Goal: Information Seeking & Learning: Learn about a topic

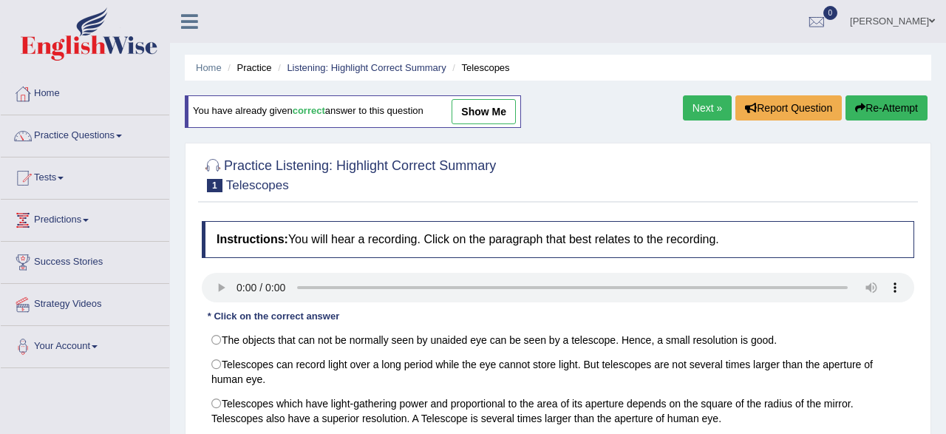
click at [78, 143] on link "Practice Questions" at bounding box center [85, 133] width 169 height 37
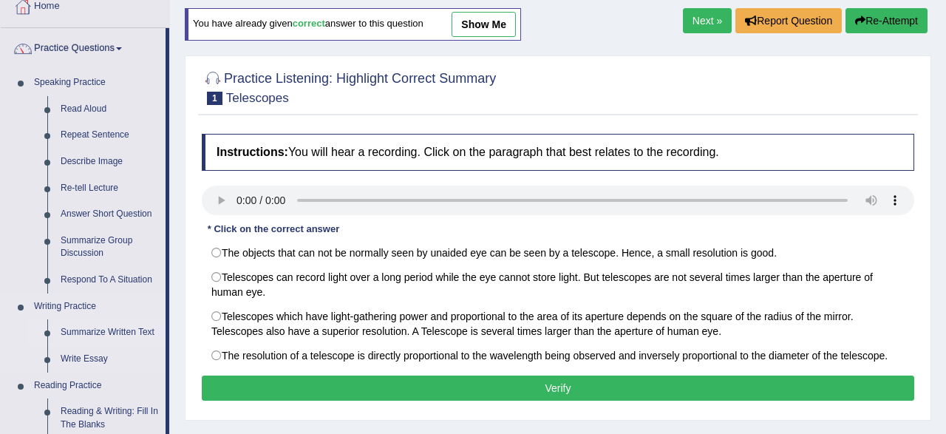
scroll to position [154, 0]
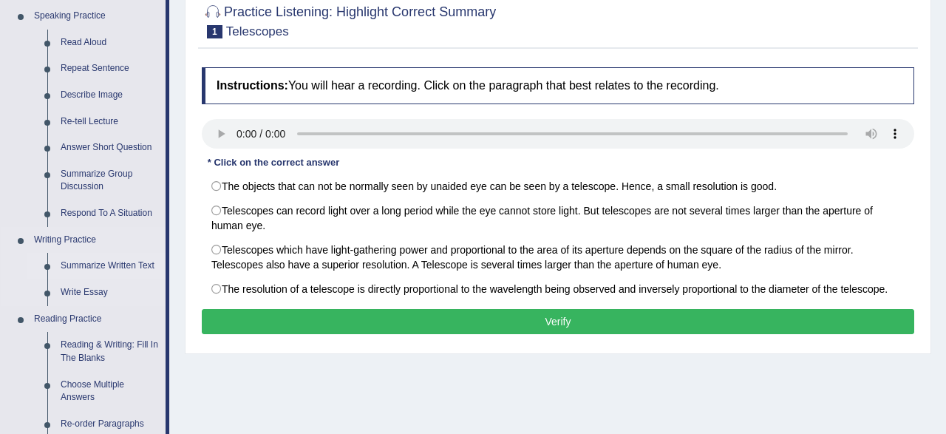
click at [100, 271] on link "Summarize Written Text" at bounding box center [110, 266] width 112 height 27
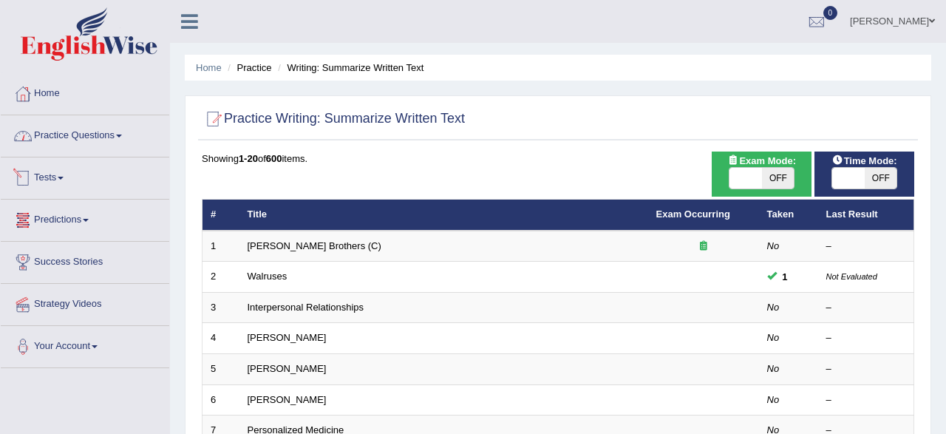
click at [67, 140] on link "Practice Questions" at bounding box center [85, 133] width 169 height 37
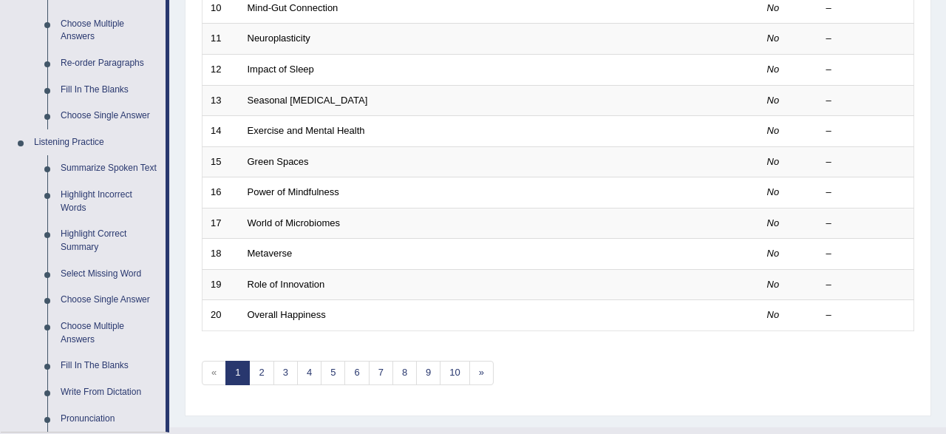
scroll to position [538, 0]
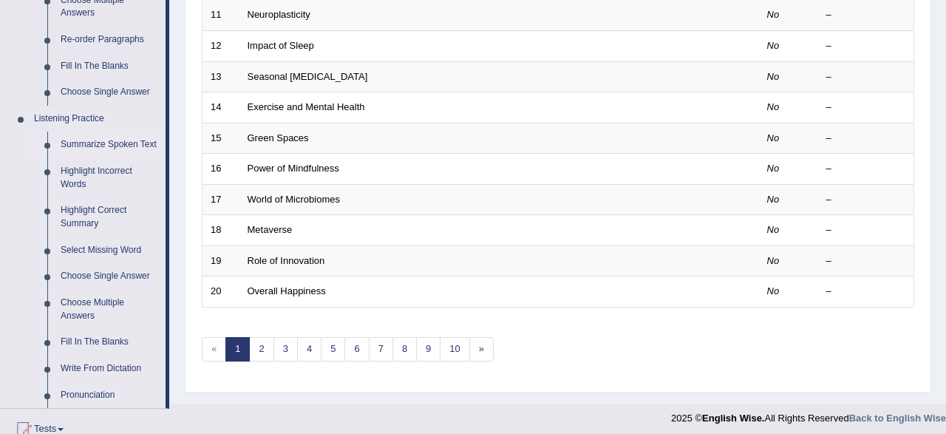
click at [72, 146] on link "Summarize Spoken Text" at bounding box center [110, 145] width 112 height 27
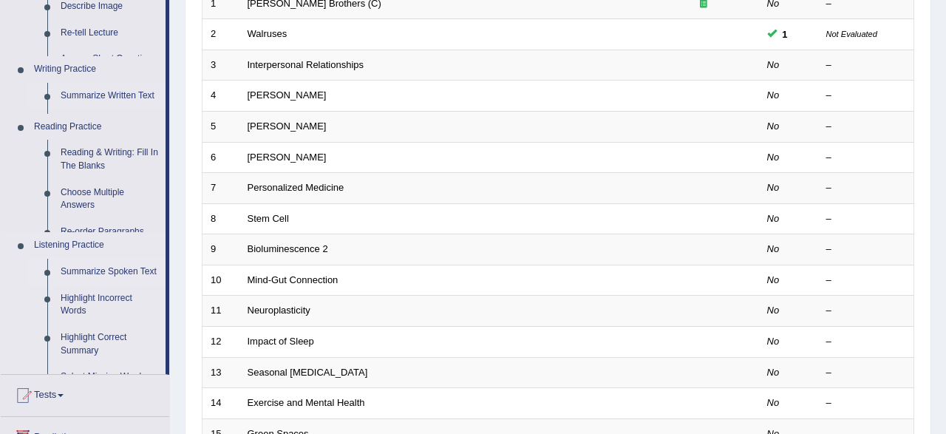
scroll to position [0, 0]
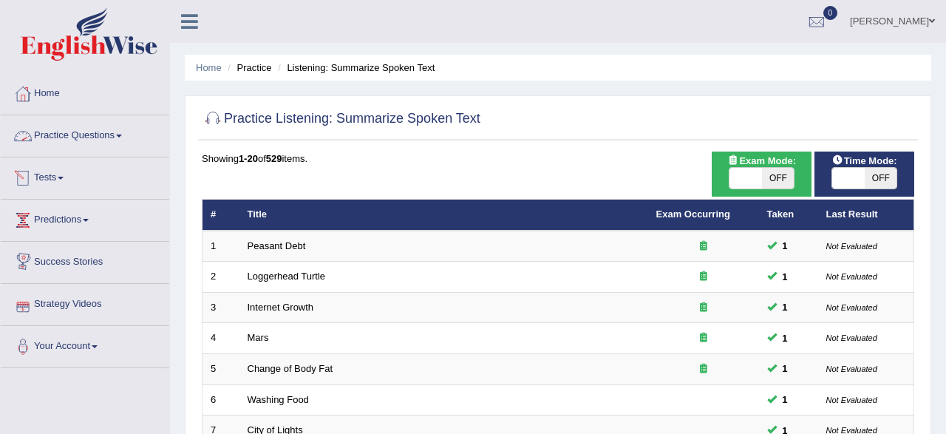
click at [103, 143] on link "Practice Questions" at bounding box center [85, 133] width 169 height 37
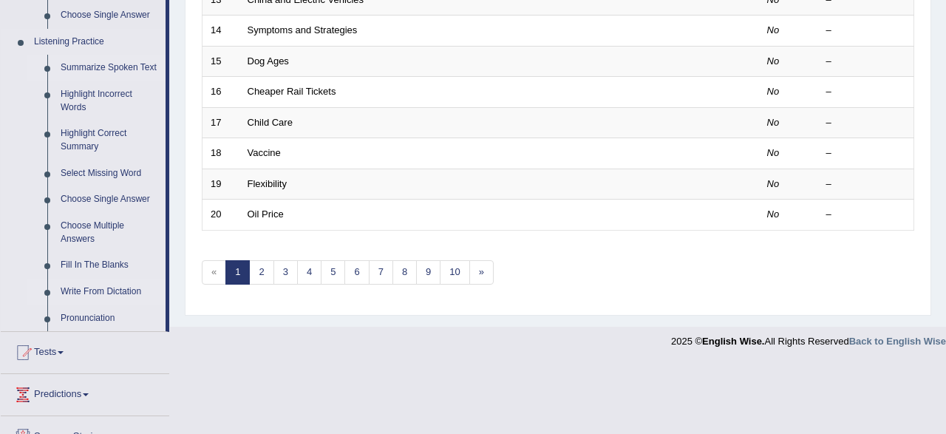
scroll to position [692, 0]
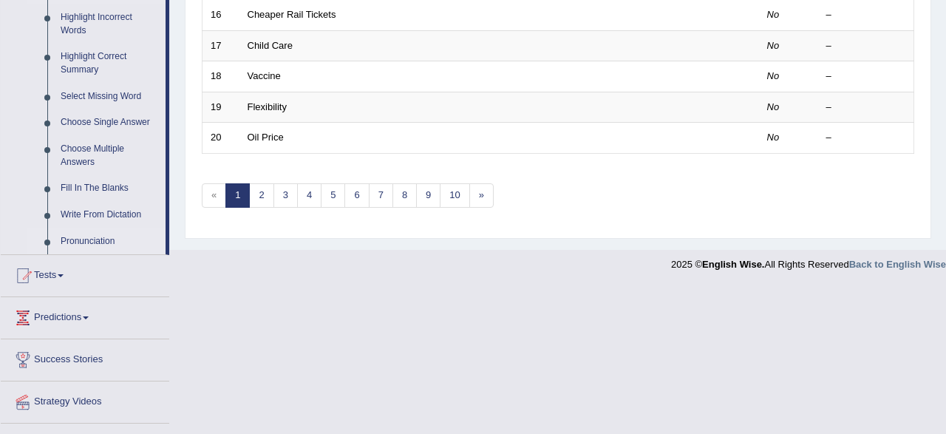
click at [103, 244] on link "Pronunciation" at bounding box center [110, 241] width 112 height 27
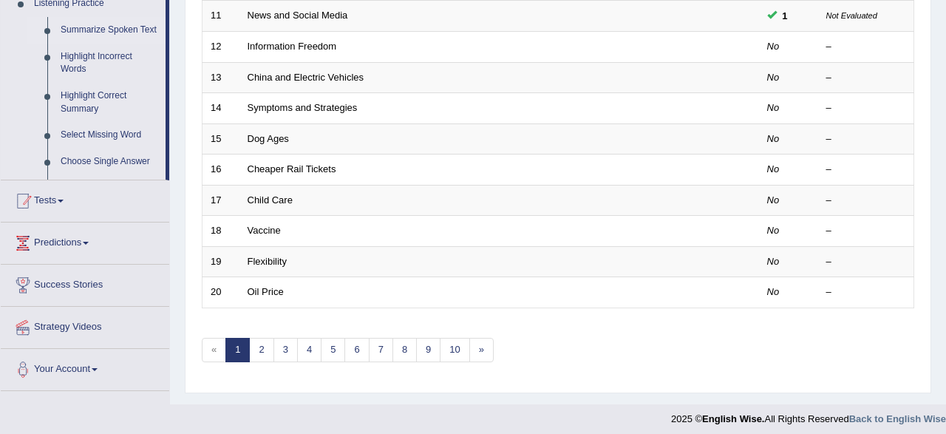
scroll to position [211, 0]
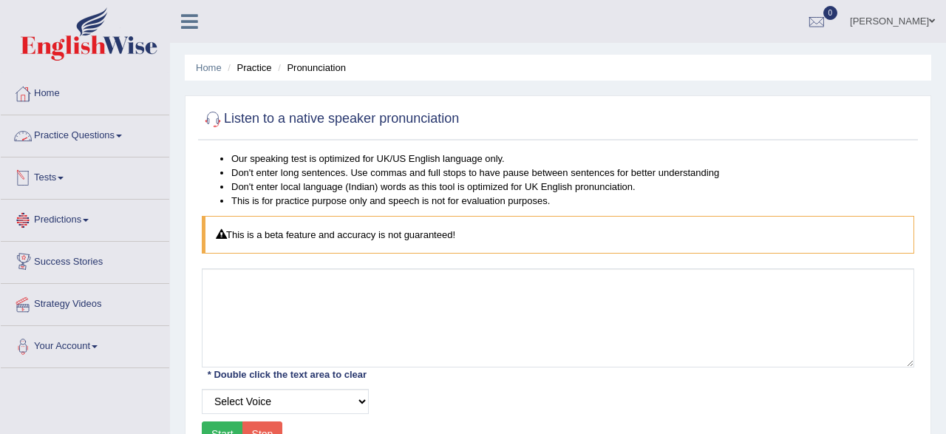
click at [69, 140] on link "Practice Questions" at bounding box center [85, 133] width 169 height 37
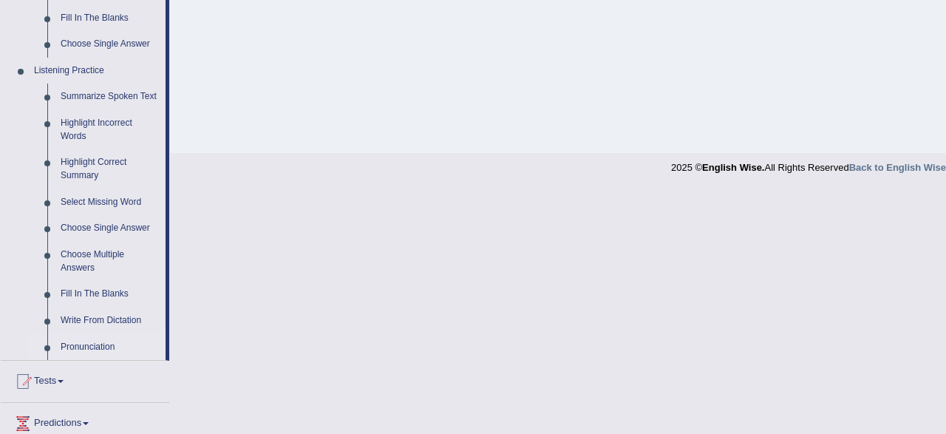
scroll to position [615, 0]
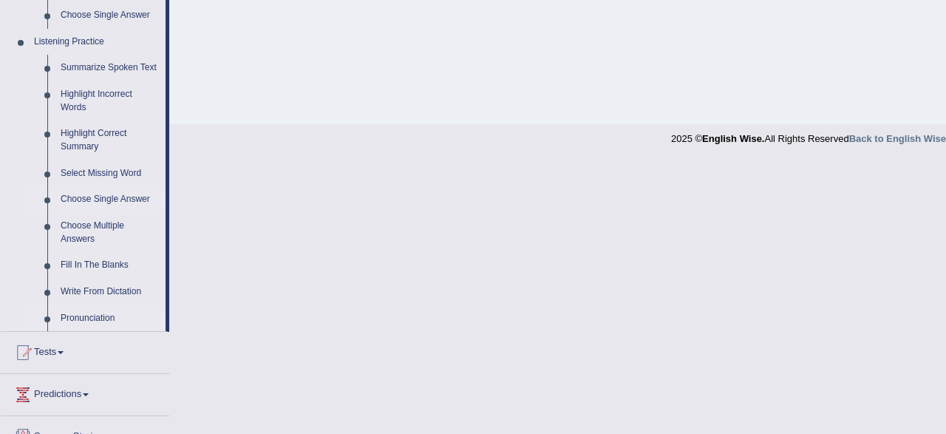
click at [102, 197] on link "Choose Single Answer" at bounding box center [110, 199] width 112 height 27
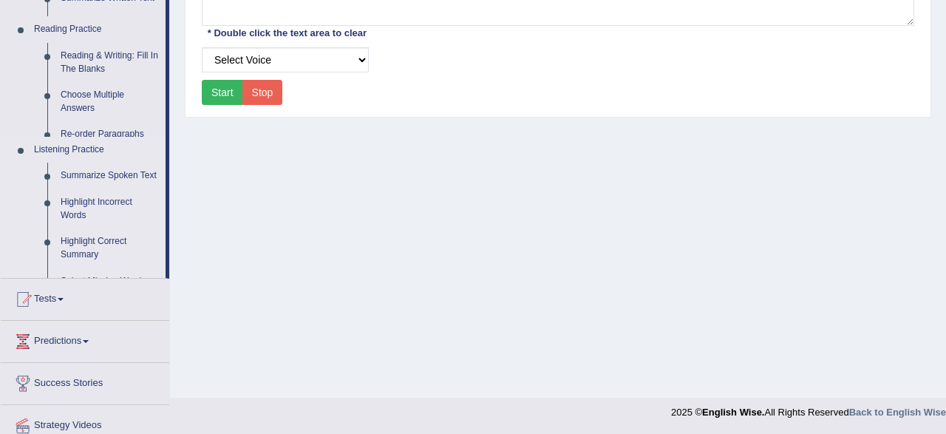
scroll to position [0, 0]
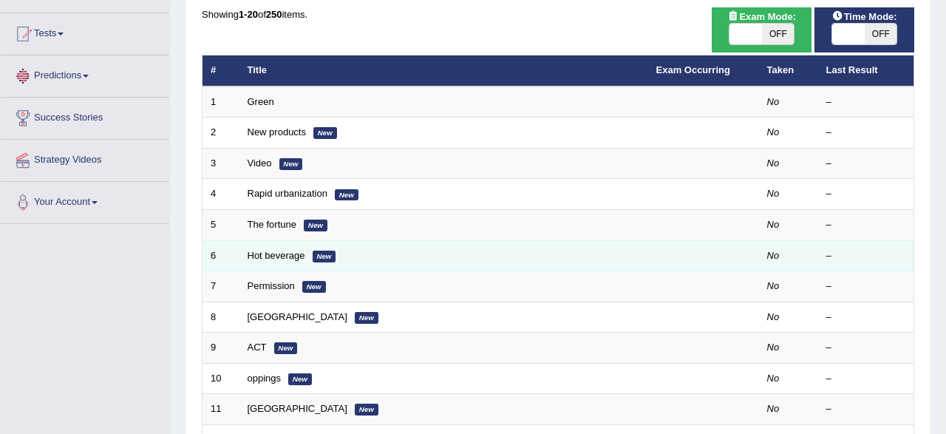
scroll to position [154, 0]
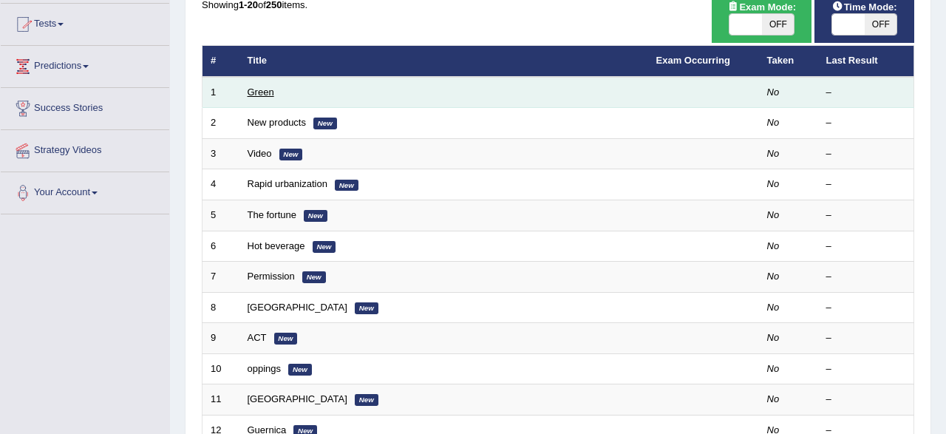
click at [259, 95] on link "Green" at bounding box center [261, 91] width 27 height 11
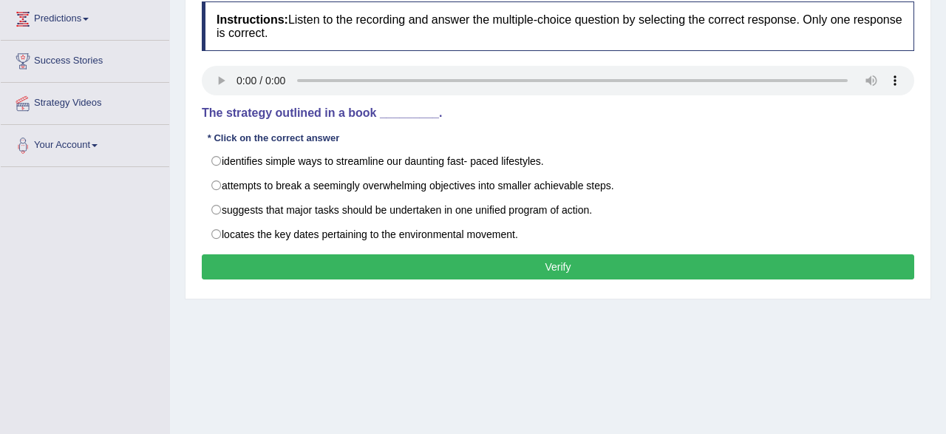
scroll to position [231, 0]
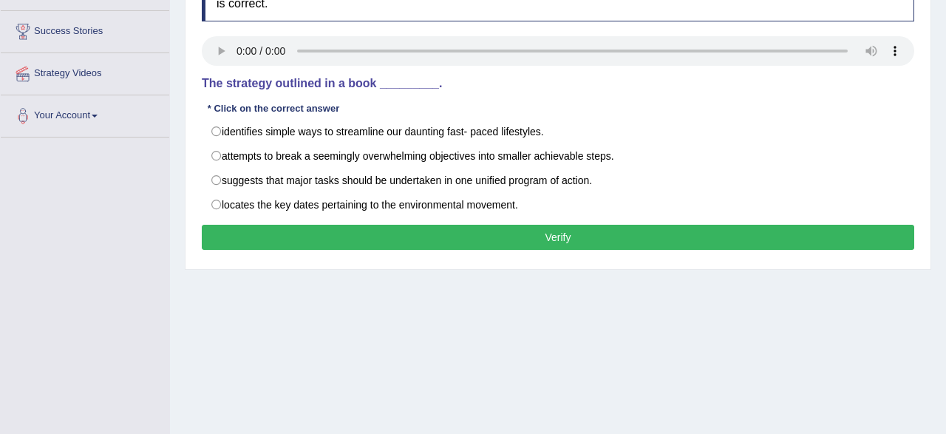
click at [504, 234] on button "Verify" at bounding box center [558, 237] width 713 height 25
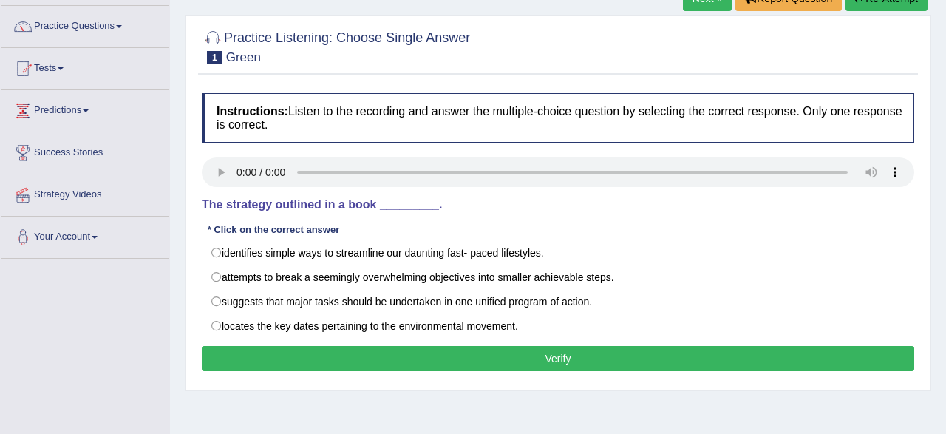
scroll to position [34, 0]
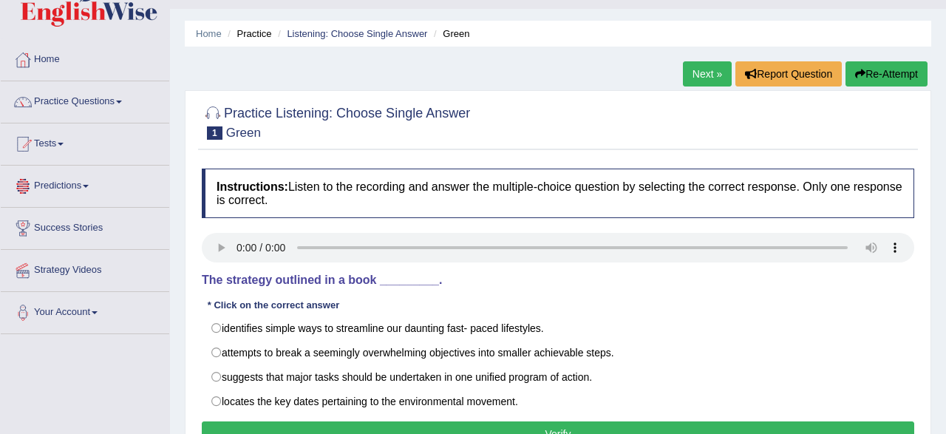
click at [72, 106] on link "Practice Questions" at bounding box center [85, 99] width 169 height 37
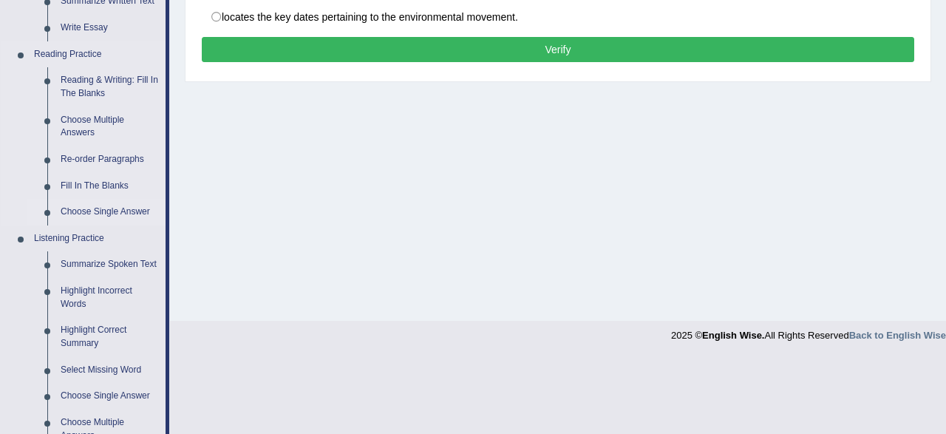
scroll to position [572, 0]
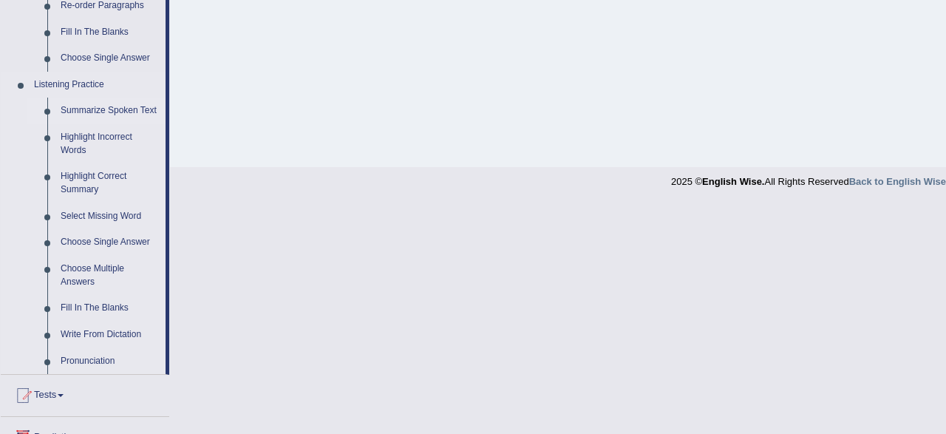
click at [92, 115] on link "Summarize Spoken Text" at bounding box center [110, 111] width 112 height 27
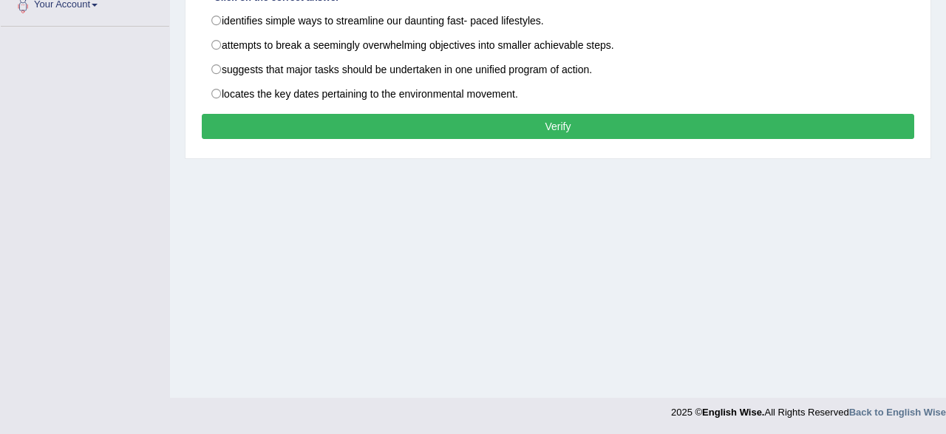
scroll to position [0, 0]
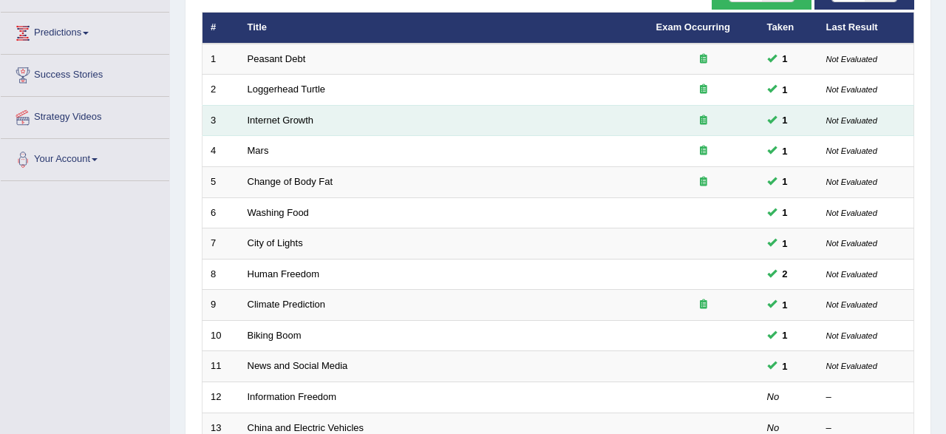
scroll to position [154, 0]
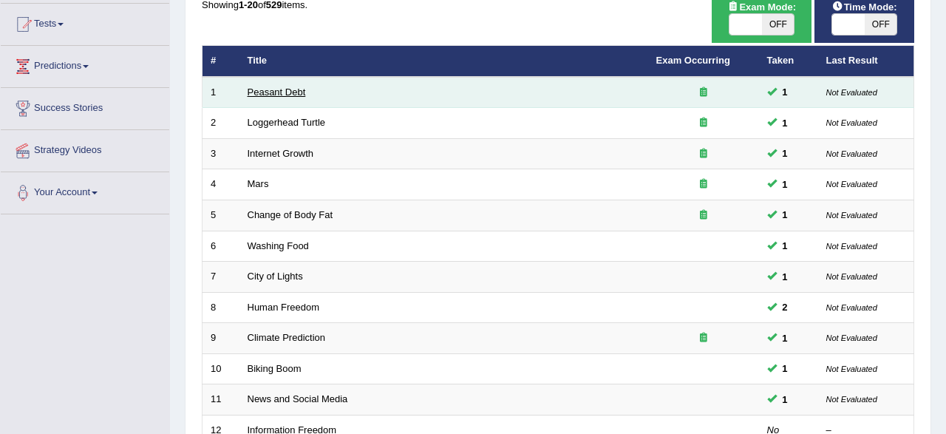
click at [275, 97] on link "Peasant Debt" at bounding box center [277, 91] width 58 height 11
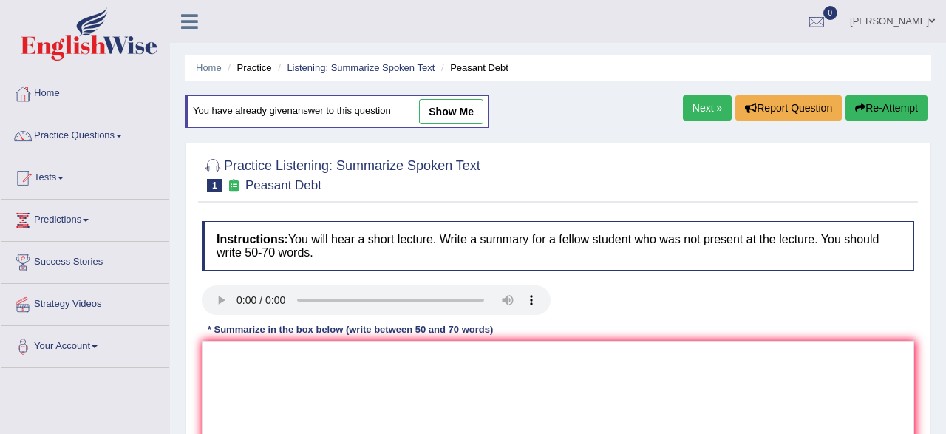
click at [456, 115] on link "show me" at bounding box center [451, 111] width 64 height 25
type textarea "The speaker provided a comprehensive overview of hundered fifty of farmers in […"
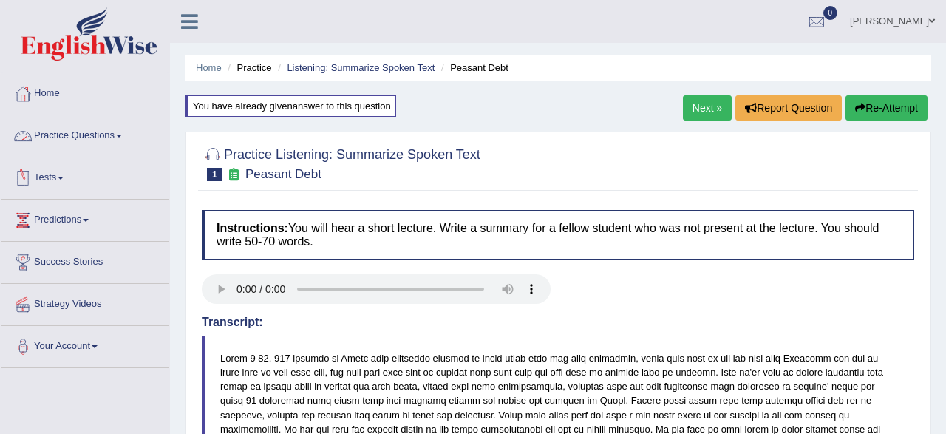
click at [106, 135] on link "Practice Questions" at bounding box center [85, 133] width 169 height 37
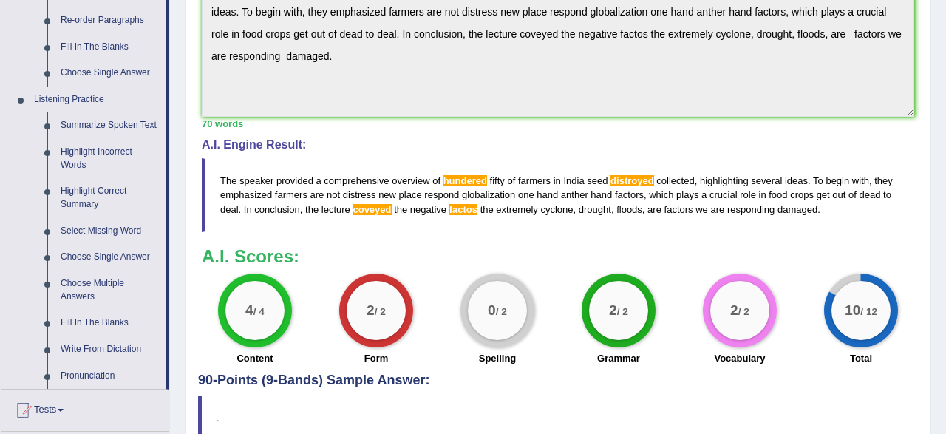
scroll to position [615, 0]
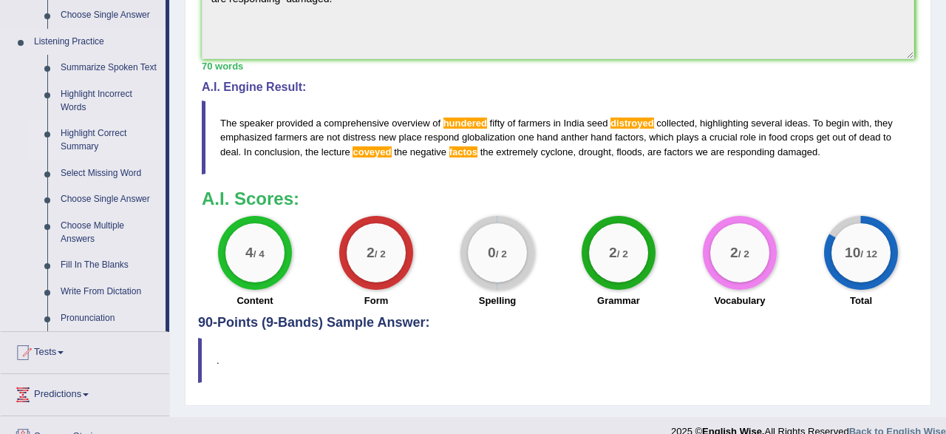
click at [100, 141] on link "Highlight Correct Summary" at bounding box center [110, 140] width 112 height 39
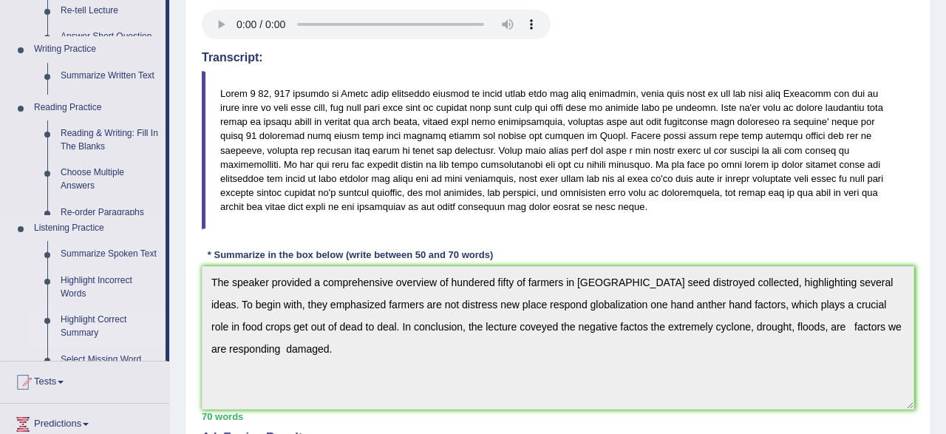
scroll to position [0, 0]
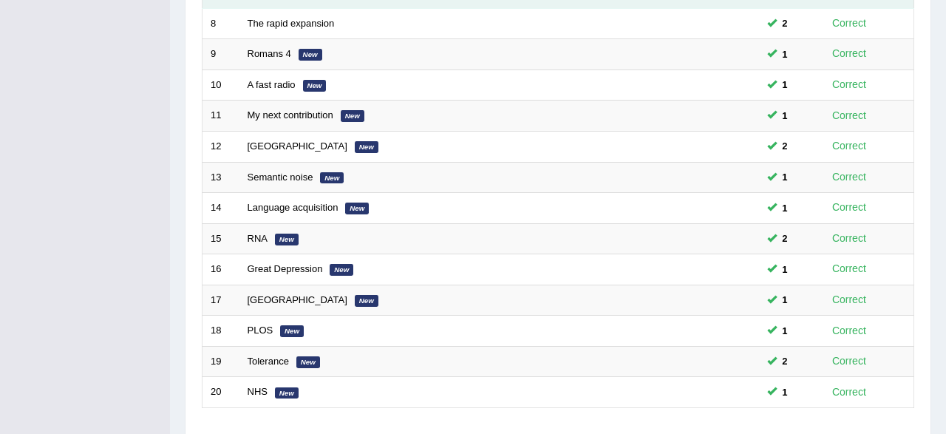
scroll to position [461, 0]
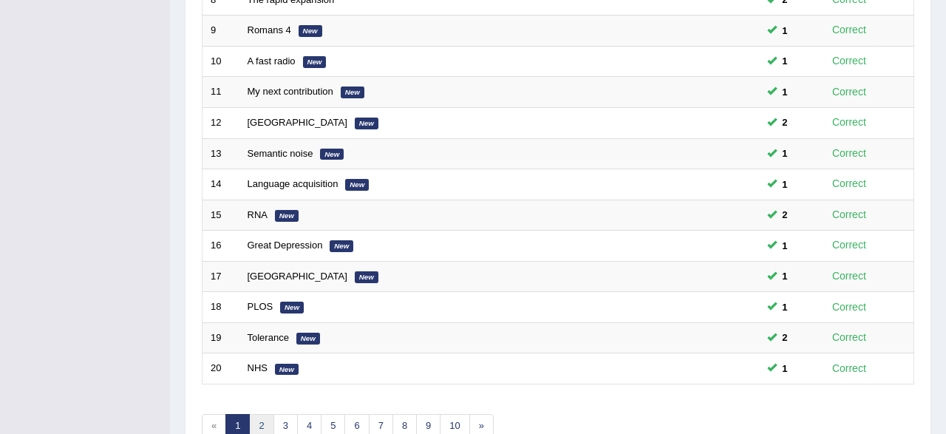
click at [255, 416] on link "2" at bounding box center [261, 426] width 24 height 24
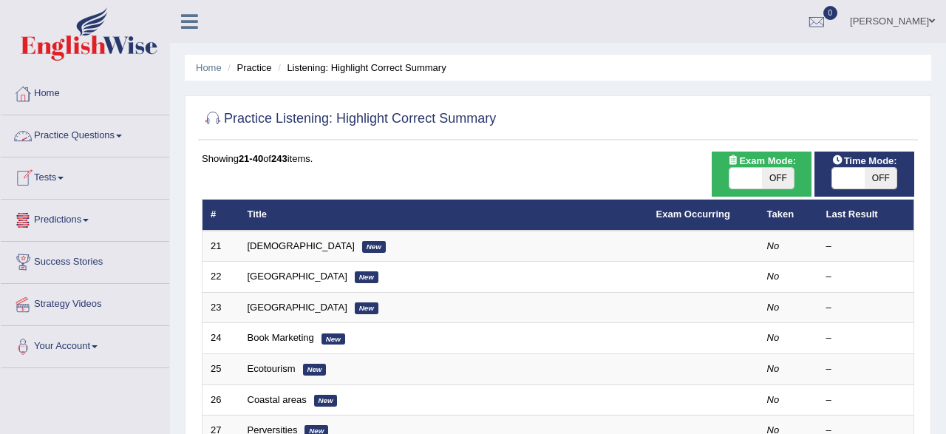
click at [81, 132] on link "Practice Questions" at bounding box center [85, 133] width 169 height 37
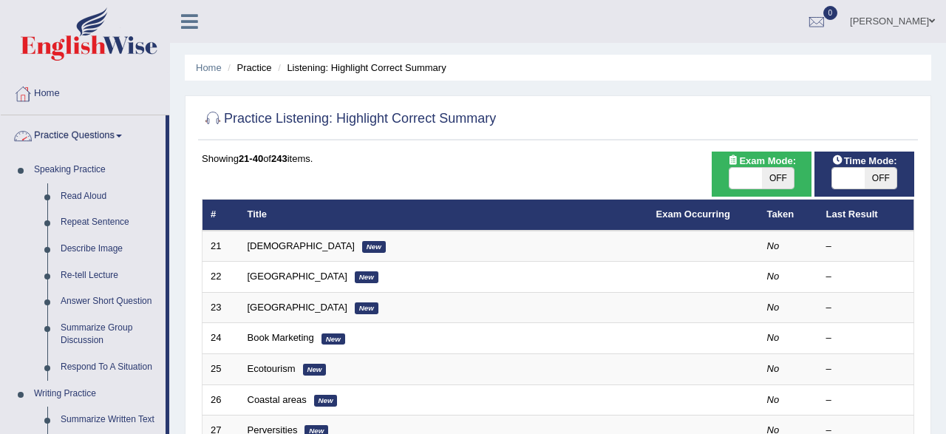
click at [97, 132] on link "Practice Questions" at bounding box center [83, 133] width 165 height 37
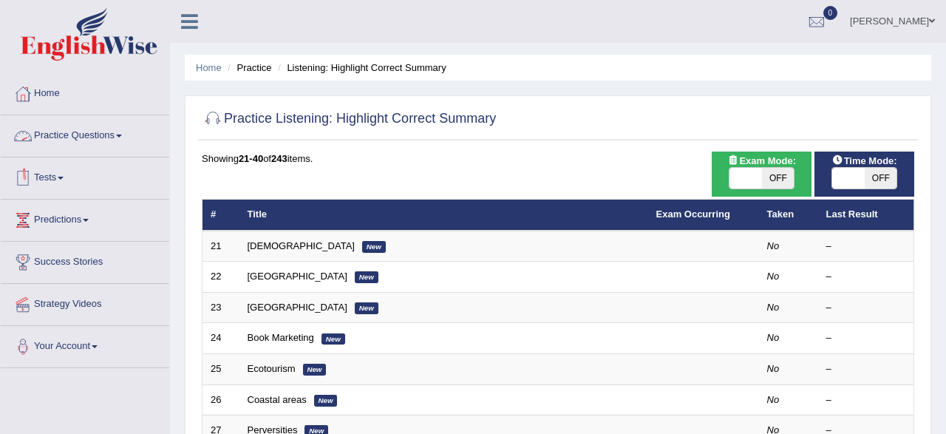
click at [106, 141] on link "Practice Questions" at bounding box center [85, 133] width 169 height 37
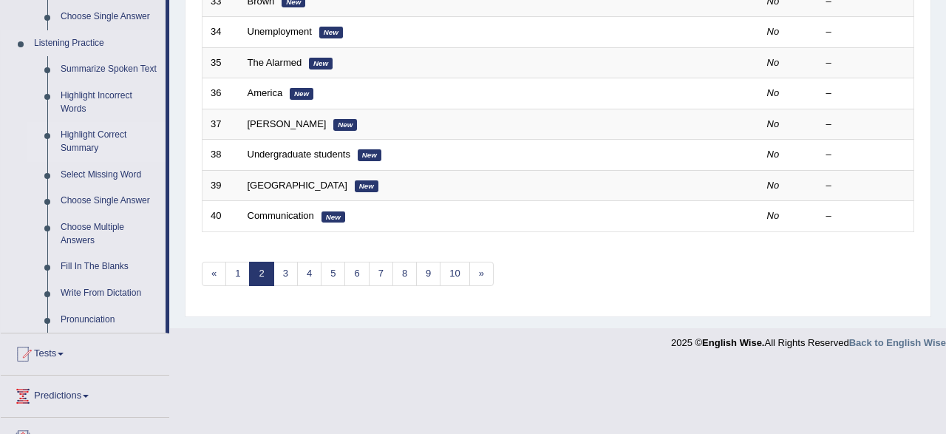
scroll to position [615, 0]
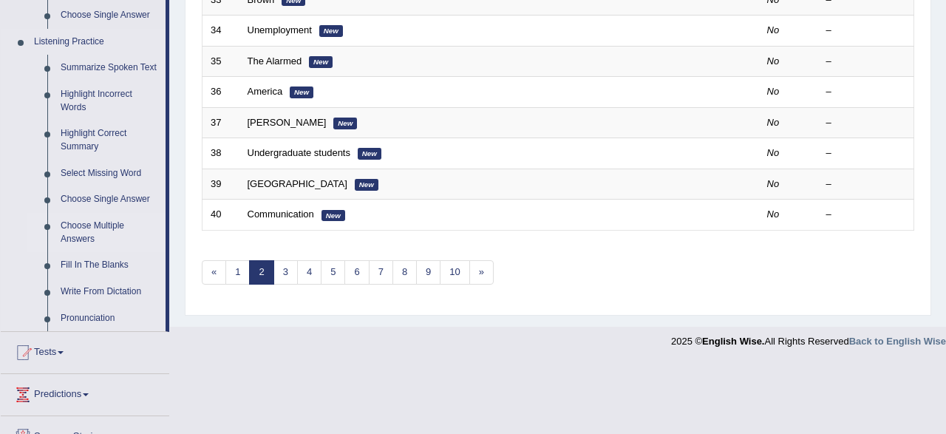
click at [84, 231] on link "Choose Multiple Answers" at bounding box center [110, 232] width 112 height 39
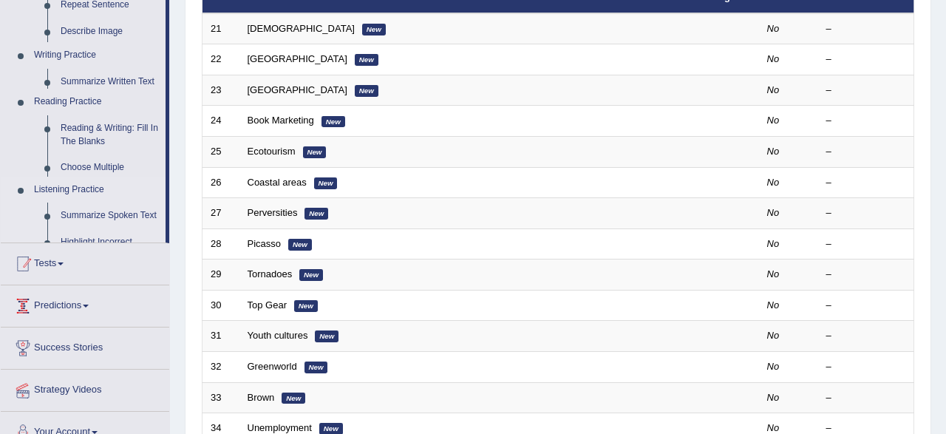
scroll to position [0, 0]
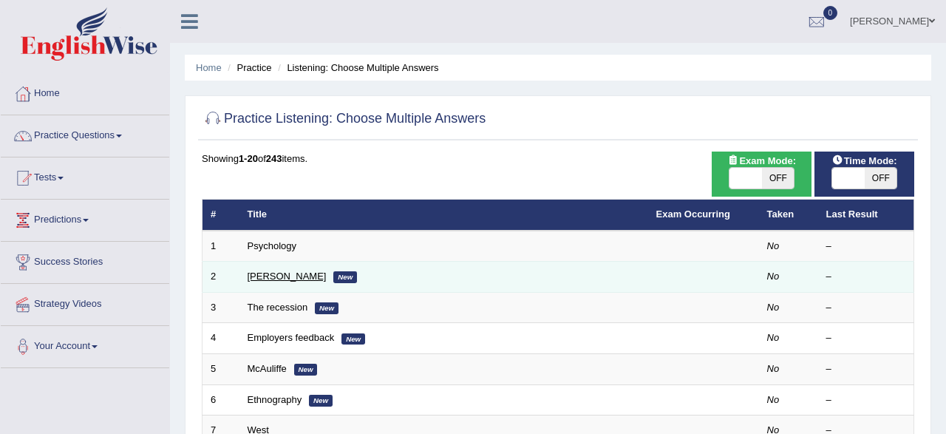
click at [249, 276] on link "Jodie" at bounding box center [287, 276] width 79 height 11
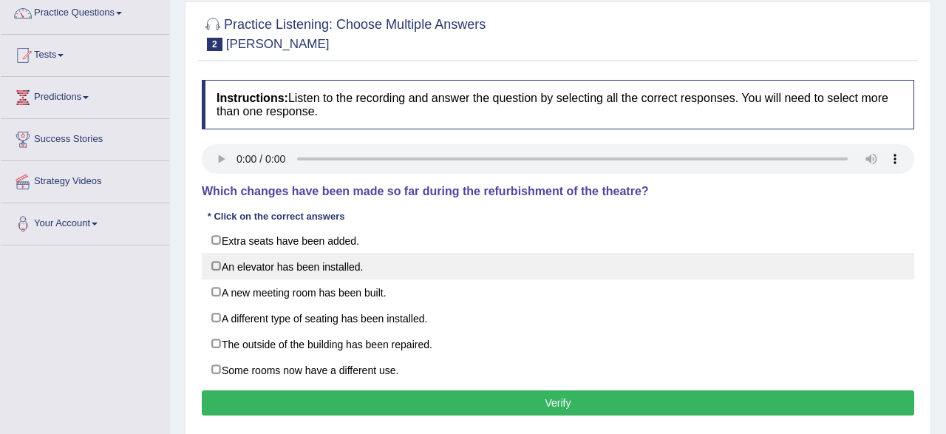
scroll to position [154, 0]
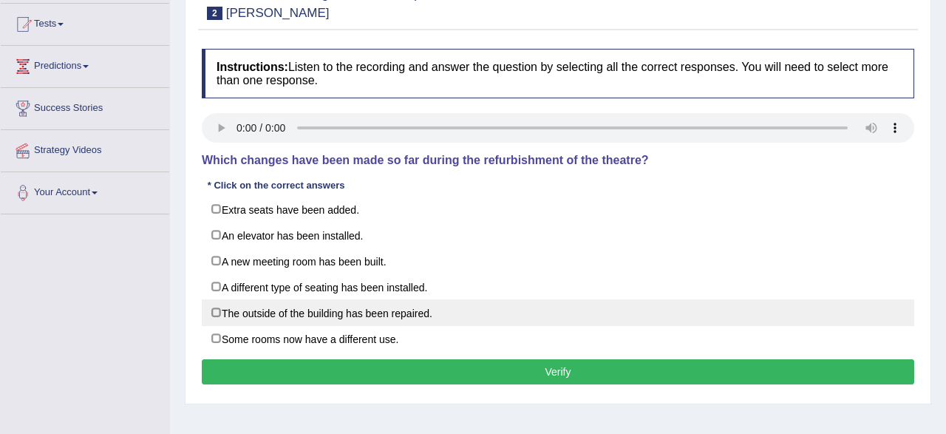
click at [211, 316] on label "The outside of the building has been repaired." at bounding box center [558, 312] width 713 height 27
checkbox input "true"
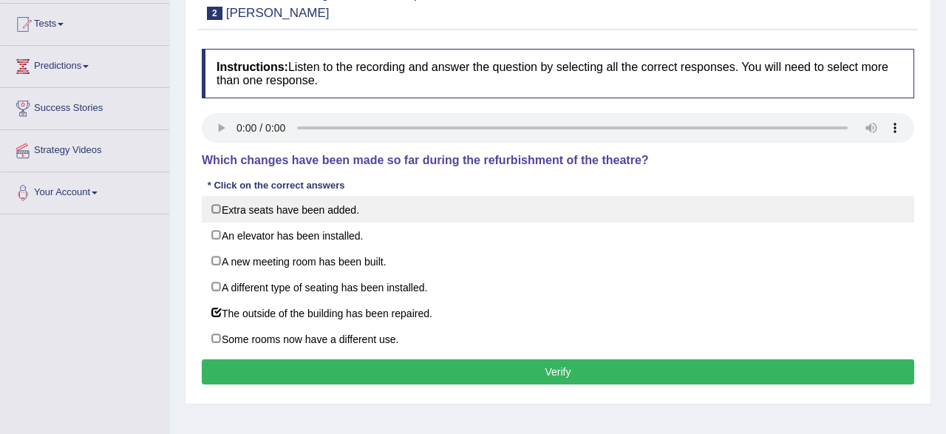
click at [212, 213] on label "Extra seats have been added." at bounding box center [558, 209] width 713 height 27
checkbox input "true"
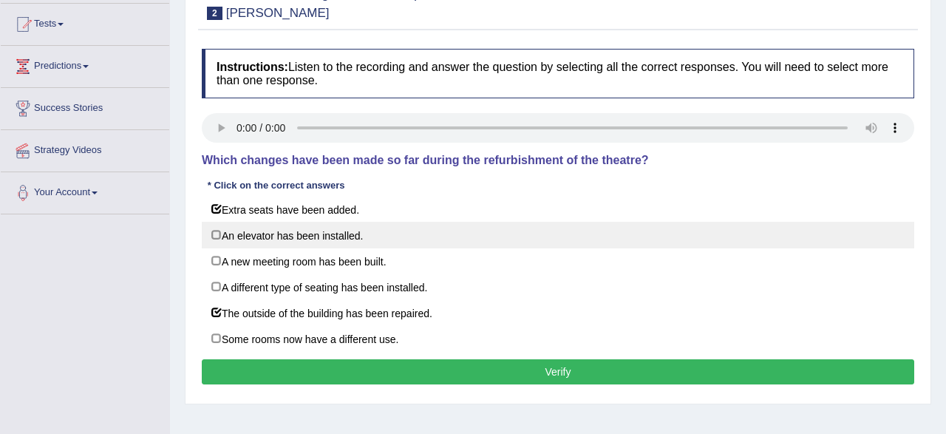
click at [215, 238] on label "An elevator has been installed." at bounding box center [558, 235] width 713 height 27
checkbox input "true"
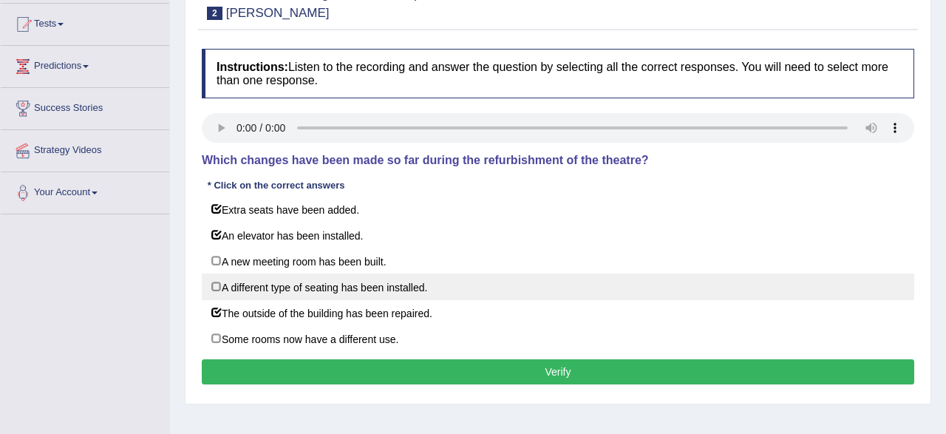
click at [217, 291] on label "A different type of seating has been installed." at bounding box center [558, 287] width 713 height 27
checkbox input "true"
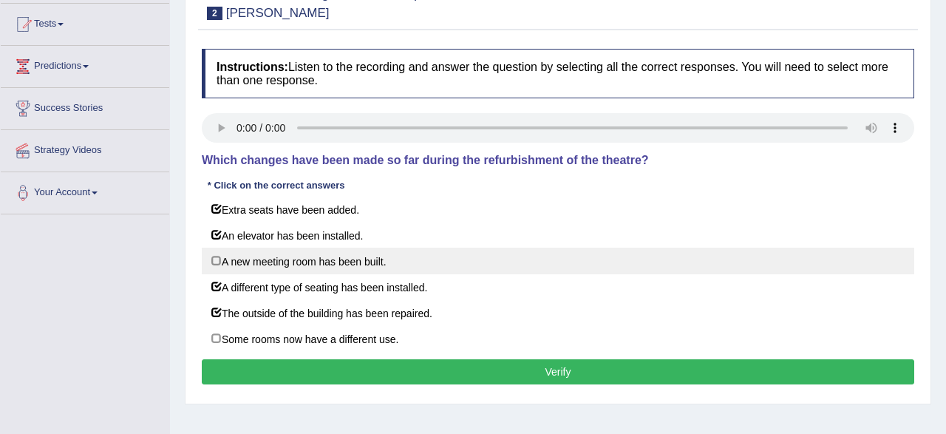
click at [214, 262] on label "A new meeting room has been built." at bounding box center [558, 261] width 713 height 27
checkbox input "true"
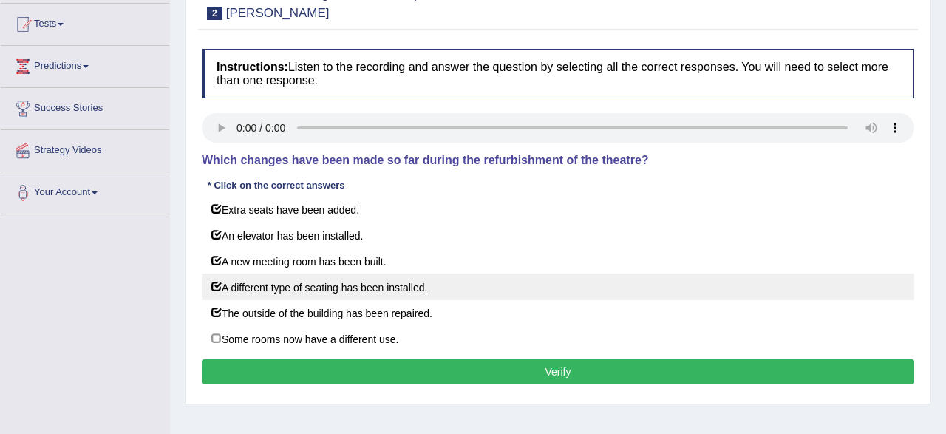
click at [216, 287] on label "A different type of seating has been installed." at bounding box center [558, 287] width 713 height 27
checkbox input "false"
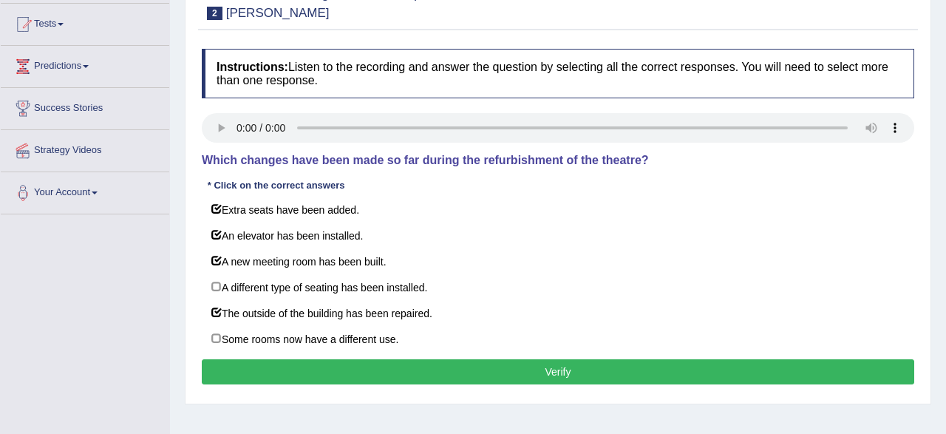
click at [375, 376] on button "Verify" at bounding box center [558, 371] width 713 height 25
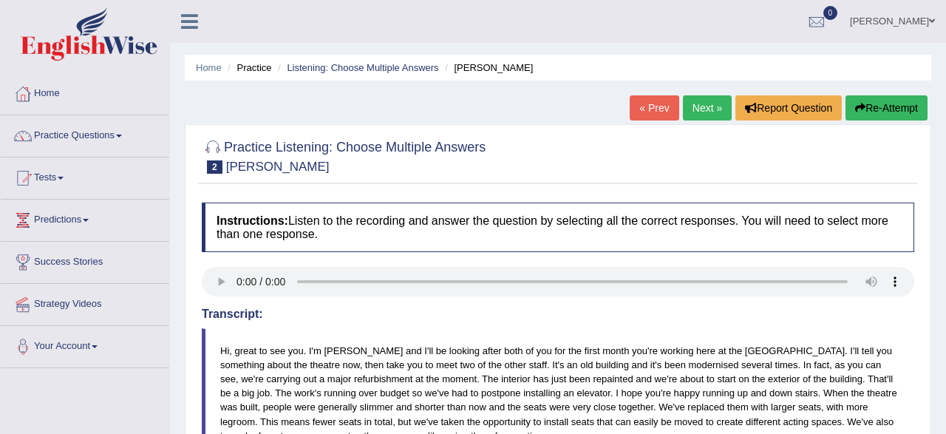
scroll to position [0, 0]
click at [716, 112] on link "Next »" at bounding box center [707, 107] width 49 height 25
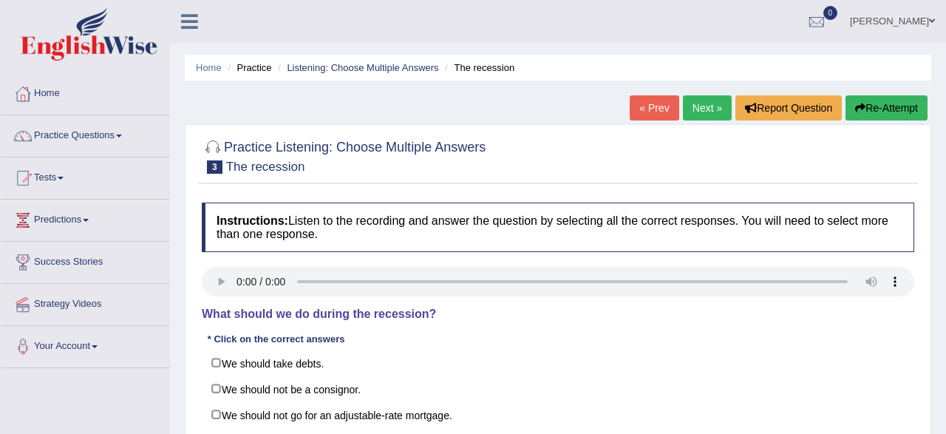
scroll to position [154, 0]
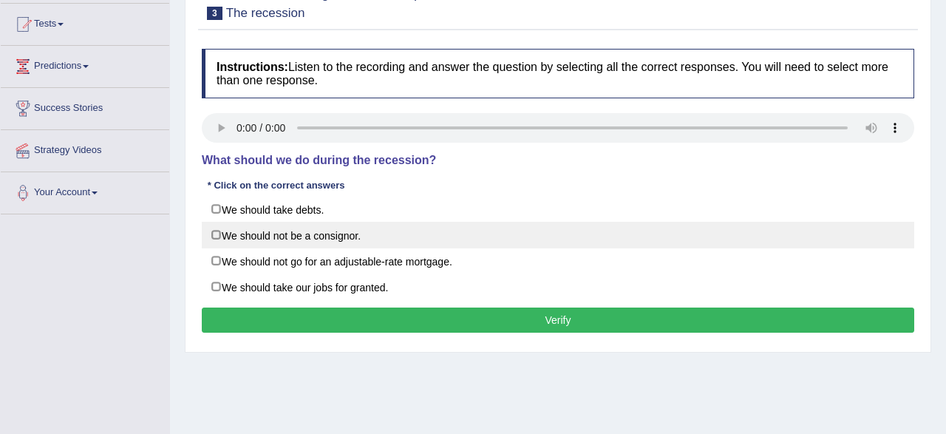
click at [220, 234] on label "We should not be a consignor." at bounding box center [558, 235] width 713 height 27
checkbox input "true"
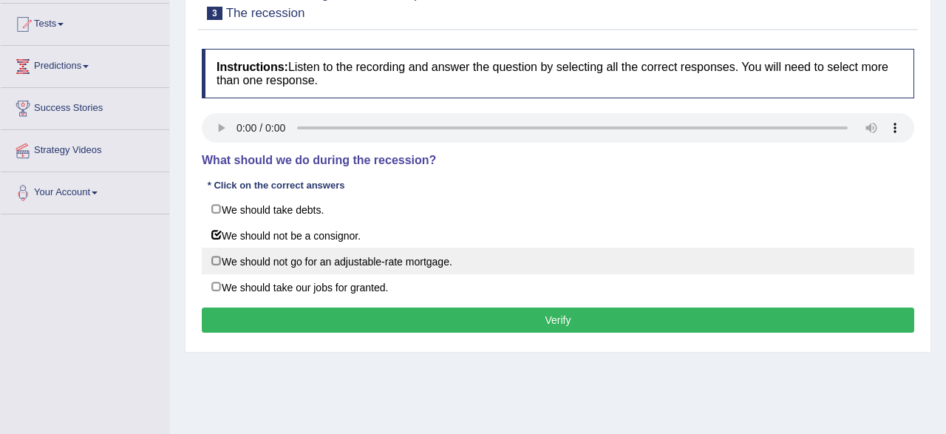
click at [218, 264] on label "We should not go for an adjustable-rate mortgage." at bounding box center [558, 261] width 713 height 27
checkbox input "true"
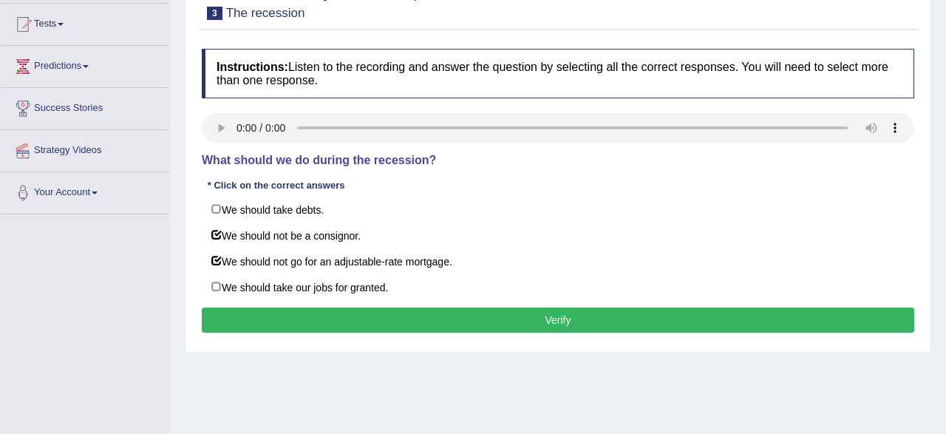
click at [404, 322] on button "Verify" at bounding box center [558, 320] width 713 height 25
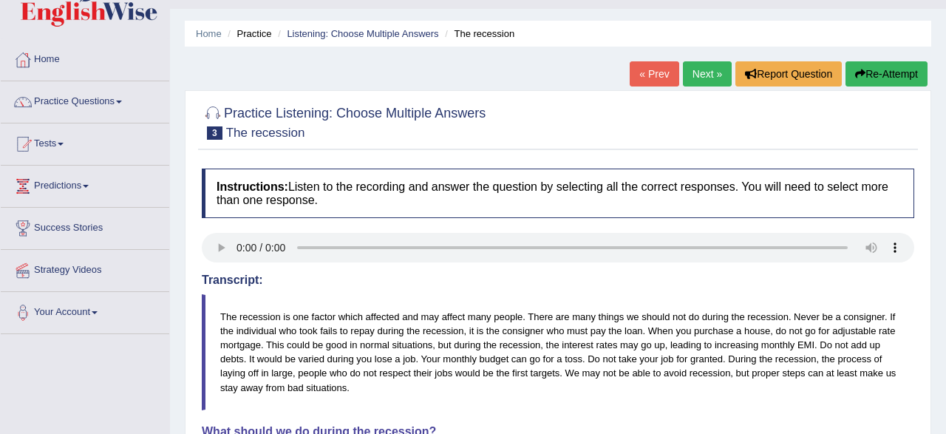
scroll to position [0, 0]
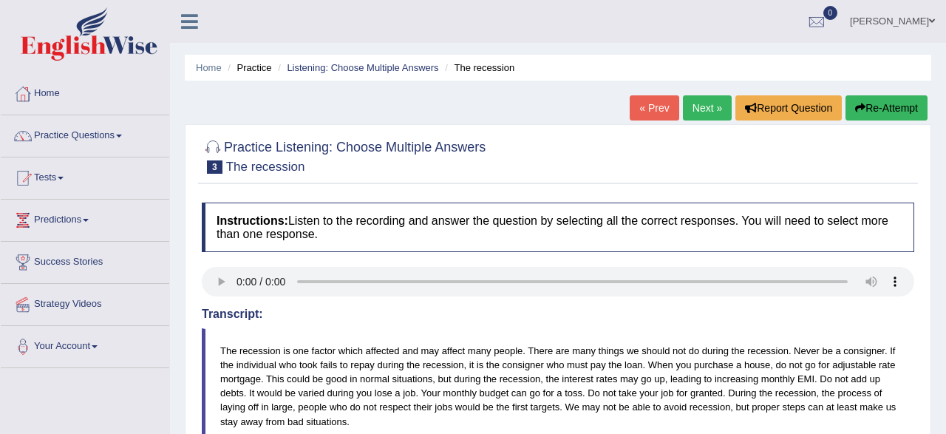
click at [705, 117] on link "Next »" at bounding box center [707, 107] width 49 height 25
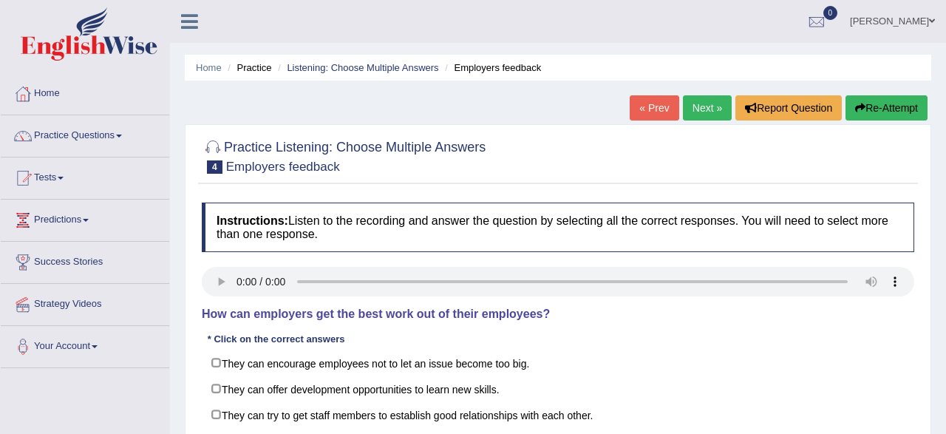
scroll to position [154, 0]
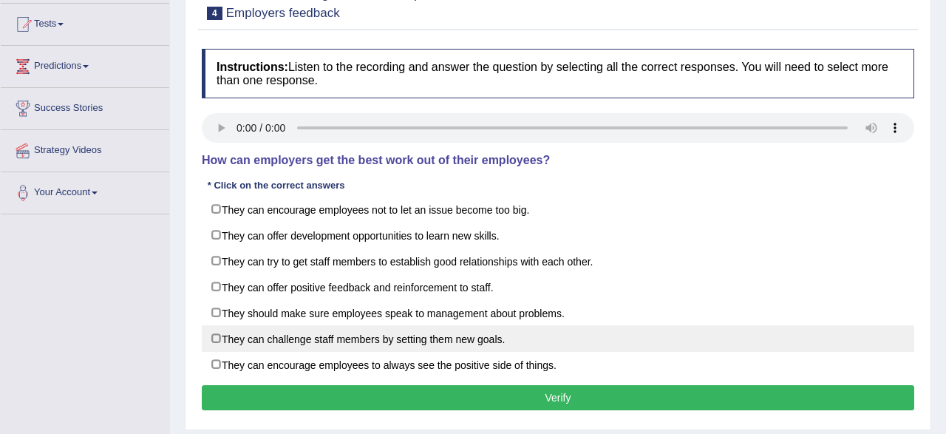
click at [478, 336] on label "They can challenge staff members by setting them new goals." at bounding box center [558, 338] width 713 height 27
checkbox input "true"
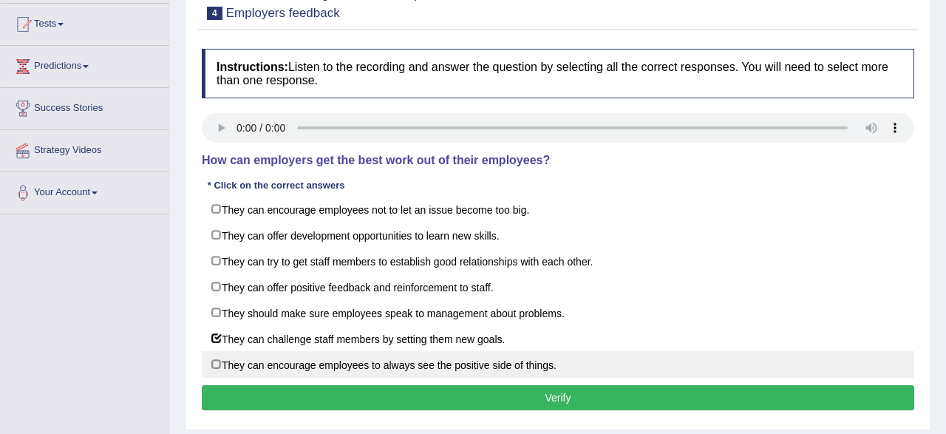
click at [350, 363] on label "They can encourage employees to always see the positive side of things." at bounding box center [558, 364] width 713 height 27
checkbox input "true"
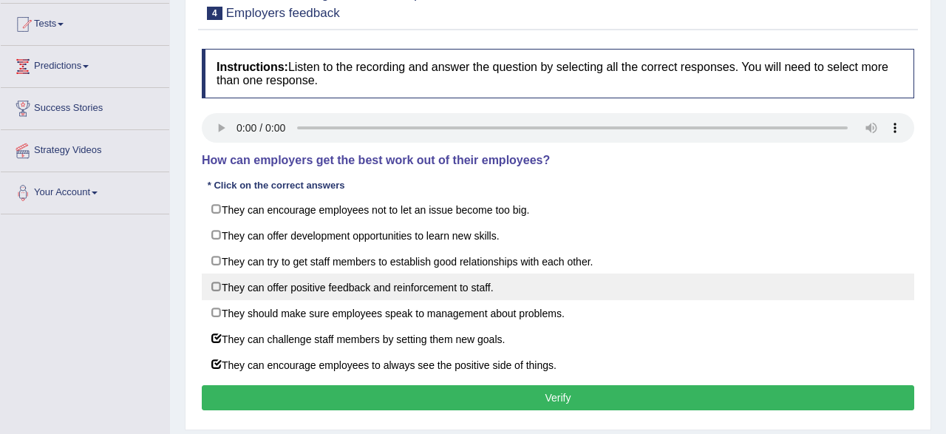
click at [325, 293] on label "They can offer positive feedback and reinforcement to staff." at bounding box center [558, 287] width 713 height 27
checkbox input "false"
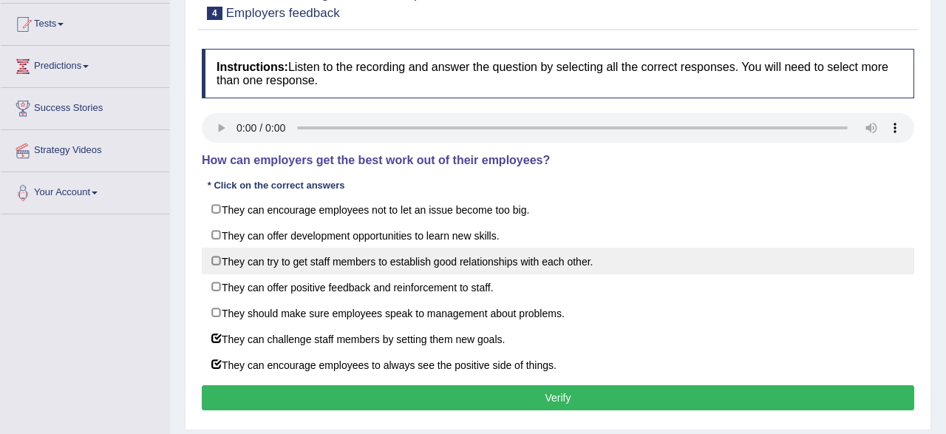
click at [458, 264] on label "They can try to get staff members to establish good relationships with each oth…" at bounding box center [558, 261] width 713 height 27
checkbox input "true"
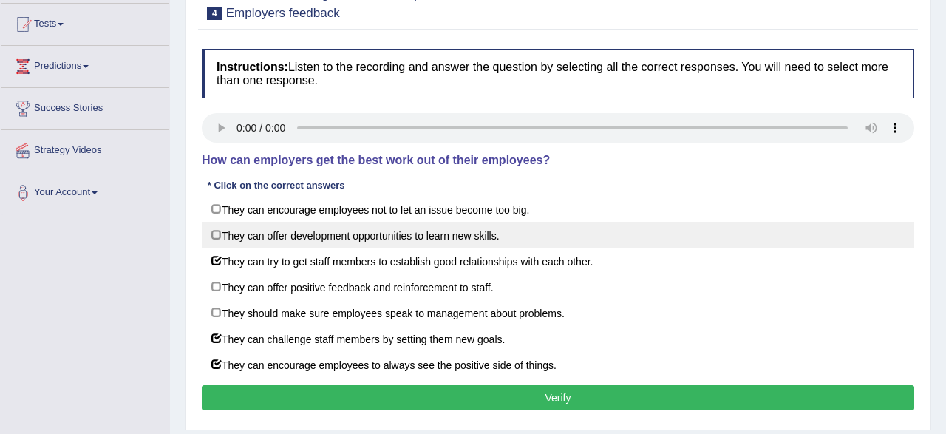
click at [215, 231] on label "They can offer development opportunities to learn new skills." at bounding box center [558, 235] width 713 height 27
checkbox input "true"
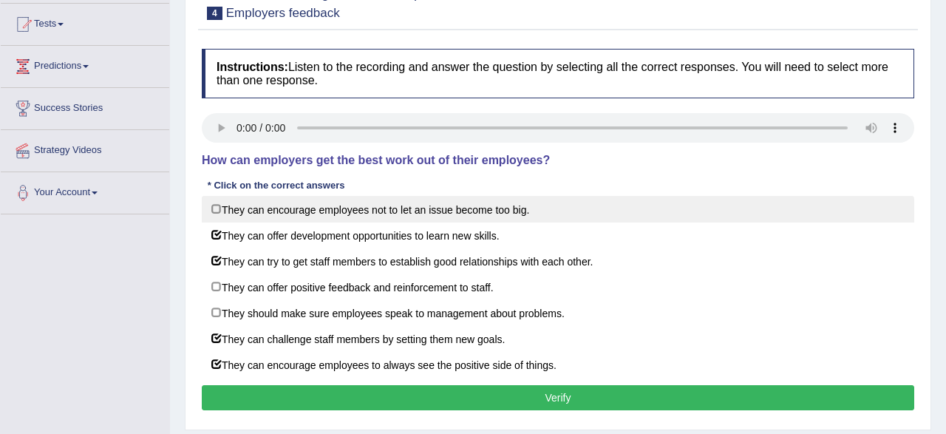
click at [217, 215] on label "They can encourage employees not to let an issue become too big." at bounding box center [558, 209] width 713 height 27
click at [220, 206] on label "They can encourage employees not to let an issue become too big." at bounding box center [558, 209] width 713 height 27
click at [214, 207] on label "They can encourage employees not to let an issue become too big." at bounding box center [558, 209] width 713 height 27
checkbox input "false"
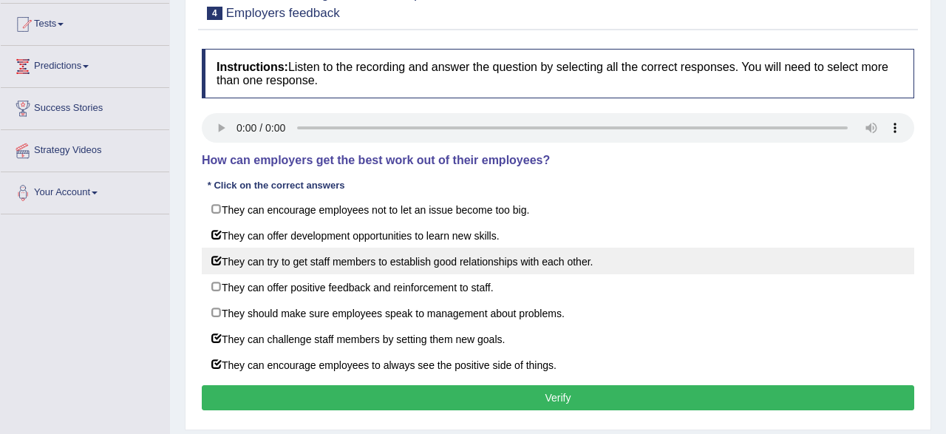
click at [217, 262] on label "They can try to get staff members to establish good relationships with each oth…" at bounding box center [558, 261] width 713 height 27
click at [217, 261] on label "They can try to get staff members to establish good relationships with each oth…" at bounding box center [558, 261] width 713 height 27
checkbox input "false"
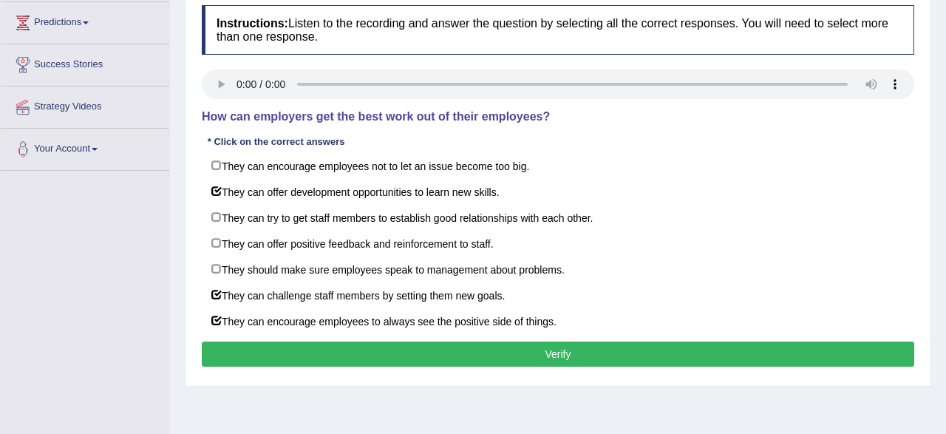
scroll to position [231, 0]
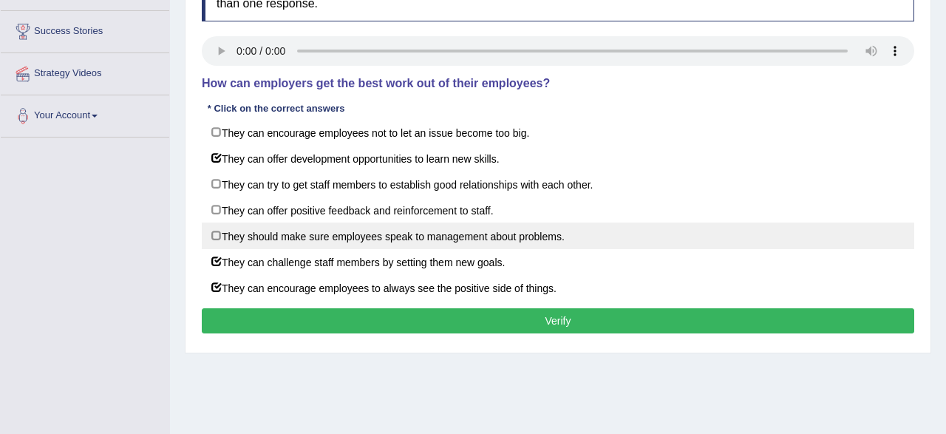
click at [217, 234] on label "They should make sure employees speak to management about problems." at bounding box center [558, 236] width 713 height 27
checkbox input "false"
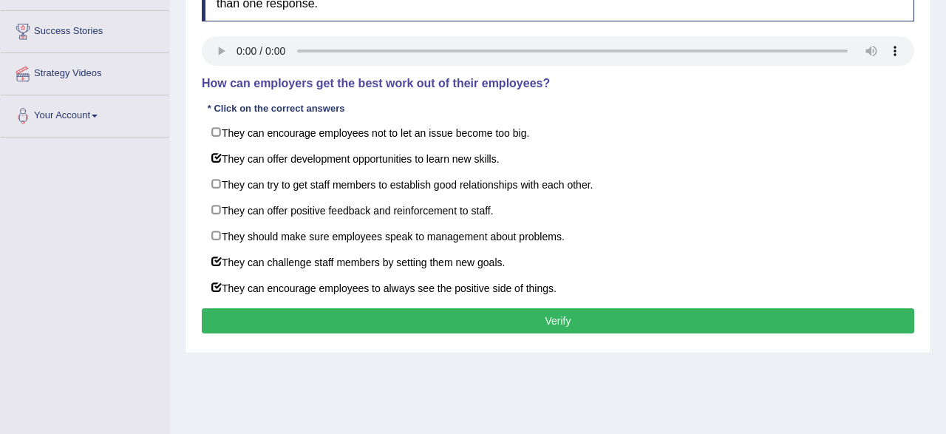
click at [320, 319] on button "Verify" at bounding box center [558, 320] width 713 height 25
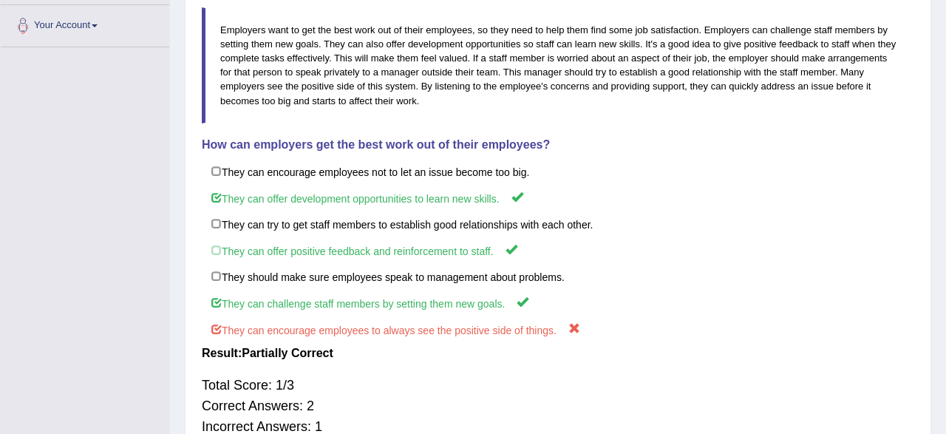
scroll to position [13, 0]
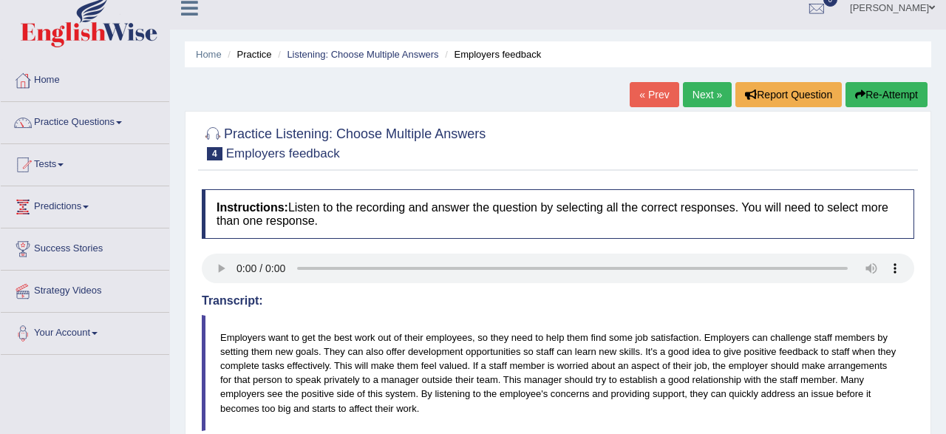
click at [709, 103] on link "Next »" at bounding box center [707, 94] width 49 height 25
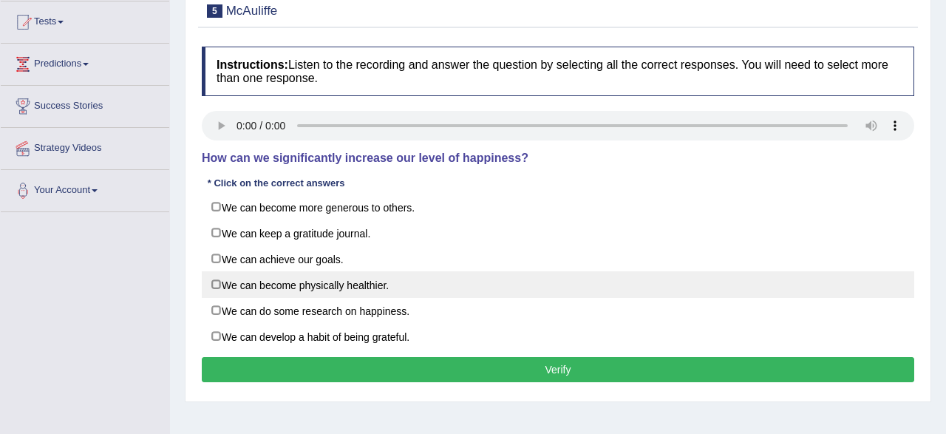
scroll to position [154, 0]
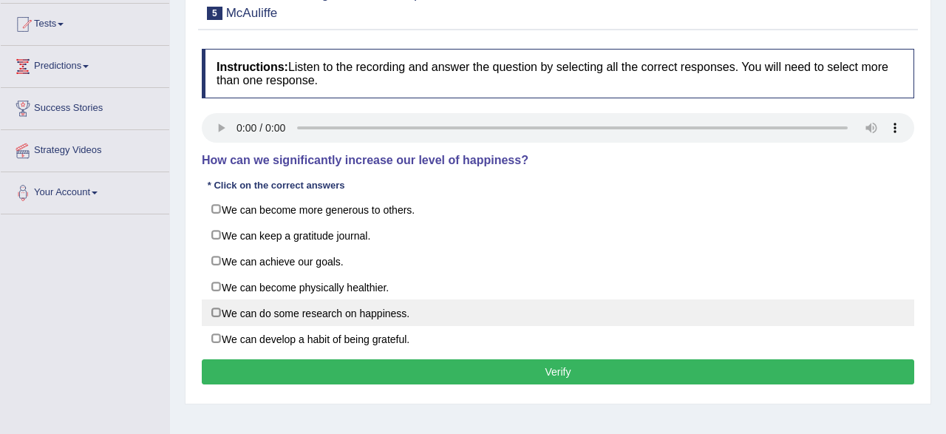
click at [214, 312] on label "We can do some research on happiness." at bounding box center [558, 312] width 713 height 27
checkbox input "true"
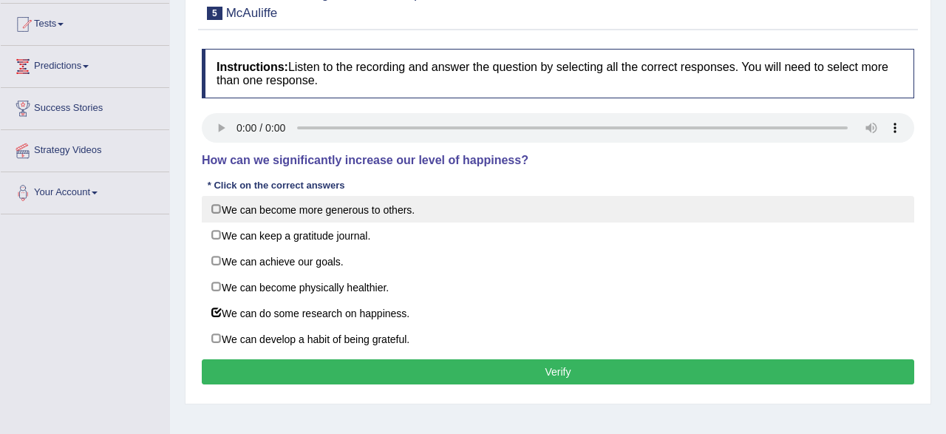
click at [212, 211] on label "We can become more generous to others." at bounding box center [558, 209] width 713 height 27
checkbox input "true"
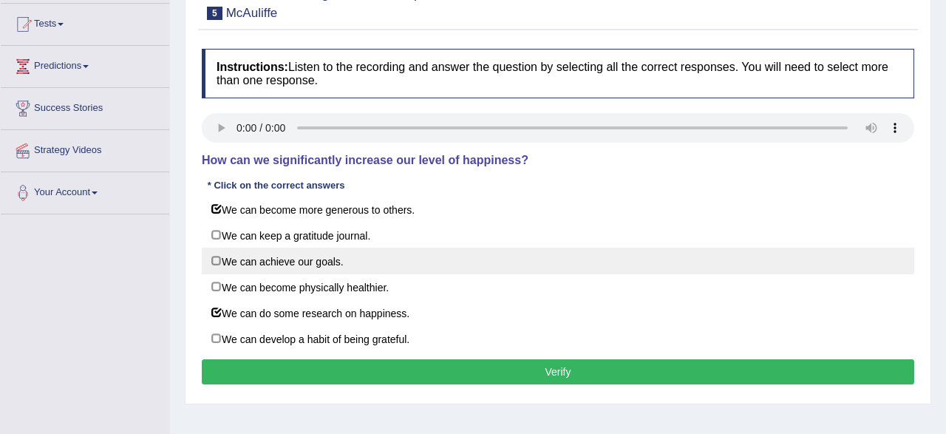
click at [221, 262] on label "We can achieve our goals." at bounding box center [558, 261] width 713 height 27
checkbox input "true"
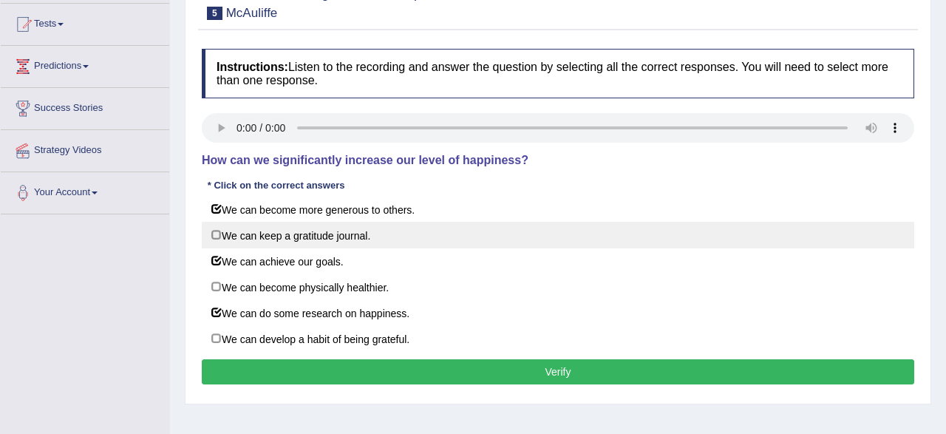
click at [214, 230] on label "We can keep a gratitude journal." at bounding box center [558, 235] width 713 height 27
checkbox input "true"
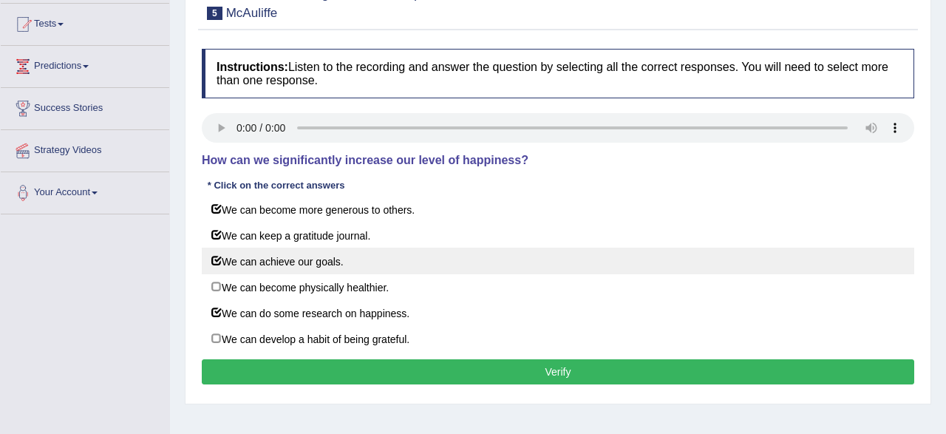
click at [214, 256] on label "We can achieve our goals." at bounding box center [558, 261] width 713 height 27
checkbox input "false"
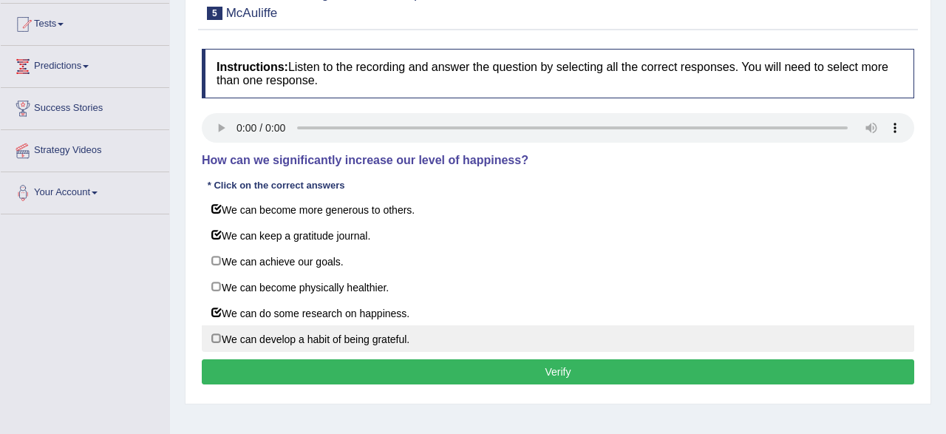
click at [222, 339] on label "We can develop a habit of being grateful." at bounding box center [558, 338] width 713 height 27
checkbox input "true"
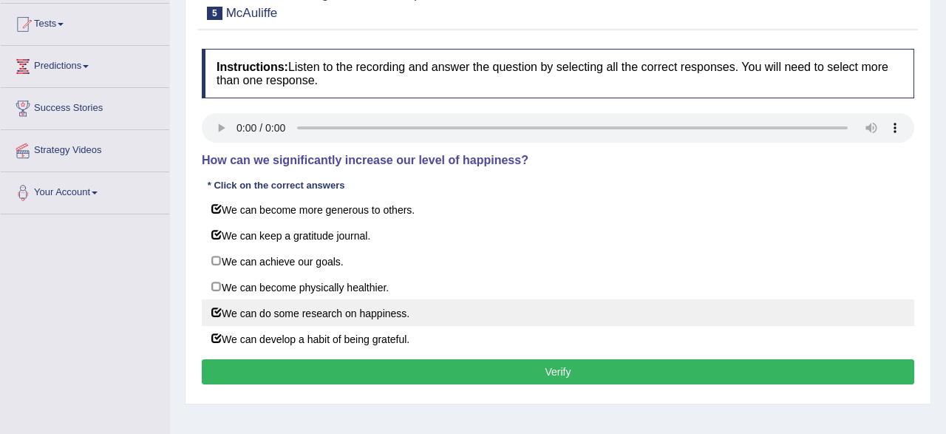
click at [217, 313] on label "We can do some research on happiness." at bounding box center [558, 312] width 713 height 27
checkbox input "false"
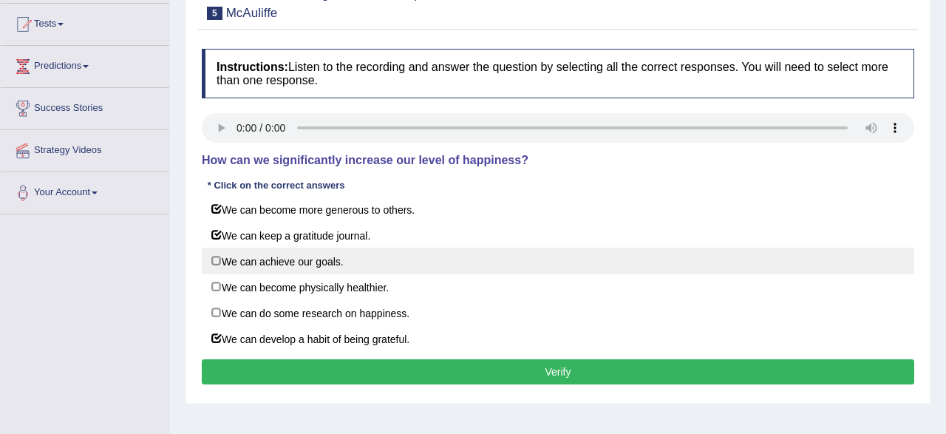
scroll to position [231, 0]
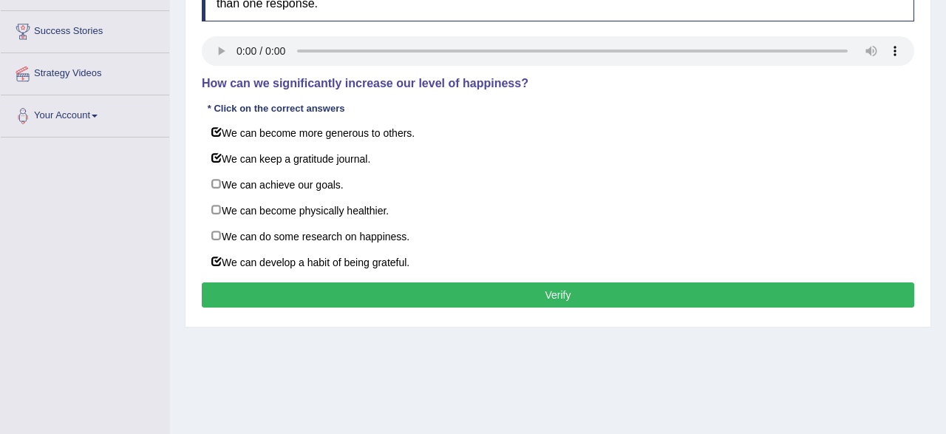
click at [493, 292] on button "Verify" at bounding box center [558, 294] width 713 height 25
click at [493, 292] on div "Home Practice Listening: Choose Multiple Answers [PERSON_NAME] « Prev Next » Re…" at bounding box center [558, 138] width 776 height 739
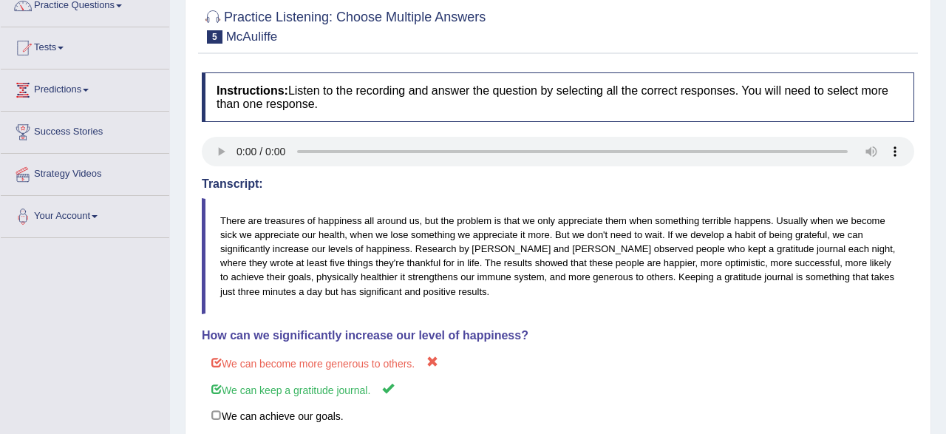
scroll to position [77, 0]
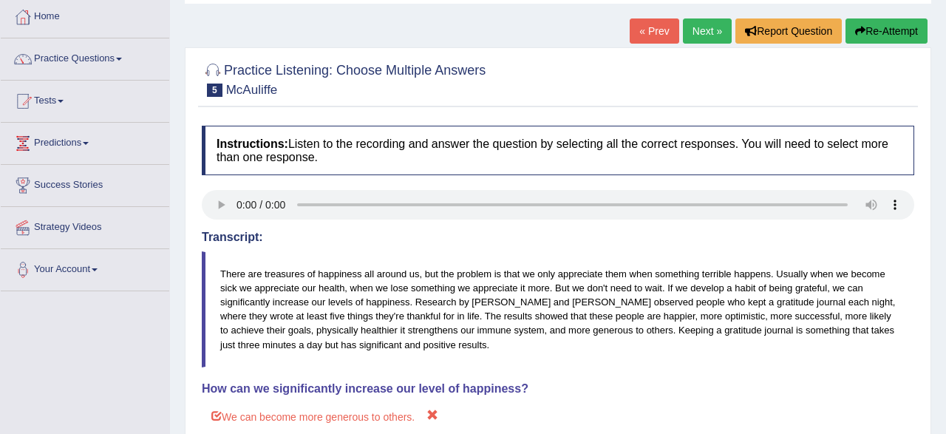
click at [882, 37] on button "Re-Attempt" at bounding box center [887, 30] width 82 height 25
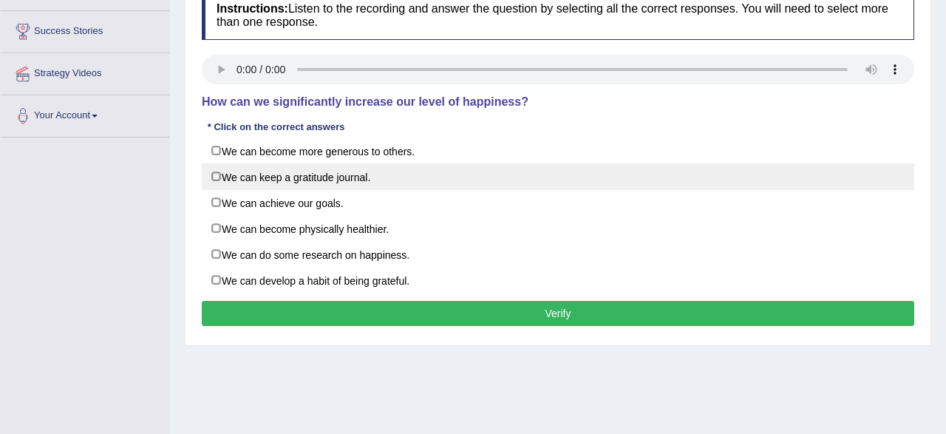
scroll to position [231, 0]
click at [371, 183] on label "We can keep a gratitude journal." at bounding box center [558, 176] width 713 height 27
checkbox input "true"
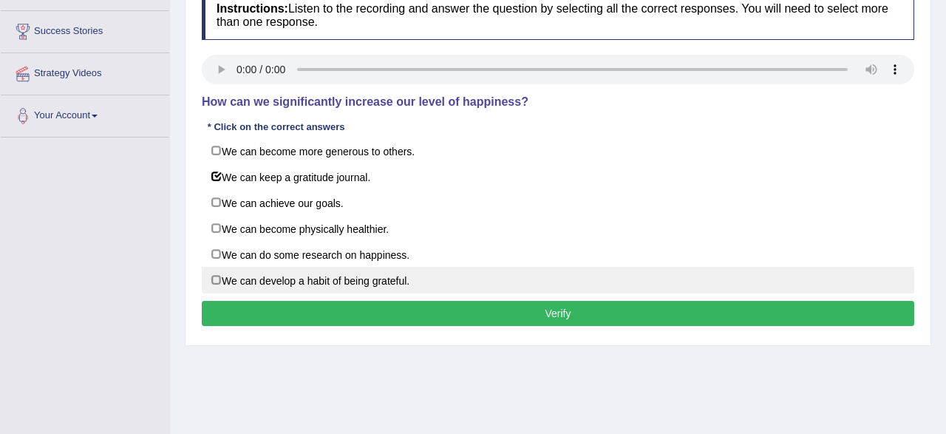
click at [370, 278] on label "We can develop a habit of being grateful." at bounding box center [558, 280] width 713 height 27
checkbox input "true"
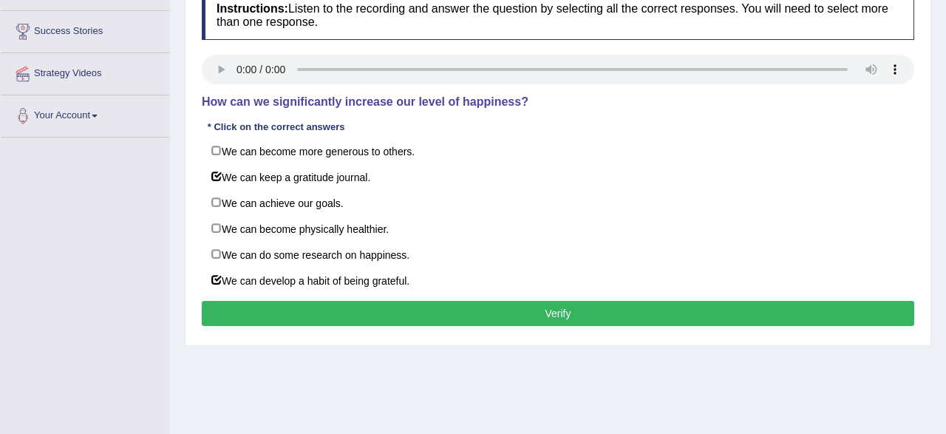
click at [406, 316] on button "Verify" at bounding box center [558, 313] width 713 height 25
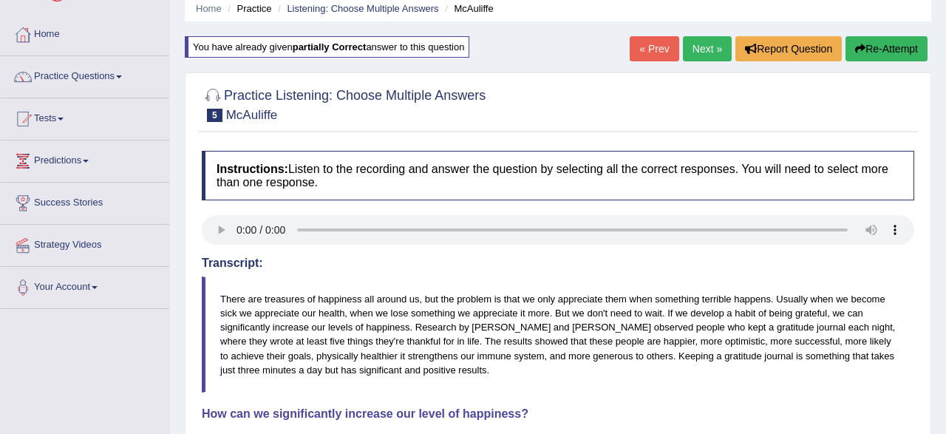
scroll to position [0, 0]
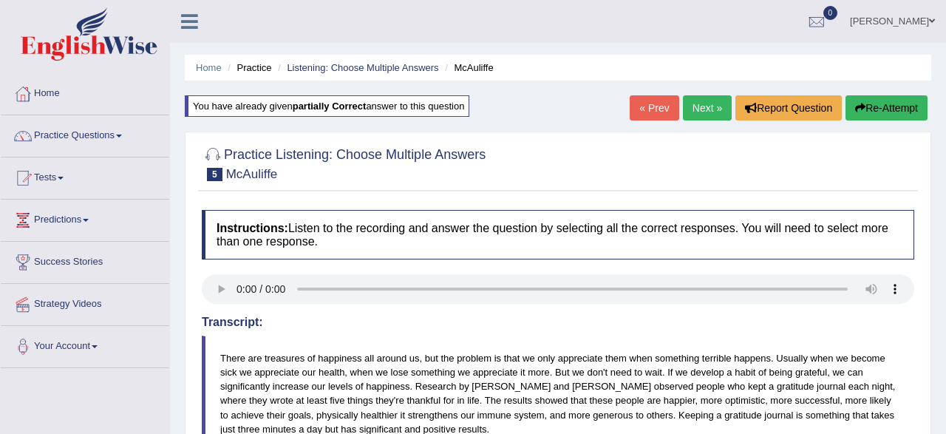
click at [703, 112] on link "Next »" at bounding box center [707, 107] width 49 height 25
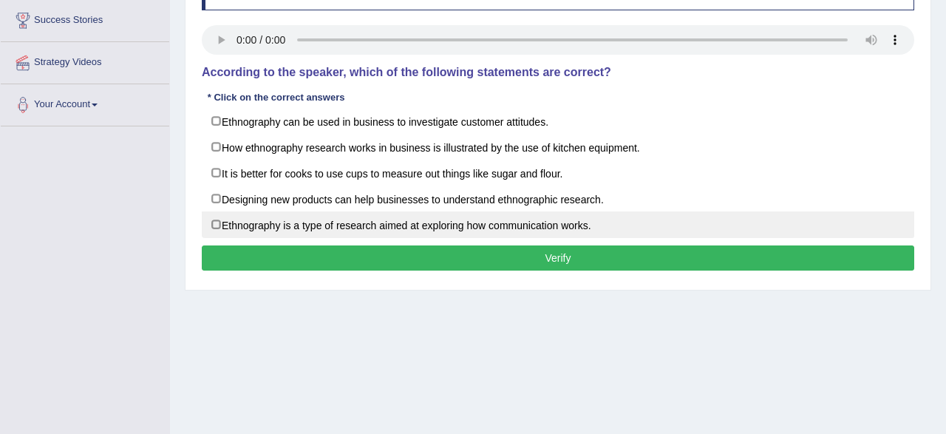
scroll to position [165, 0]
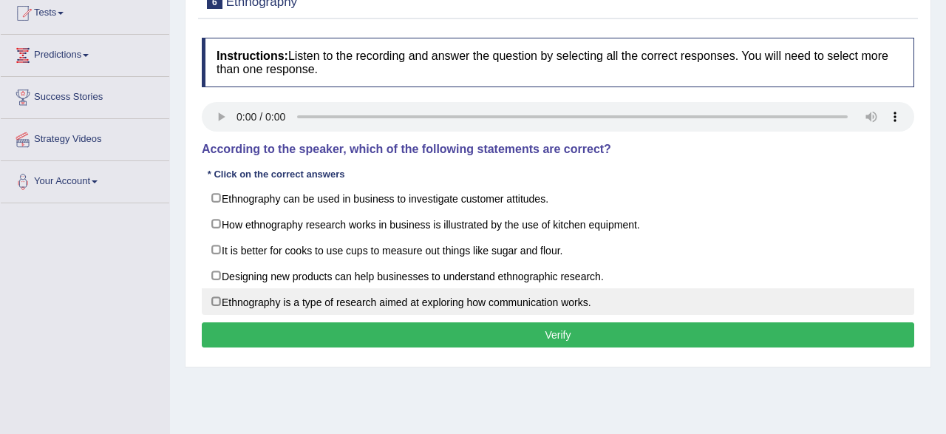
click at [220, 299] on label "Ethnography is a type of research aimed at exploring how communication works." at bounding box center [558, 301] width 713 height 27
checkbox input "true"
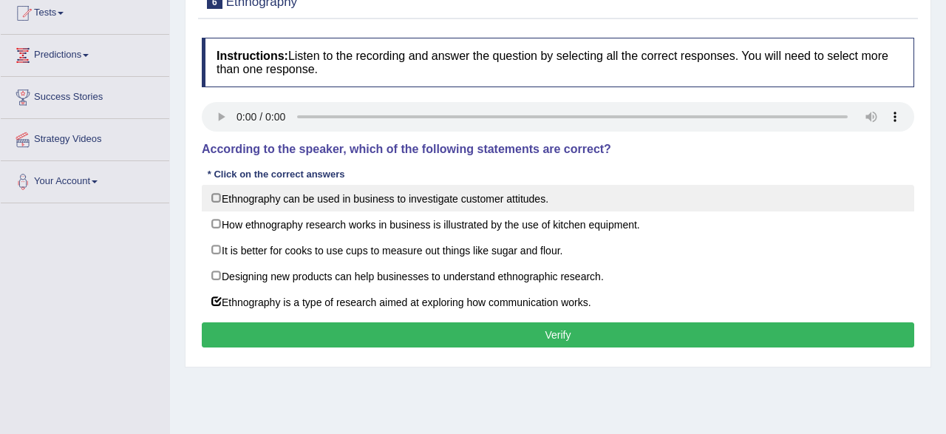
click at [213, 202] on label "Ethnography can be used in business to investigate customer attitudes." at bounding box center [558, 198] width 713 height 27
checkbox input "true"
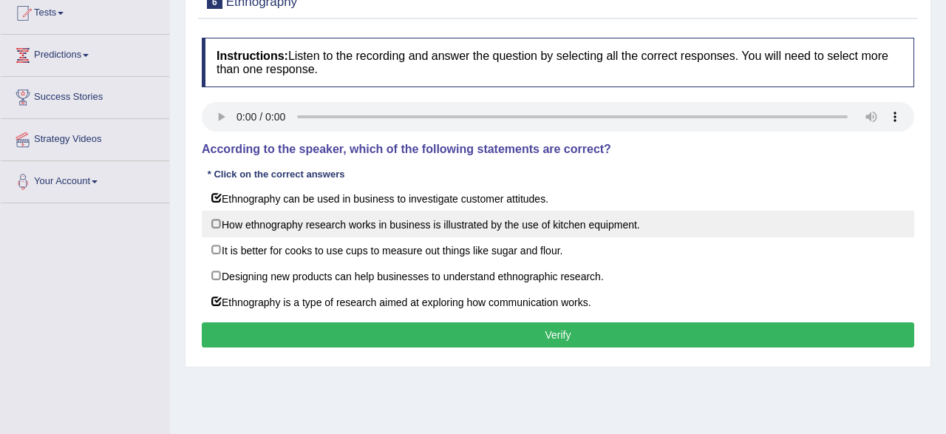
click at [214, 224] on label "How ethnography research works in business is illustrated by the use of kitchen…" at bounding box center [558, 224] width 713 height 27
checkbox input "true"
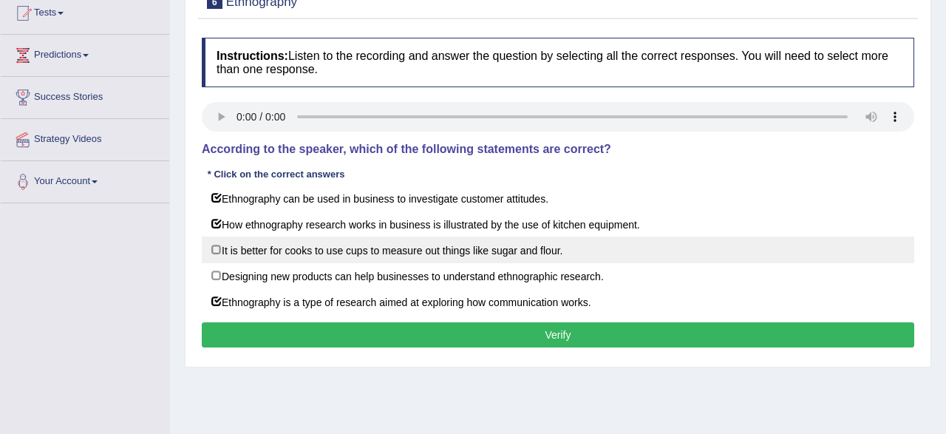
click at [212, 248] on label "It is better for cooks to use cups to measure out things like sugar and flour." at bounding box center [558, 250] width 713 height 27
checkbox input "true"
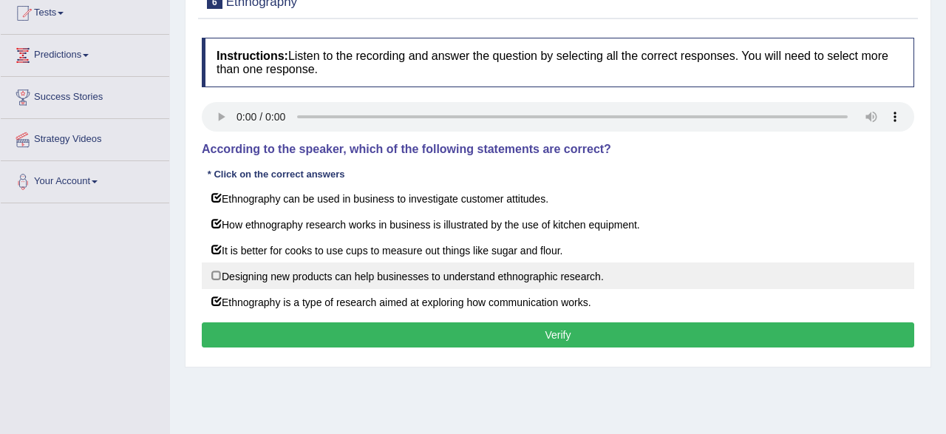
click at [216, 273] on label "Designing new products can help businesses to understand ethnographic research." at bounding box center [558, 275] width 713 height 27
checkbox input "true"
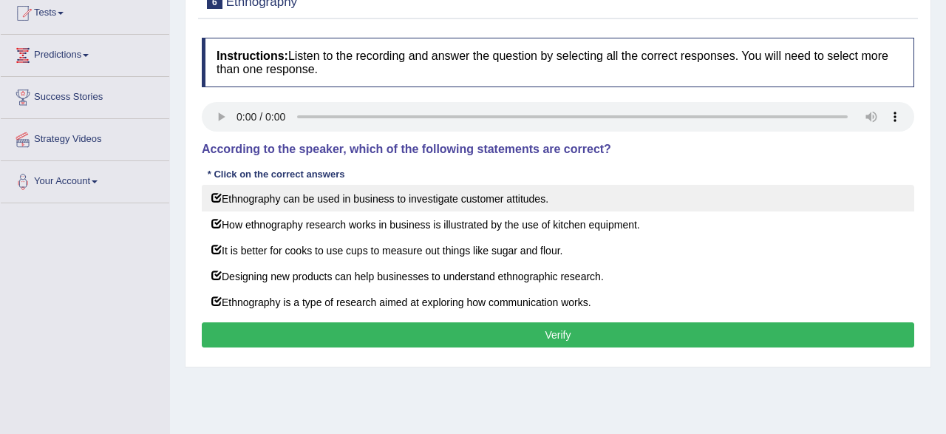
click at [214, 201] on label "Ethnography can be used in business to investigate customer attitudes." at bounding box center [558, 198] width 713 height 27
checkbox input "false"
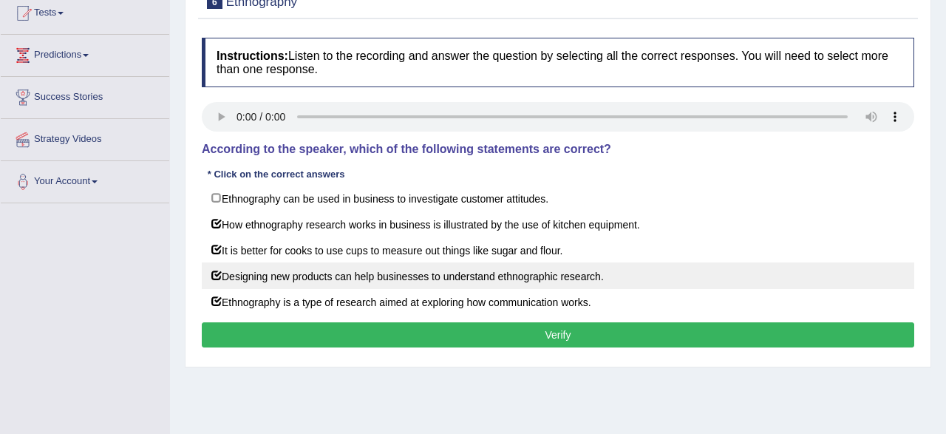
click at [217, 279] on label "Designing new products can help businesses to understand ethnographic research." at bounding box center [558, 275] width 713 height 27
checkbox input "false"
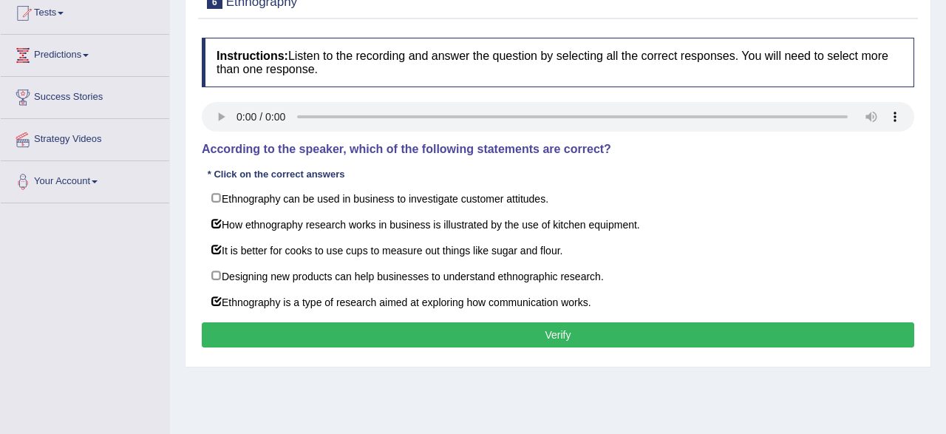
click at [238, 332] on button "Verify" at bounding box center [558, 334] width 713 height 25
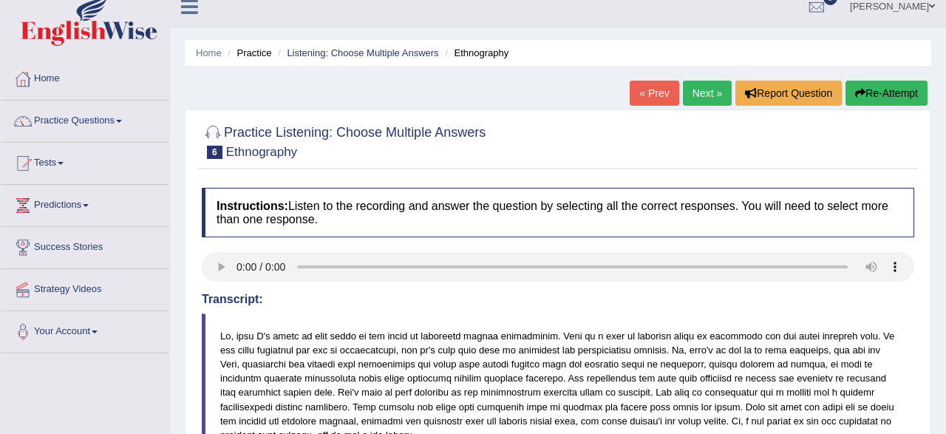
scroll to position [0, 0]
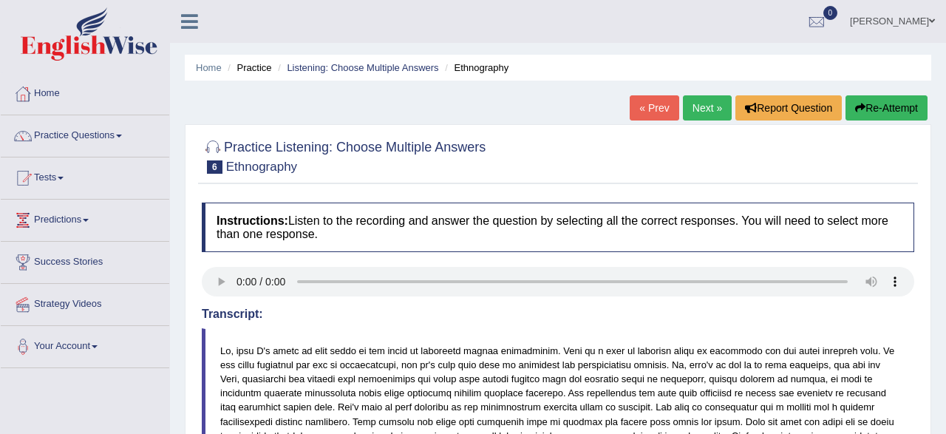
click at [866, 116] on button "Re-Attempt" at bounding box center [887, 107] width 82 height 25
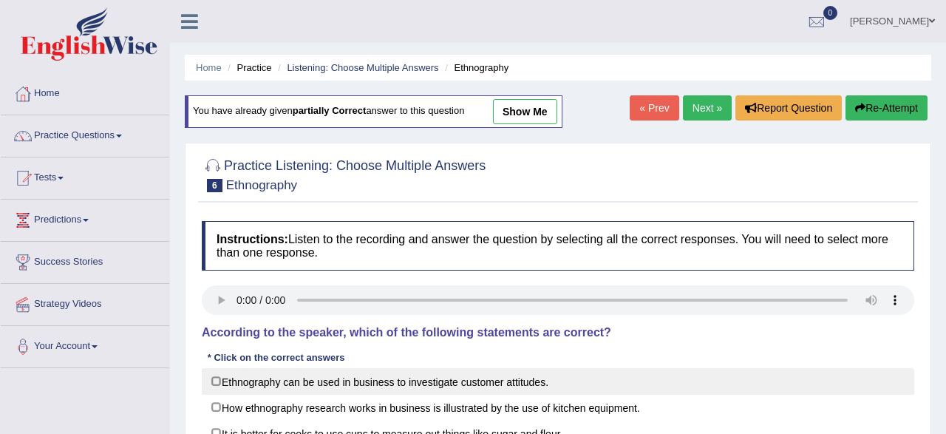
scroll to position [231, 0]
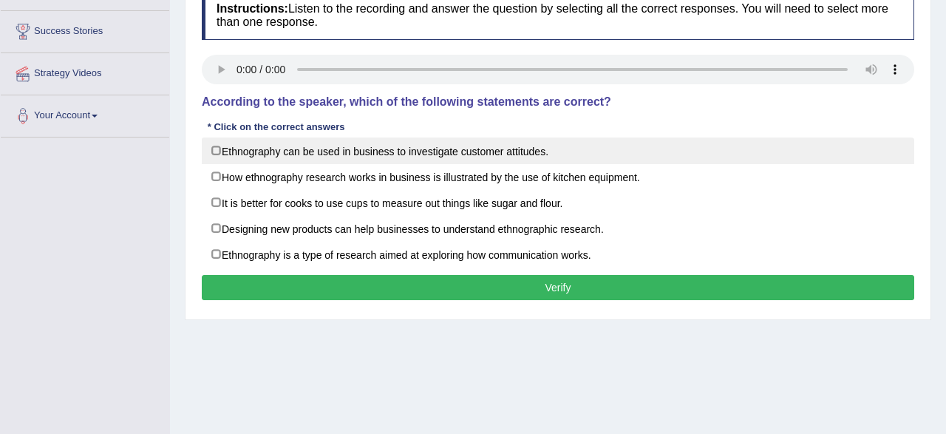
click at [407, 157] on label "Ethnography can be used in business to investigate customer attitudes." at bounding box center [558, 151] width 713 height 27
checkbox input "true"
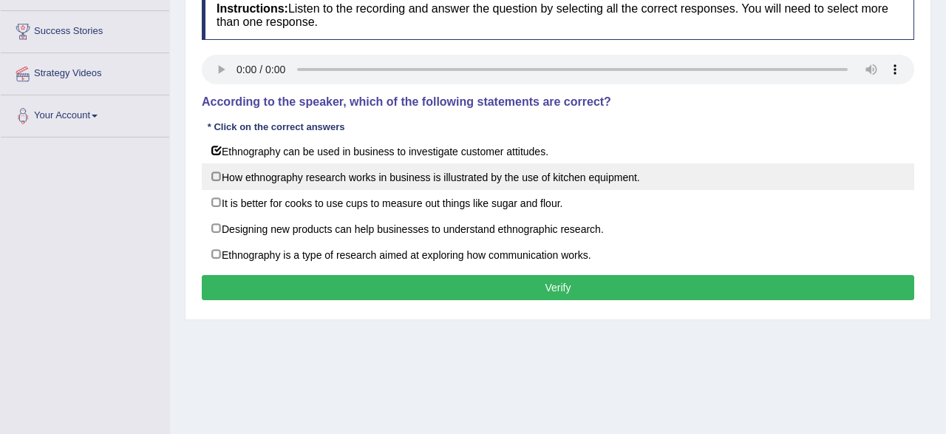
click at [400, 178] on label "How ethnography research works in business is illustrated by the use of kitchen…" at bounding box center [558, 176] width 713 height 27
checkbox input "true"
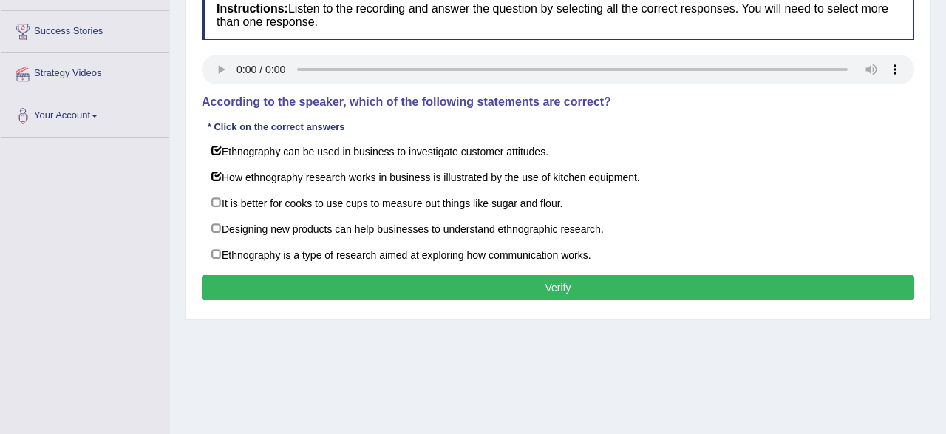
click at [416, 284] on button "Verify" at bounding box center [558, 287] width 713 height 25
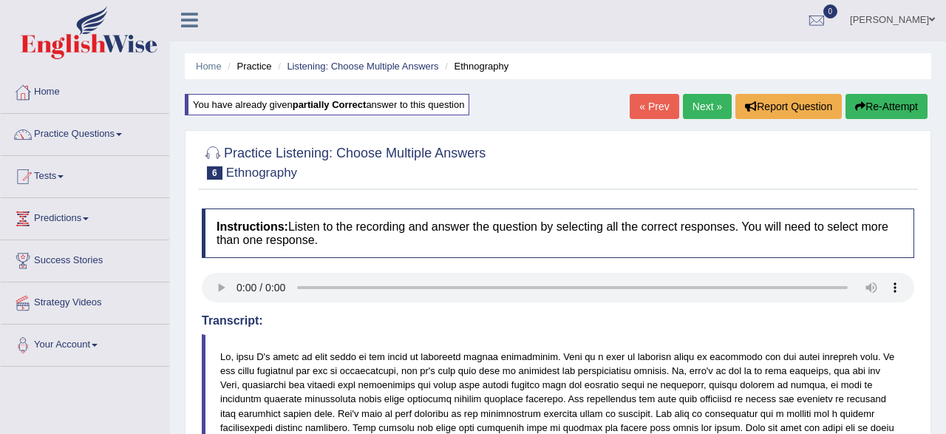
scroll to position [0, 0]
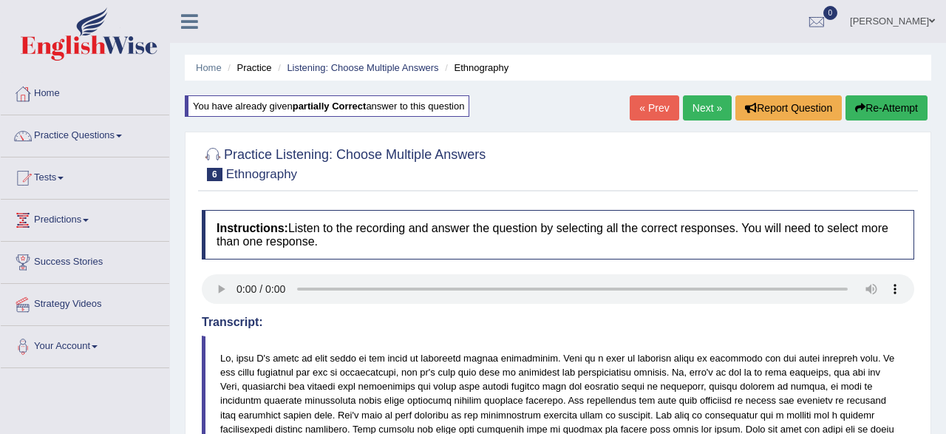
click at [702, 109] on link "Next »" at bounding box center [707, 107] width 49 height 25
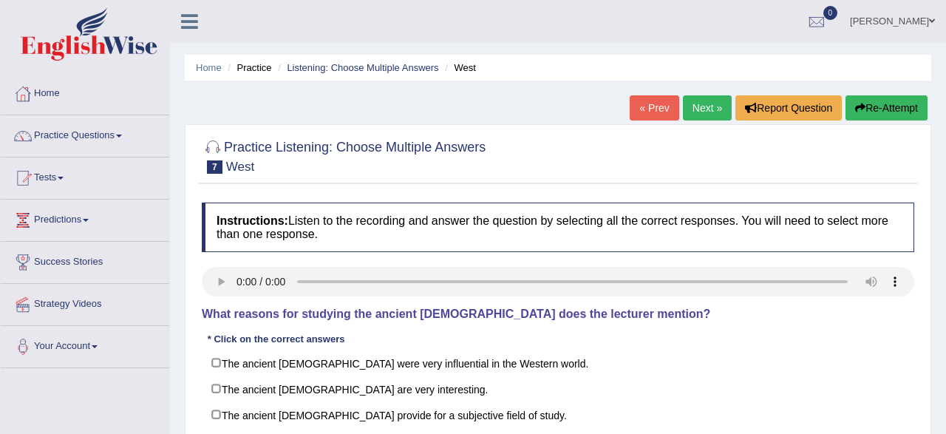
scroll to position [154, 0]
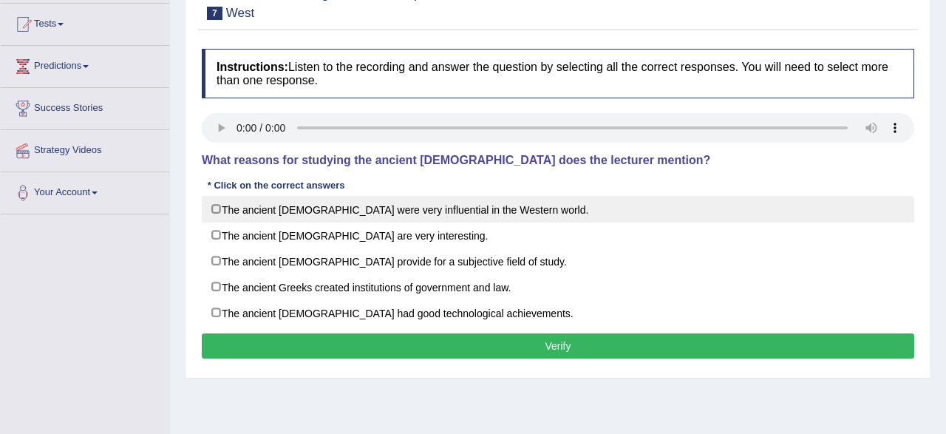
click at [215, 214] on label "The ancient [DEMOGRAPHIC_DATA] were very influential in the Western world." at bounding box center [558, 209] width 713 height 27
checkbox input "true"
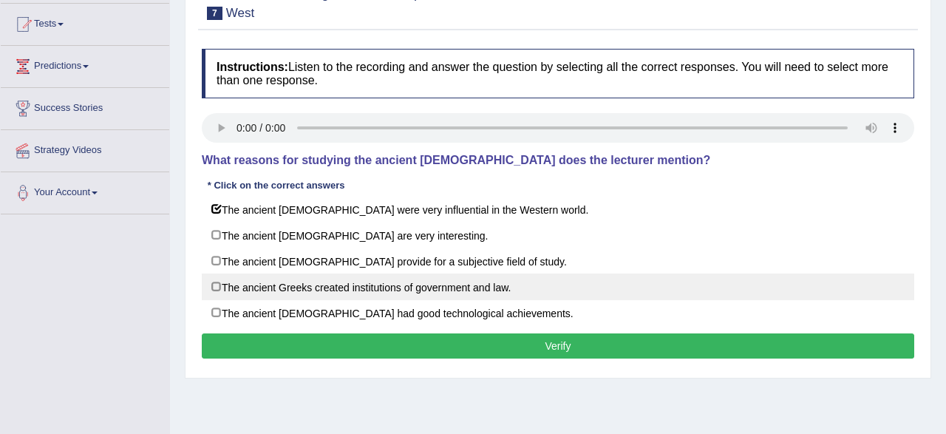
click at [242, 288] on label "The ancient Greeks created institutions of government and law." at bounding box center [558, 287] width 713 height 27
checkbox input "true"
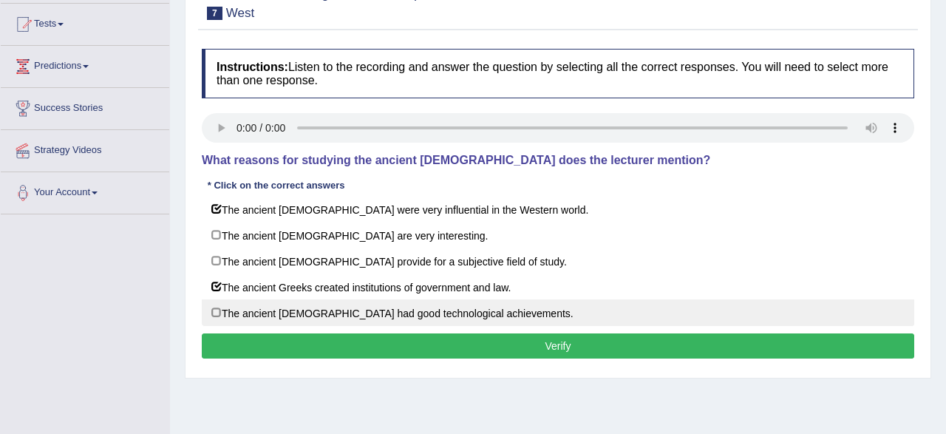
click at [221, 308] on label "The ancient [DEMOGRAPHIC_DATA] had good technological achievements." at bounding box center [558, 312] width 713 height 27
checkbox input "true"
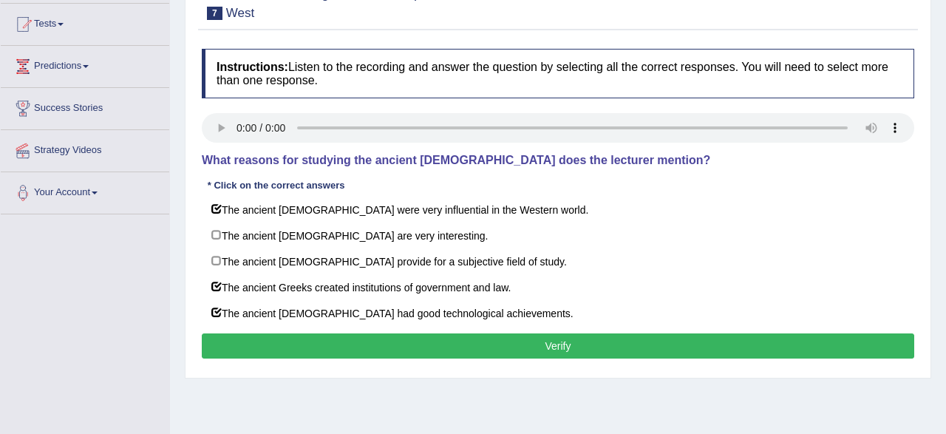
click at [435, 345] on button "Verify" at bounding box center [558, 345] width 713 height 25
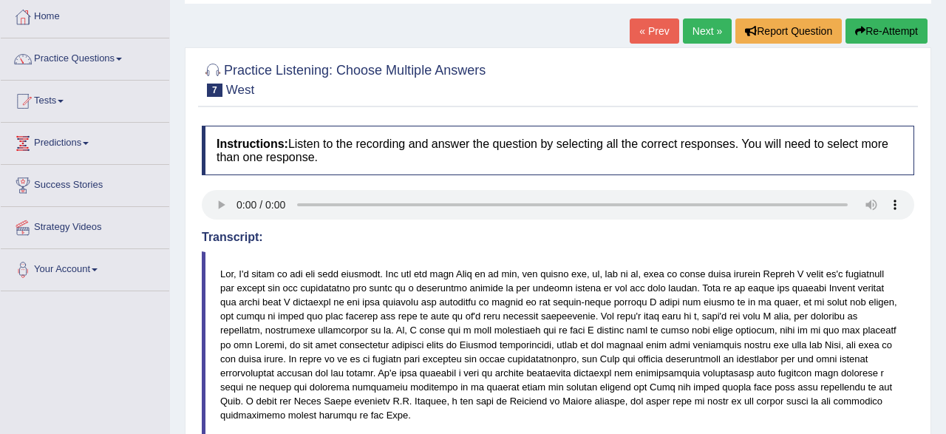
scroll to position [77, 0]
click at [857, 39] on button "Re-Attempt" at bounding box center [887, 30] width 82 height 25
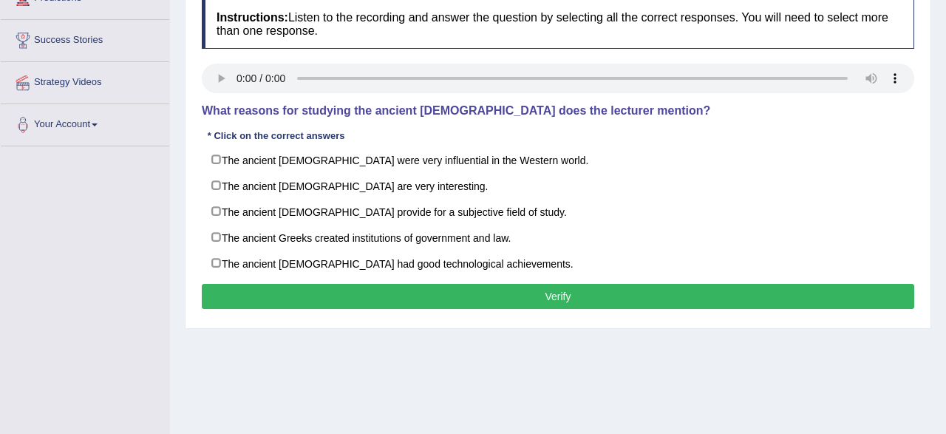
scroll to position [231, 0]
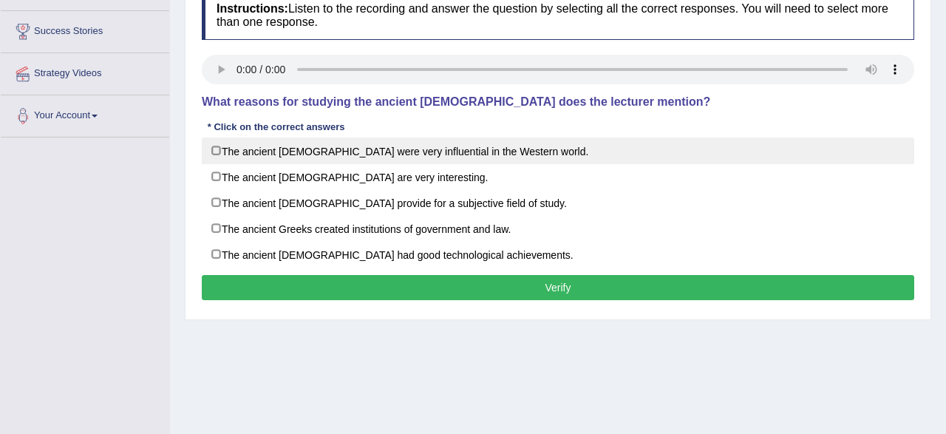
click at [223, 154] on label "The ancient [DEMOGRAPHIC_DATA] were very influential in the Western world." at bounding box center [558, 151] width 713 height 27
checkbox input "true"
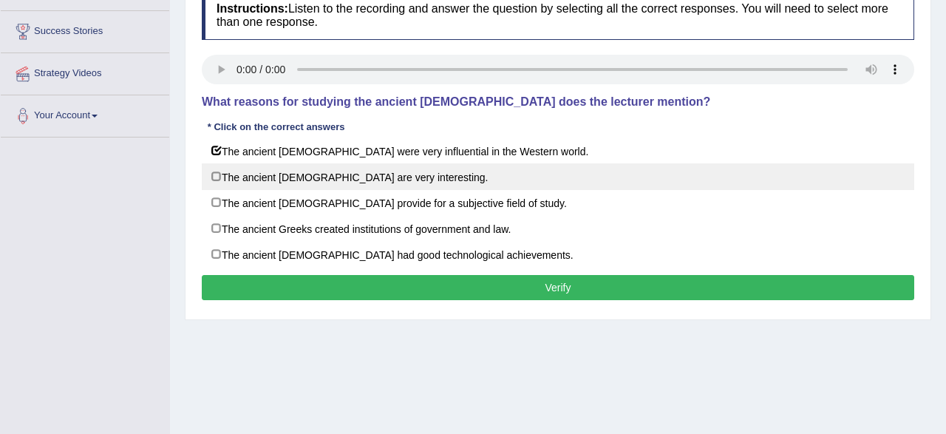
click at [222, 174] on label "The ancient [DEMOGRAPHIC_DATA] are very interesting." at bounding box center [558, 176] width 713 height 27
checkbox input "true"
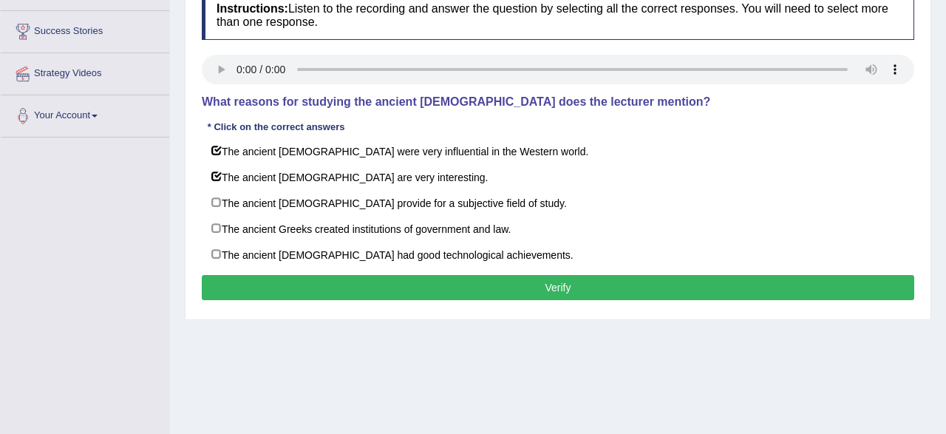
click at [379, 277] on button "Verify" at bounding box center [558, 287] width 713 height 25
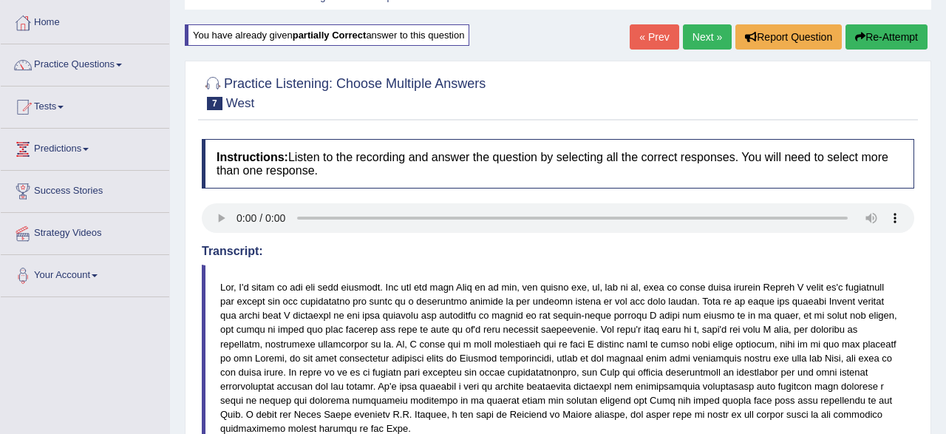
scroll to position [0, 0]
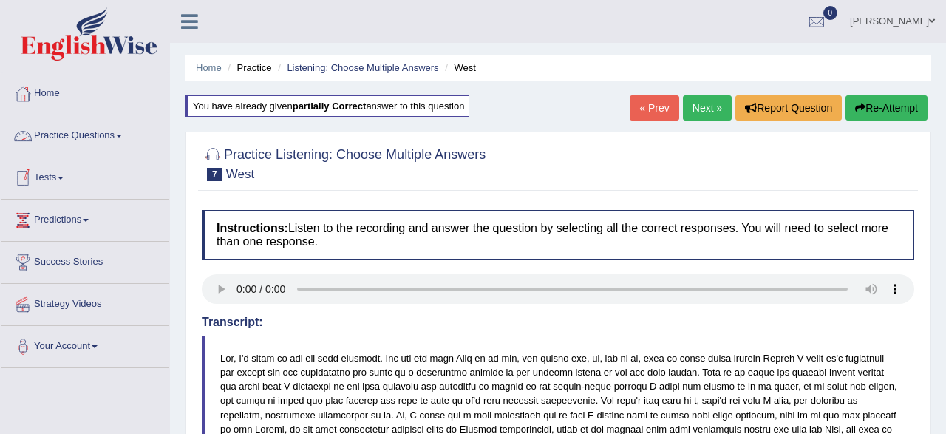
click at [109, 143] on link "Practice Questions" at bounding box center [85, 133] width 169 height 37
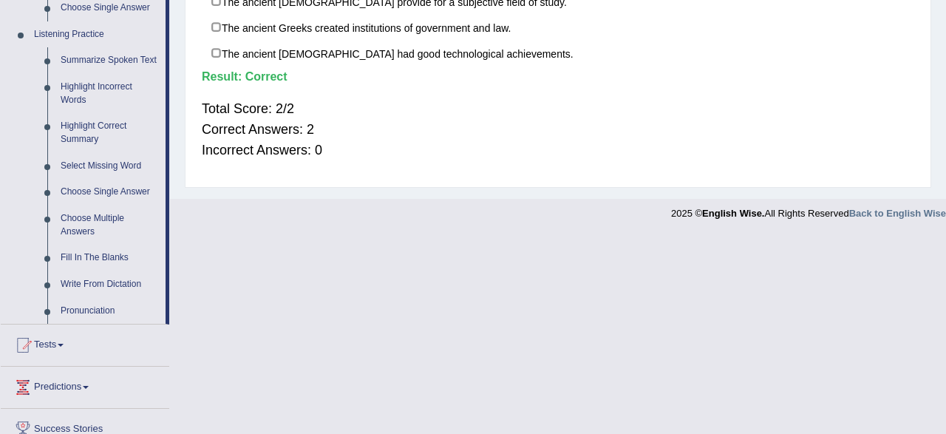
scroll to position [692, 0]
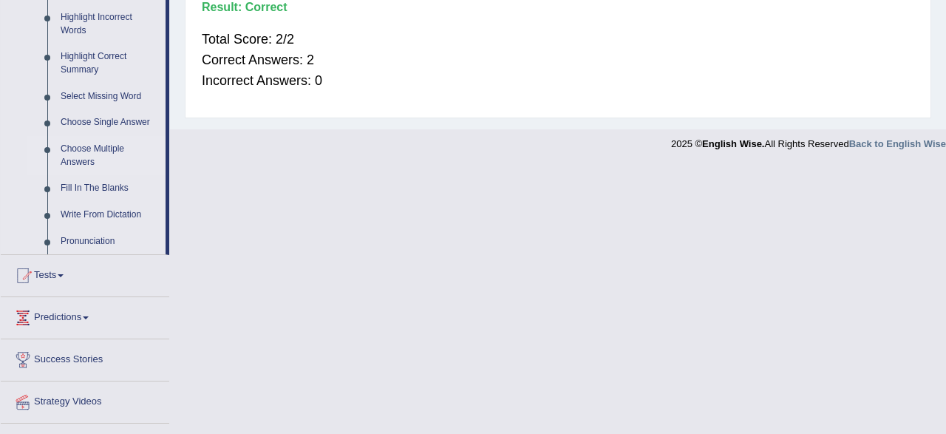
click at [76, 152] on link "Choose Multiple Answers" at bounding box center [110, 155] width 112 height 39
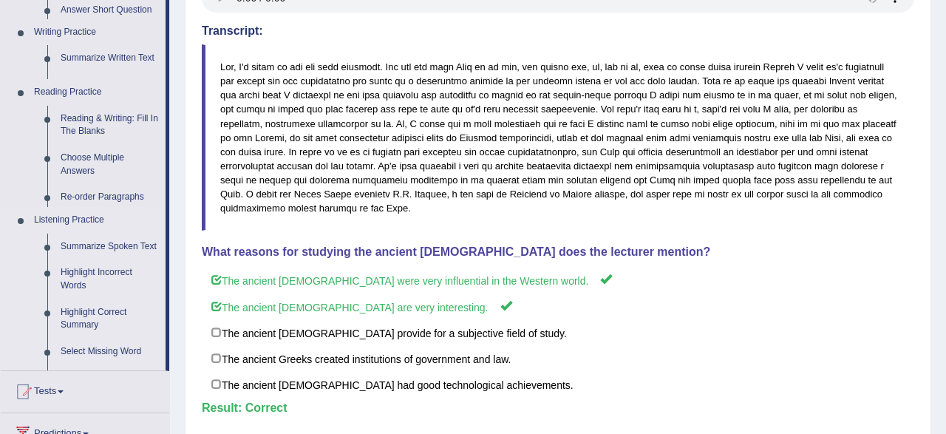
scroll to position [0, 0]
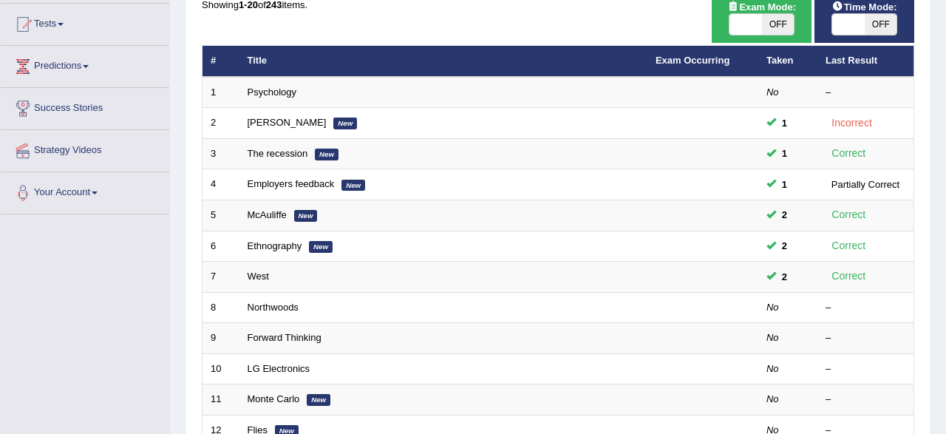
scroll to position [154, 0]
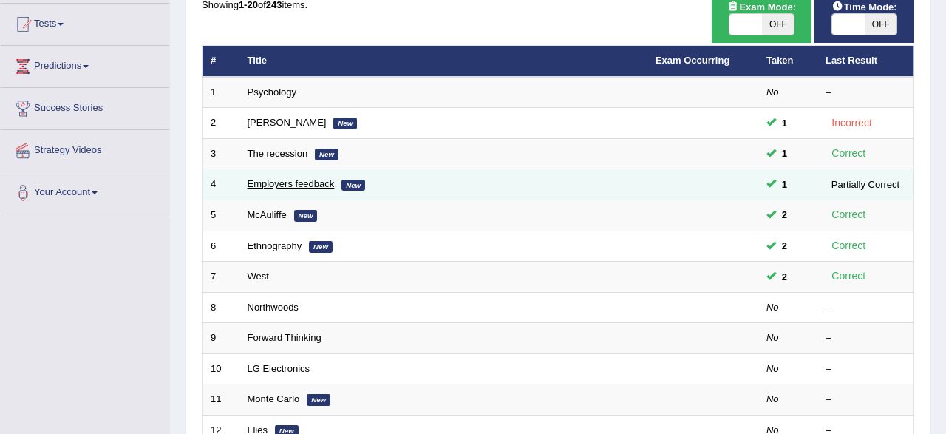
click at [295, 183] on link "Employers feedback" at bounding box center [291, 183] width 87 height 11
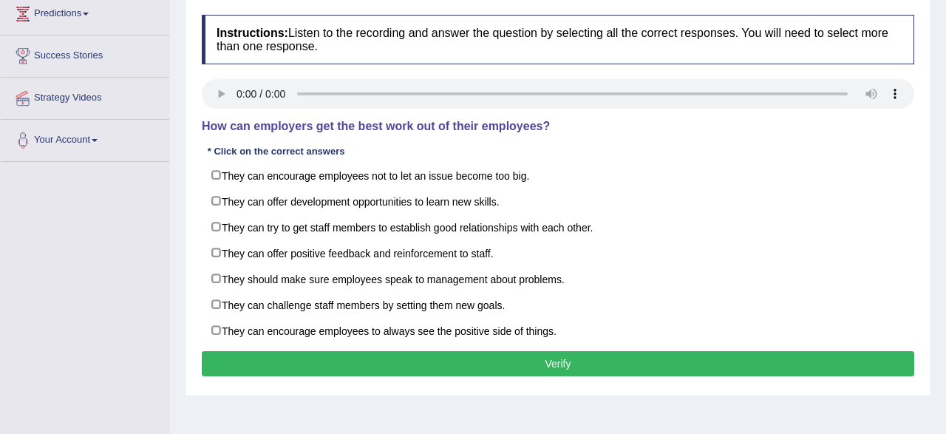
scroll to position [231, 0]
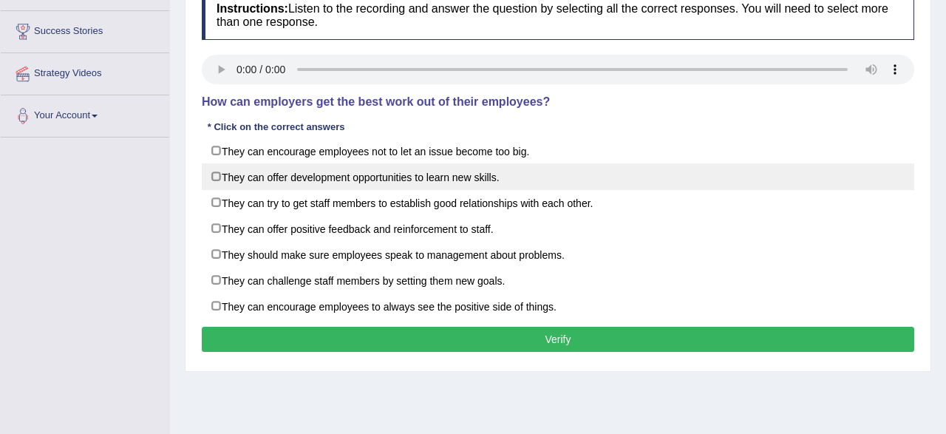
click at [305, 174] on label "They can offer development opportunities to learn new skills." at bounding box center [558, 176] width 713 height 27
checkbox input "true"
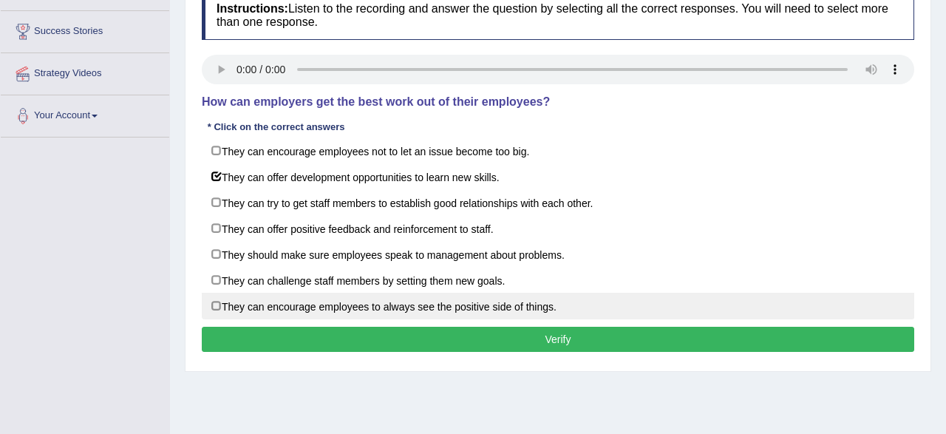
click at [353, 301] on label "They can encourage employees to always see the positive side of things." at bounding box center [558, 306] width 713 height 27
checkbox input "true"
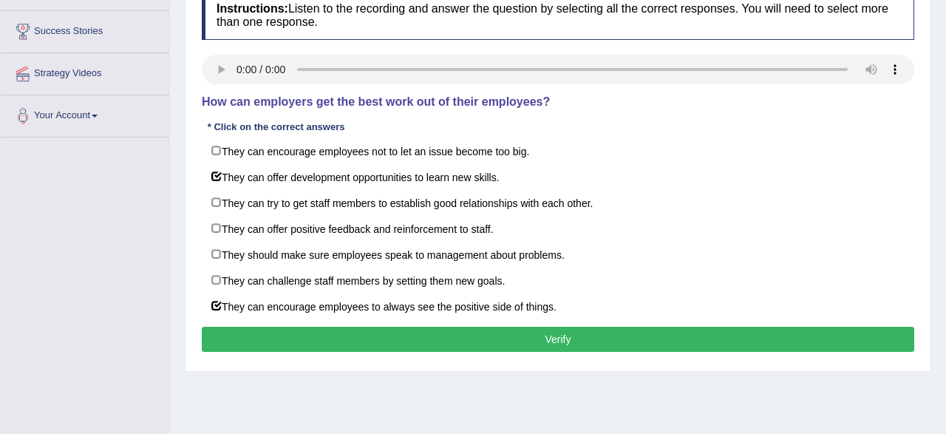
click at [428, 336] on button "Verify" at bounding box center [558, 339] width 713 height 25
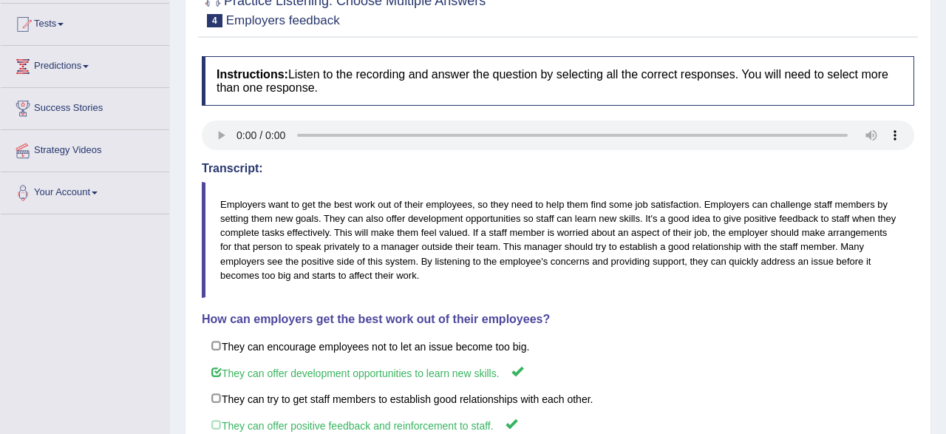
scroll to position [77, 0]
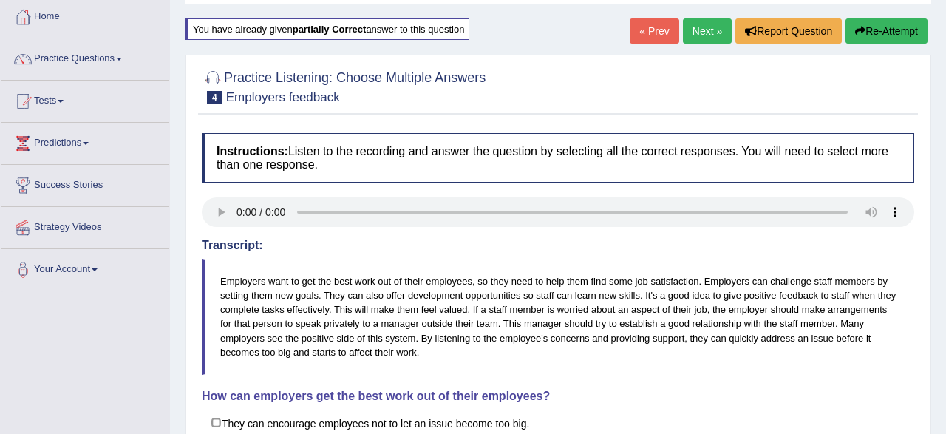
click at [874, 27] on button "Re-Attempt" at bounding box center [887, 30] width 82 height 25
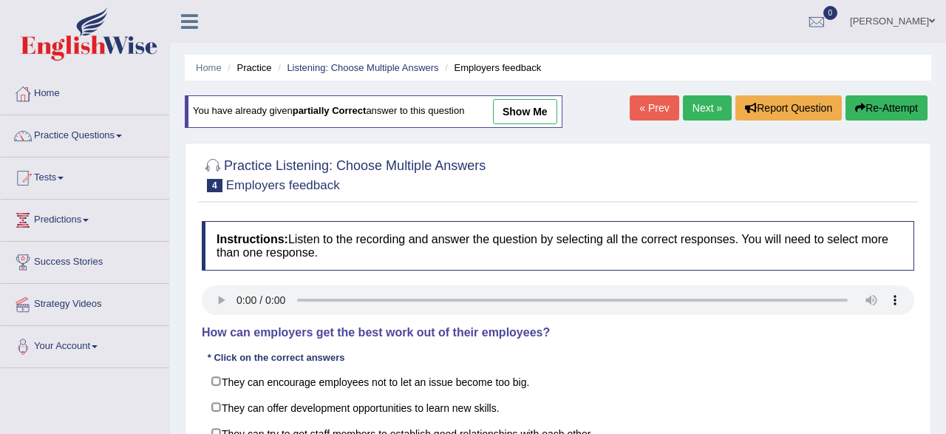
scroll to position [231, 0]
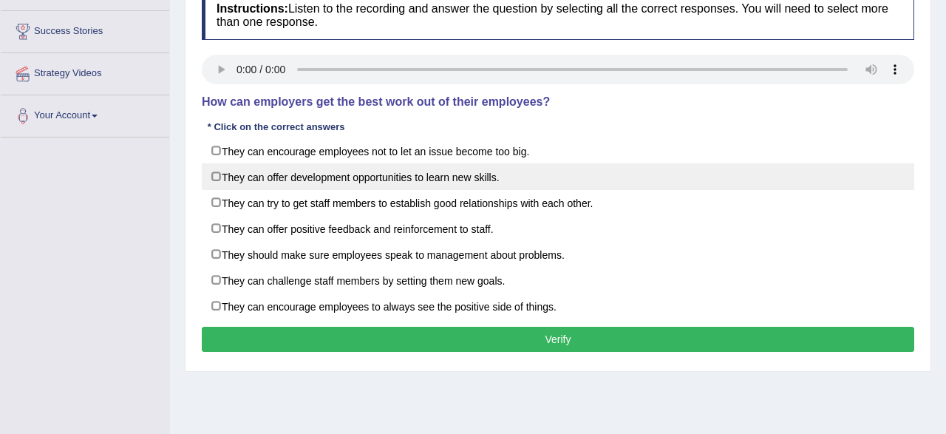
click at [217, 169] on label "They can offer development opportunities to learn new skills." at bounding box center [558, 176] width 713 height 27
checkbox input "true"
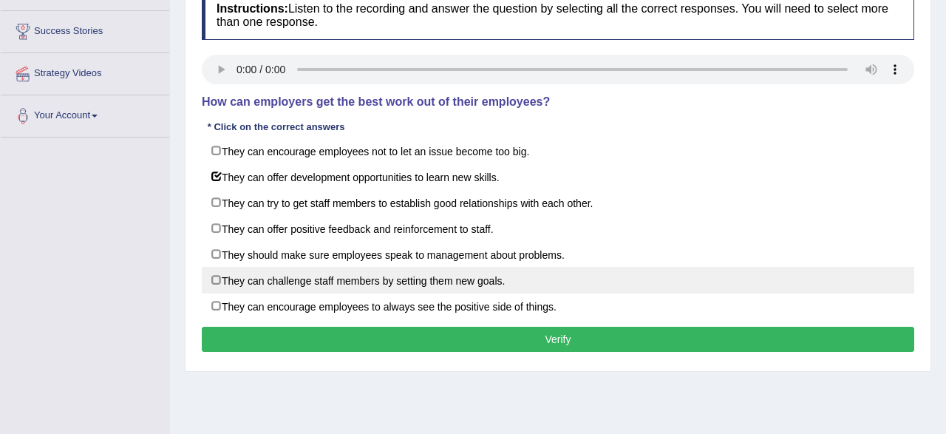
click at [214, 282] on label "They can challenge staff members by setting them new goals." at bounding box center [558, 280] width 713 height 27
checkbox input "true"
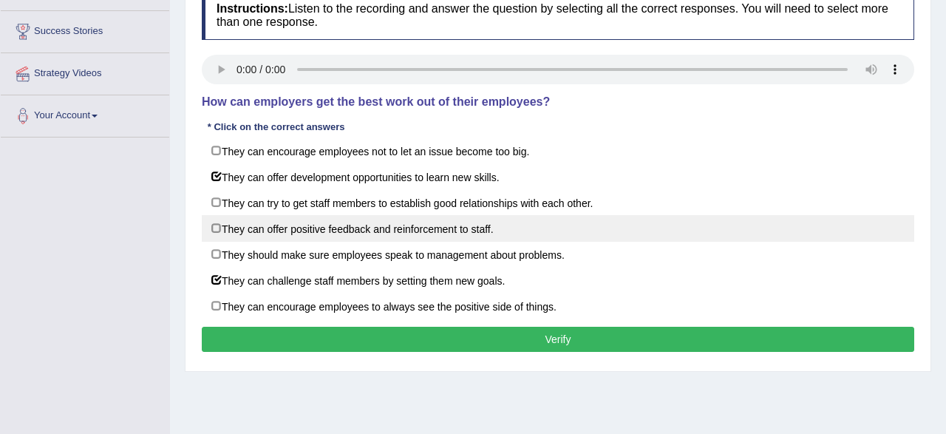
click at [211, 232] on label "They can offer positive feedback and reinforcement to staff." at bounding box center [558, 228] width 713 height 27
checkbox input "true"
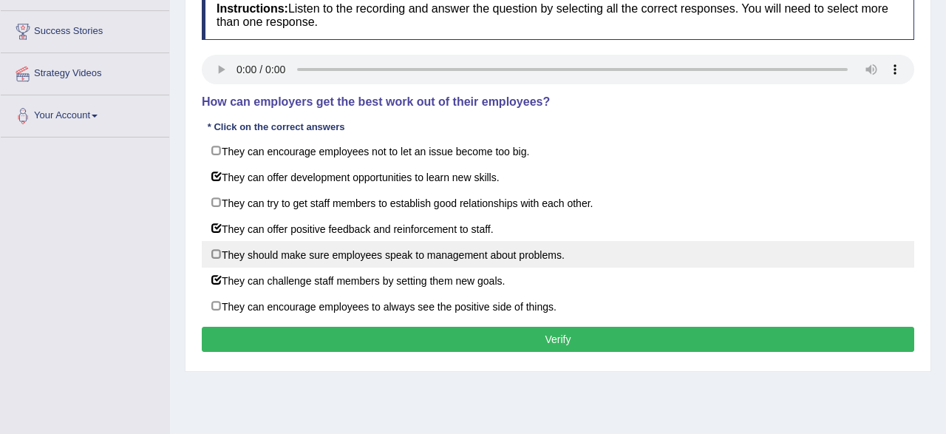
click at [217, 251] on label "They should make sure employees speak to management about problems." at bounding box center [558, 254] width 713 height 27
checkbox input "true"
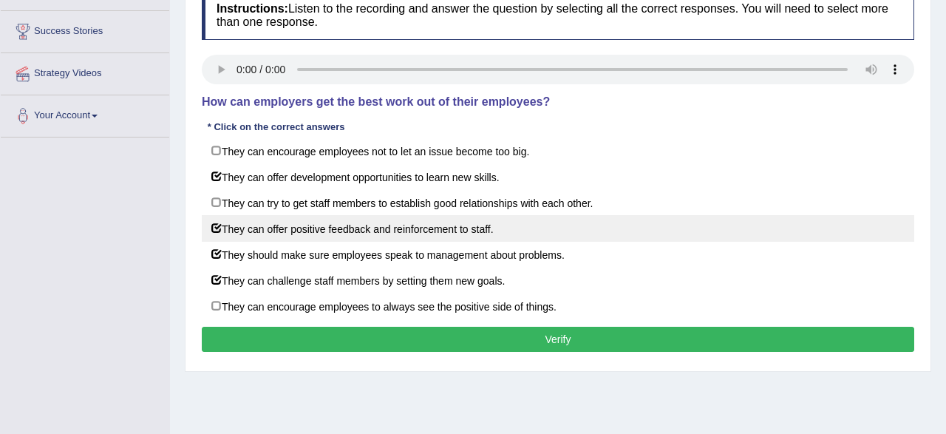
click at [215, 227] on label "They can offer positive feedback and reinforcement to staff." at bounding box center [558, 228] width 713 height 27
checkbox input "false"
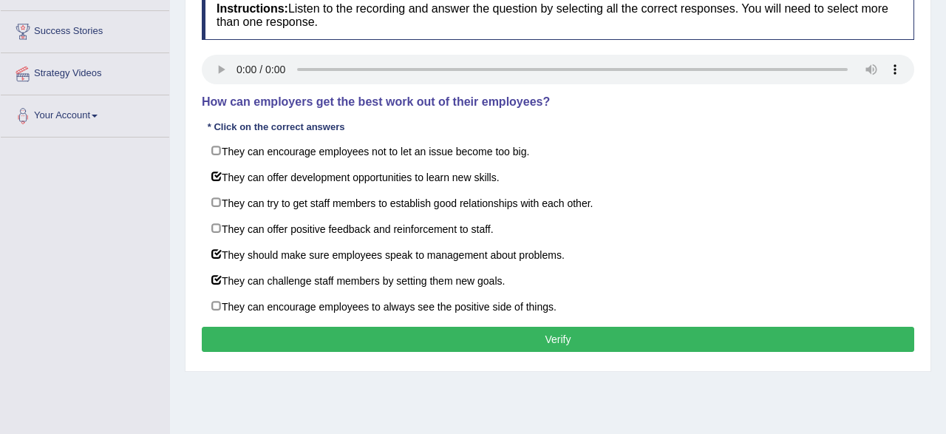
click at [348, 332] on button "Verify" at bounding box center [558, 339] width 713 height 25
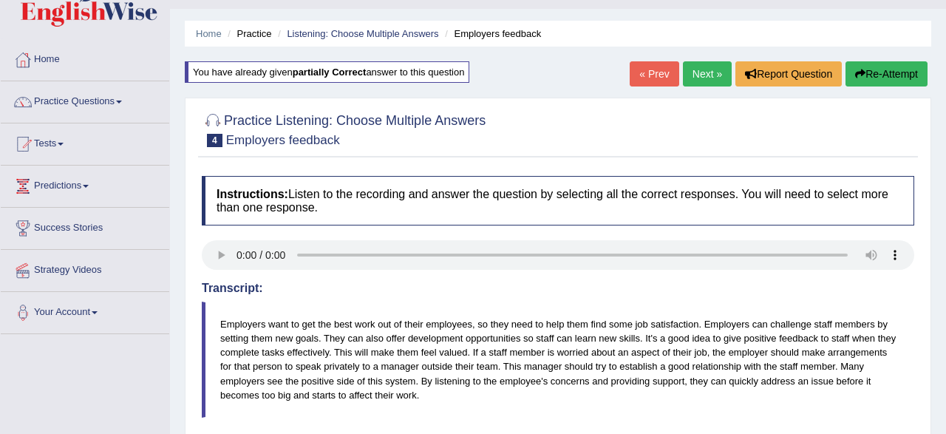
scroll to position [0, 0]
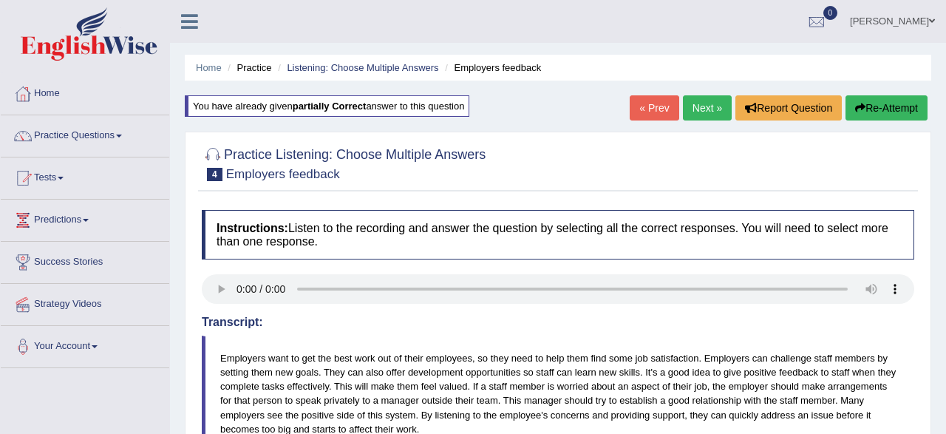
click at [852, 111] on button "Re-Attempt" at bounding box center [887, 107] width 82 height 25
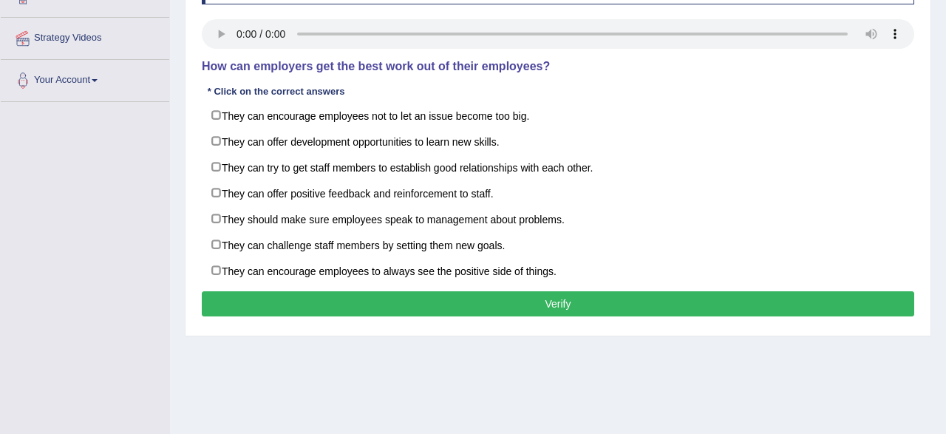
scroll to position [308, 0]
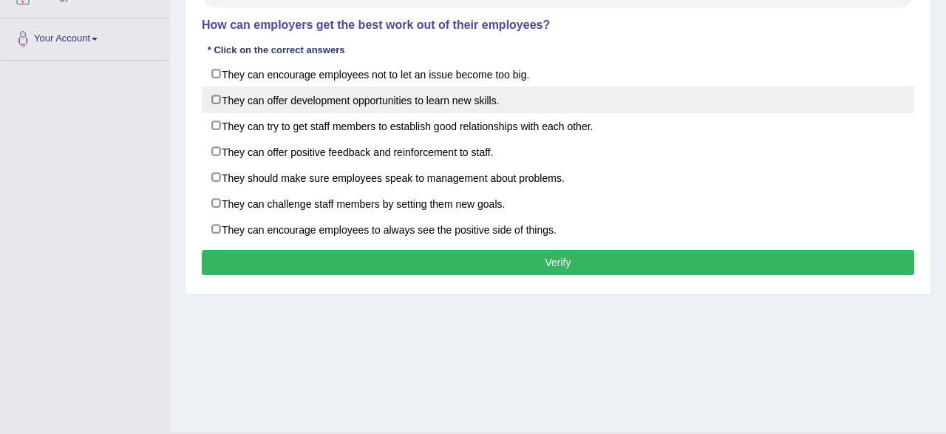
click at [225, 106] on label "They can offer development opportunities to learn new skills." at bounding box center [558, 99] width 713 height 27
checkbox input "true"
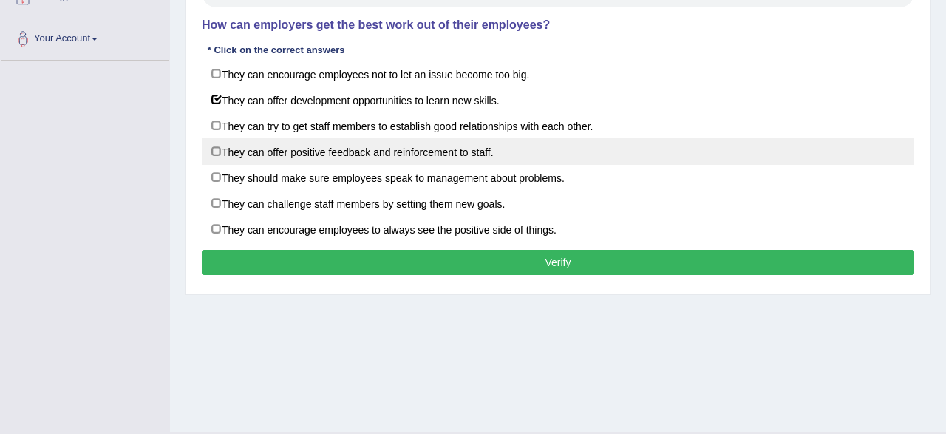
click at [240, 155] on label "They can offer positive feedback and reinforcement to staff." at bounding box center [558, 151] width 713 height 27
checkbox input "true"
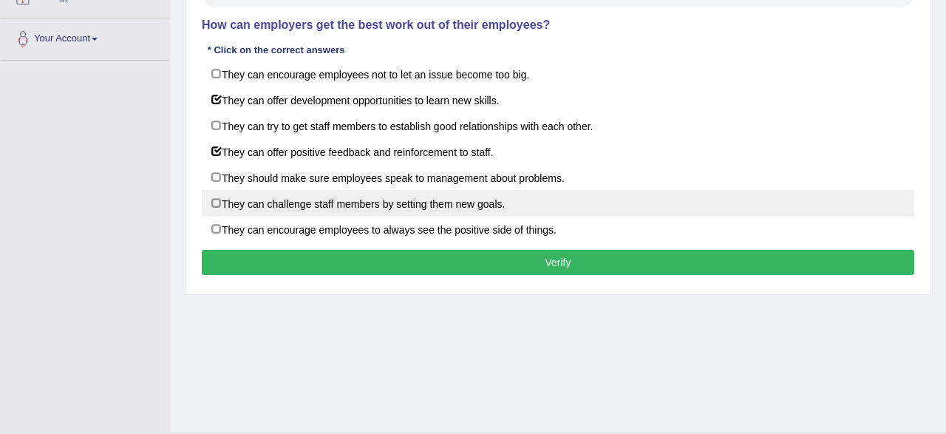
click at [244, 200] on label "They can challenge staff members by setting them new goals." at bounding box center [558, 203] width 713 height 27
checkbox input "true"
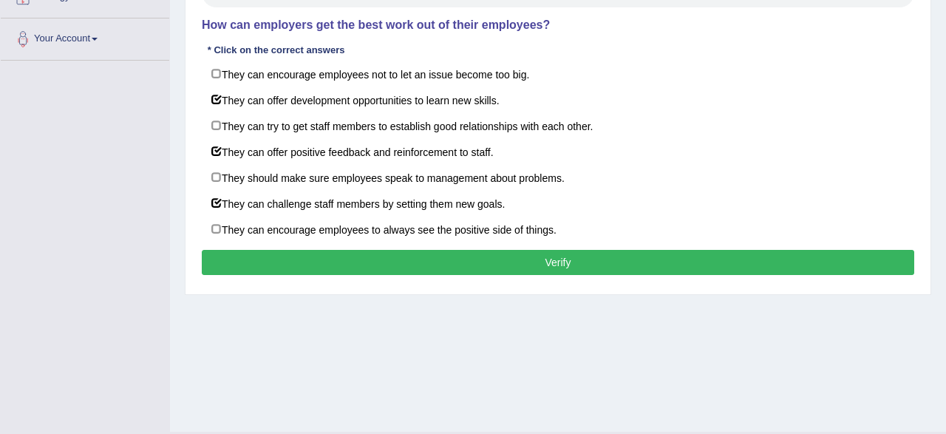
click at [325, 258] on button "Verify" at bounding box center [558, 262] width 713 height 25
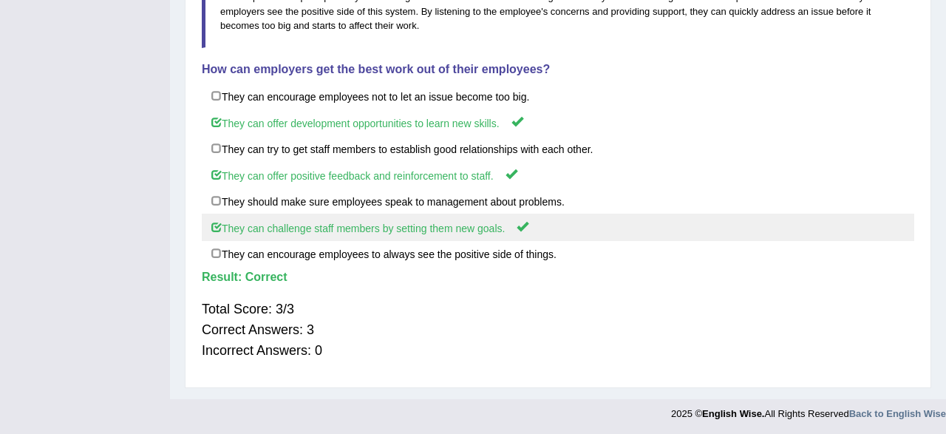
scroll to position [96, 0]
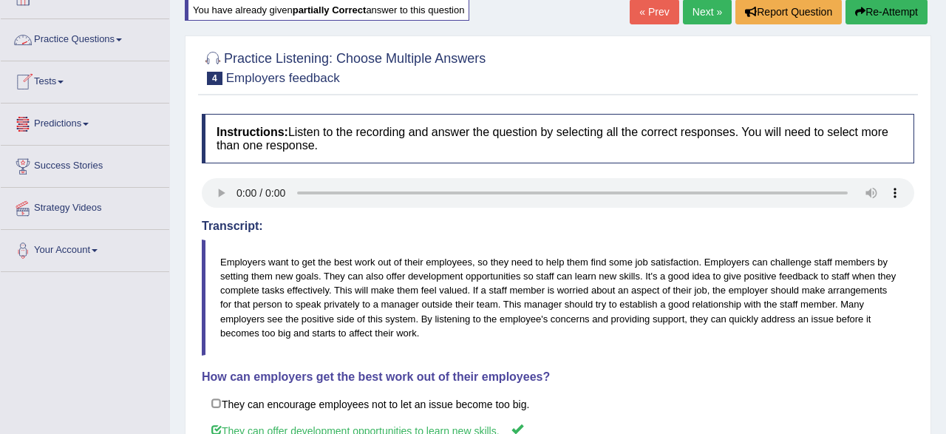
click at [55, 37] on link "Practice Questions" at bounding box center [85, 37] width 169 height 37
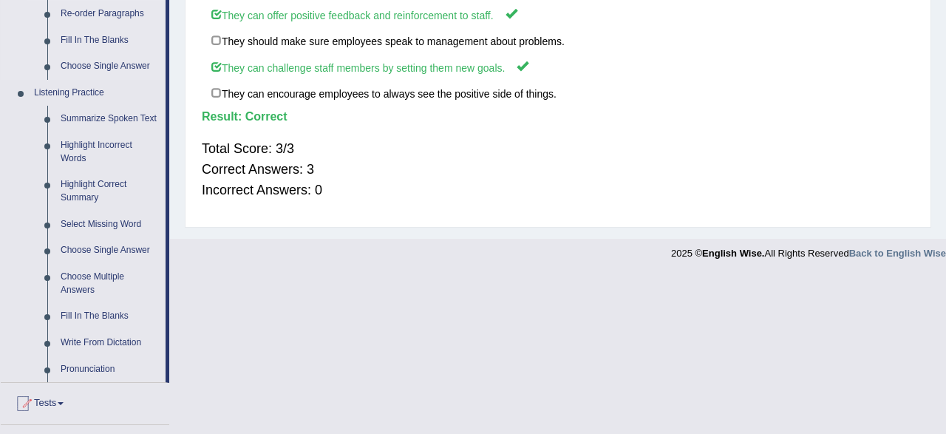
scroll to position [711, 0]
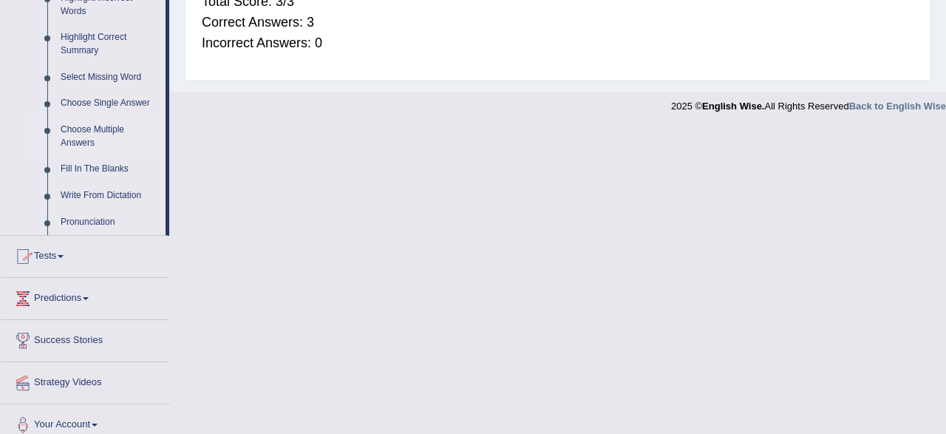
click at [96, 138] on link "Choose Multiple Answers" at bounding box center [110, 136] width 112 height 39
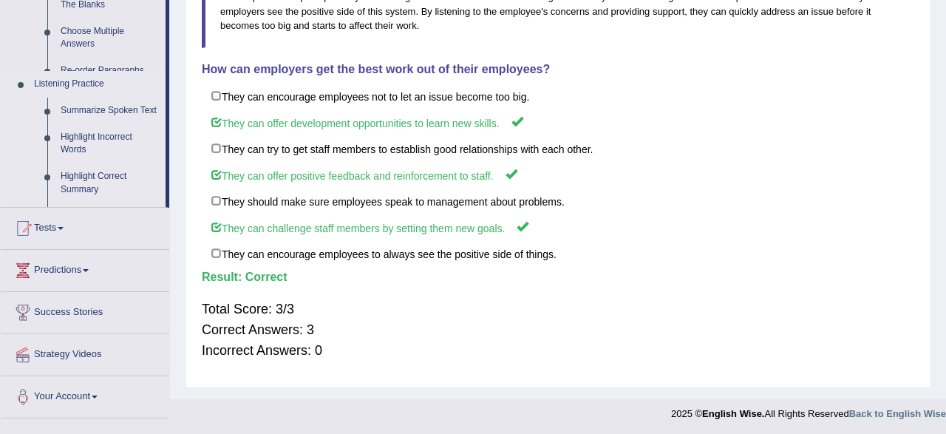
scroll to position [199, 0]
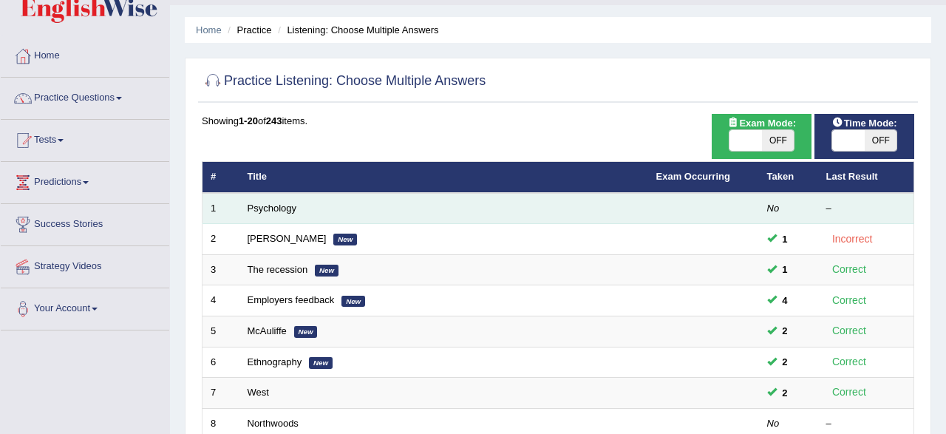
scroll to position [77, 0]
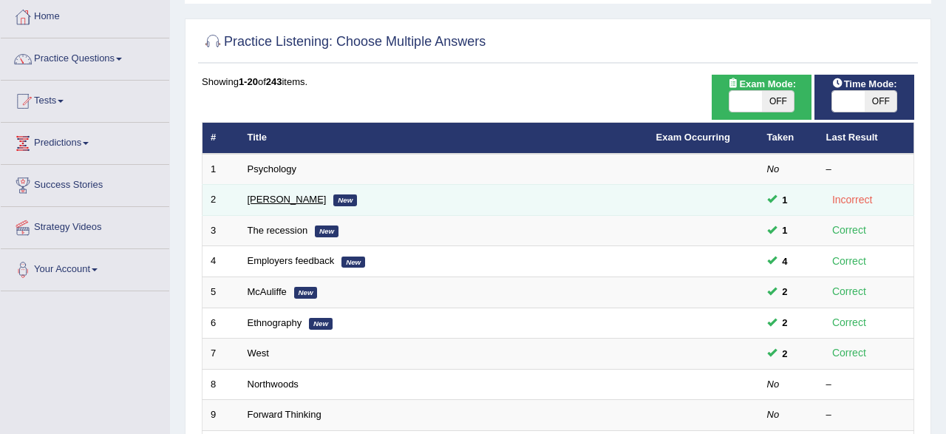
click at [260, 199] on link "[PERSON_NAME]" at bounding box center [287, 199] width 79 height 11
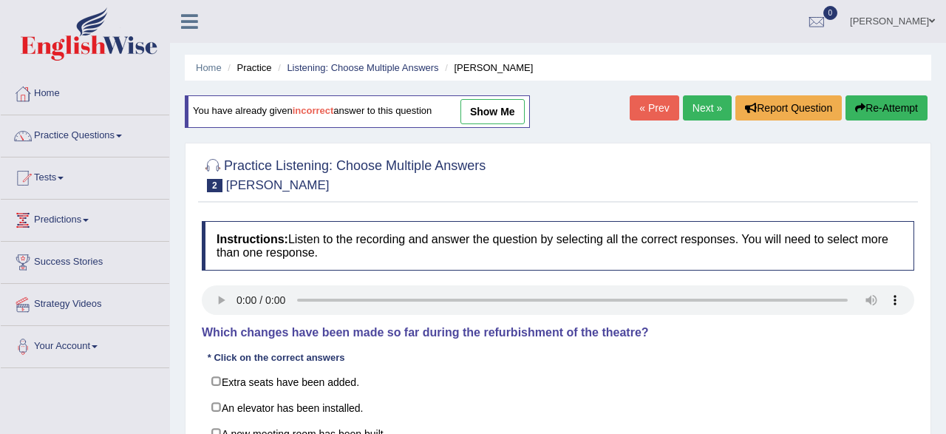
click at [487, 121] on link "show me" at bounding box center [493, 111] width 64 height 25
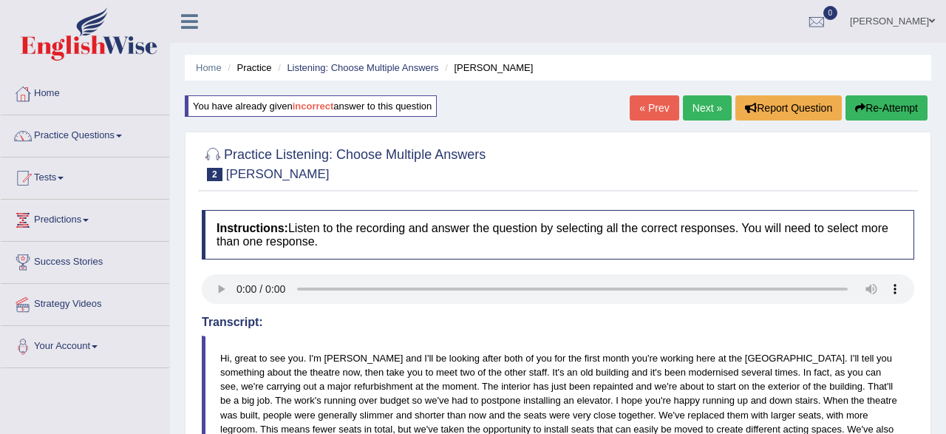
click at [859, 108] on icon "button" at bounding box center [860, 108] width 10 height 10
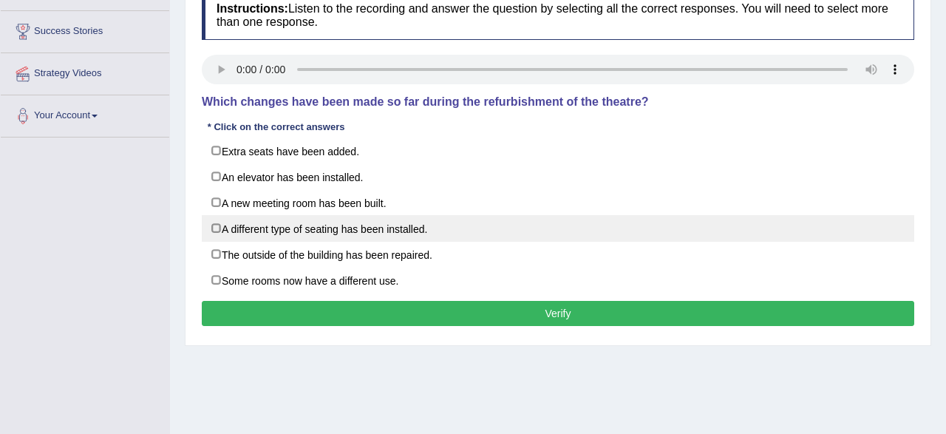
scroll to position [231, 0]
click at [237, 225] on label "A different type of seating has been installed." at bounding box center [558, 228] width 713 height 27
checkbox input "true"
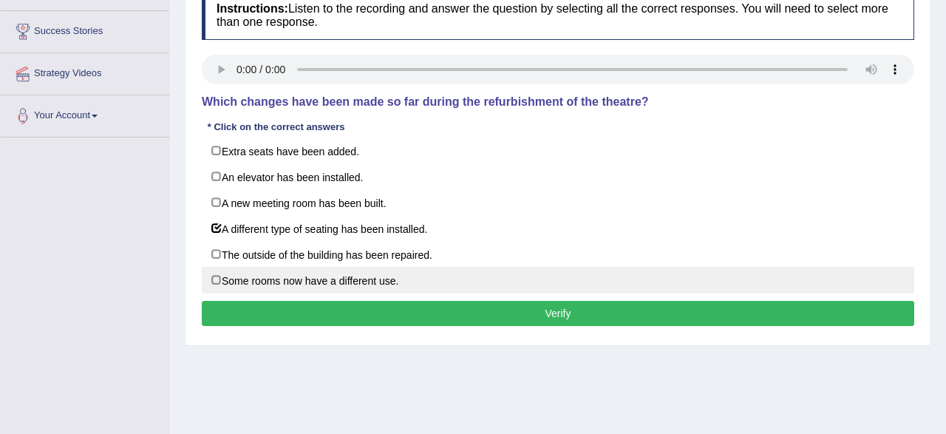
click at [242, 279] on label "Some rooms now have a different use." at bounding box center [558, 280] width 713 height 27
checkbox input "true"
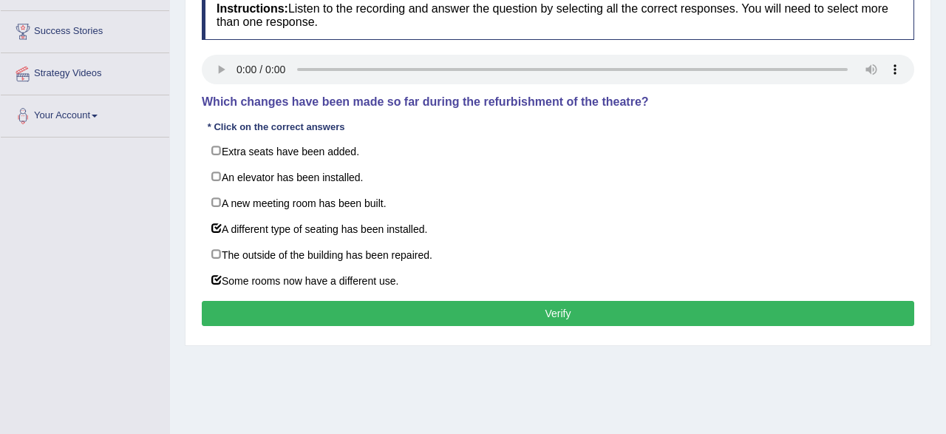
click at [296, 312] on button "Verify" at bounding box center [558, 313] width 713 height 25
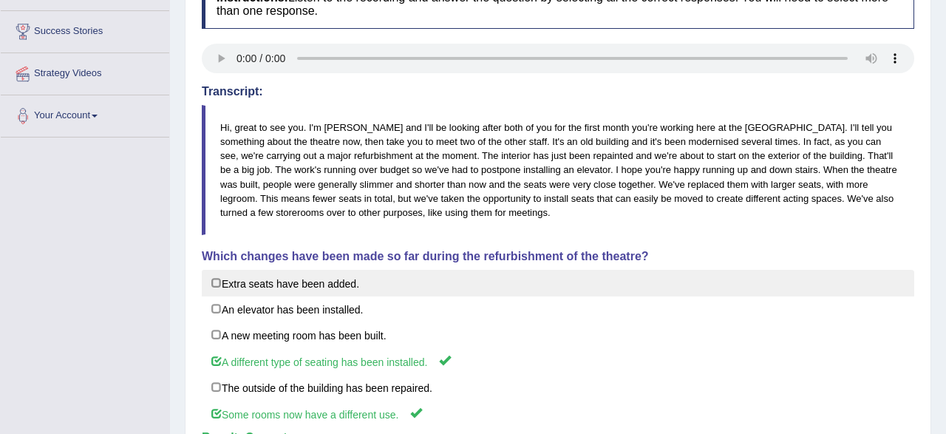
scroll to position [0, 0]
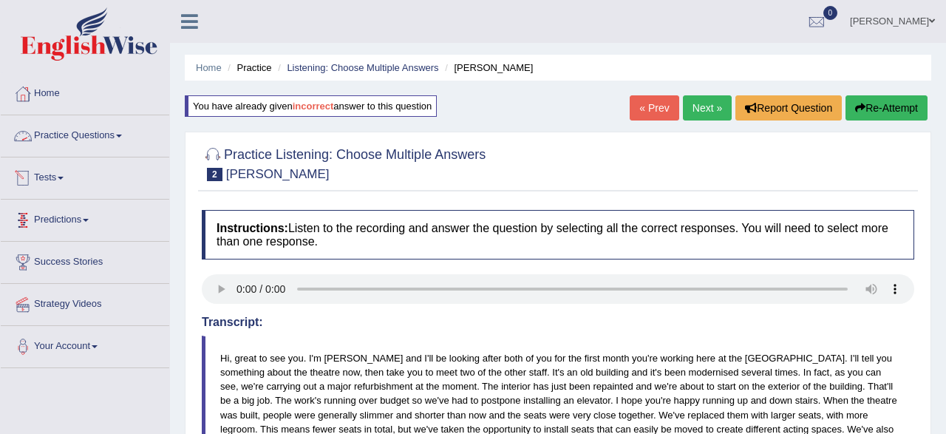
click at [109, 139] on link "Practice Questions" at bounding box center [85, 133] width 169 height 37
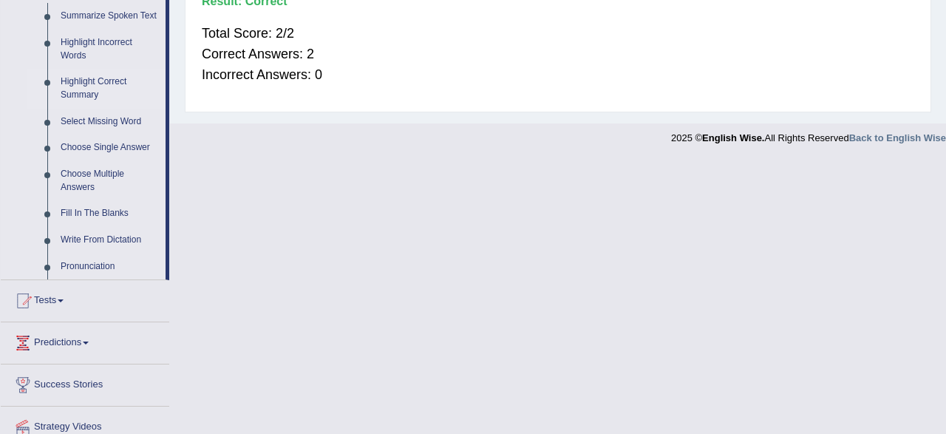
scroll to position [692, 0]
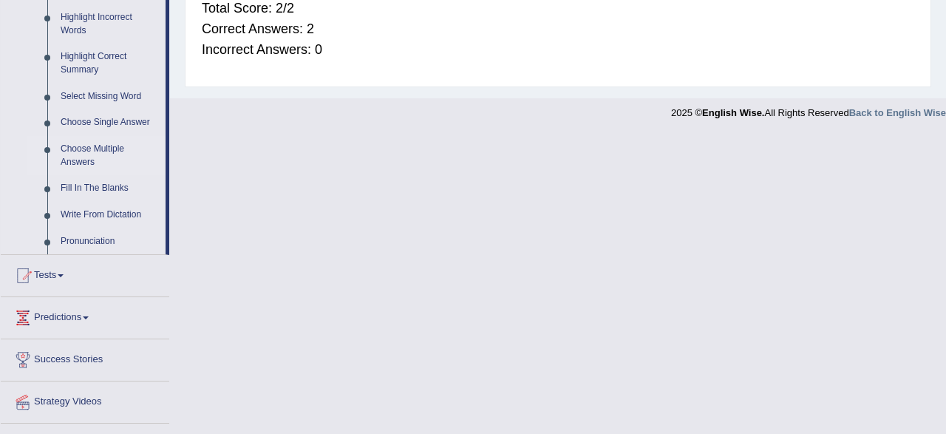
click at [109, 152] on link "Choose Multiple Answers" at bounding box center [110, 155] width 112 height 39
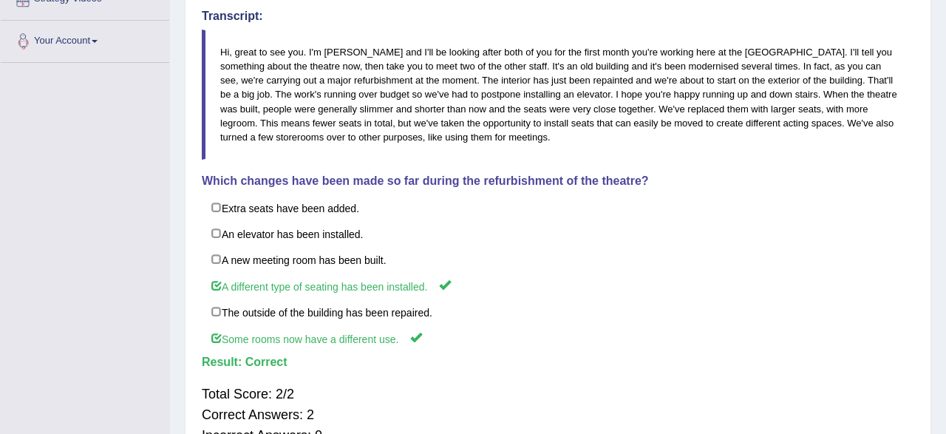
scroll to position [0, 0]
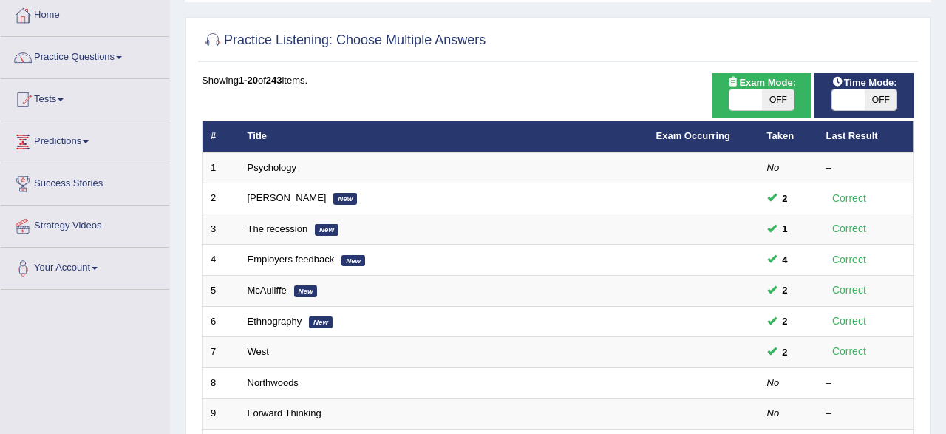
scroll to position [77, 0]
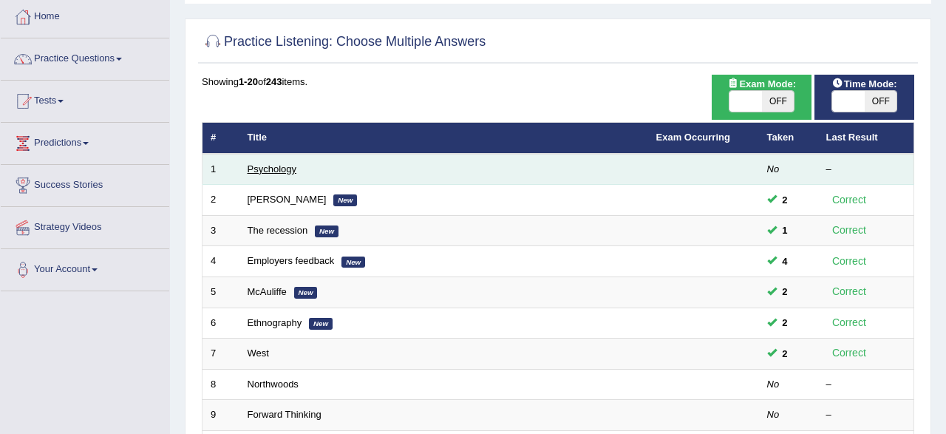
click at [262, 164] on link "Psychology" at bounding box center [272, 168] width 49 height 11
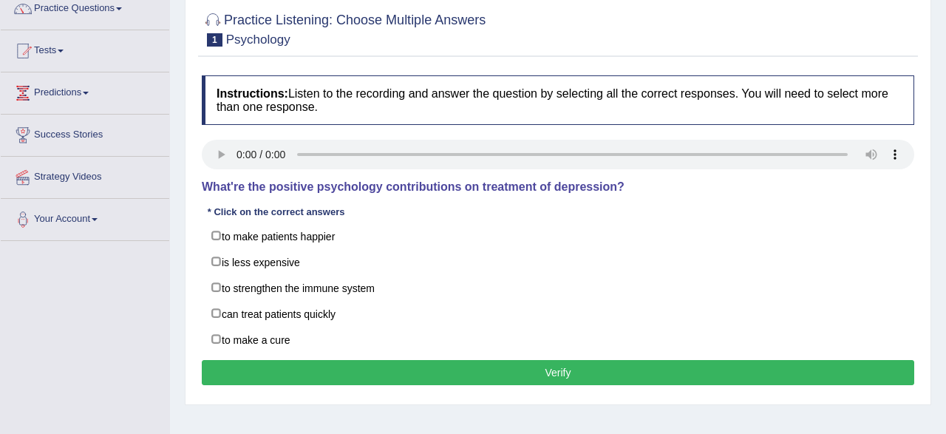
scroll to position [231, 0]
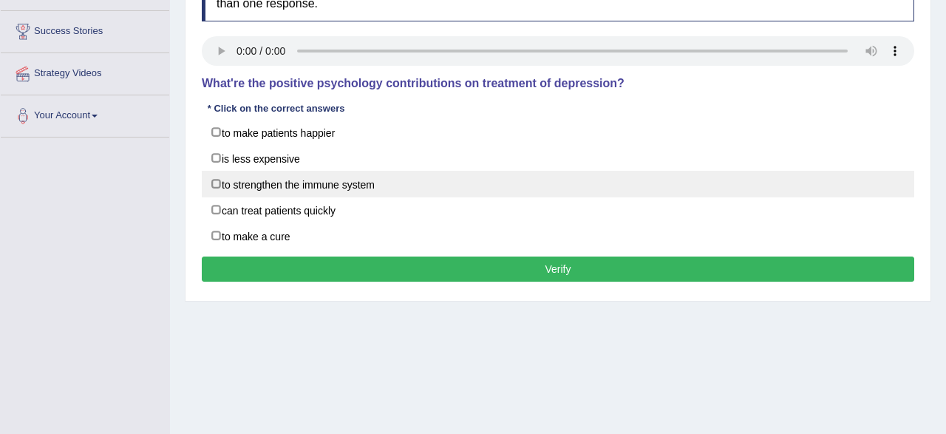
click at [311, 186] on label "to strengthen the immune system" at bounding box center [558, 184] width 713 height 27
checkbox input "true"
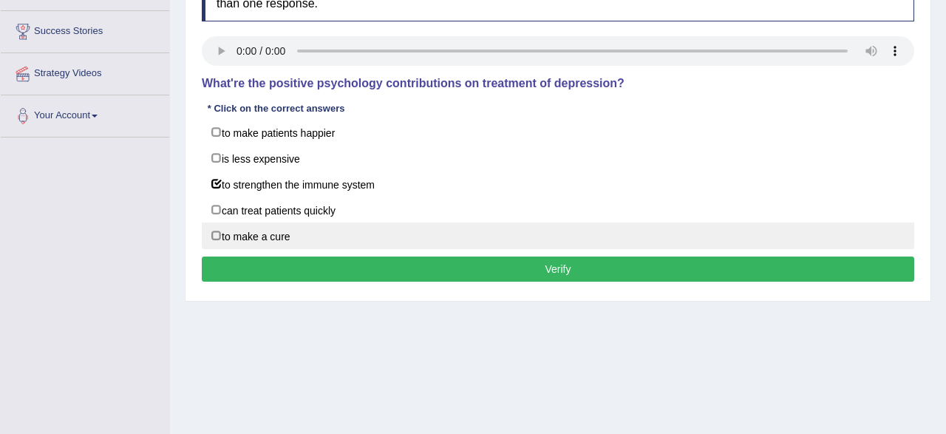
click at [230, 236] on label "to make a cure" at bounding box center [558, 236] width 713 height 27
checkbox input "false"
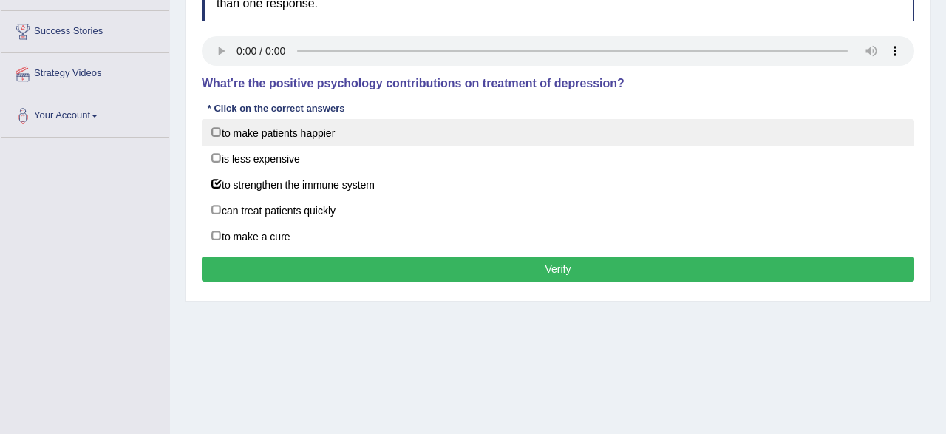
click at [226, 138] on label "to make patients happier" at bounding box center [558, 132] width 713 height 27
checkbox input "true"
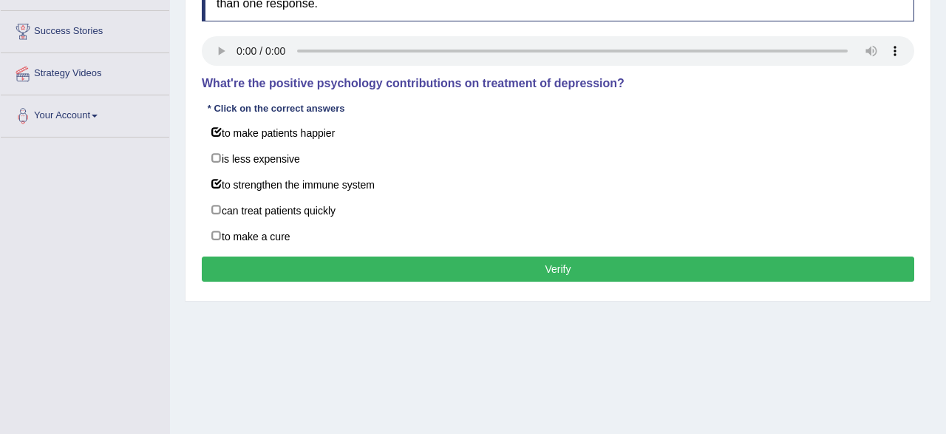
click at [308, 269] on button "Verify" at bounding box center [558, 269] width 713 height 25
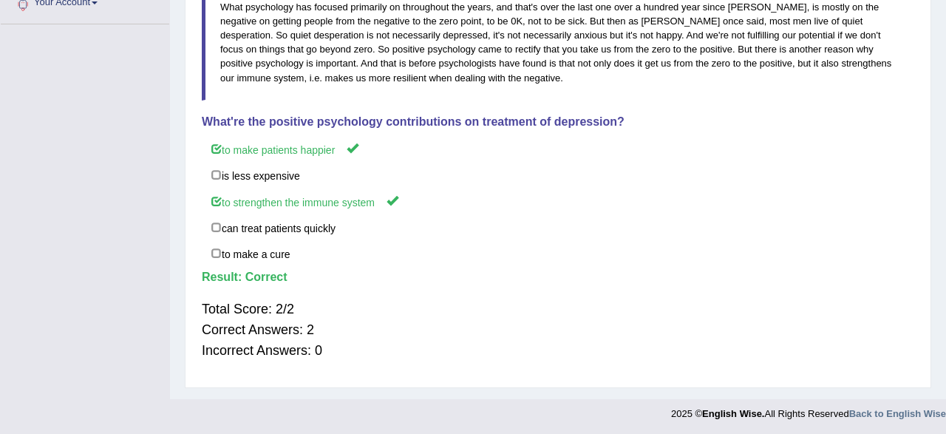
scroll to position [0, 0]
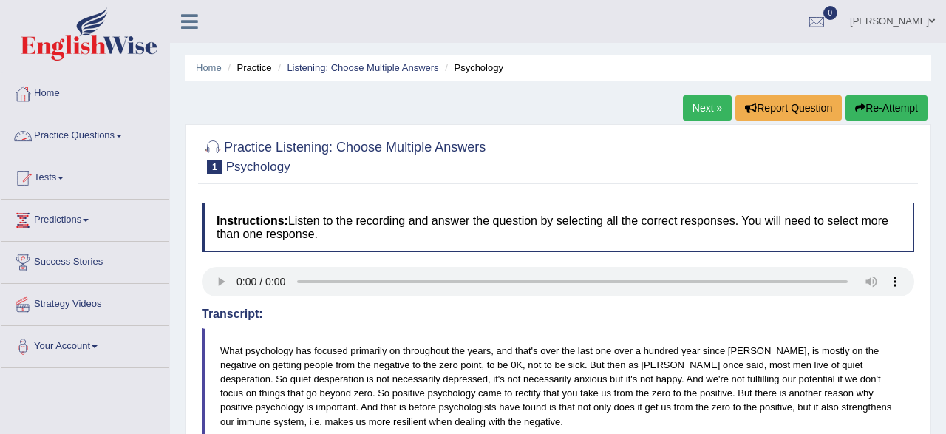
click at [106, 141] on link "Practice Questions" at bounding box center [85, 133] width 169 height 37
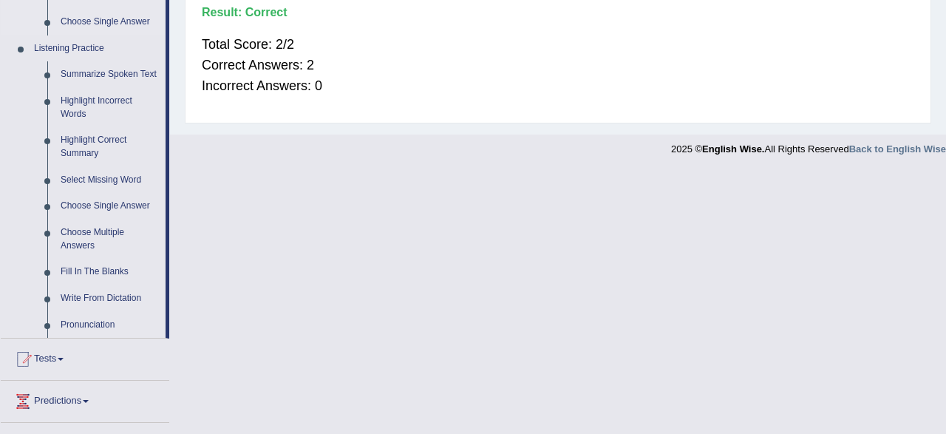
scroll to position [692, 0]
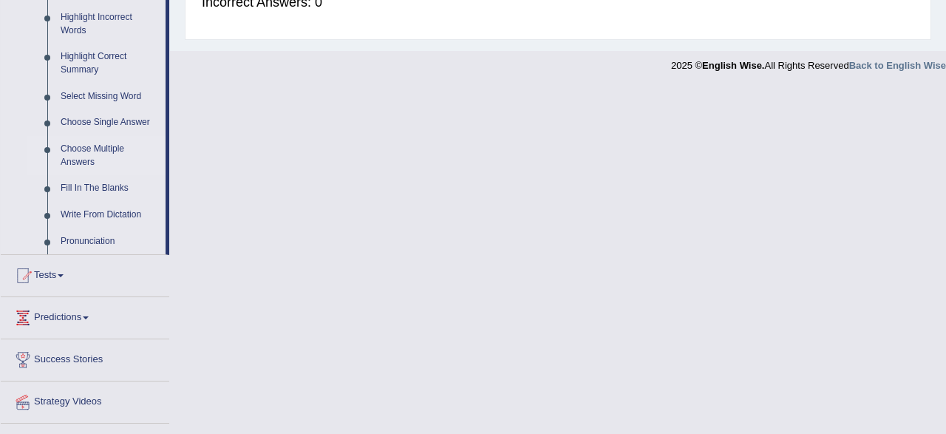
click at [118, 156] on link "Choose Multiple Answers" at bounding box center [110, 155] width 112 height 39
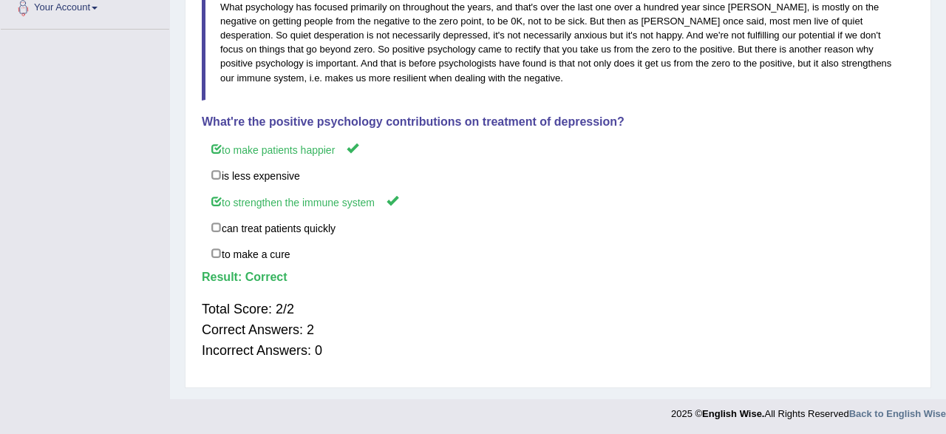
scroll to position [0, 0]
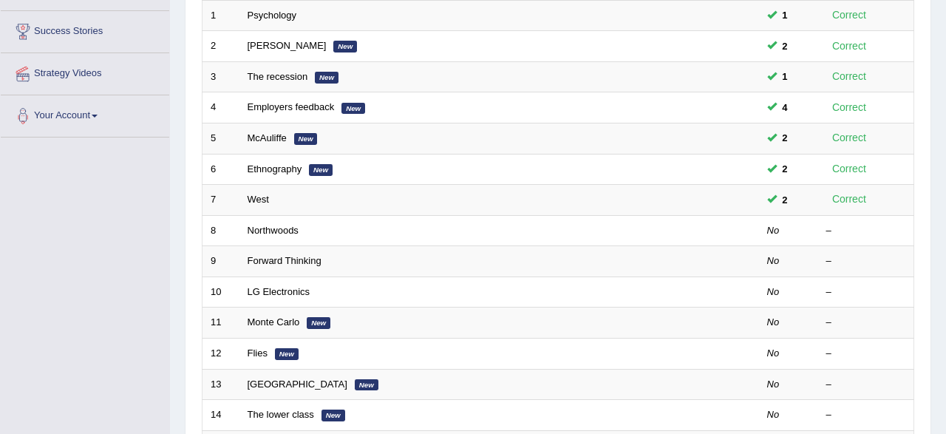
scroll to position [231, 0]
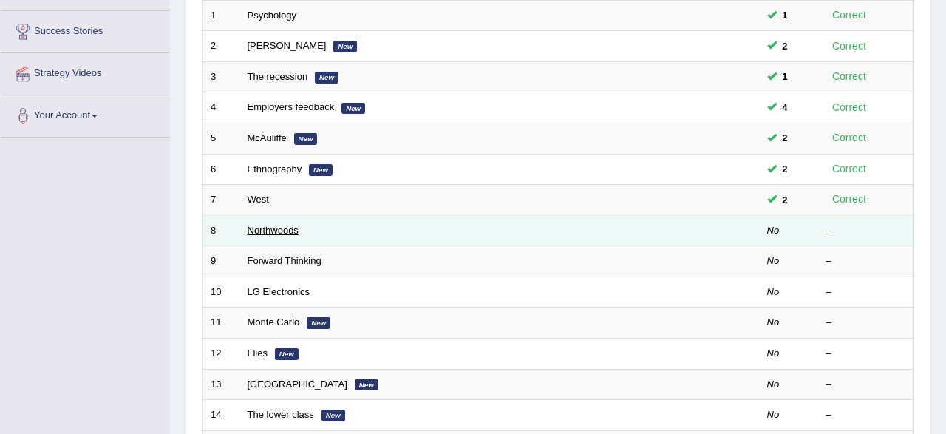
click at [279, 231] on link "Northwoods" at bounding box center [273, 230] width 51 height 11
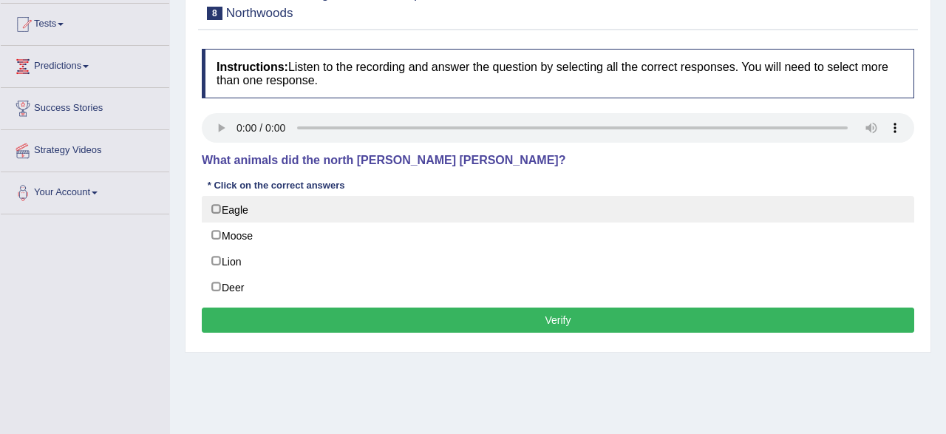
scroll to position [154, 0]
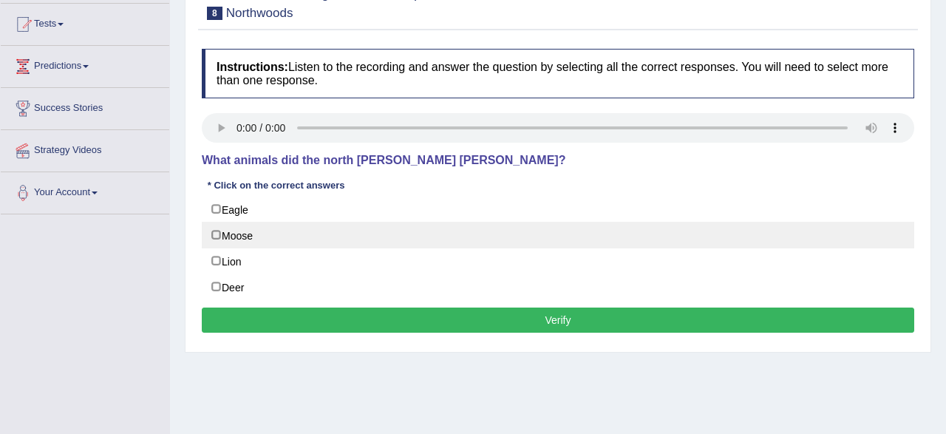
click at [246, 237] on label "Moose" at bounding box center [558, 235] width 713 height 27
checkbox input "true"
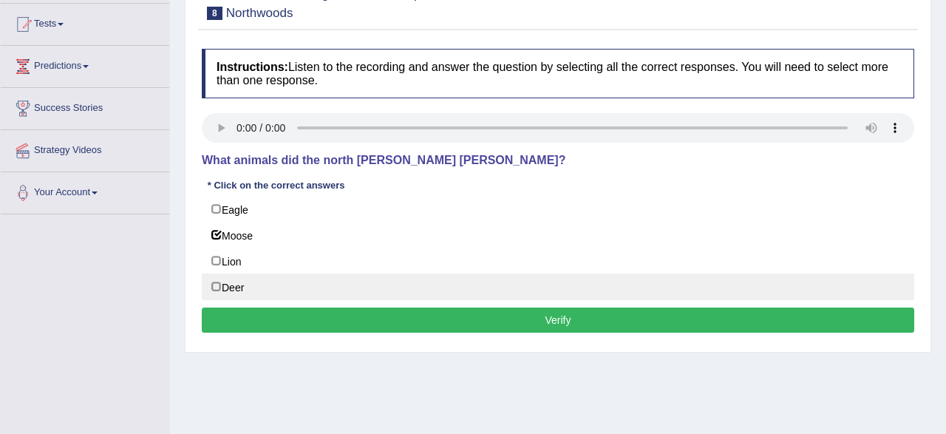
click at [246, 285] on label "Deer" at bounding box center [558, 287] width 713 height 27
checkbox input "true"
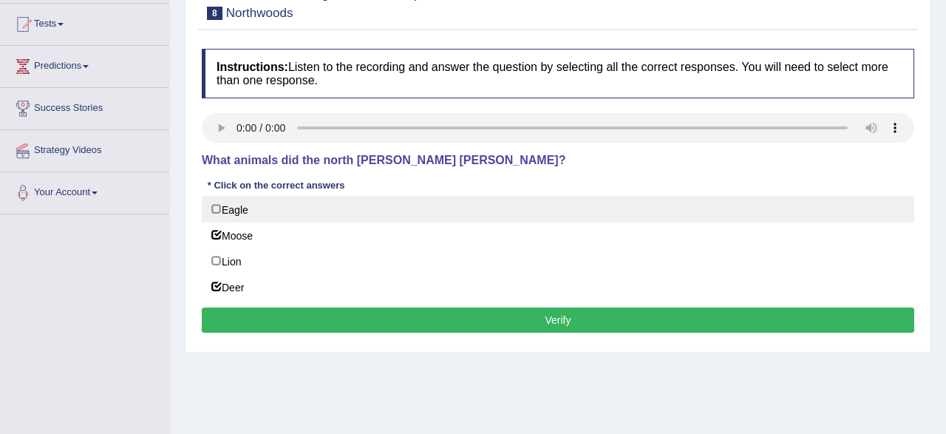
click at [228, 208] on label "Eagle" at bounding box center [558, 209] width 713 height 27
click at [217, 211] on label "Eagle" at bounding box center [558, 209] width 713 height 27
checkbox input "false"
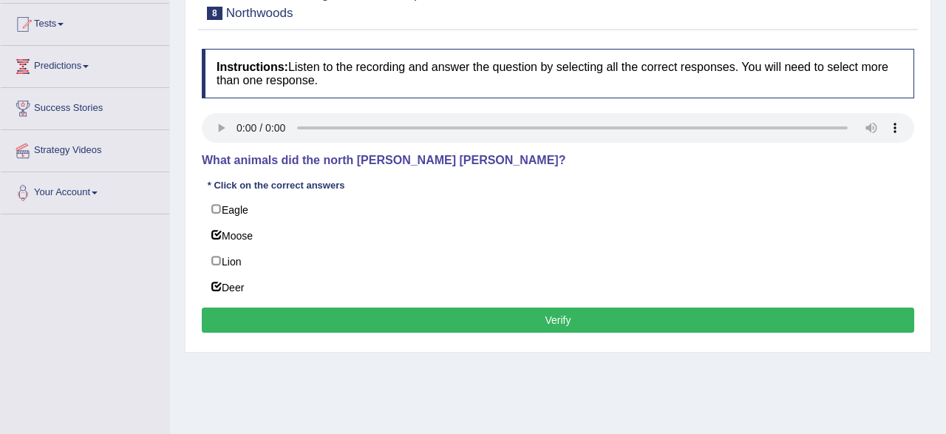
click at [374, 325] on button "Verify" at bounding box center [558, 320] width 713 height 25
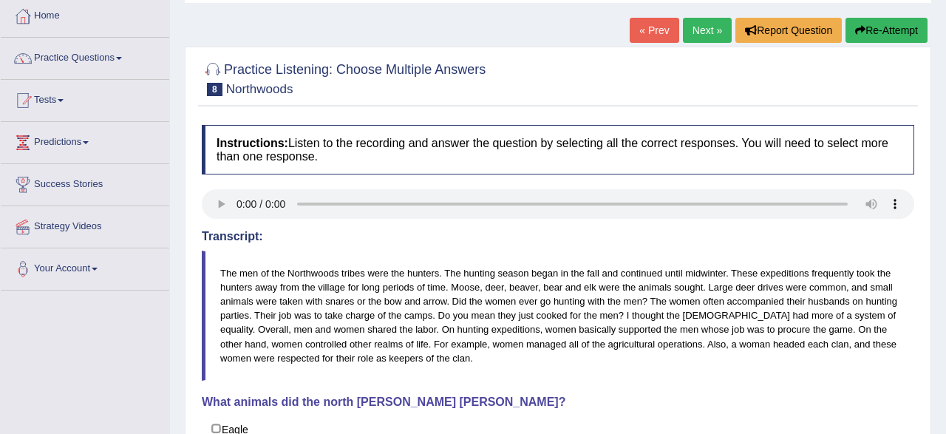
scroll to position [77, 0]
click at [858, 31] on icon "button" at bounding box center [860, 31] width 10 height 10
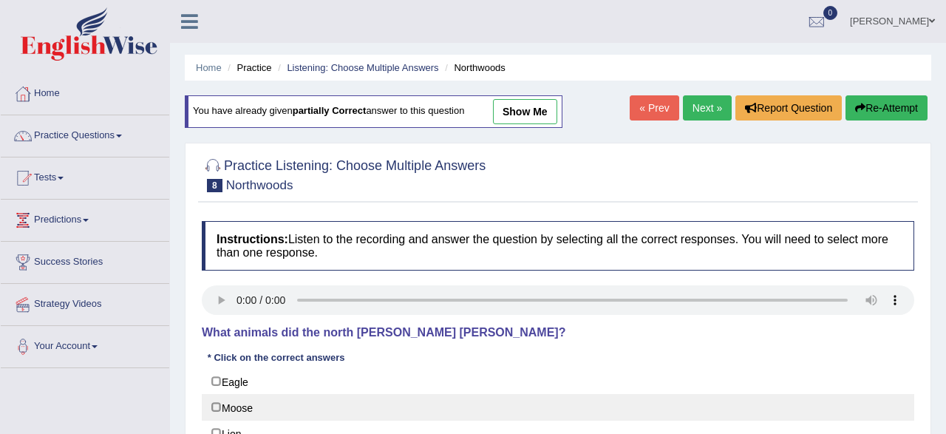
scroll to position [308, 0]
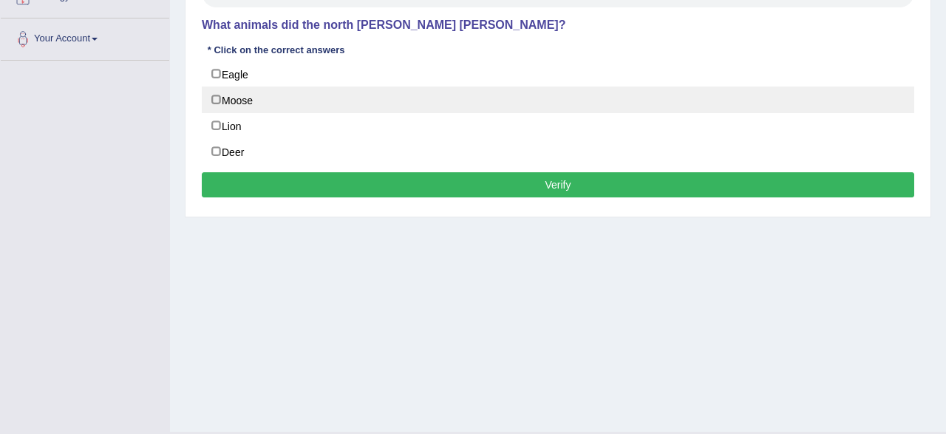
click at [272, 104] on label "Moose" at bounding box center [558, 99] width 713 height 27
checkbox input "true"
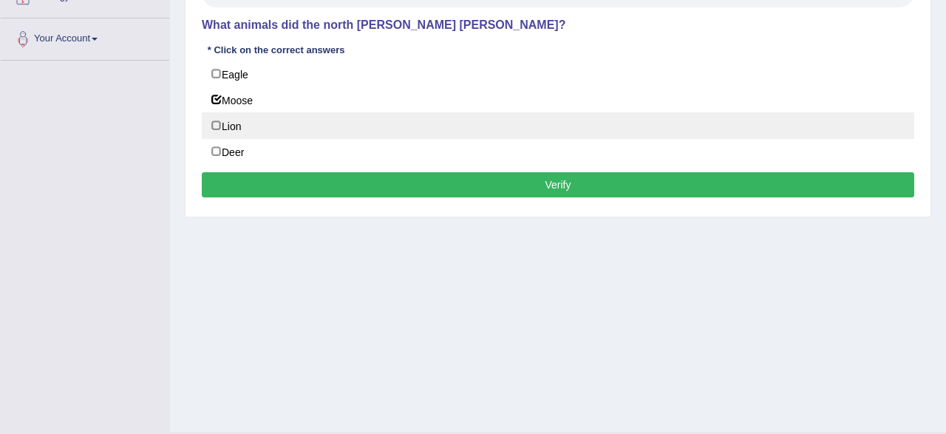
click at [276, 128] on label "Lion" at bounding box center [558, 125] width 713 height 27
checkbox input "true"
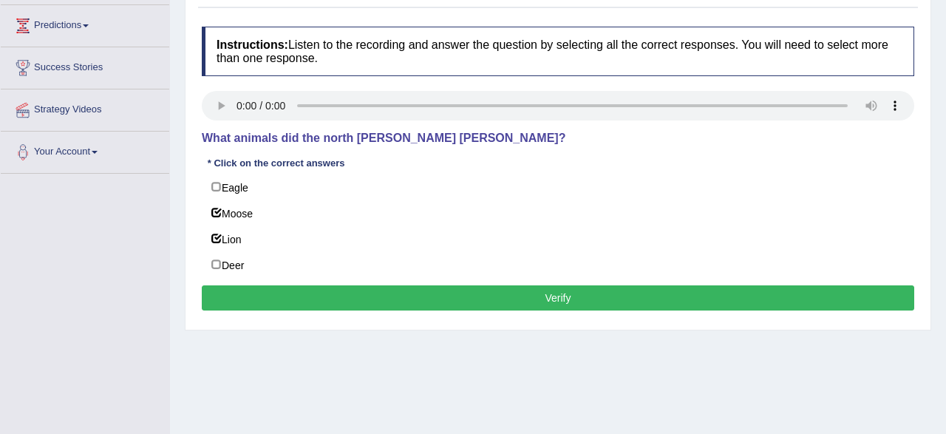
scroll to position [231, 0]
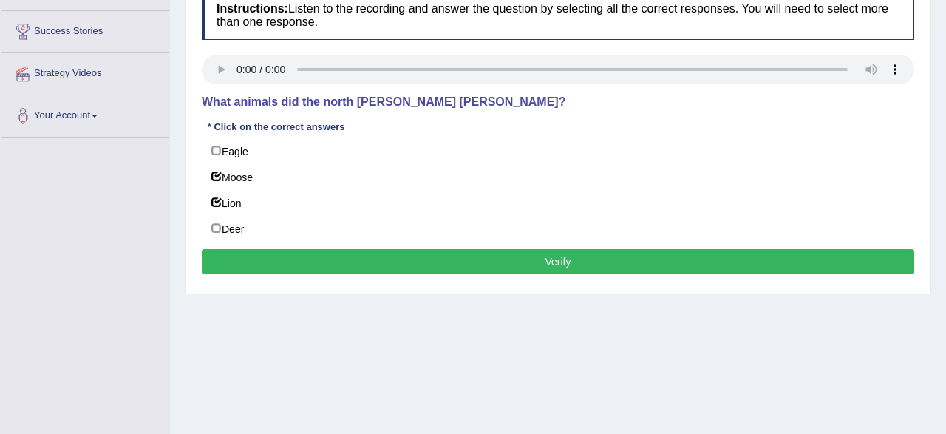
click at [311, 267] on button "Verify" at bounding box center [558, 261] width 713 height 25
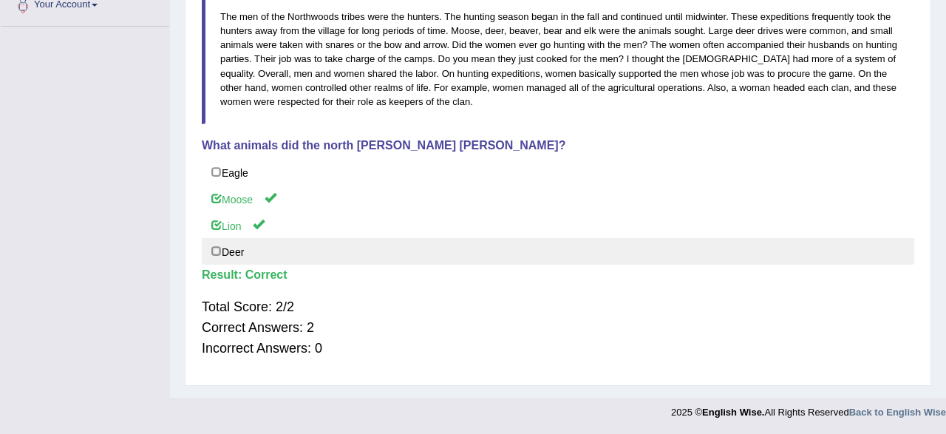
scroll to position [0, 0]
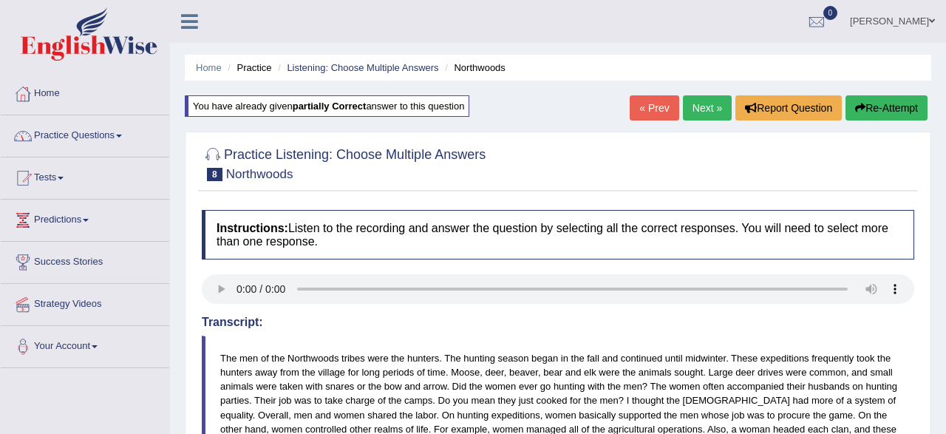
click at [101, 138] on link "Practice Questions" at bounding box center [85, 133] width 169 height 37
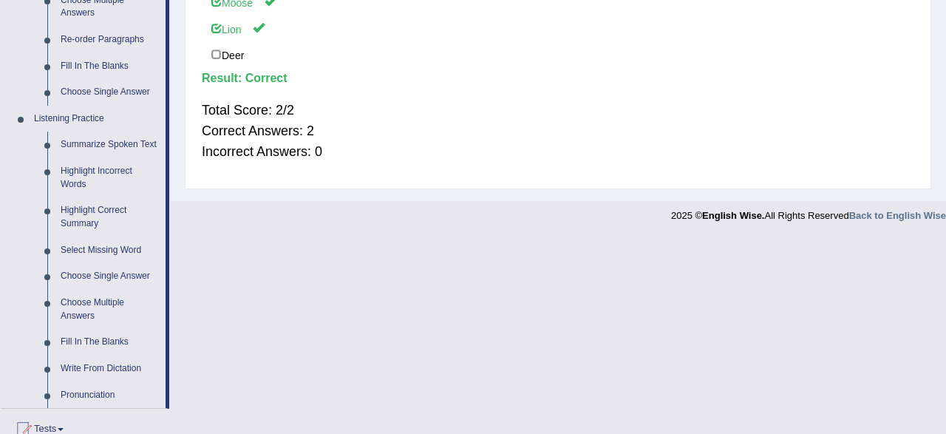
scroll to position [615, 0]
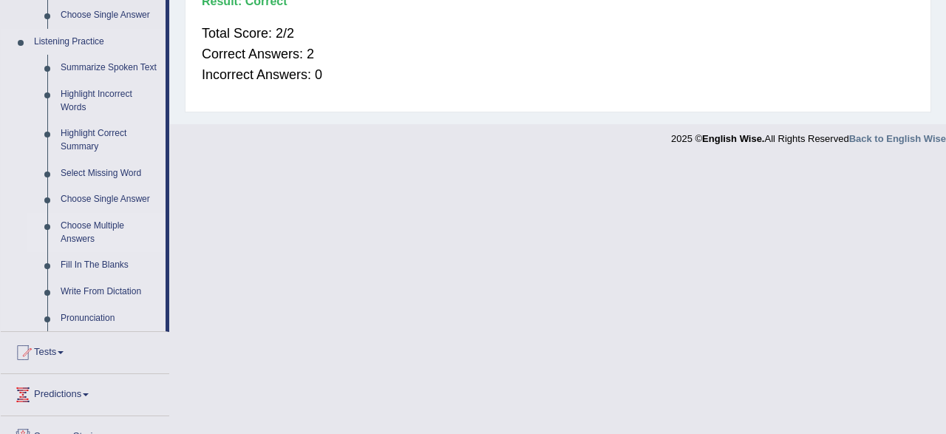
click at [91, 234] on link "Choose Multiple Answers" at bounding box center [110, 232] width 112 height 39
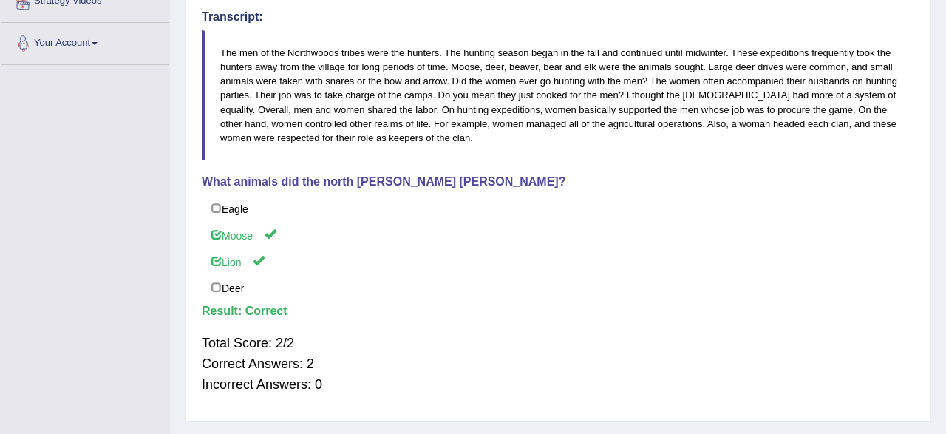
scroll to position [0, 0]
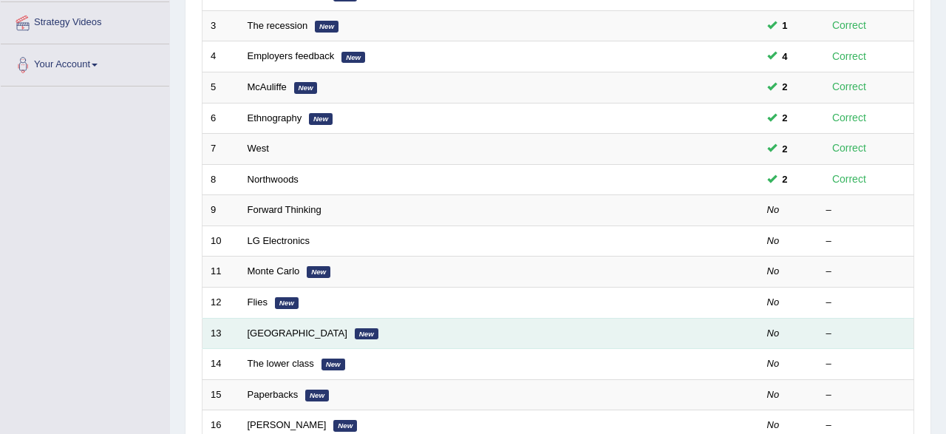
scroll to position [308, 0]
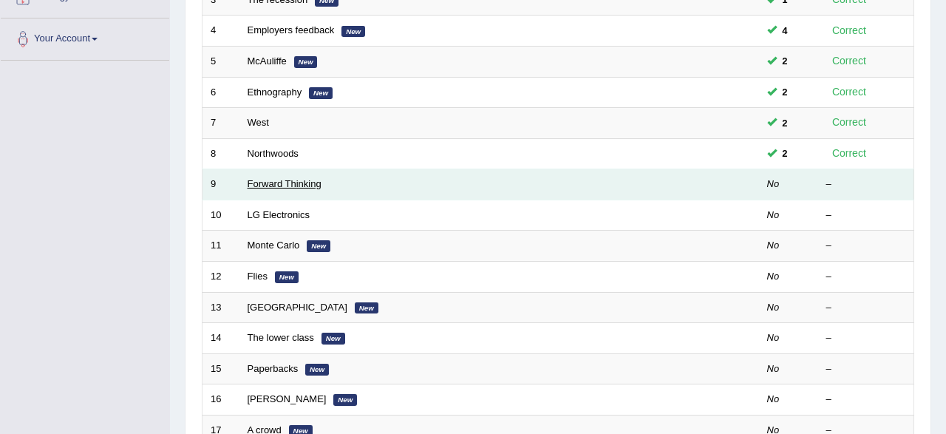
click at [285, 181] on link "Forward Thinking" at bounding box center [285, 183] width 74 height 11
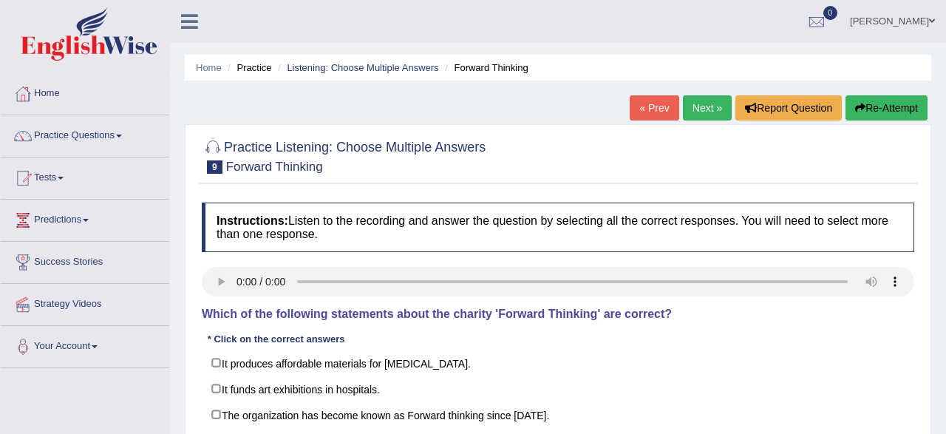
scroll to position [231, 0]
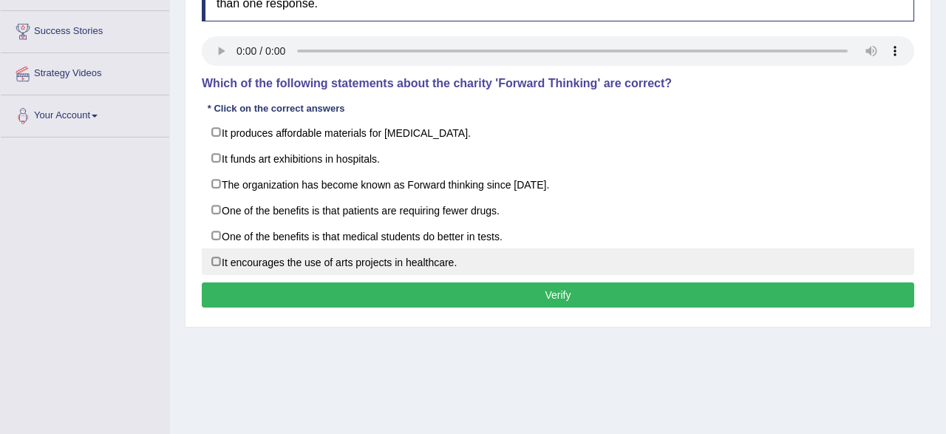
click at [242, 252] on label "It encourages the use of arts projects in healthcare." at bounding box center [558, 261] width 713 height 27
checkbox input "true"
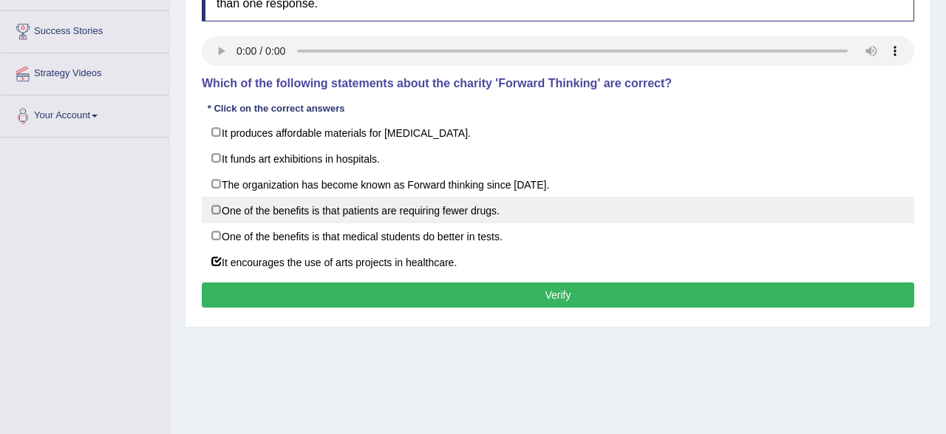
click at [259, 217] on label "One of the benefits is that patients are requiring fewer drugs." at bounding box center [558, 210] width 713 height 27
checkbox input "true"
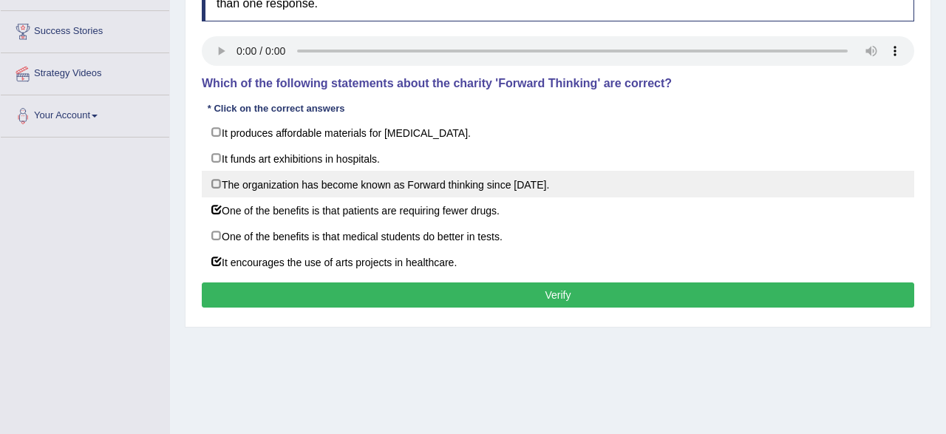
click at [211, 186] on label "The organization has become known as Forward thinking since [DATE]." at bounding box center [558, 184] width 713 height 27
checkbox input "true"
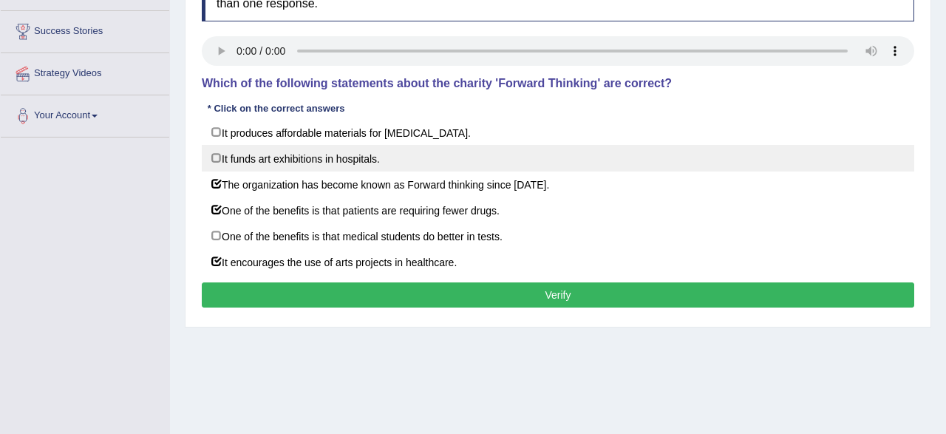
click at [210, 159] on label "It funds art exhibitions in hospitals." at bounding box center [558, 158] width 713 height 27
checkbox input "true"
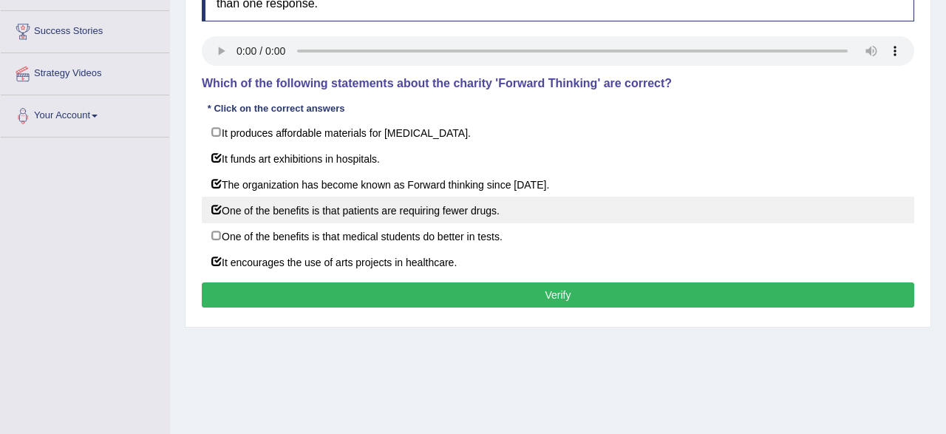
click at [435, 217] on label "One of the benefits is that patients are requiring fewer drugs." at bounding box center [558, 210] width 713 height 27
checkbox input "false"
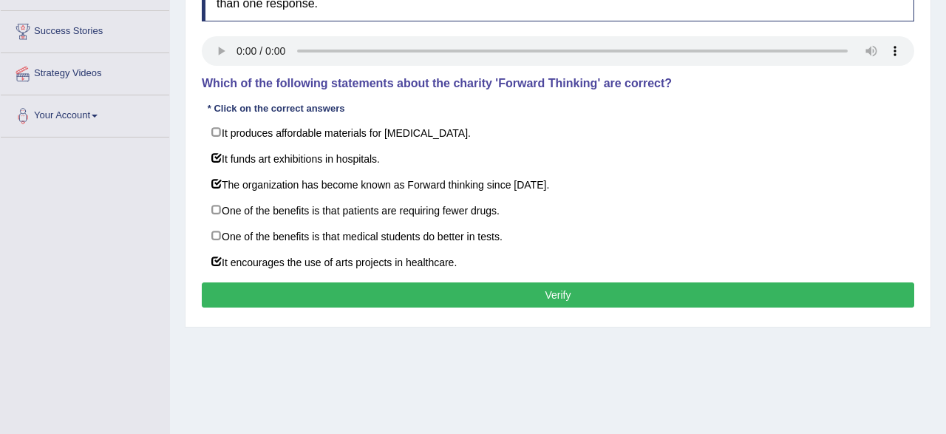
click at [407, 297] on button "Verify" at bounding box center [558, 294] width 713 height 25
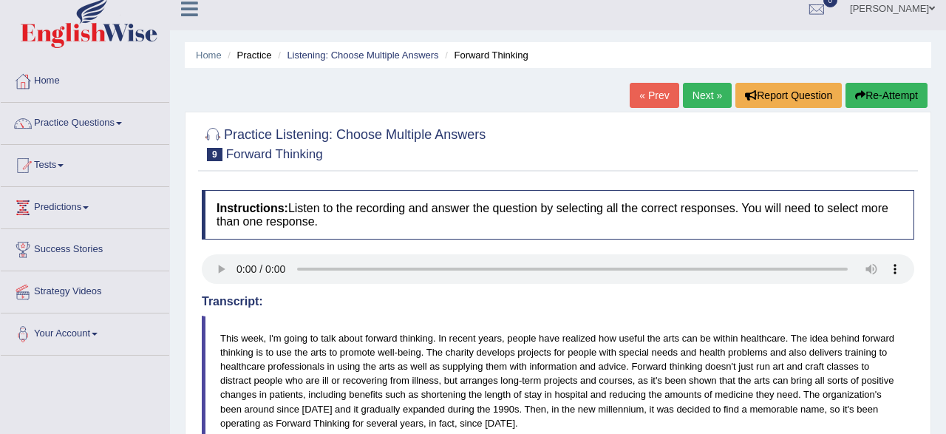
scroll to position [0, 0]
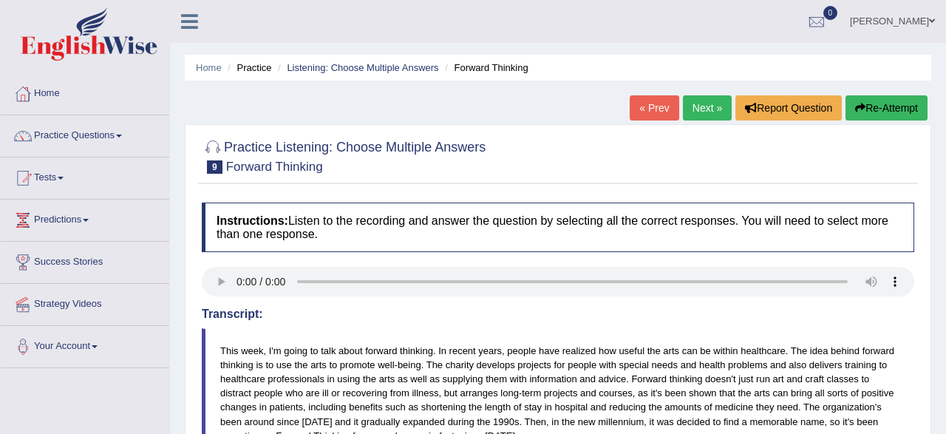
click at [878, 104] on button "Re-Attempt" at bounding box center [887, 107] width 82 height 25
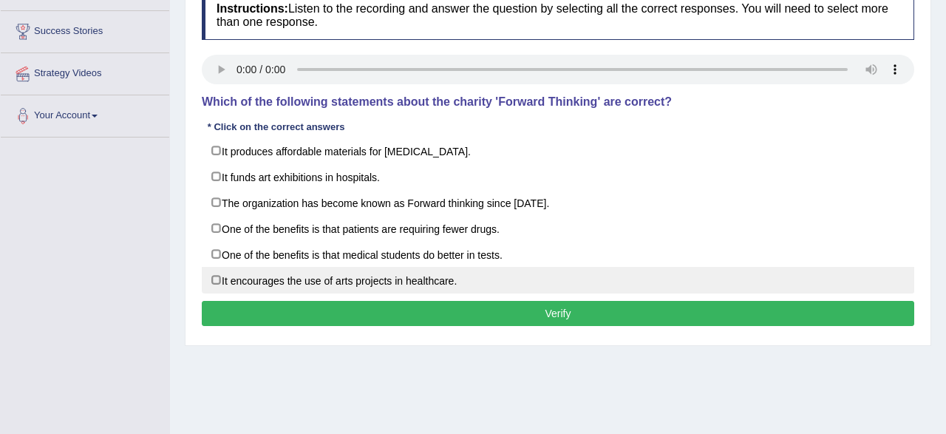
scroll to position [231, 0]
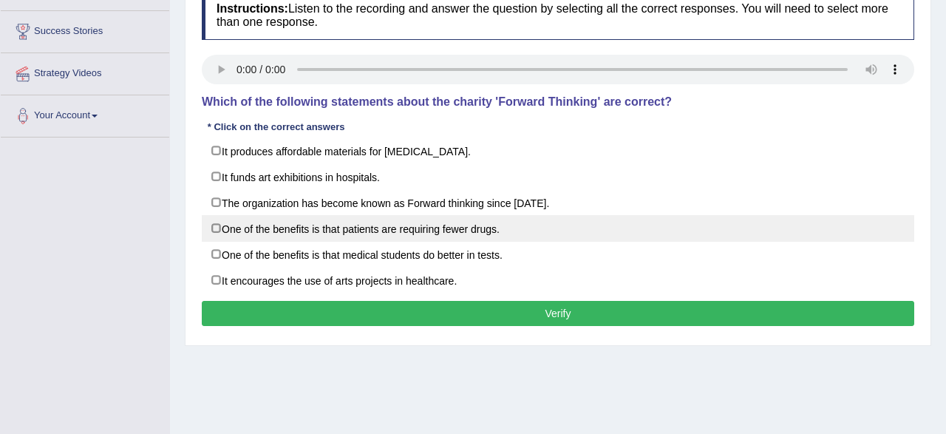
click at [252, 230] on label "One of the benefits is that patients are requiring fewer drugs." at bounding box center [558, 228] width 713 height 27
checkbox input "true"
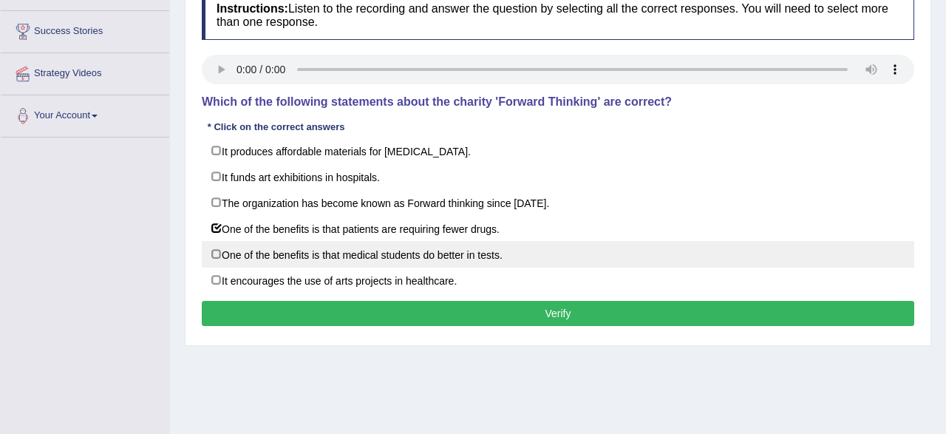
click at [249, 248] on label "One of the benefits is that medical students do better in tests." at bounding box center [558, 254] width 713 height 27
checkbox input "true"
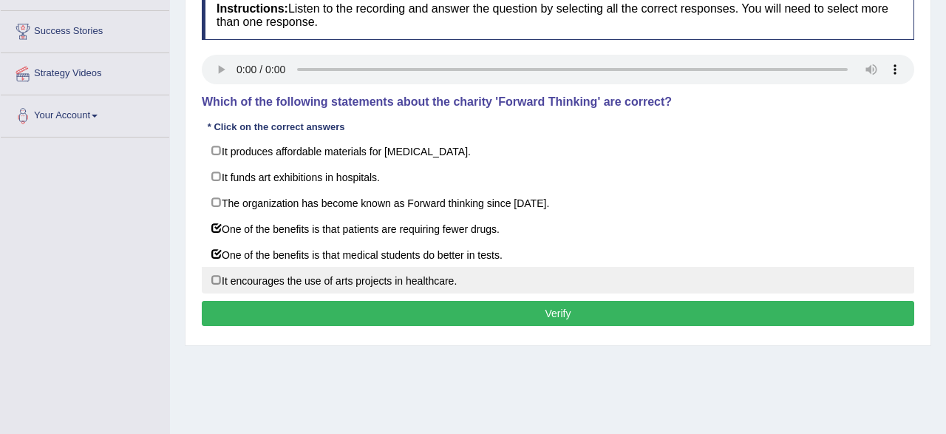
click at [256, 276] on label "It encourages the use of arts projects in healthcare." at bounding box center [558, 280] width 713 height 27
checkbox input "true"
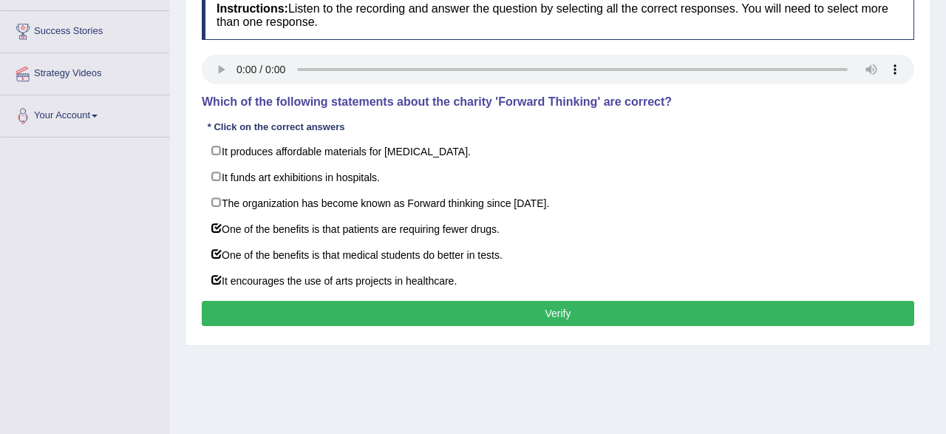
click at [267, 310] on button "Verify" at bounding box center [558, 313] width 713 height 25
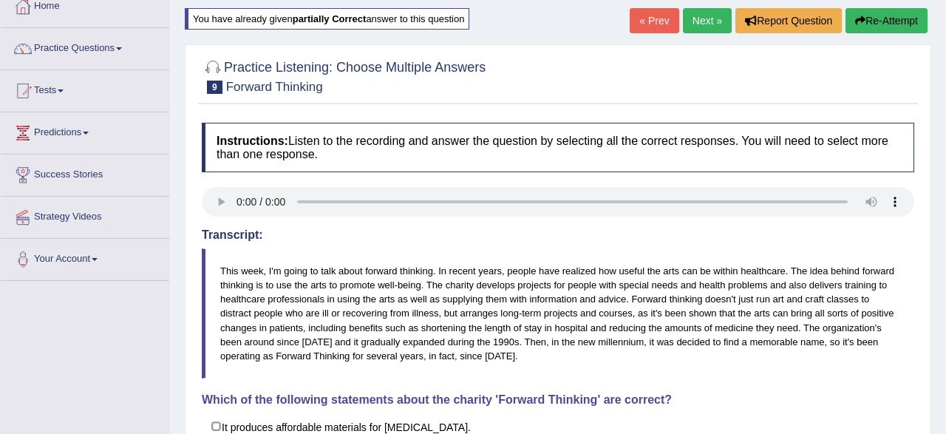
scroll to position [77, 0]
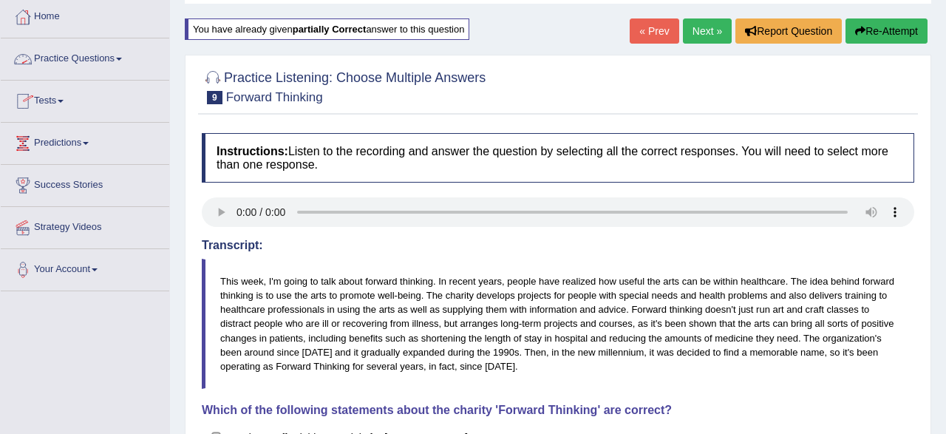
click at [78, 58] on link "Practice Questions" at bounding box center [85, 56] width 169 height 37
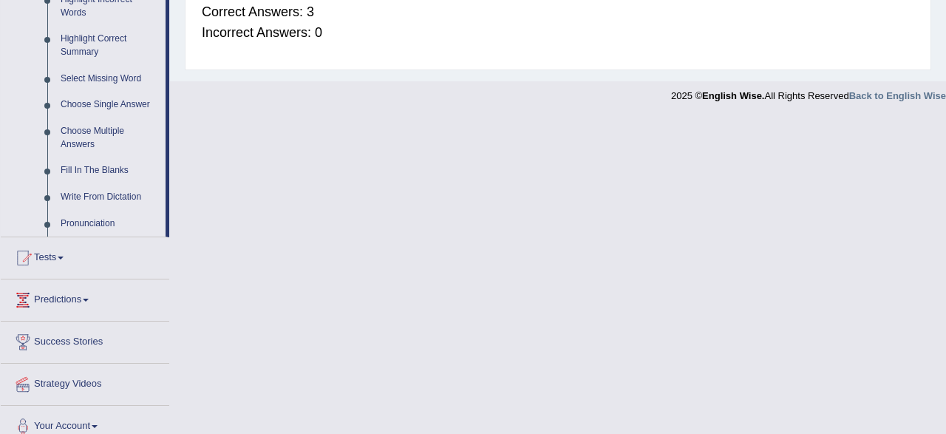
scroll to position [722, 0]
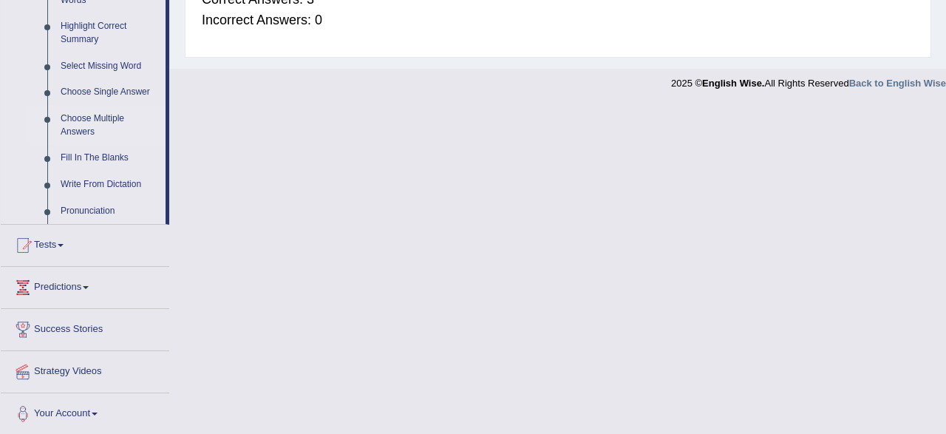
click at [76, 126] on link "Choose Multiple Answers" at bounding box center [110, 125] width 112 height 39
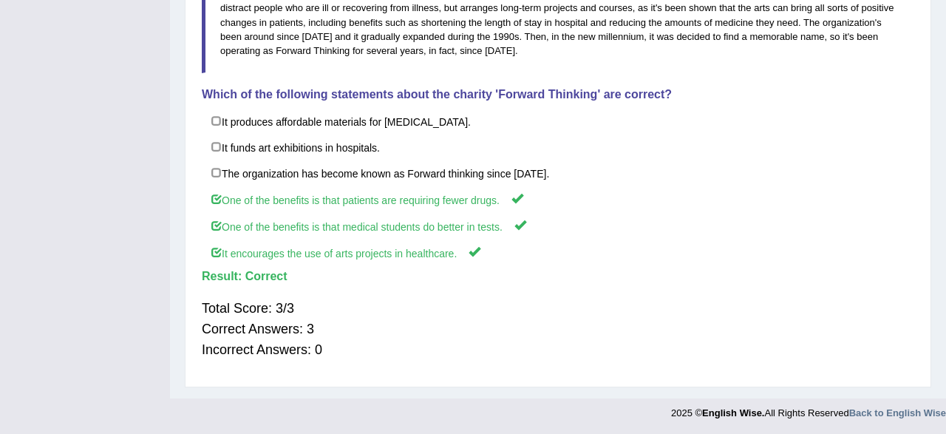
scroll to position [191, 0]
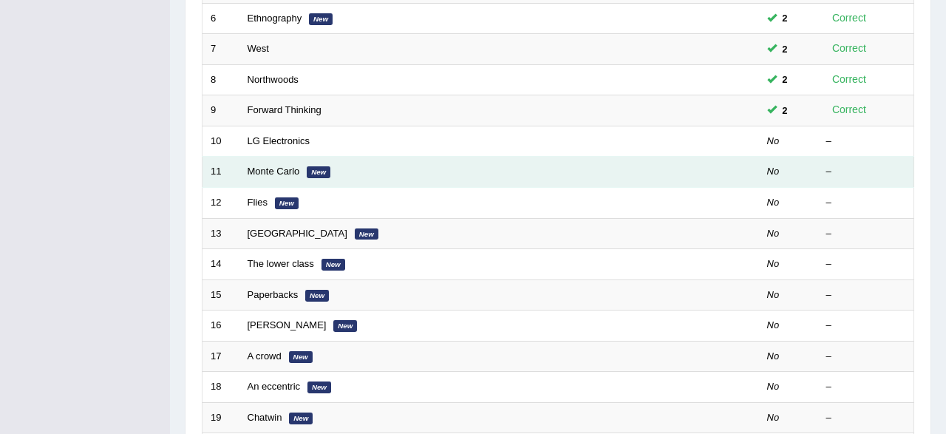
scroll to position [384, 0]
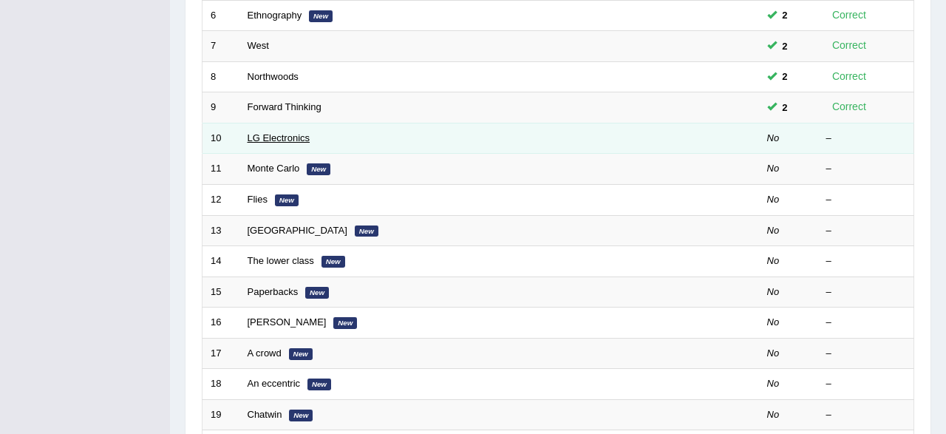
click at [262, 135] on link "LG Electronics" at bounding box center [279, 137] width 63 height 11
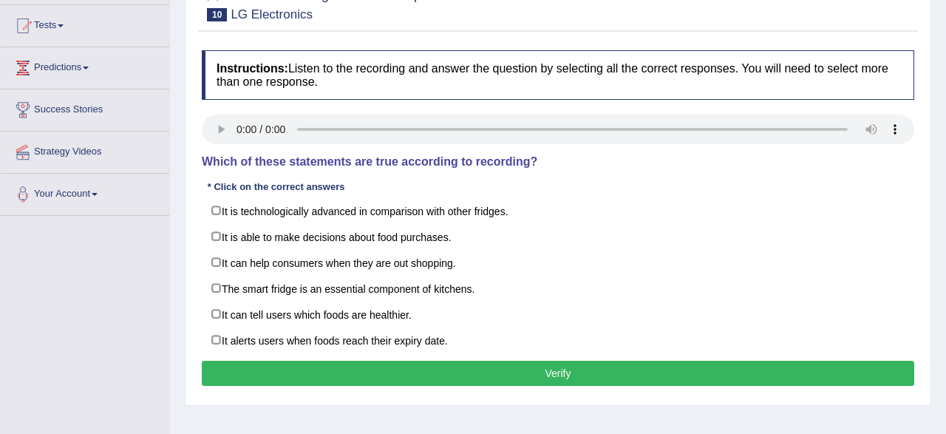
scroll to position [231, 0]
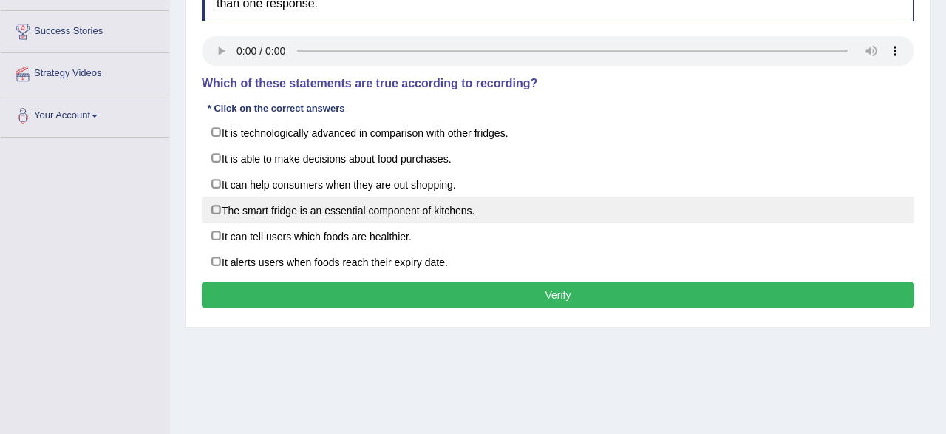
click at [214, 208] on label "The smart fridge is an essential component of kitchens." at bounding box center [558, 210] width 713 height 27
checkbox input "true"
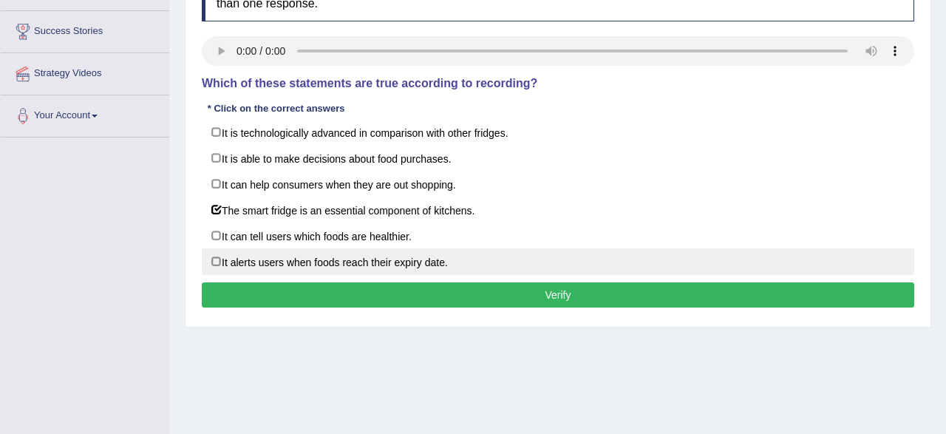
click at [228, 262] on label "It alerts users when foods reach their expiry date." at bounding box center [558, 261] width 713 height 27
checkbox input "true"
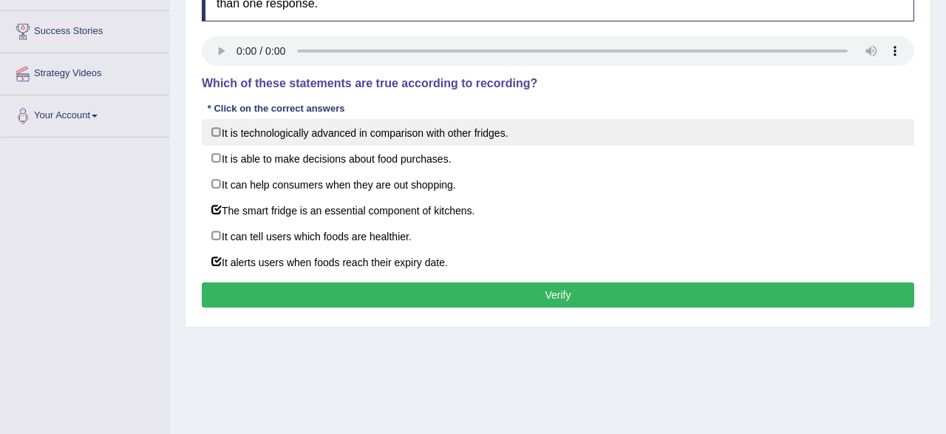
click at [285, 130] on label "It is technologically advanced in comparison with other fridges." at bounding box center [558, 132] width 713 height 27
checkbox input "true"
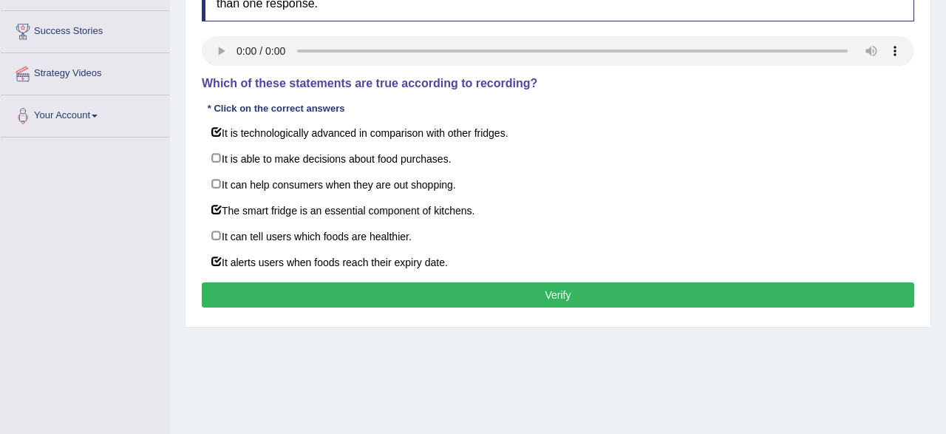
click at [373, 285] on button "Verify" at bounding box center [558, 294] width 713 height 25
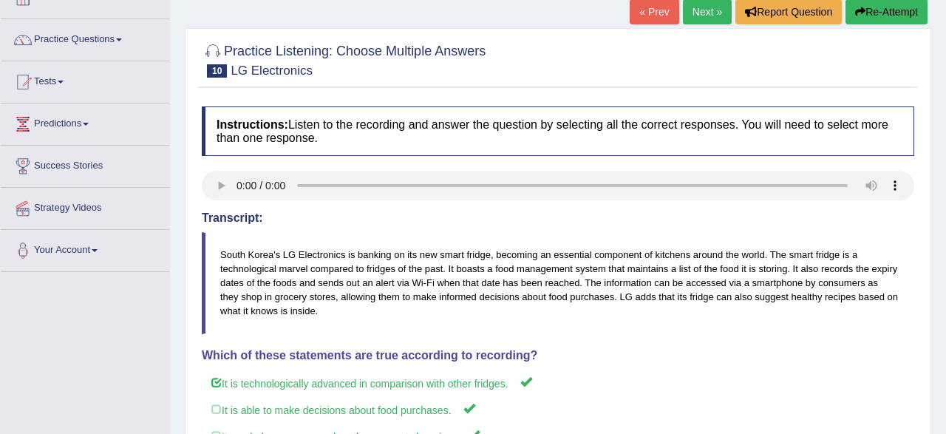
scroll to position [52, 0]
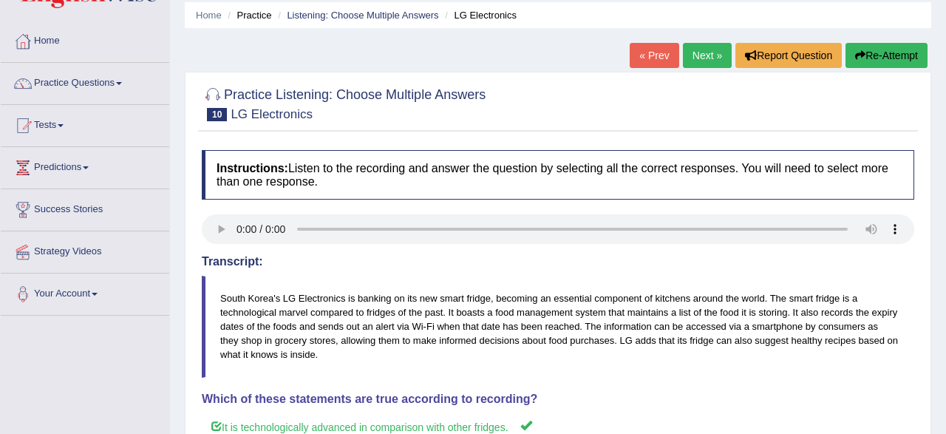
click at [888, 61] on button "Re-Attempt" at bounding box center [887, 55] width 82 height 25
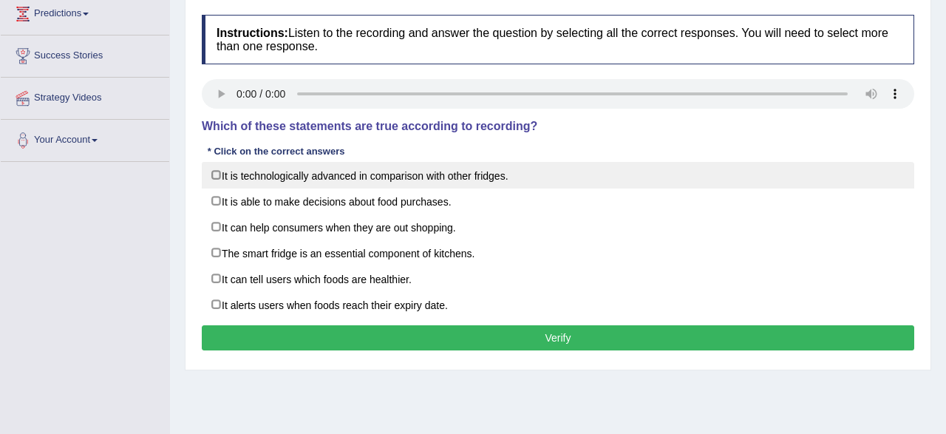
scroll to position [206, 0]
click at [406, 174] on label "It is technologically advanced in comparison with other fridges." at bounding box center [558, 175] width 713 height 27
checkbox input "true"
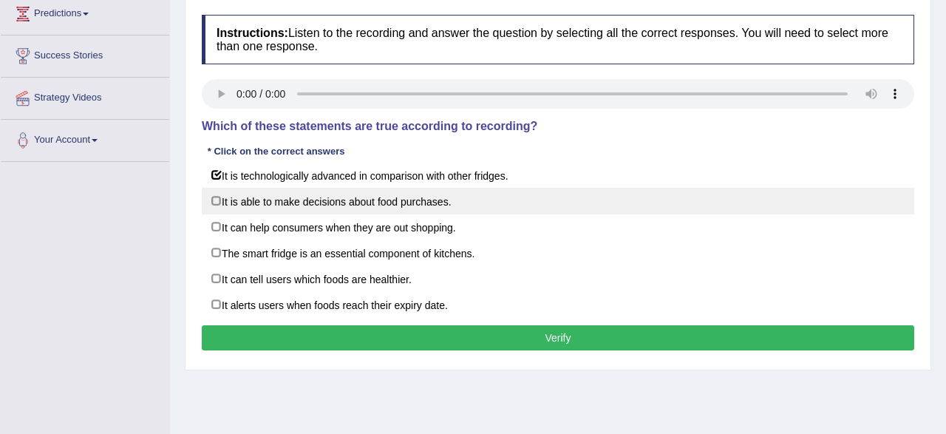
click at [368, 209] on label "It is able to make decisions about food purchases." at bounding box center [558, 201] width 713 height 27
checkbox input "true"
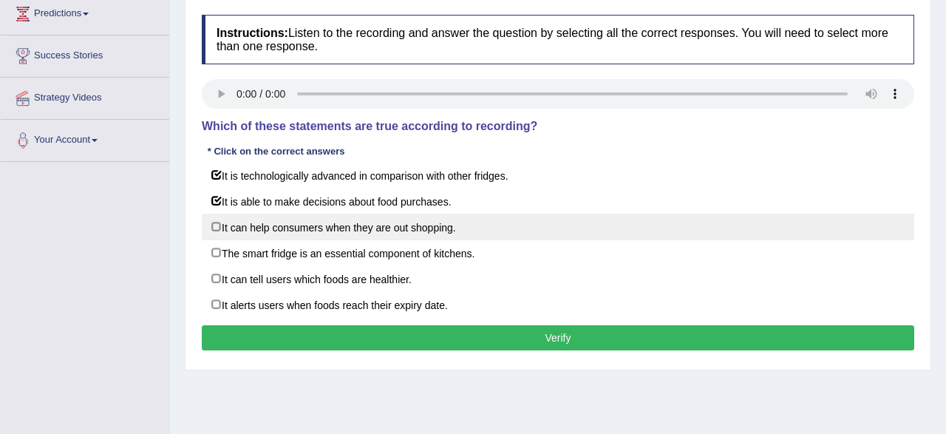
click at [374, 231] on label "It can help consumers when they are out shopping." at bounding box center [558, 227] width 713 height 27
checkbox input "true"
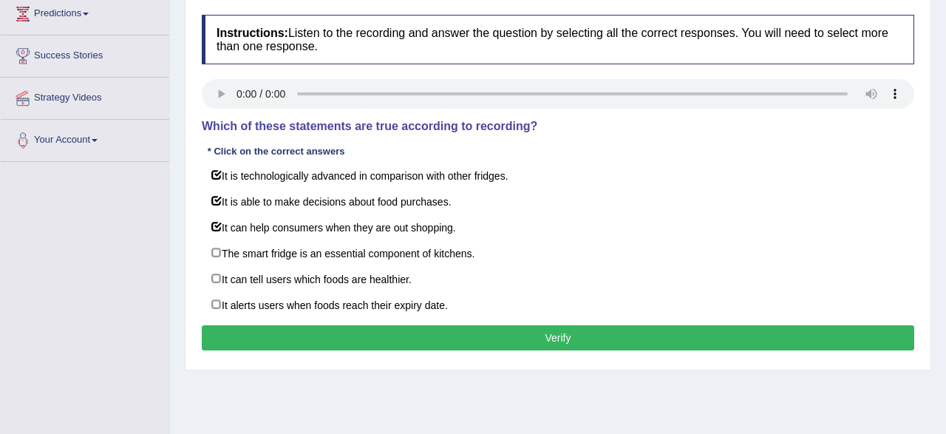
click at [549, 327] on button "Verify" at bounding box center [558, 337] width 713 height 25
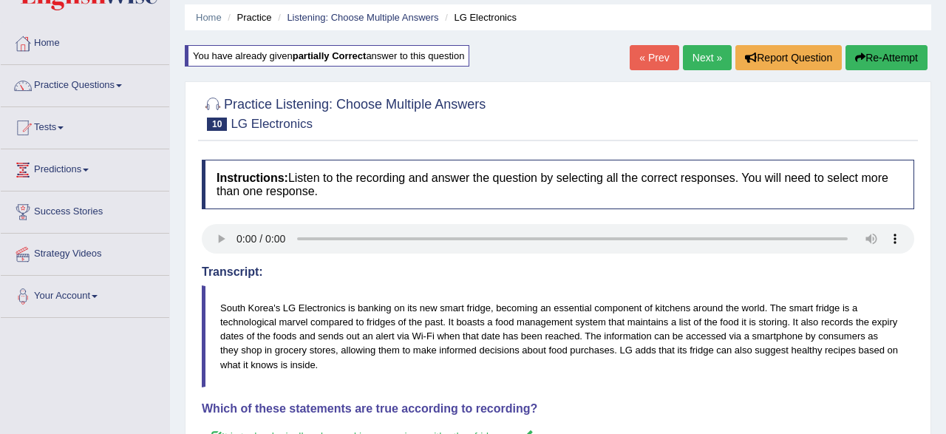
scroll to position [0, 0]
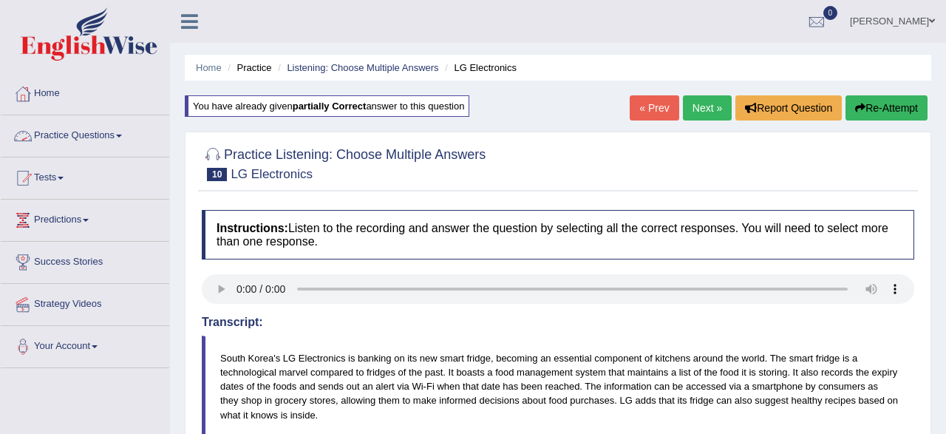
click at [94, 134] on link "Practice Questions" at bounding box center [85, 133] width 169 height 37
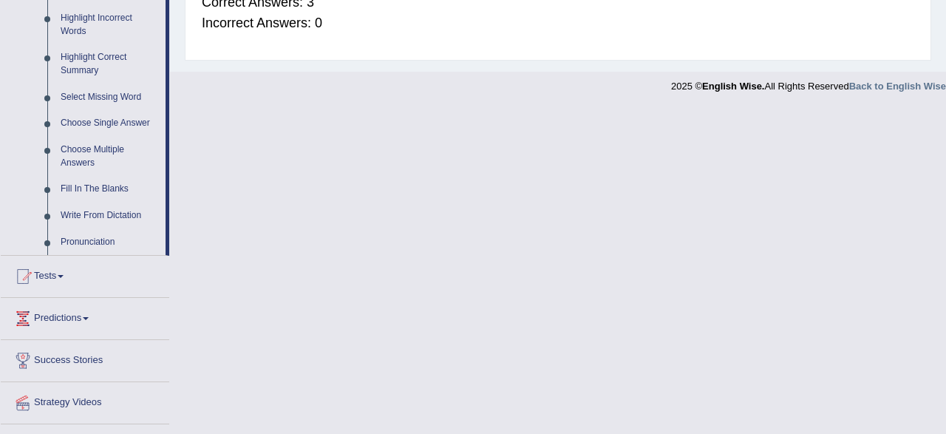
scroll to position [692, 0]
click at [92, 129] on link "Choose Single Answer" at bounding box center [110, 122] width 112 height 27
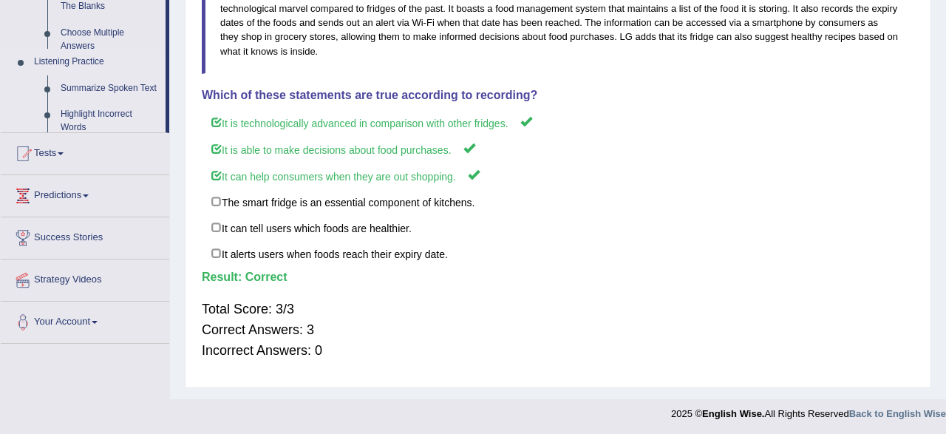
scroll to position [0, 0]
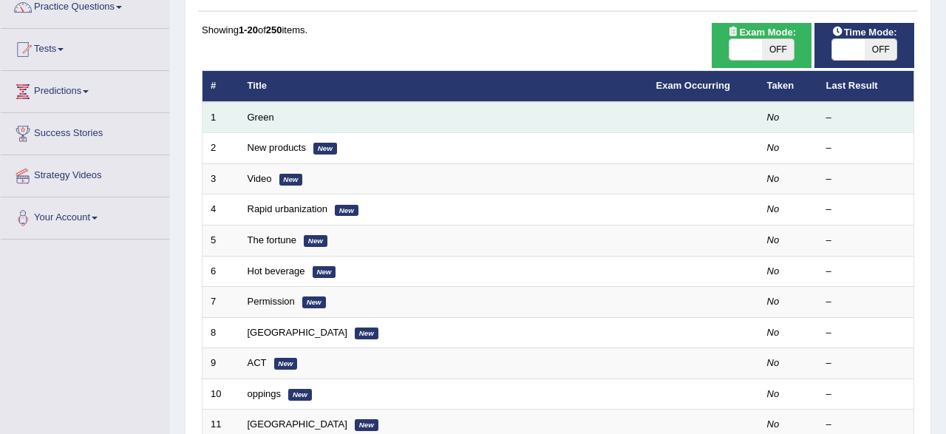
scroll to position [154, 0]
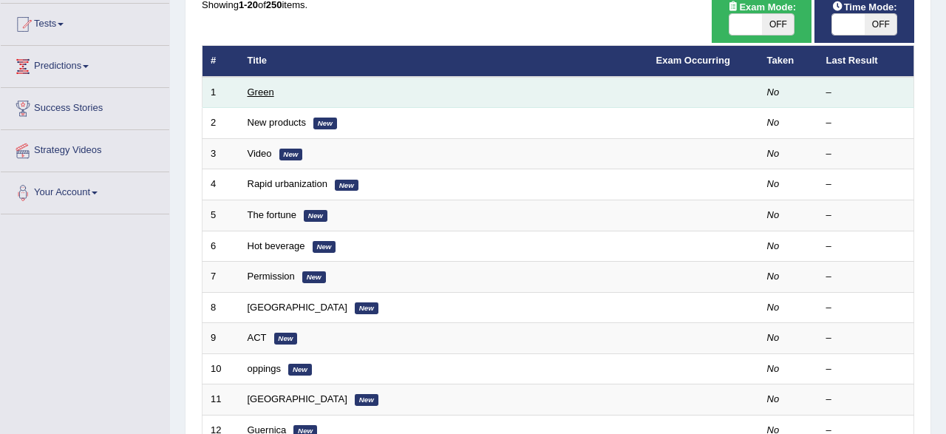
click at [260, 96] on link "Green" at bounding box center [261, 91] width 27 height 11
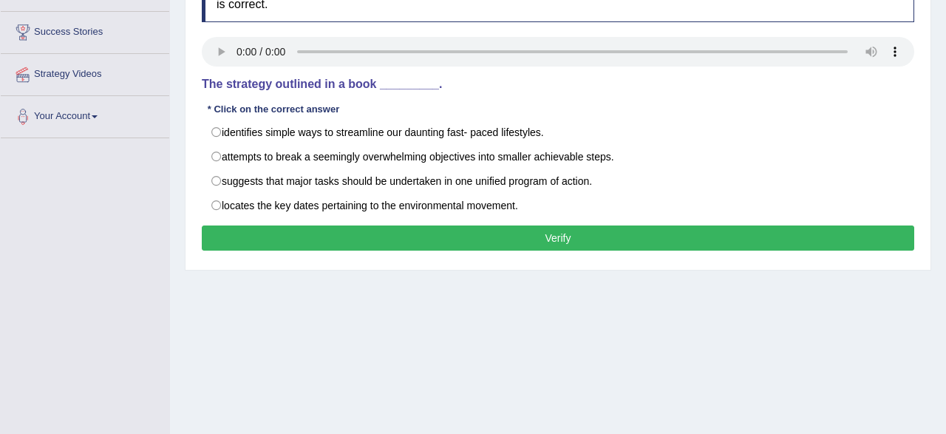
scroll to position [231, 0]
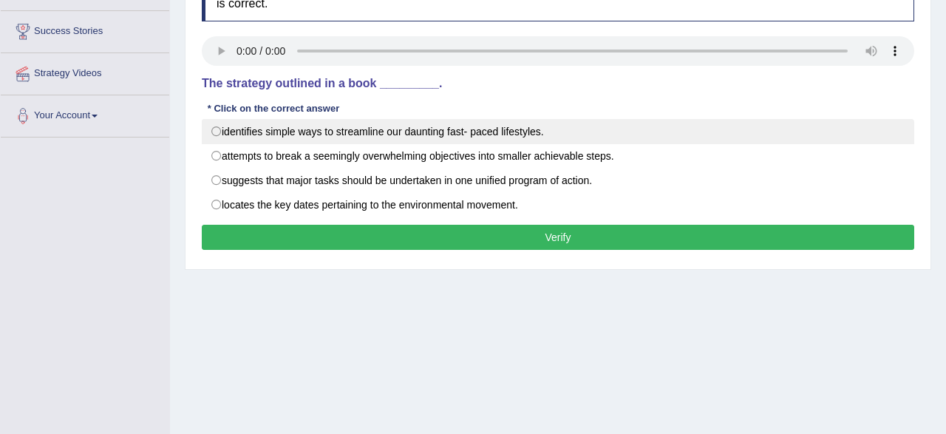
click at [518, 135] on label "identifies simple ways to streamline our daunting fast- paced lifestyles." at bounding box center [558, 131] width 713 height 25
radio input "true"
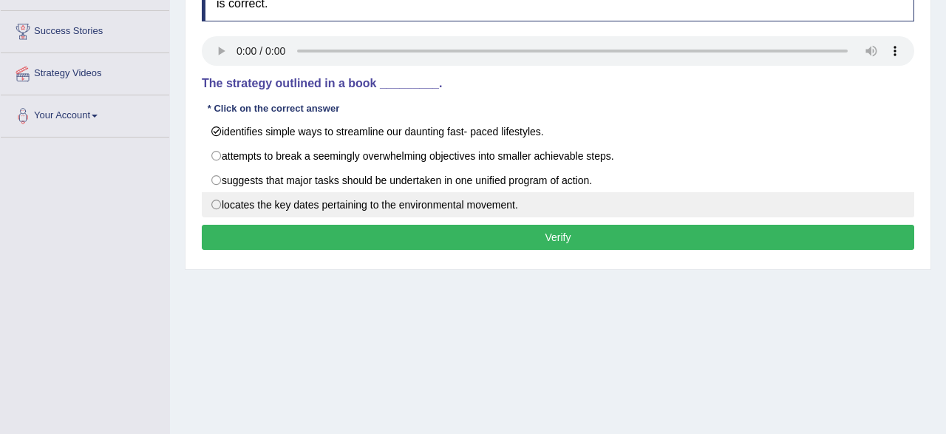
click at [310, 206] on label "locates the key dates pertaining to the environmental movement." at bounding box center [558, 204] width 713 height 25
radio input "true"
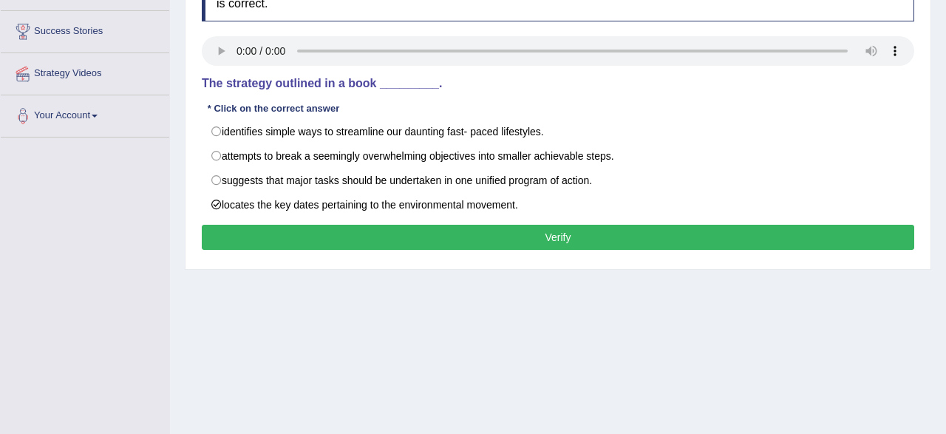
click at [476, 238] on button "Verify" at bounding box center [558, 237] width 713 height 25
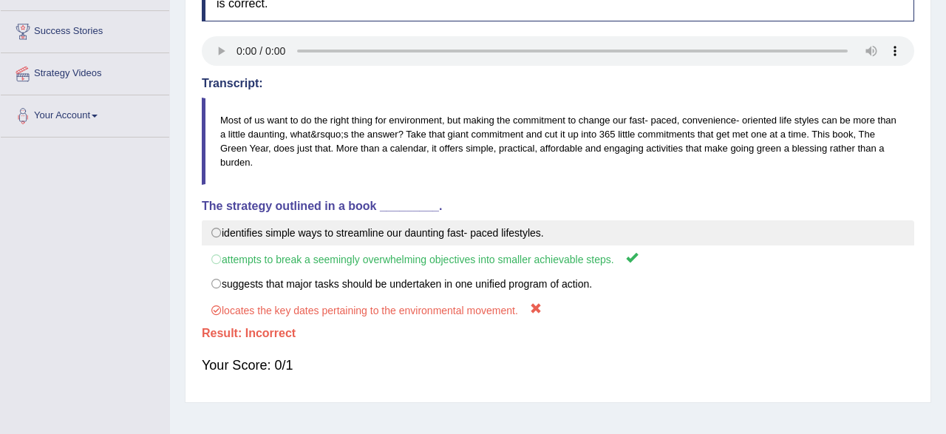
scroll to position [0, 0]
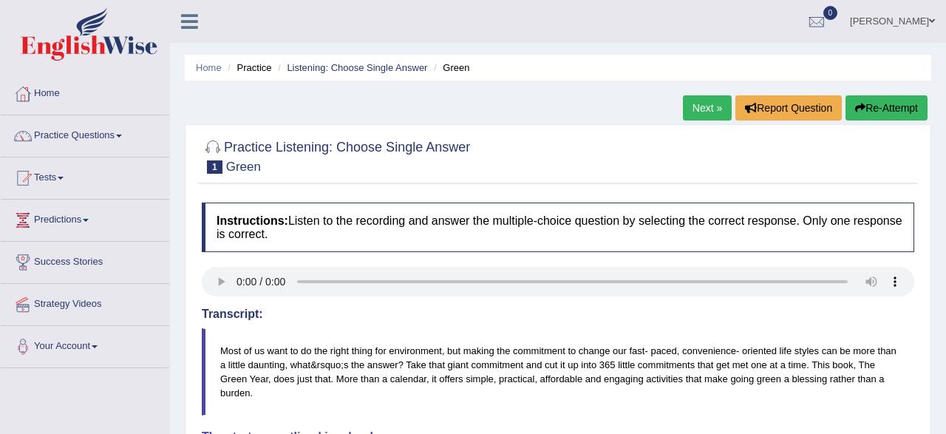
click at [863, 112] on button "Re-Attempt" at bounding box center [887, 107] width 82 height 25
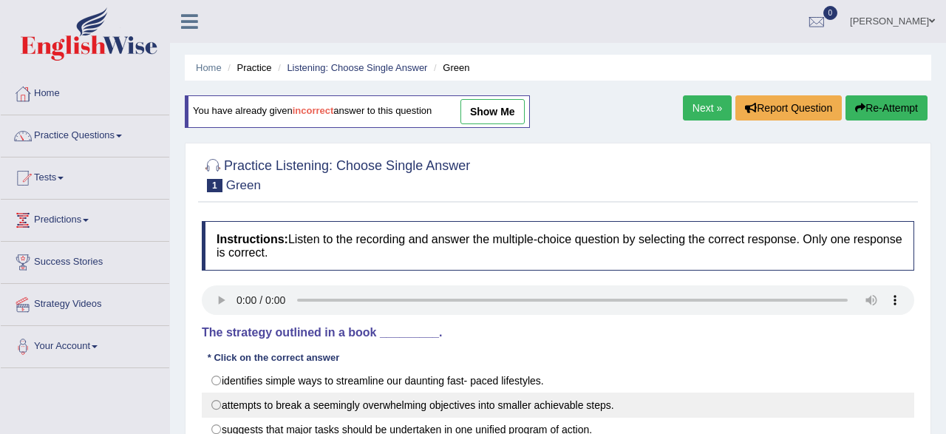
scroll to position [231, 0]
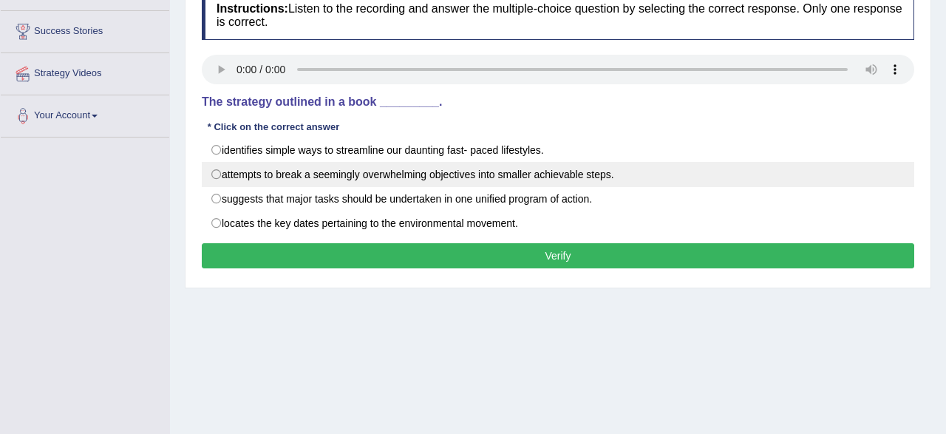
click at [524, 178] on label "attempts to break a seemingly overwhelming objectives into smaller achievable s…" at bounding box center [558, 174] width 713 height 25
radio input "true"
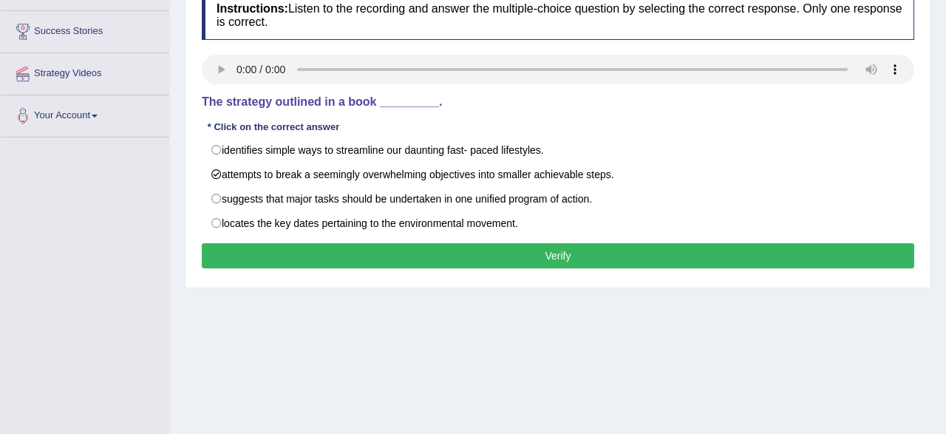
click at [495, 257] on button "Verify" at bounding box center [558, 255] width 713 height 25
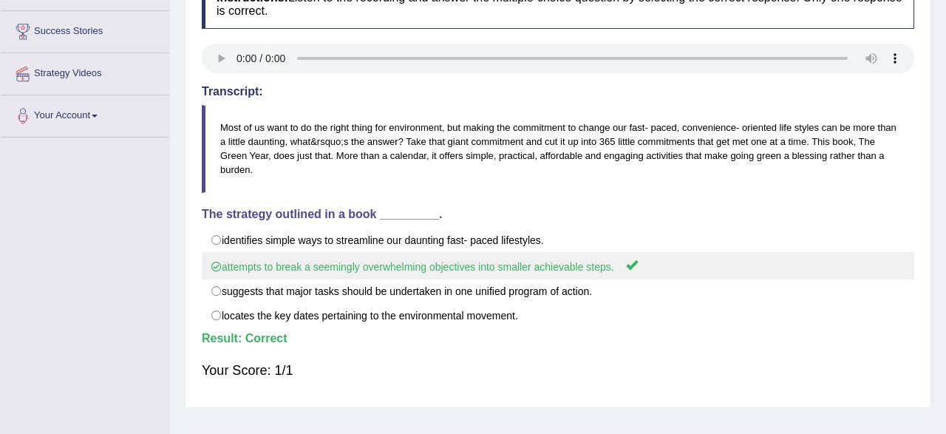
scroll to position [0, 0]
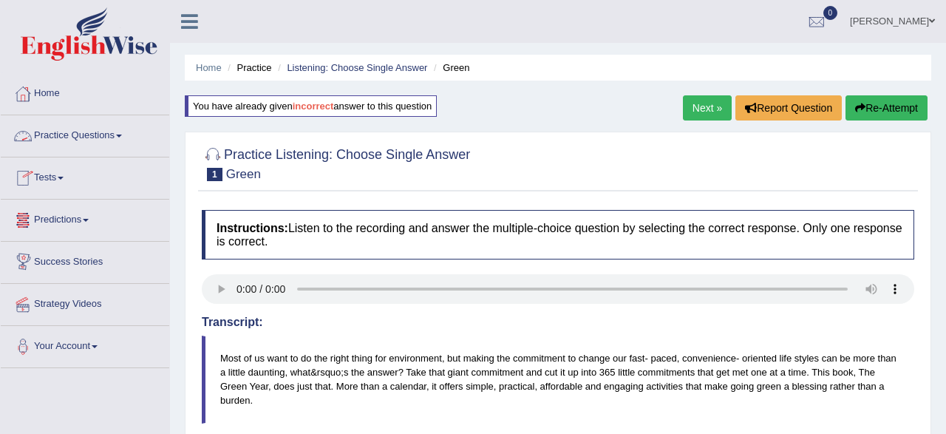
click at [109, 132] on link "Practice Questions" at bounding box center [85, 133] width 169 height 37
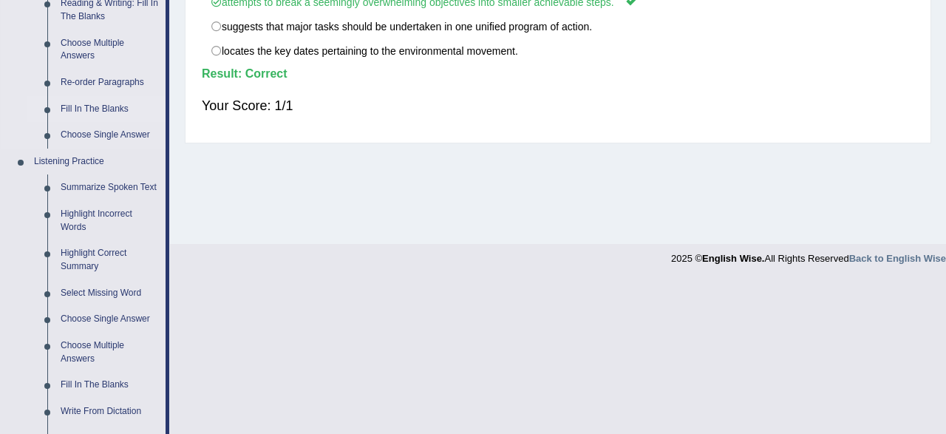
scroll to position [615, 0]
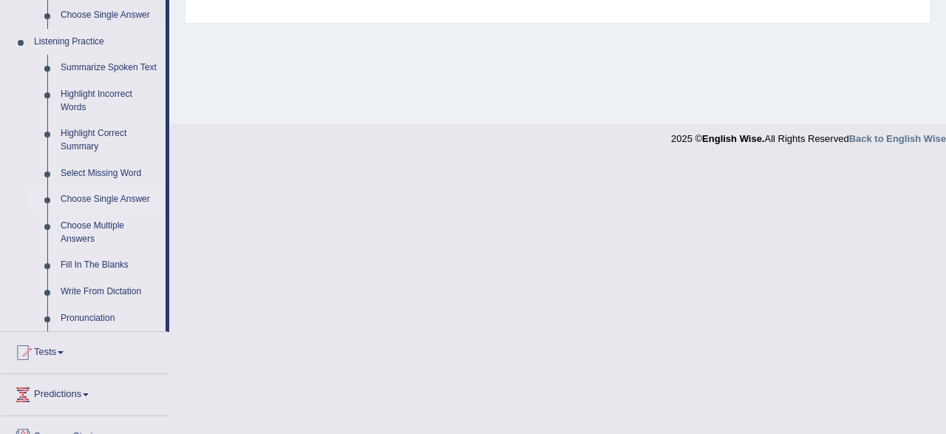
click at [75, 202] on link "Choose Single Answer" at bounding box center [110, 199] width 112 height 27
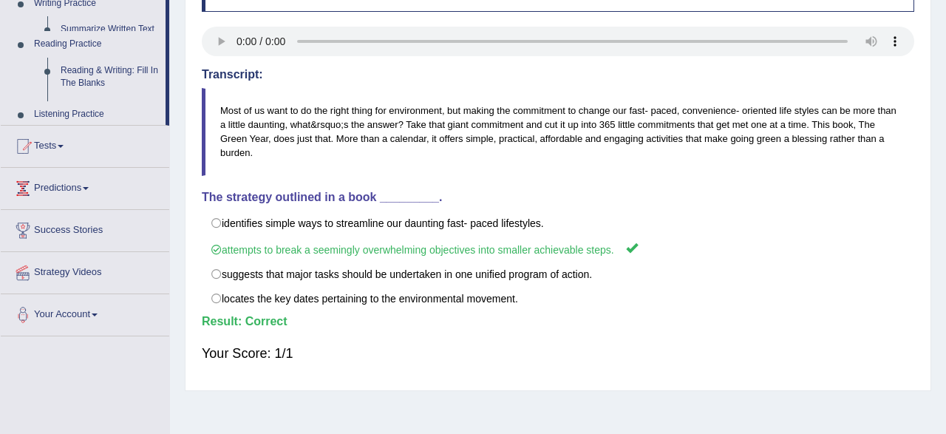
scroll to position [0, 0]
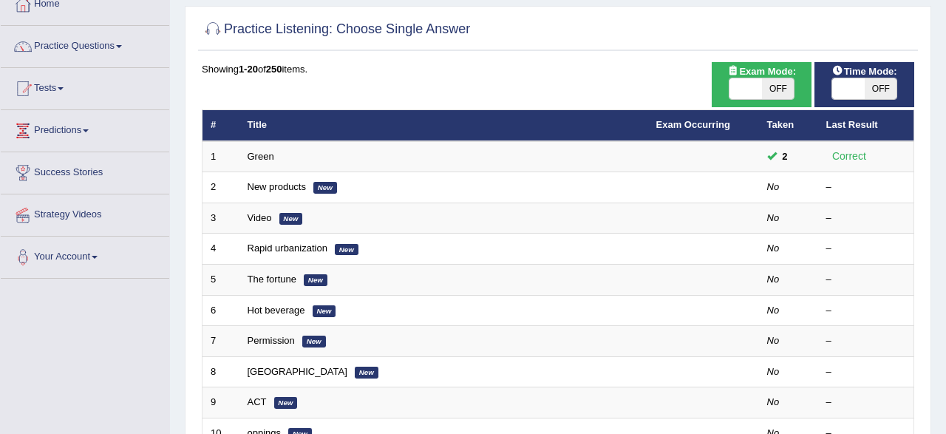
scroll to position [77, 0]
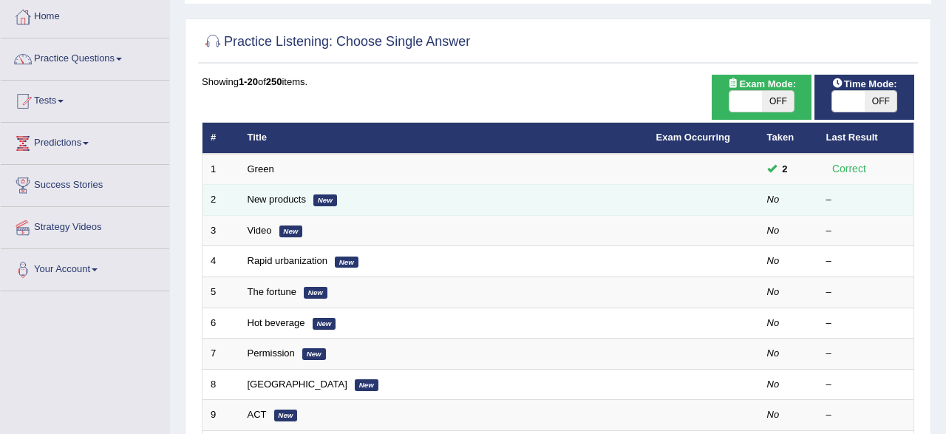
click at [254, 205] on td "New products New" at bounding box center [444, 200] width 409 height 31
click at [263, 202] on link "New products" at bounding box center [277, 199] width 58 height 11
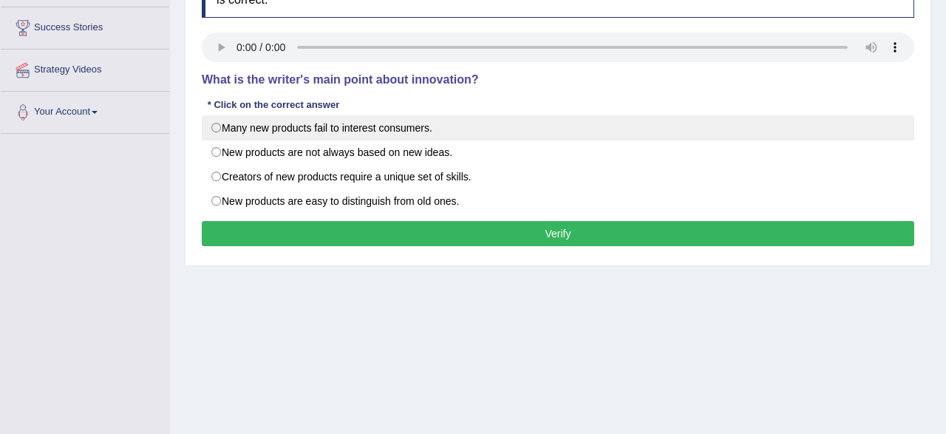
scroll to position [231, 0]
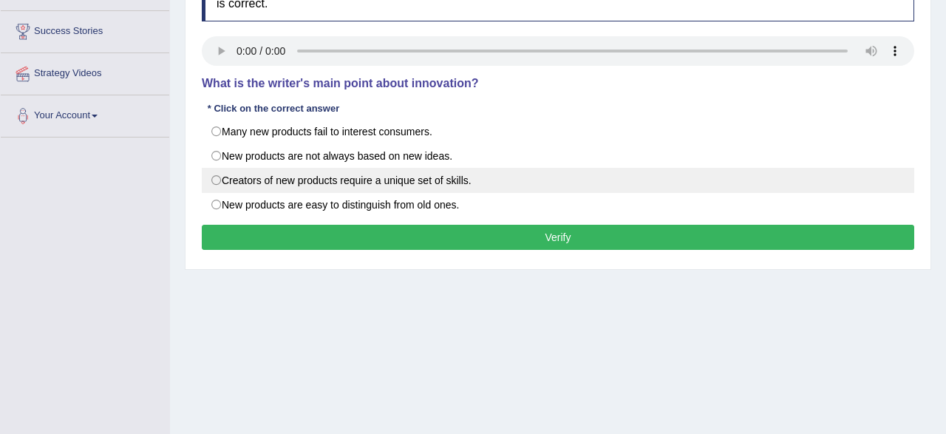
click at [245, 184] on label "Creators of new products require a unique set of skills." at bounding box center [558, 180] width 713 height 25
radio input "true"
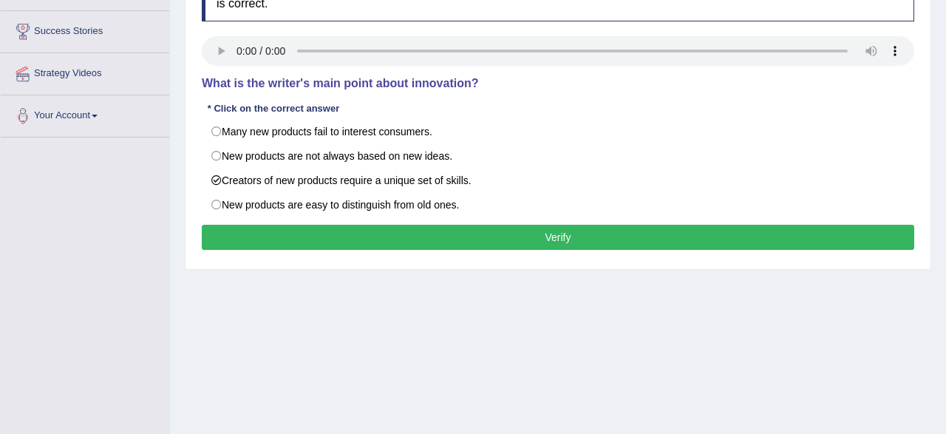
click at [273, 235] on button "Verify" at bounding box center [558, 237] width 713 height 25
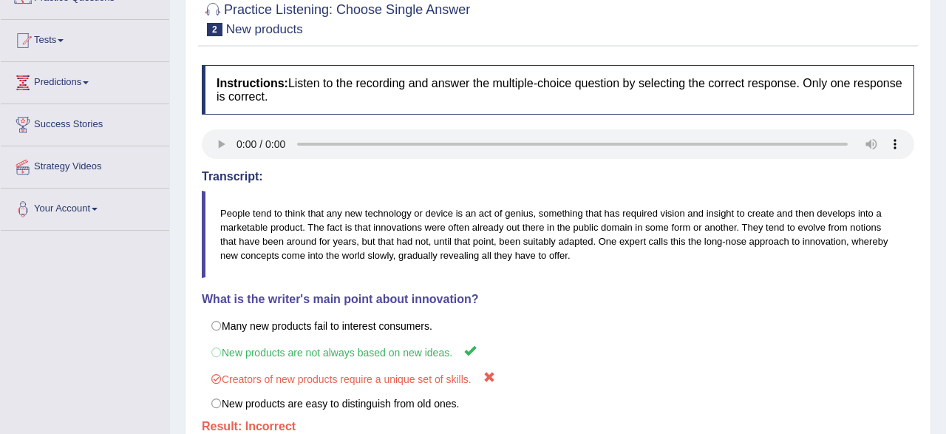
scroll to position [77, 0]
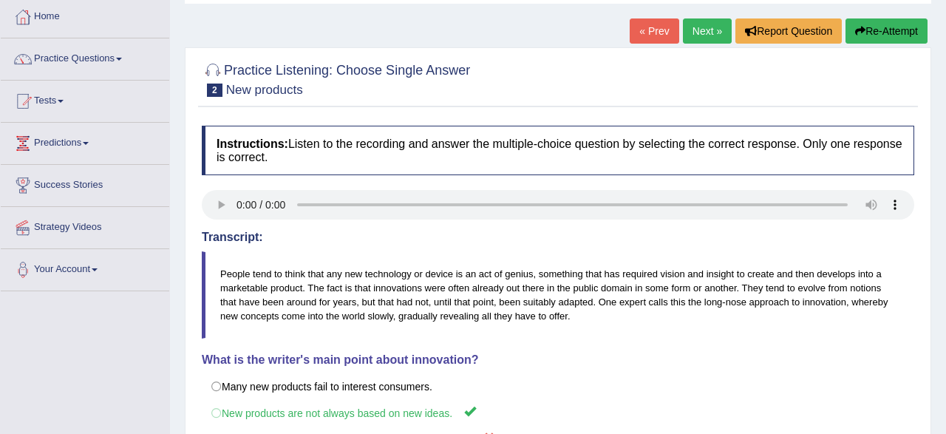
click at [855, 41] on button "Re-Attempt" at bounding box center [887, 30] width 82 height 25
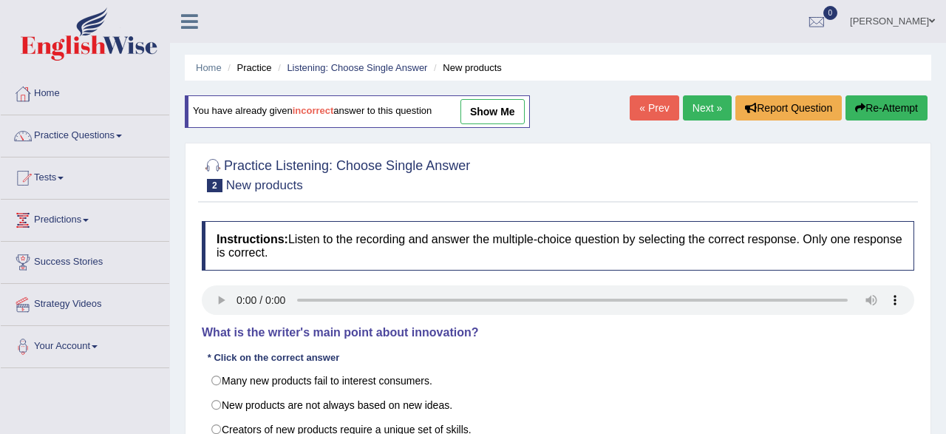
scroll to position [231, 0]
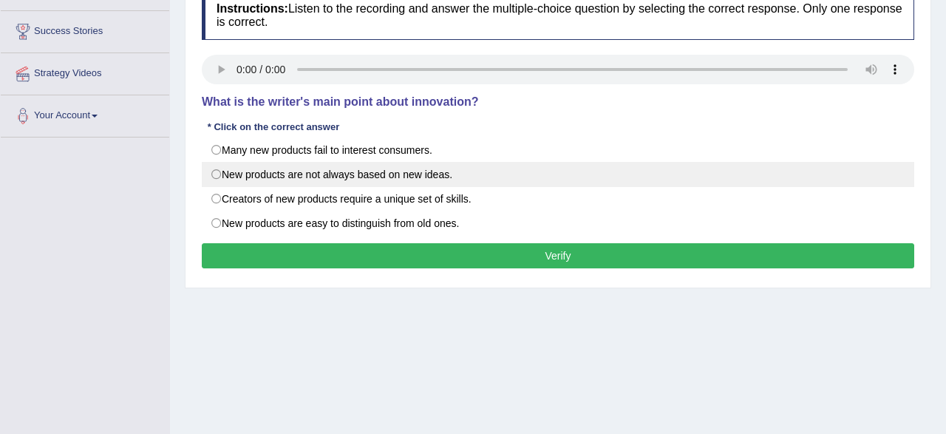
click at [246, 181] on label "New products are not always based on new ideas." at bounding box center [558, 174] width 713 height 25
radio input "true"
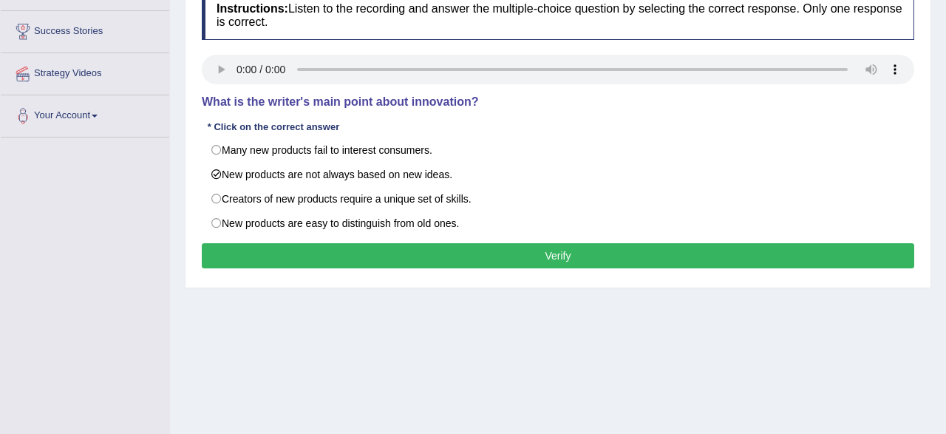
click at [282, 254] on button "Verify" at bounding box center [558, 255] width 713 height 25
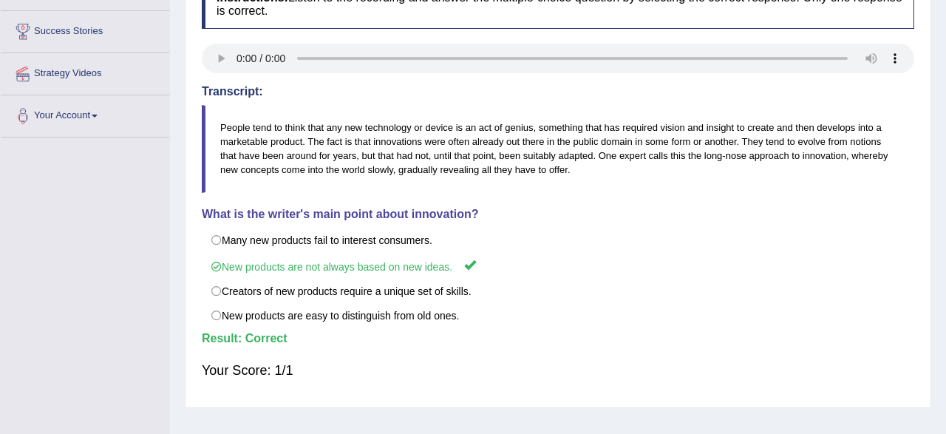
scroll to position [0, 0]
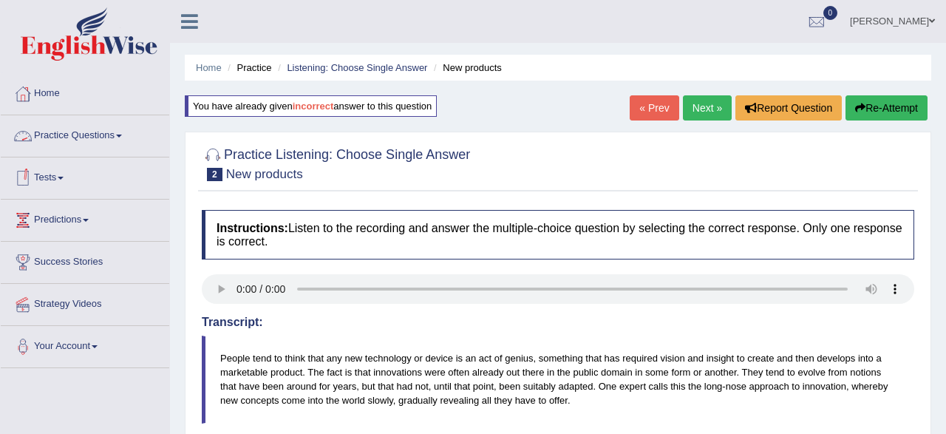
click at [84, 136] on link "Practice Questions" at bounding box center [85, 133] width 169 height 37
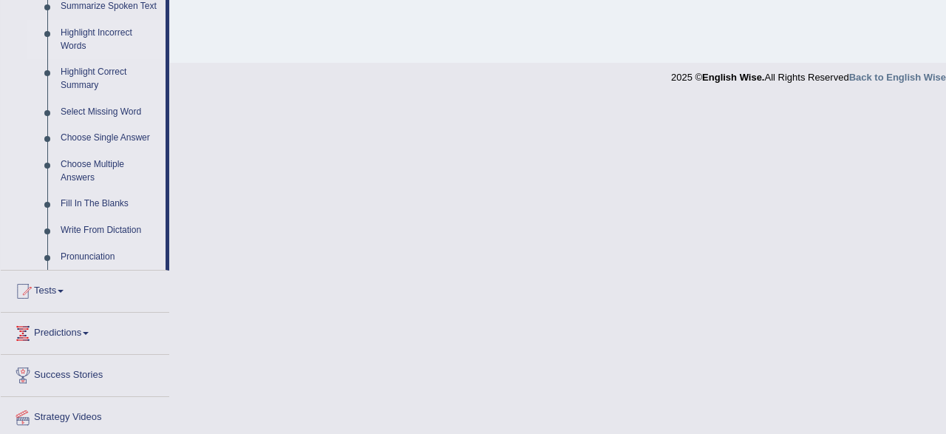
scroll to position [692, 0]
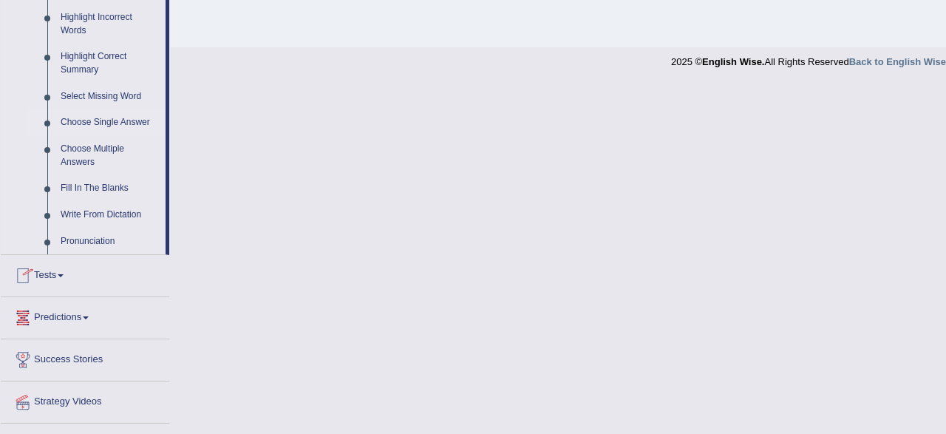
click at [91, 123] on link "Choose Single Answer" at bounding box center [110, 122] width 112 height 27
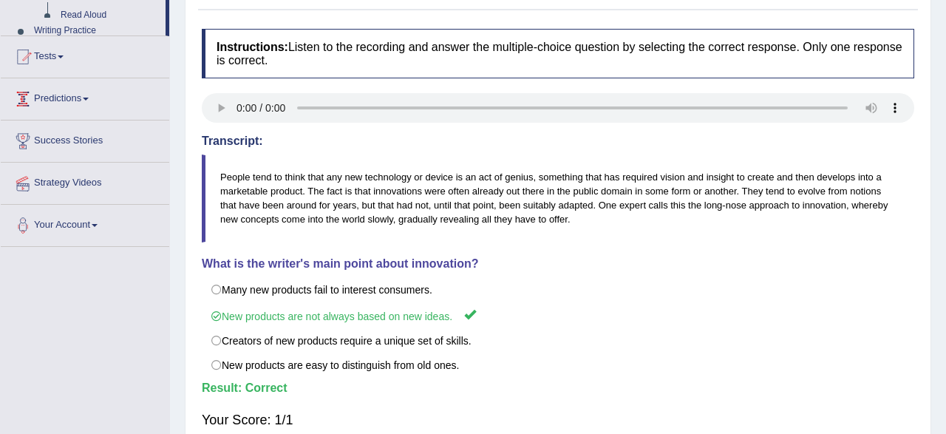
scroll to position [0, 0]
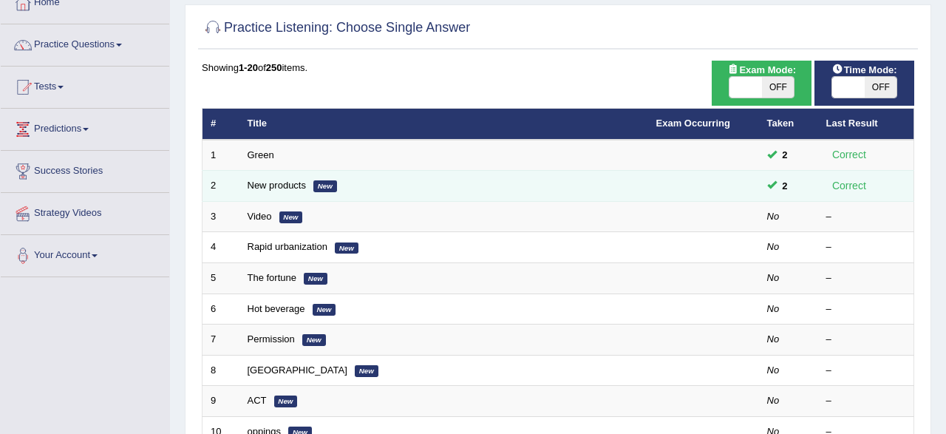
scroll to position [76, 0]
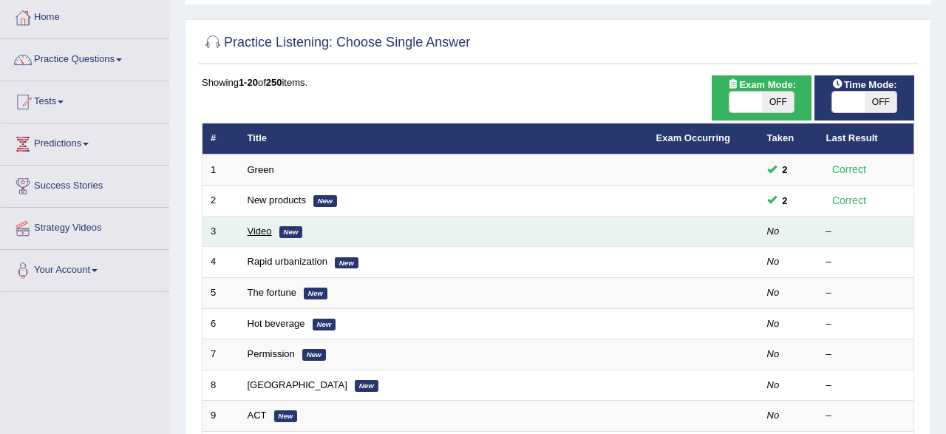
click at [259, 228] on link "Video" at bounding box center [260, 230] width 24 height 11
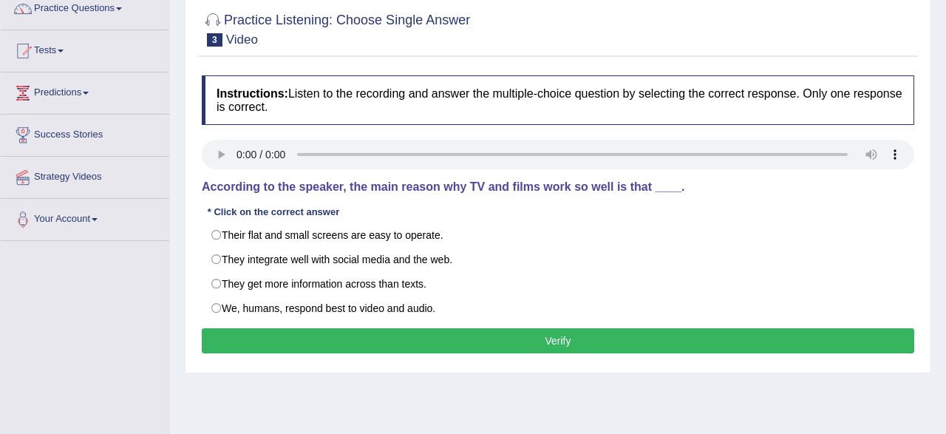
scroll to position [154, 0]
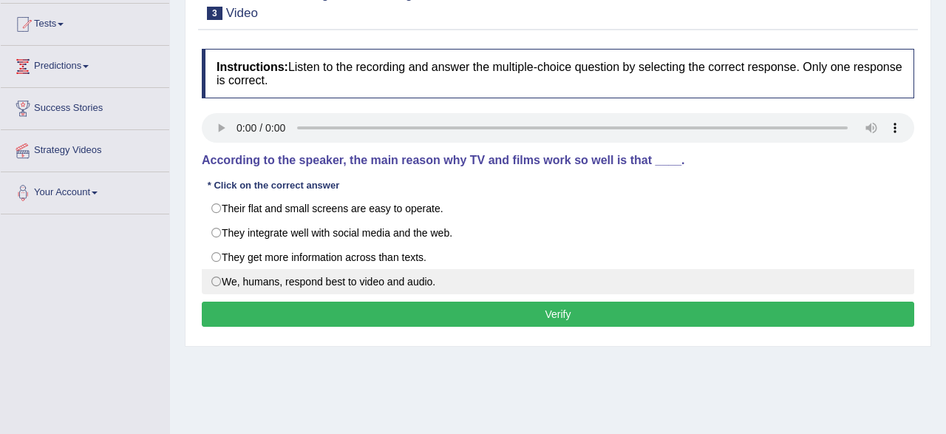
click at [289, 286] on label "We, humans, respond best to video and audio." at bounding box center [558, 281] width 713 height 25
radio input "true"
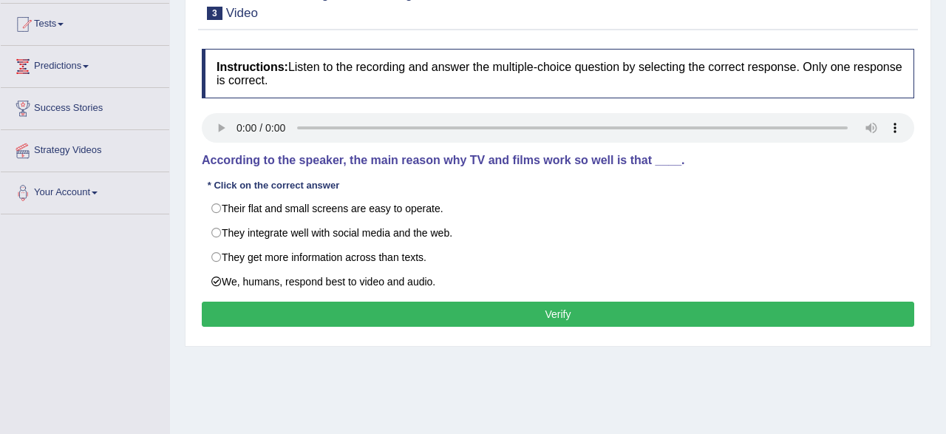
click at [336, 321] on button "Verify" at bounding box center [558, 314] width 713 height 25
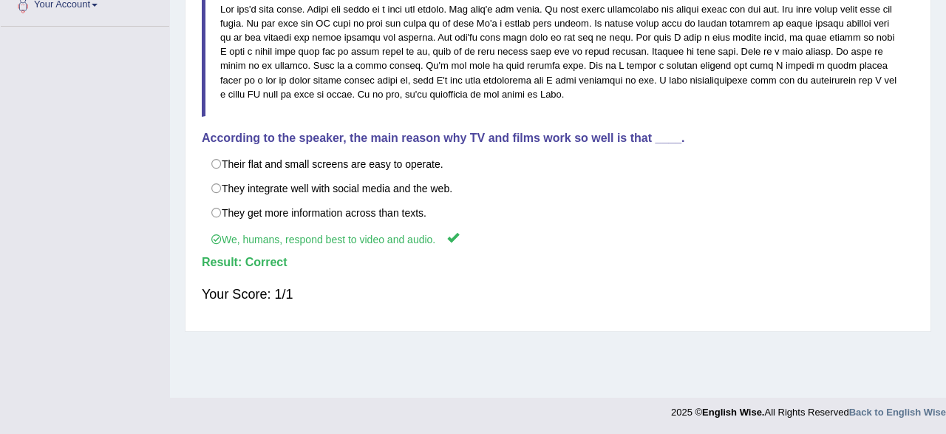
scroll to position [34, 0]
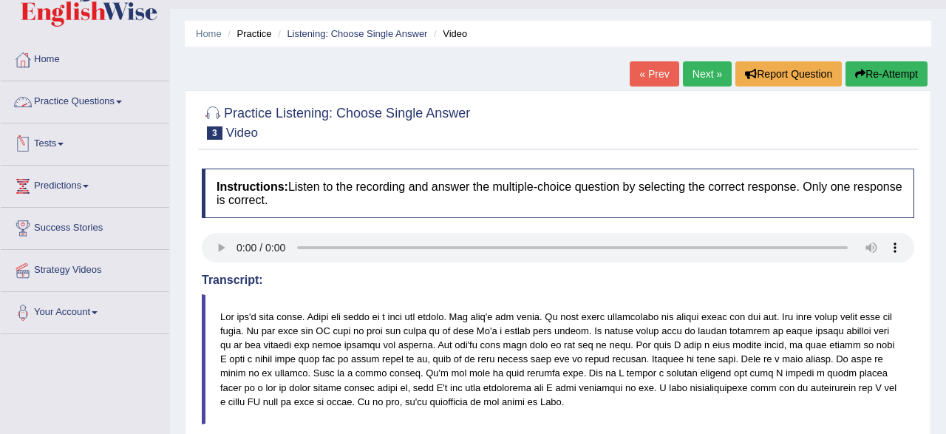
click at [94, 110] on link "Practice Questions" at bounding box center [85, 99] width 169 height 37
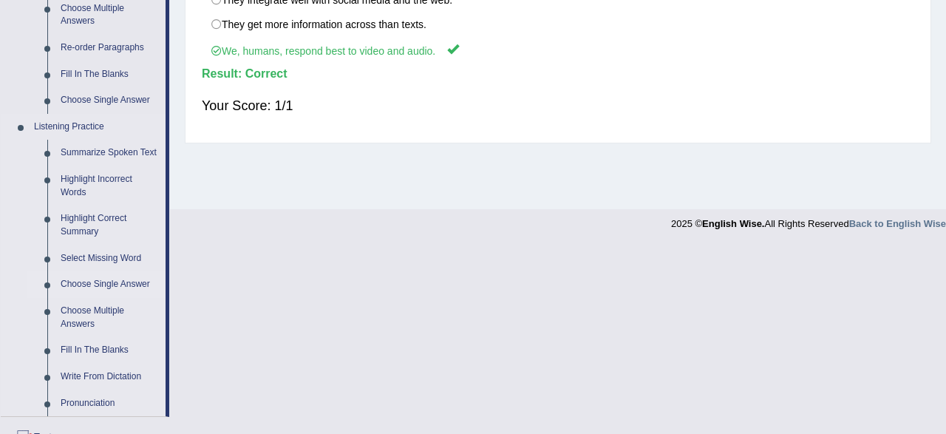
scroll to position [572, 0]
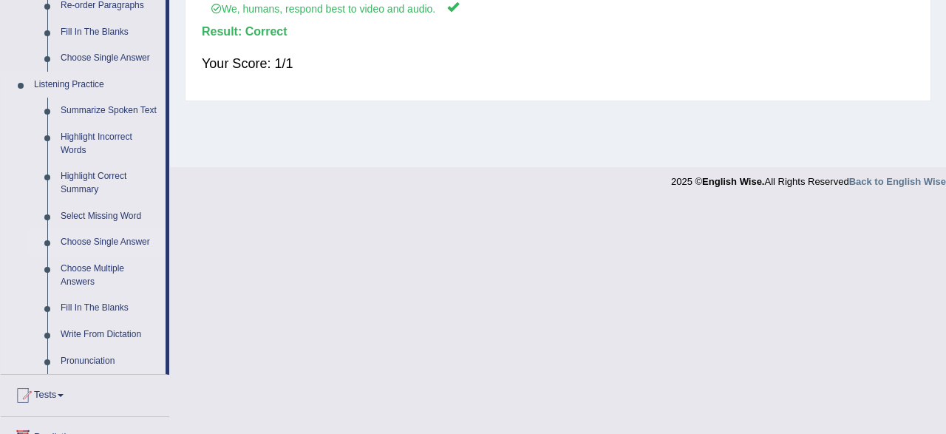
click at [112, 247] on link "Choose Single Answer" at bounding box center [110, 242] width 112 height 27
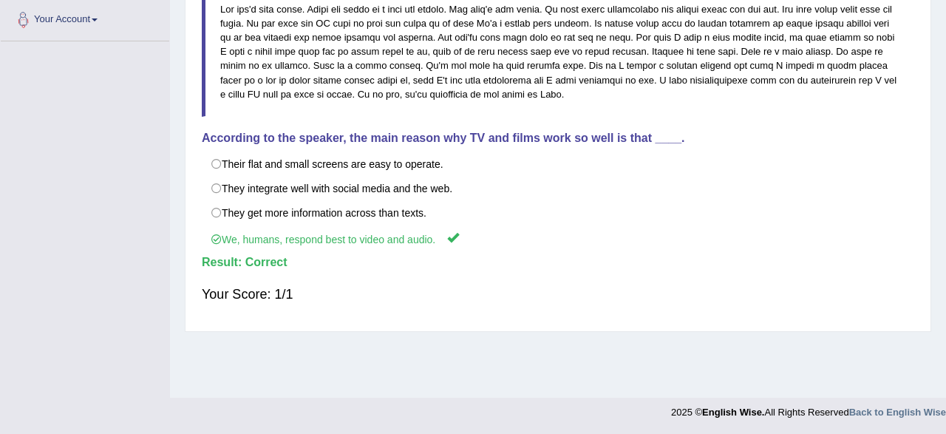
scroll to position [0, 0]
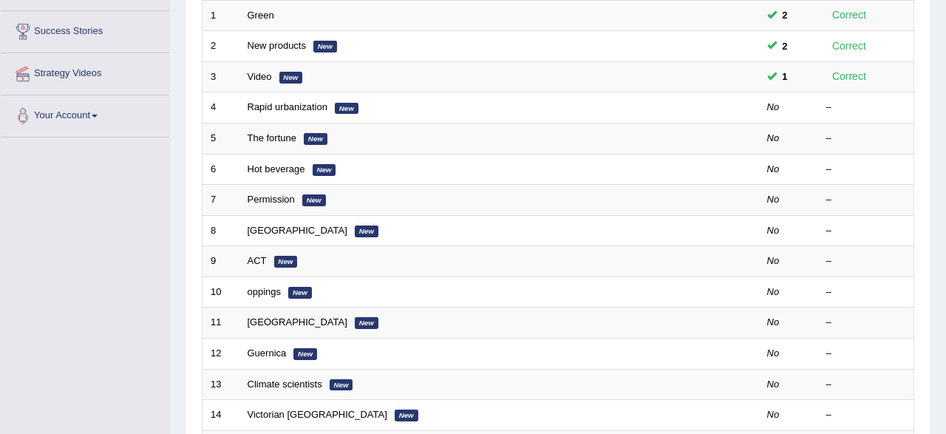
scroll to position [154, 0]
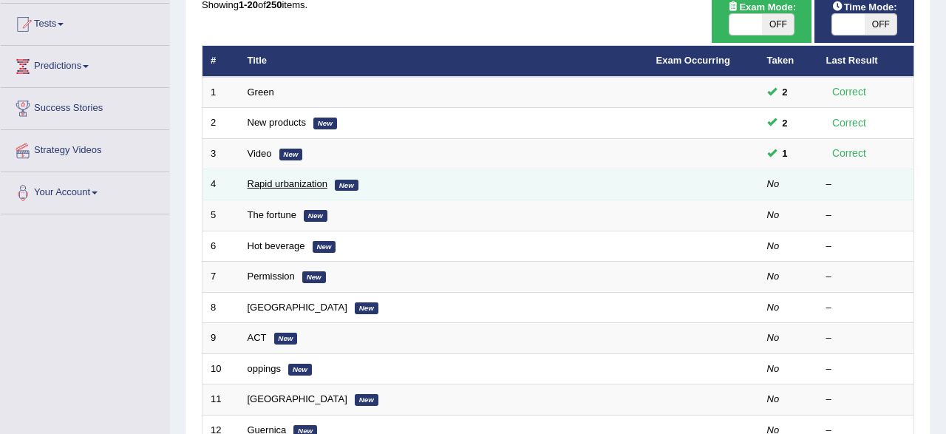
click at [267, 181] on link "Rapid urbanization" at bounding box center [288, 183] width 80 height 11
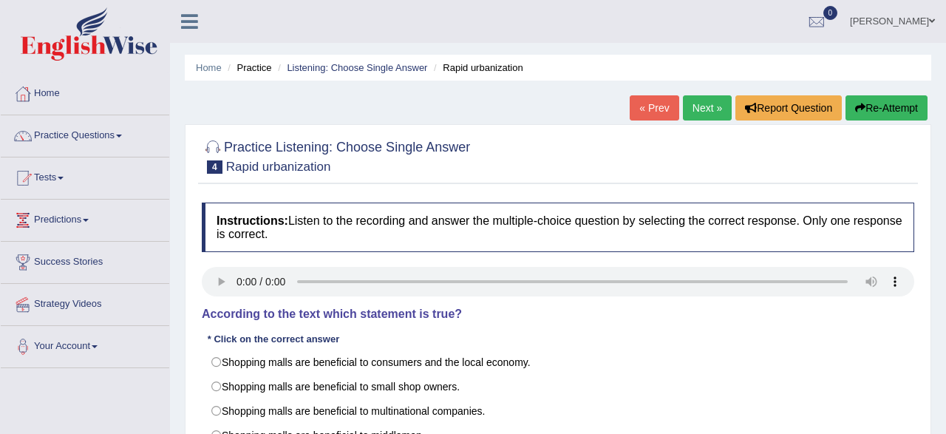
scroll to position [154, 0]
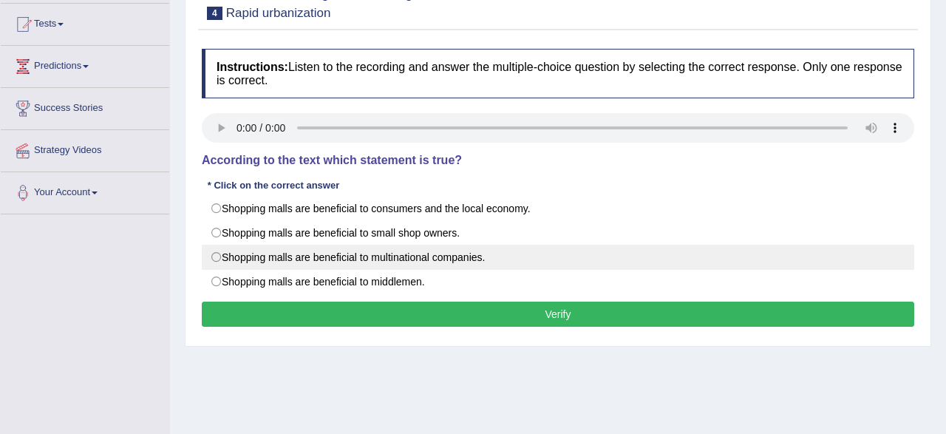
click at [414, 254] on label "Shopping malls are beneficial to multinational companies." at bounding box center [558, 257] width 713 height 25
radio input "true"
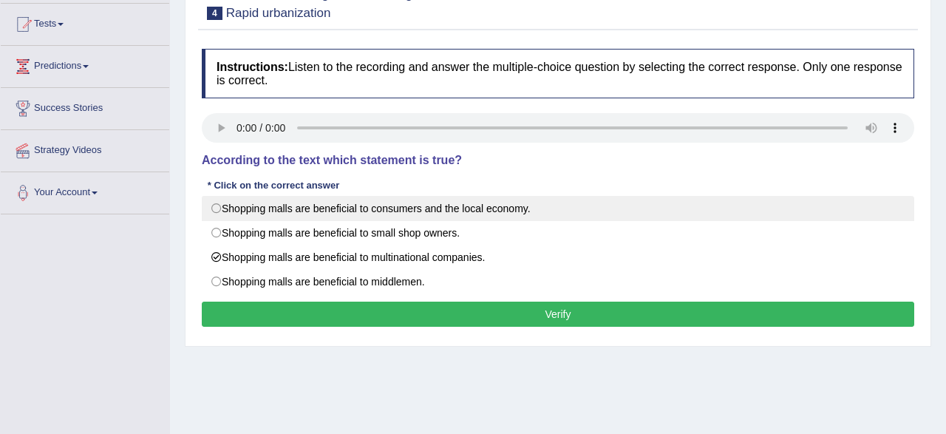
click at [375, 208] on label "Shopping malls are beneficial to consumers and the local economy." at bounding box center [558, 208] width 713 height 25
radio input "true"
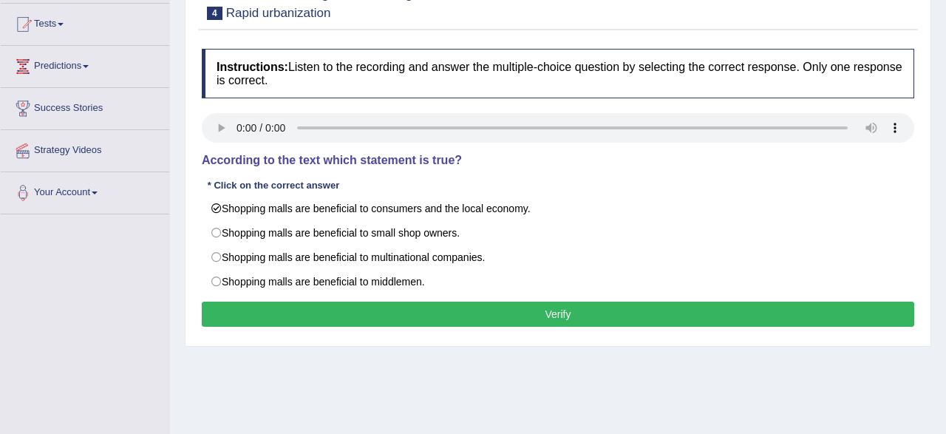
click at [319, 310] on button "Verify" at bounding box center [558, 314] width 713 height 25
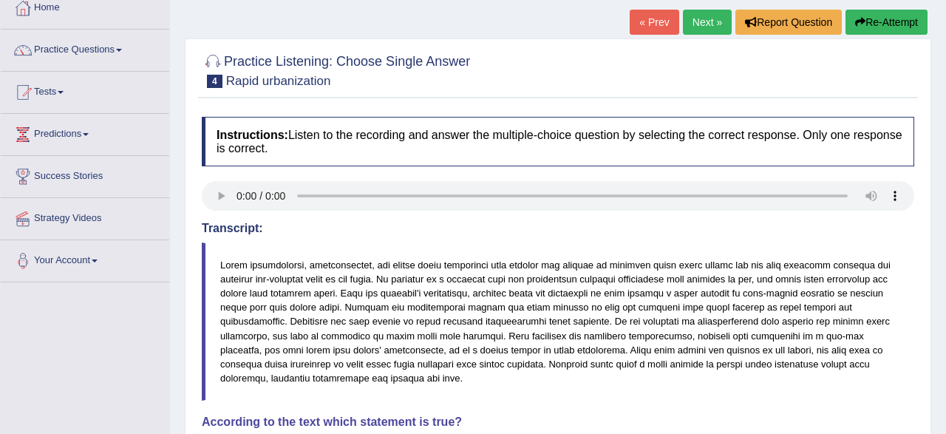
scroll to position [0, 0]
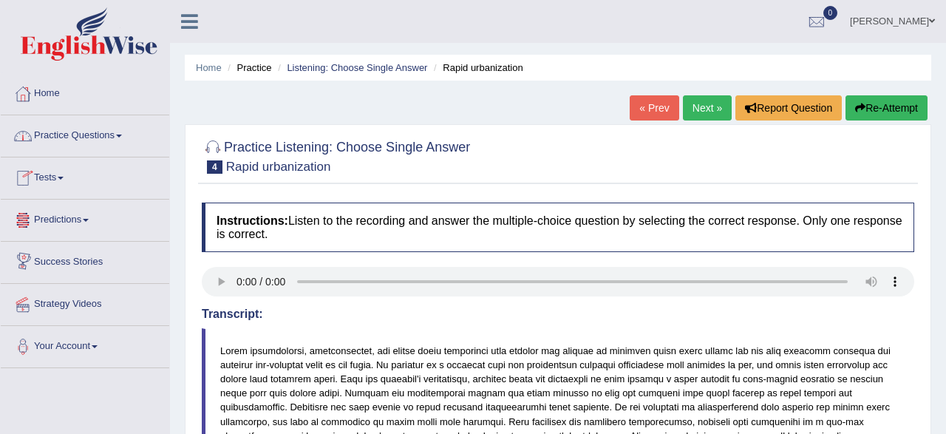
click at [93, 140] on link "Practice Questions" at bounding box center [85, 133] width 169 height 37
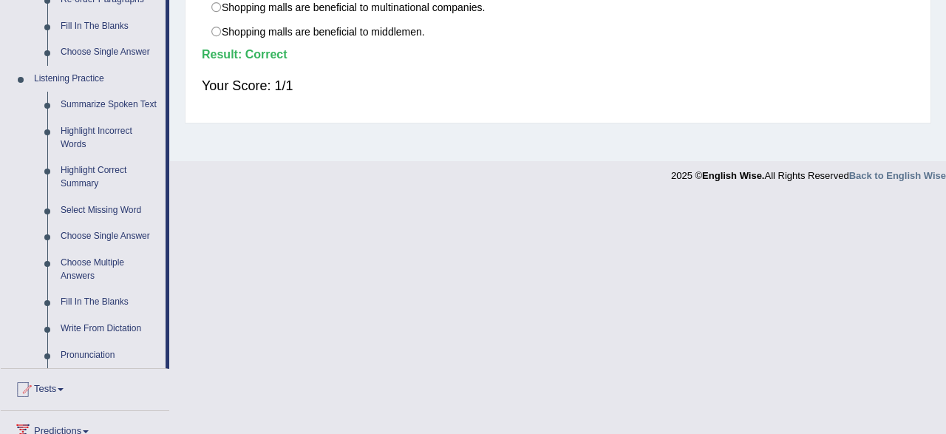
scroll to position [615, 0]
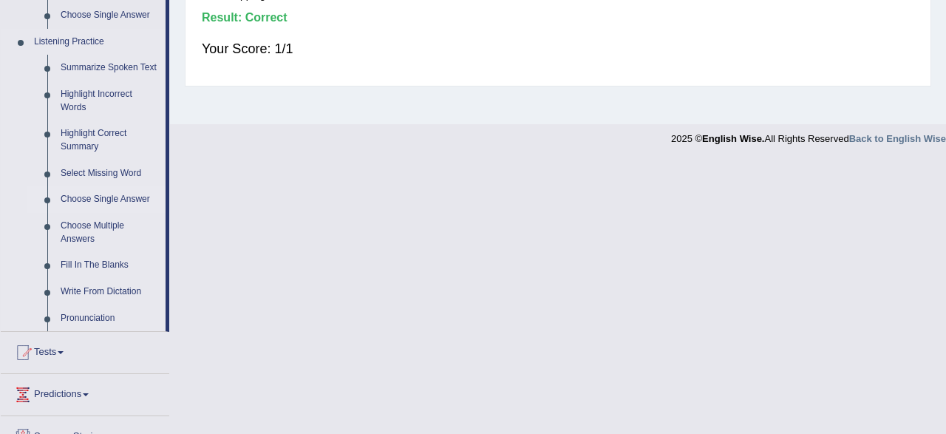
click at [84, 200] on link "Choose Single Answer" at bounding box center [110, 199] width 112 height 27
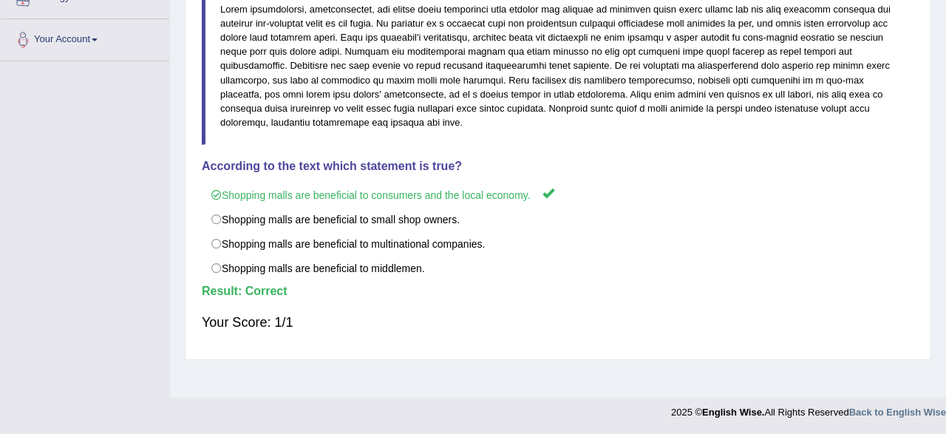
scroll to position [0, 0]
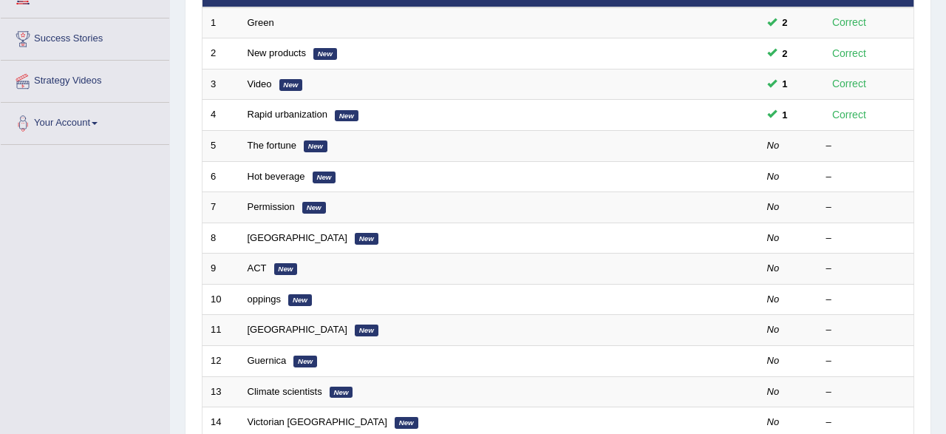
scroll to position [231, 0]
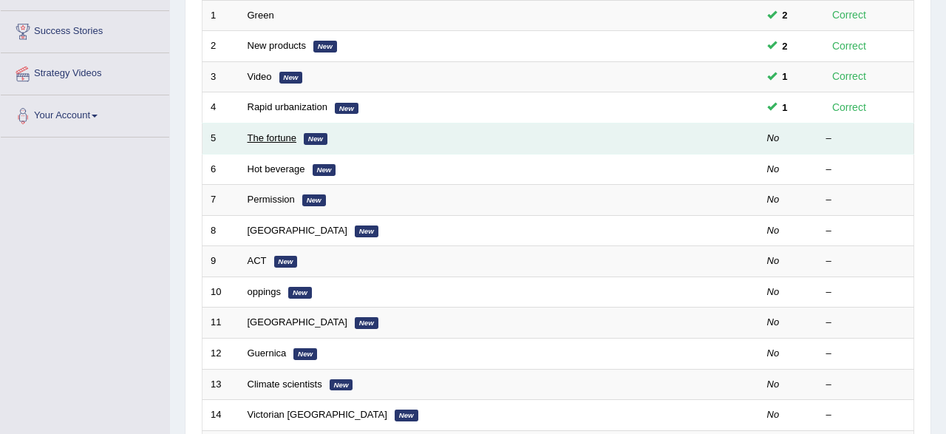
click at [268, 135] on link "The fortune" at bounding box center [273, 137] width 50 height 11
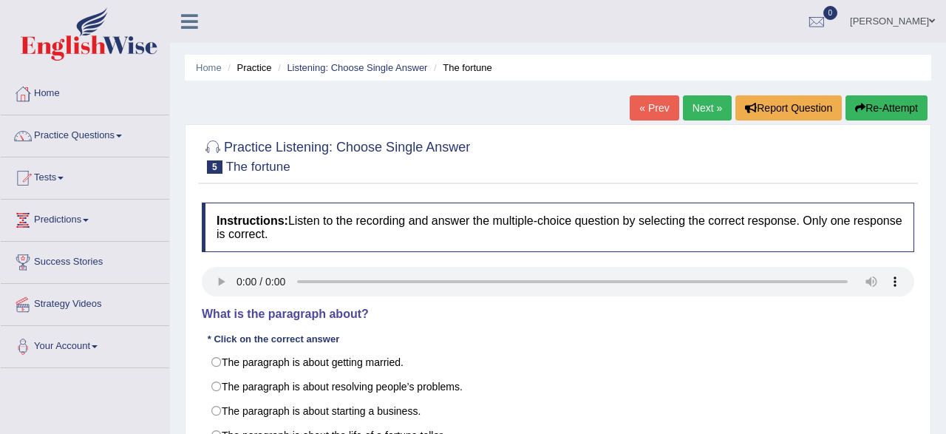
scroll to position [154, 0]
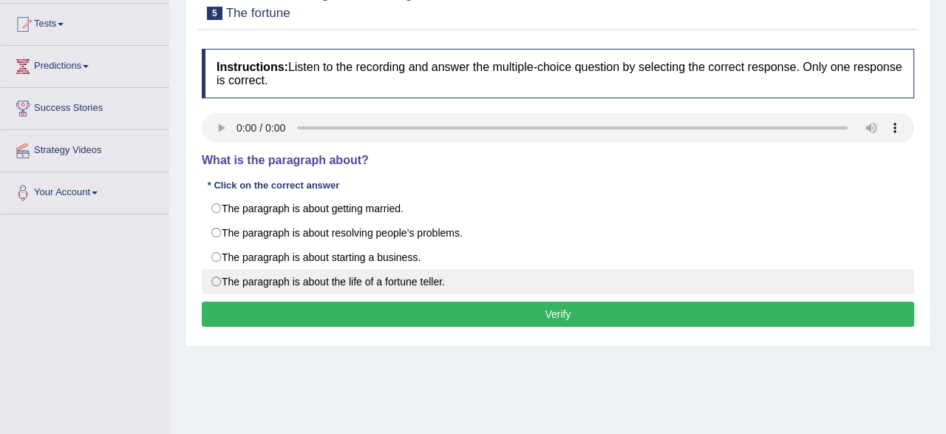
click at [326, 288] on label "The paragraph is about the life of a fortune teller." at bounding box center [558, 281] width 713 height 25
radio input "true"
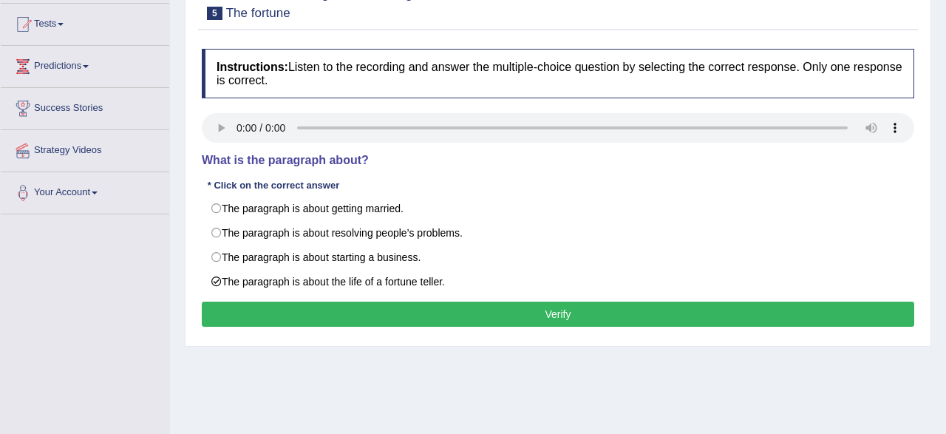
click at [311, 320] on button "Verify" at bounding box center [558, 314] width 713 height 25
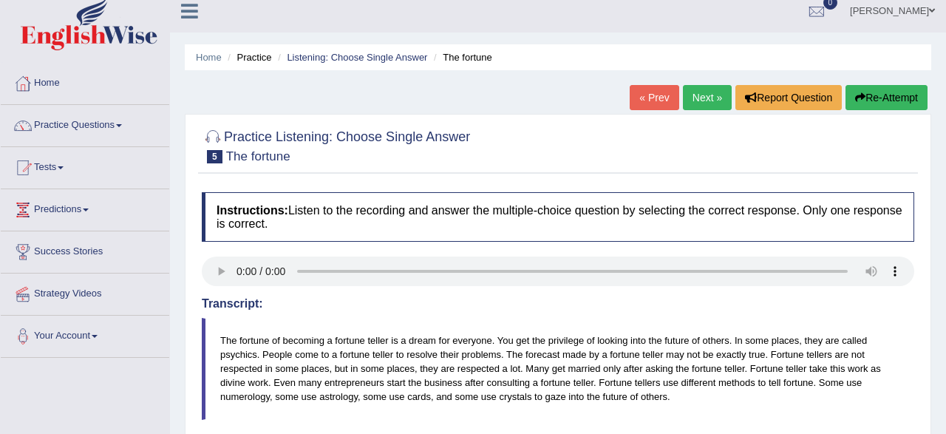
scroll to position [0, 0]
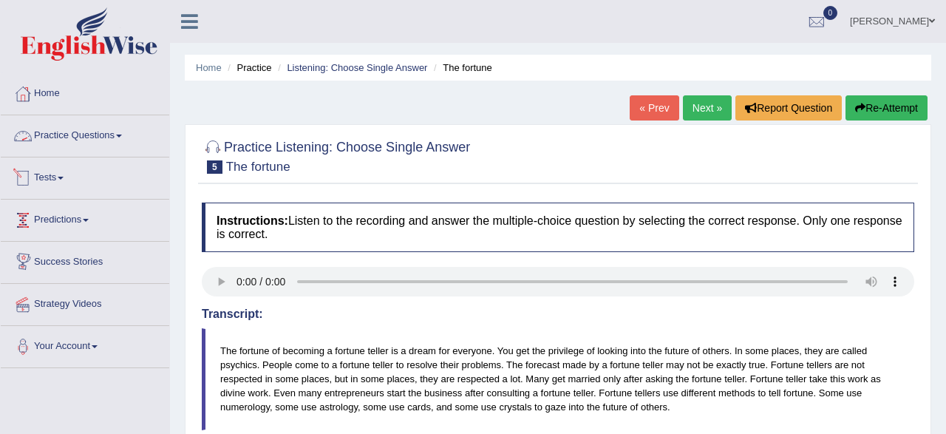
click at [92, 142] on link "Practice Questions" at bounding box center [85, 133] width 169 height 37
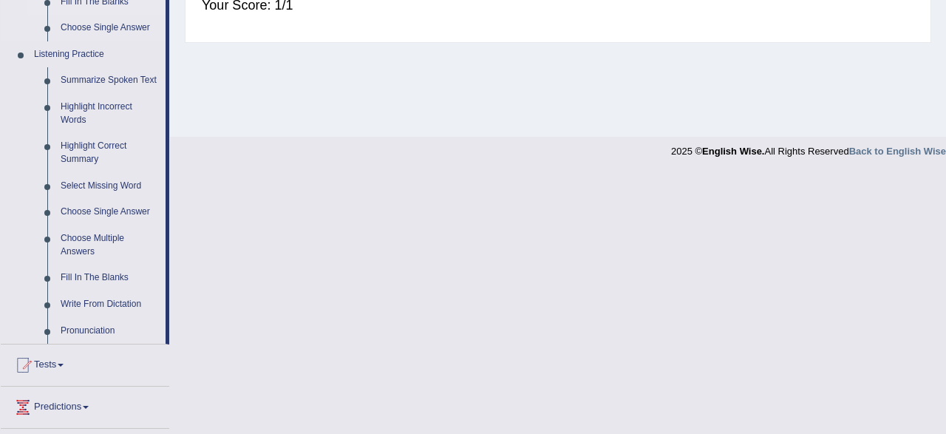
scroll to position [615, 0]
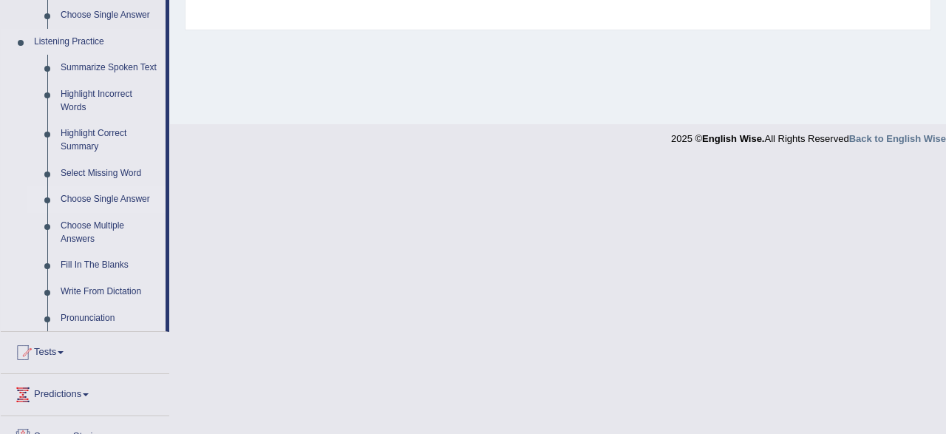
click at [101, 203] on link "Choose Single Answer" at bounding box center [110, 199] width 112 height 27
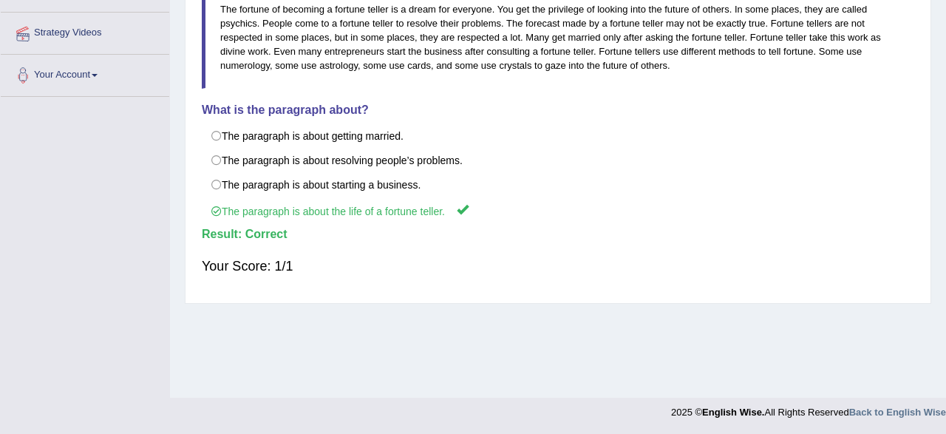
scroll to position [0, 0]
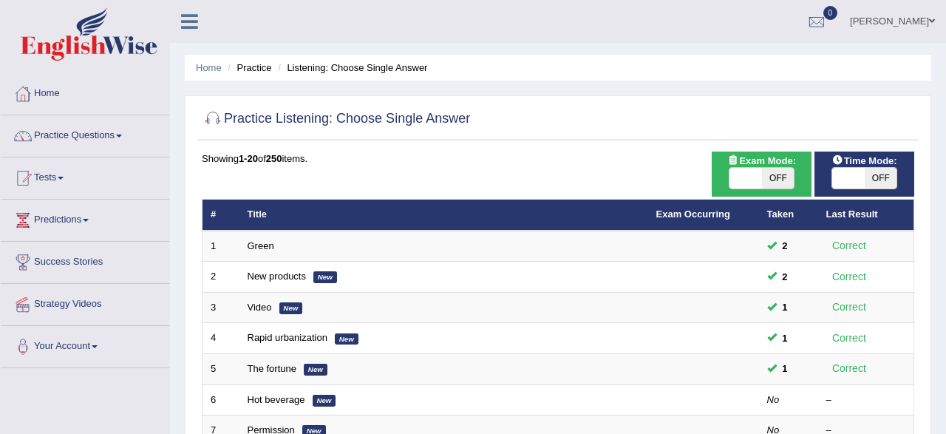
scroll to position [154, 0]
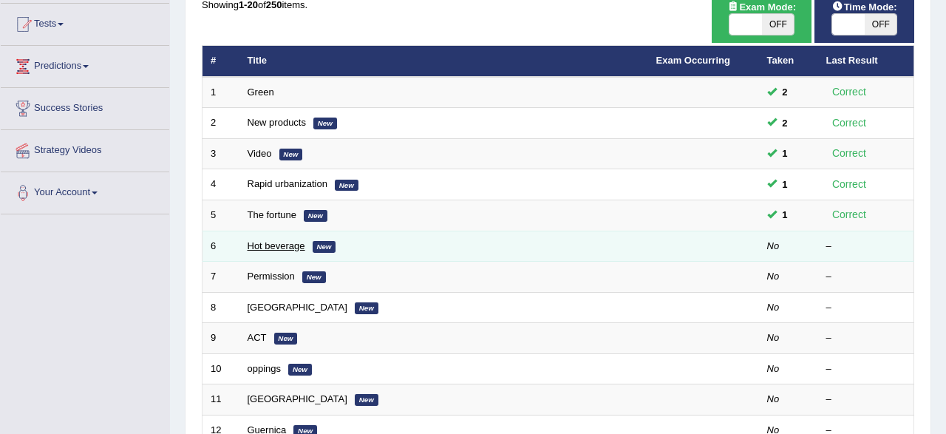
click at [281, 244] on link "Hot beverage" at bounding box center [277, 245] width 58 height 11
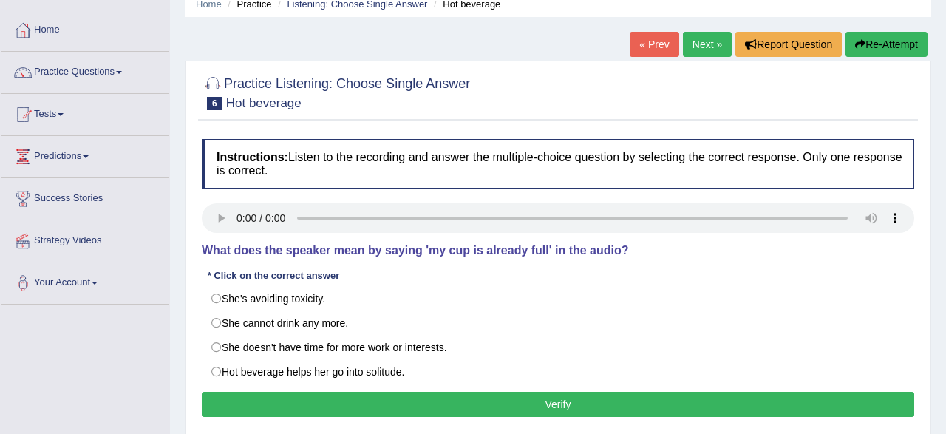
scroll to position [231, 0]
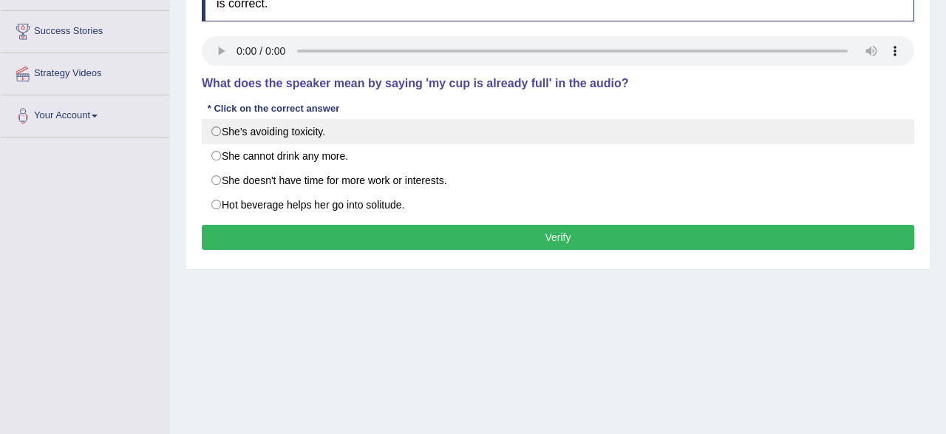
click at [209, 135] on label "She's avoiding toxicity." at bounding box center [558, 131] width 713 height 25
radio input "true"
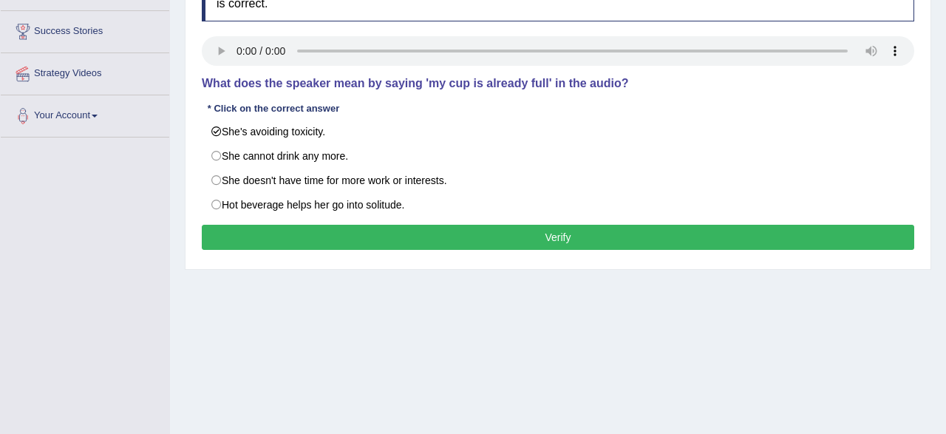
click at [324, 240] on button "Verify" at bounding box center [558, 237] width 713 height 25
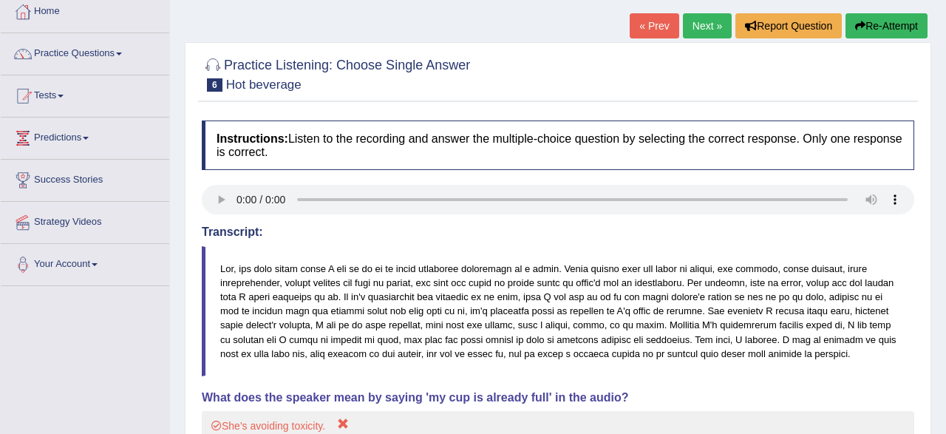
scroll to position [77, 0]
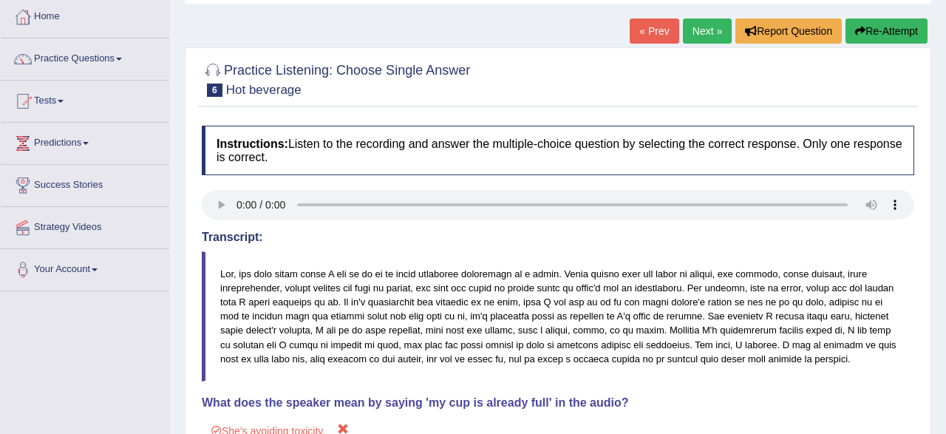
click at [858, 39] on button "Re-Attempt" at bounding box center [887, 30] width 82 height 25
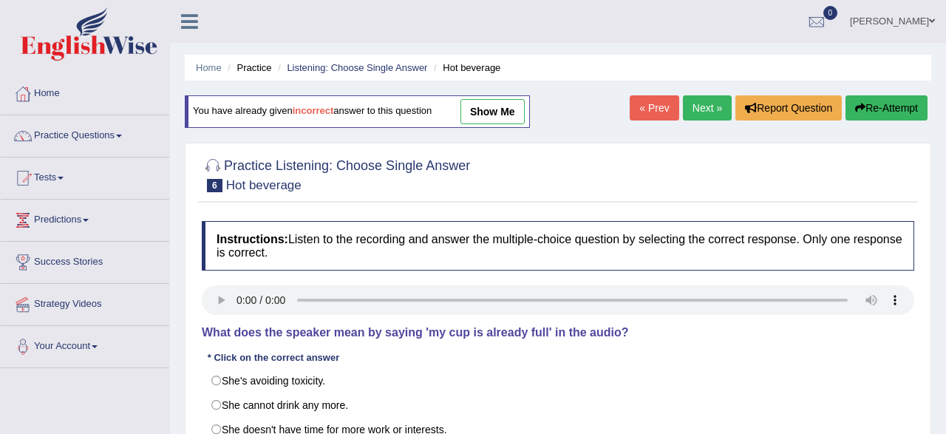
scroll to position [231, 0]
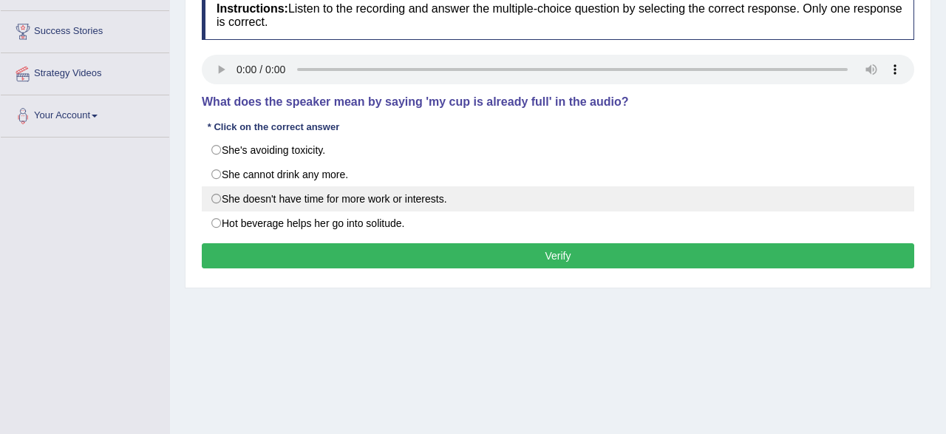
click at [439, 197] on label "She doesn't have time for more work or interests." at bounding box center [558, 198] width 713 height 25
radio input "true"
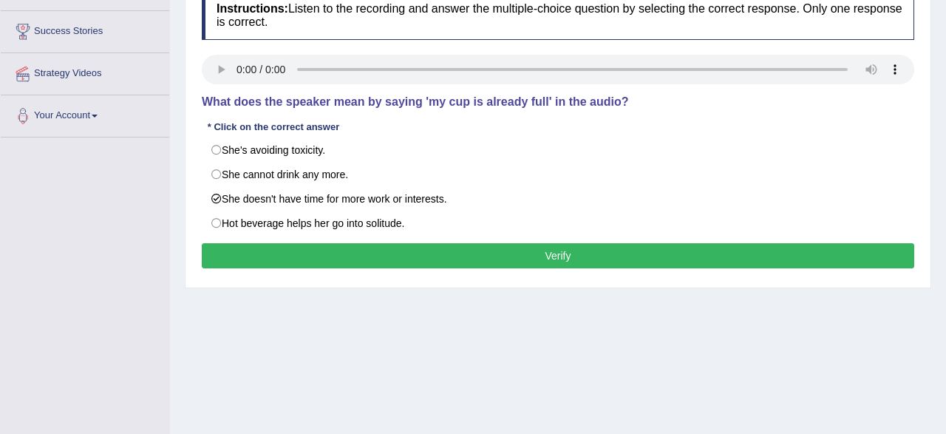
click at [499, 264] on button "Verify" at bounding box center [558, 255] width 713 height 25
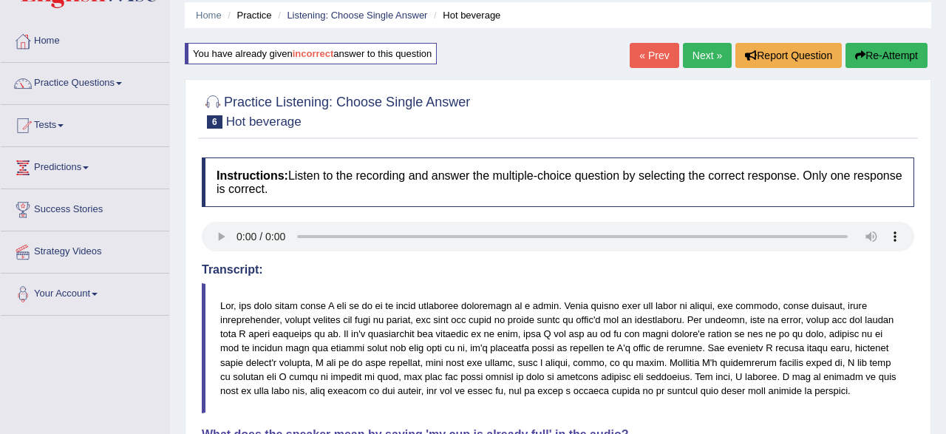
scroll to position [0, 0]
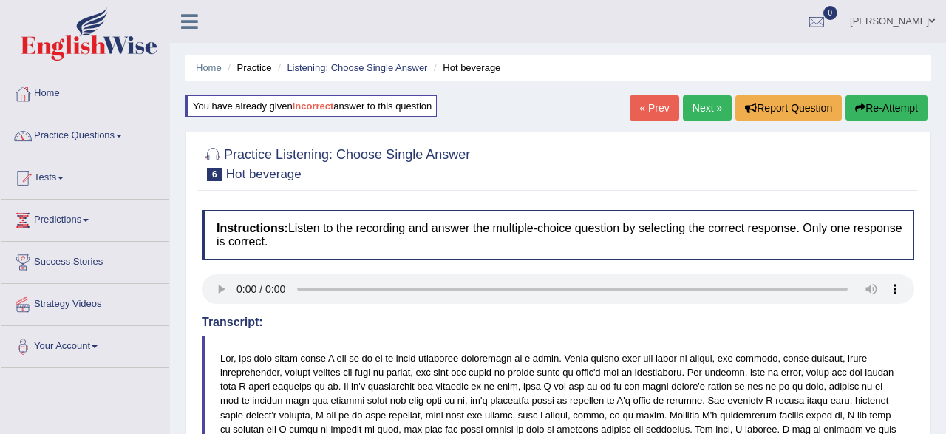
click at [92, 131] on link "Practice Questions" at bounding box center [85, 133] width 169 height 37
click at [113, 138] on link "Practice Questions" at bounding box center [85, 133] width 169 height 37
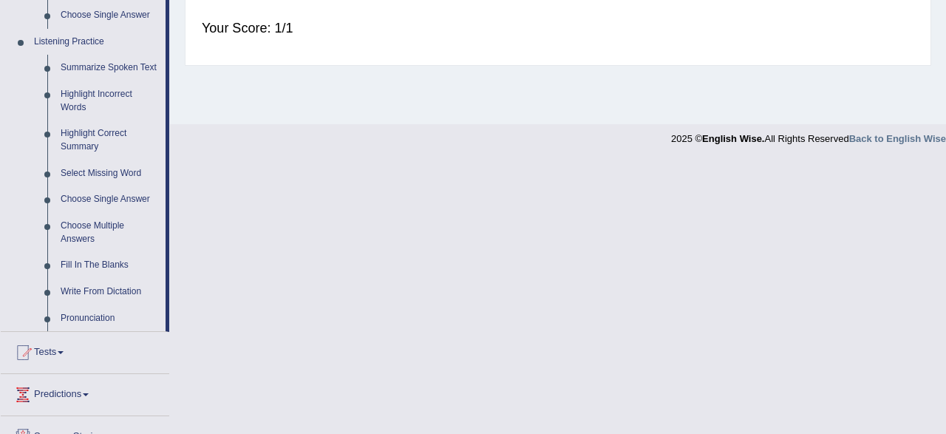
scroll to position [692, 0]
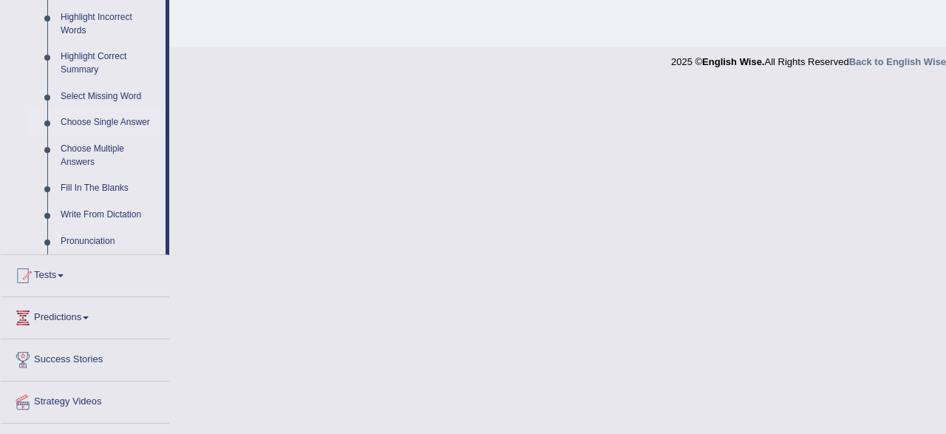
click at [117, 128] on link "Choose Single Answer" at bounding box center [110, 122] width 112 height 27
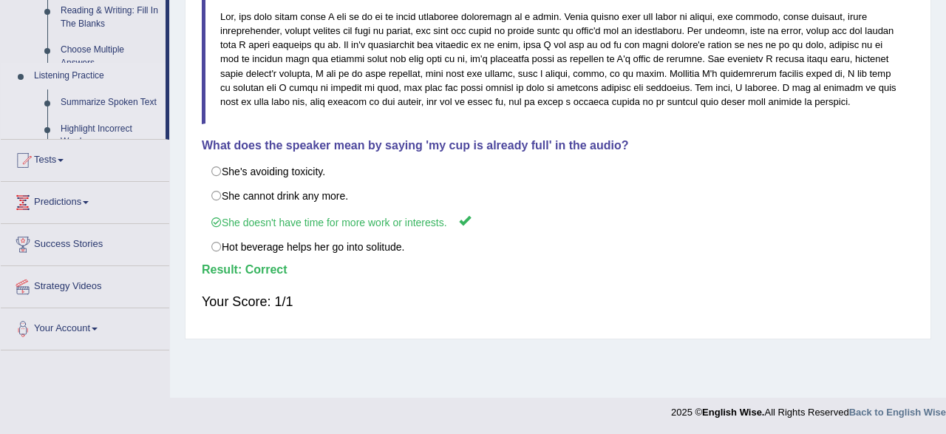
scroll to position [0, 0]
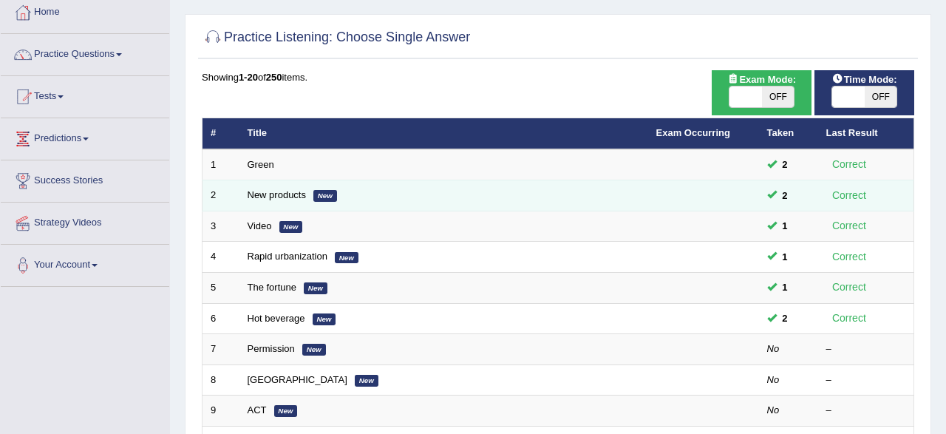
scroll to position [154, 0]
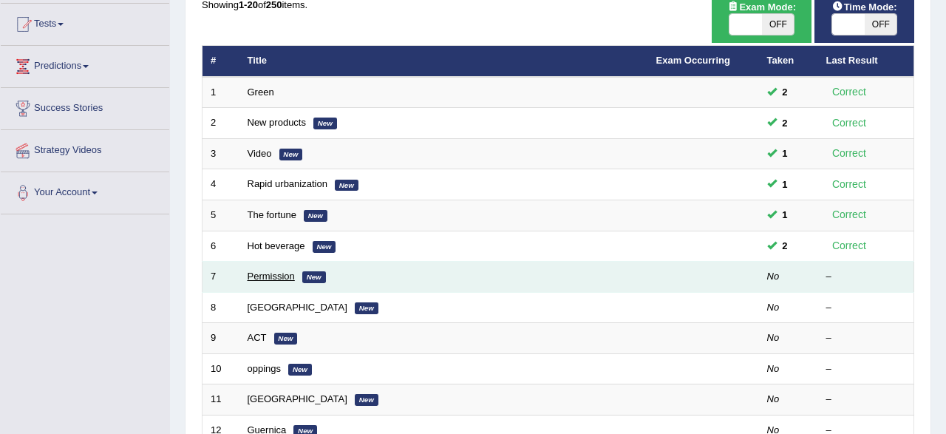
click at [270, 273] on link "Permission" at bounding box center [271, 276] width 47 height 11
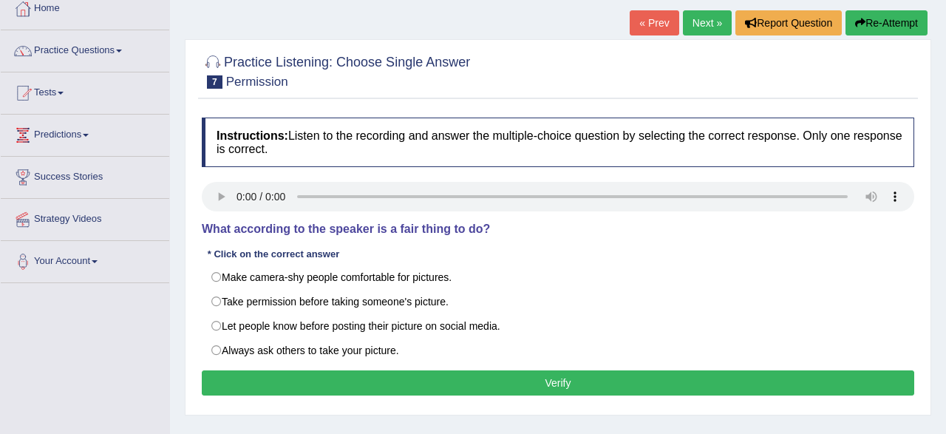
scroll to position [154, 0]
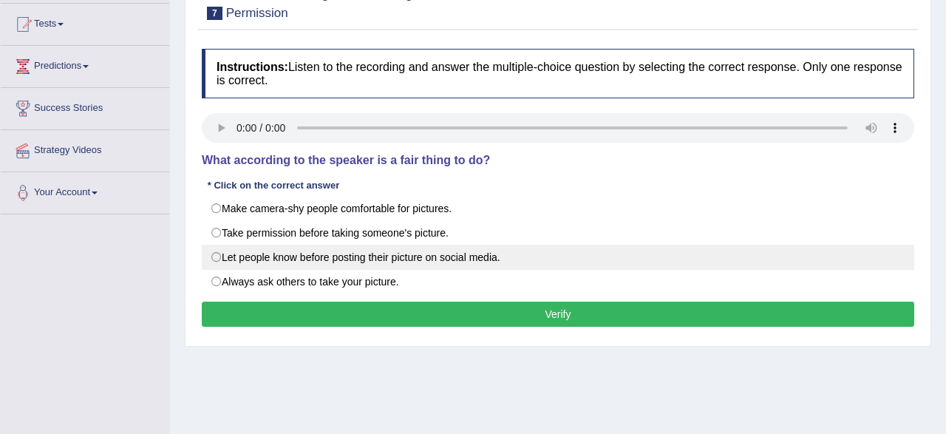
click at [372, 257] on label "Let people know before posting their picture on social media." at bounding box center [558, 257] width 713 height 25
radio input "true"
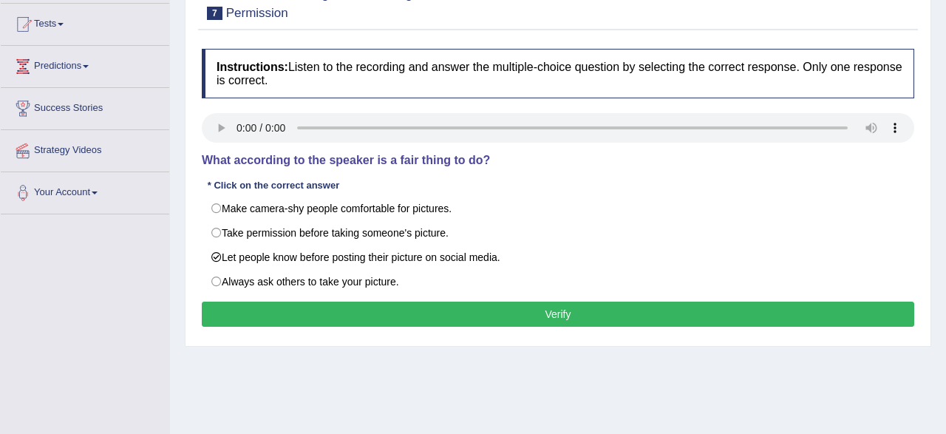
click at [299, 311] on button "Verify" at bounding box center [558, 314] width 713 height 25
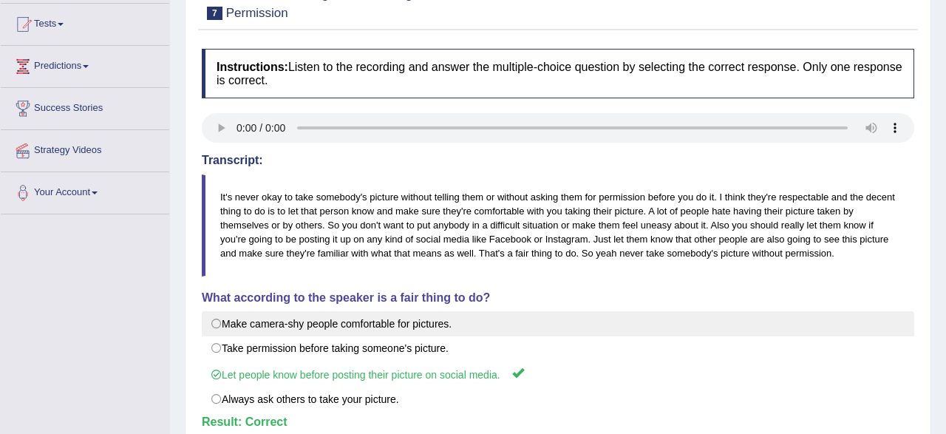
scroll to position [0, 0]
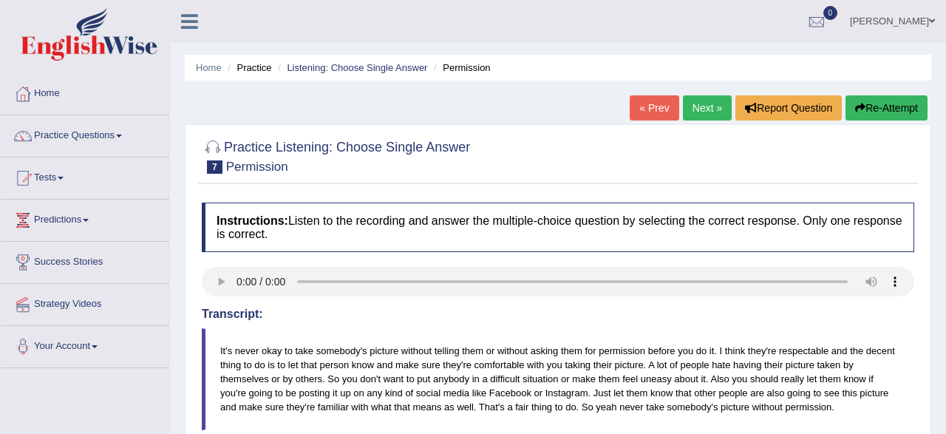
click at [703, 113] on link "Next »" at bounding box center [707, 107] width 49 height 25
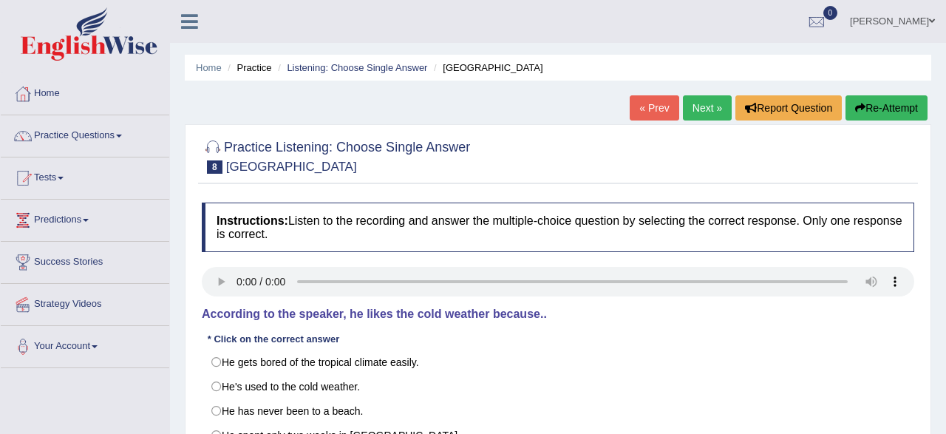
scroll to position [154, 0]
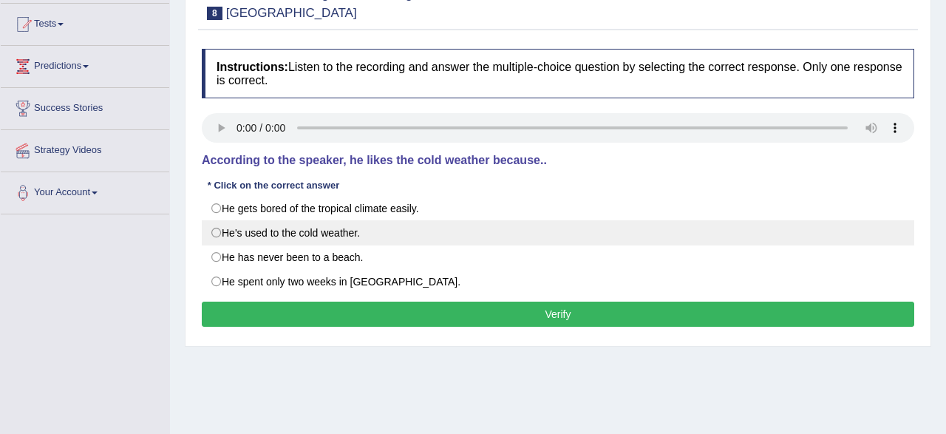
click at [302, 227] on label "He's used to the cold weather." at bounding box center [558, 232] width 713 height 25
radio input "true"
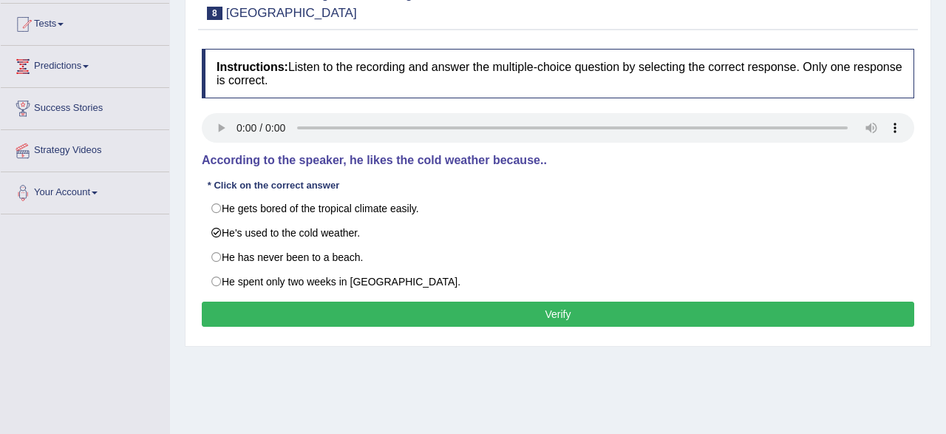
click at [367, 317] on button "Verify" at bounding box center [558, 314] width 713 height 25
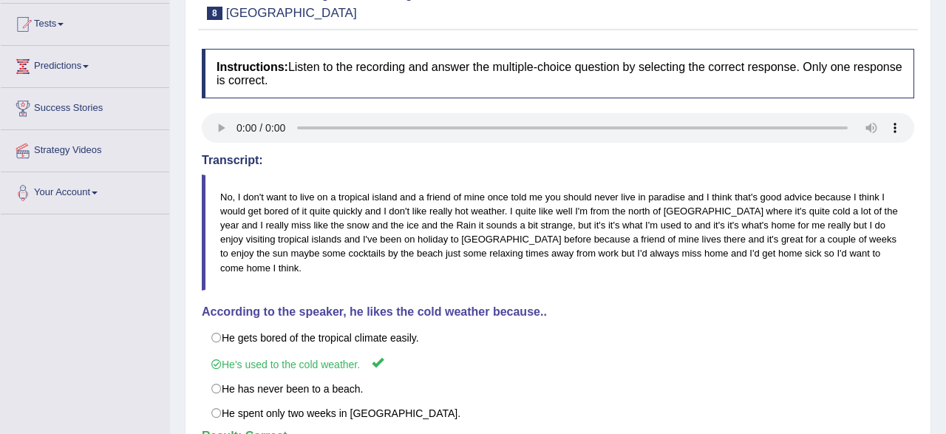
scroll to position [0, 0]
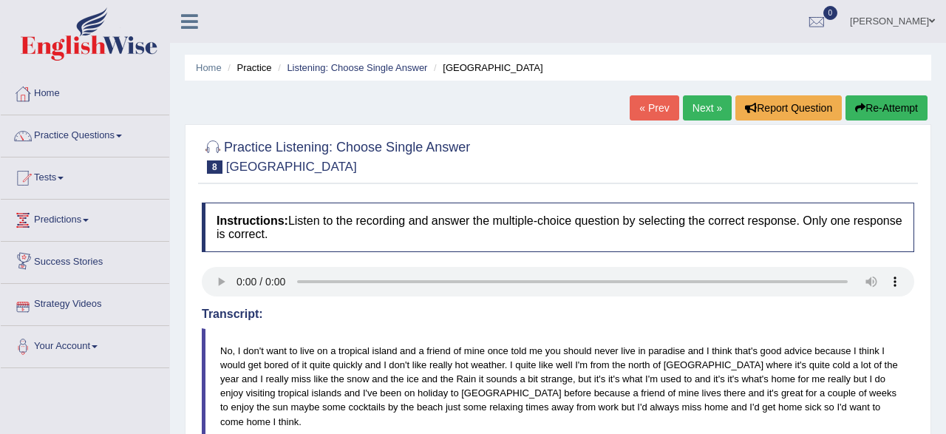
click at [702, 112] on link "Next »" at bounding box center [707, 107] width 49 height 25
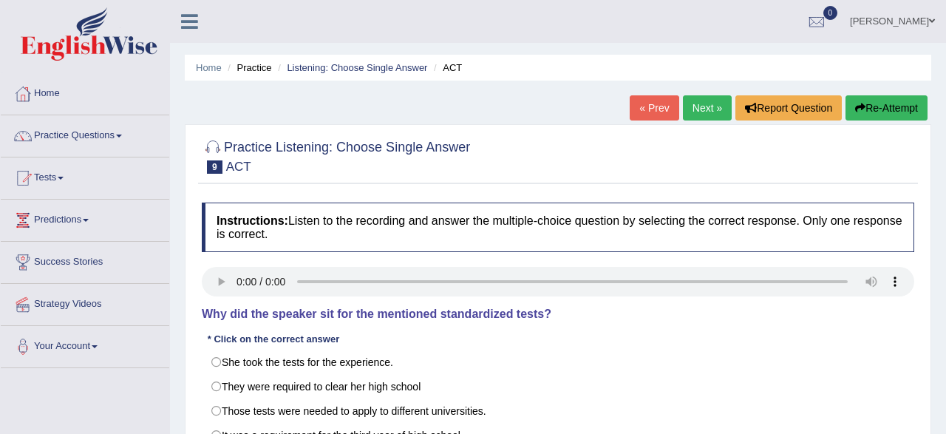
scroll to position [154, 0]
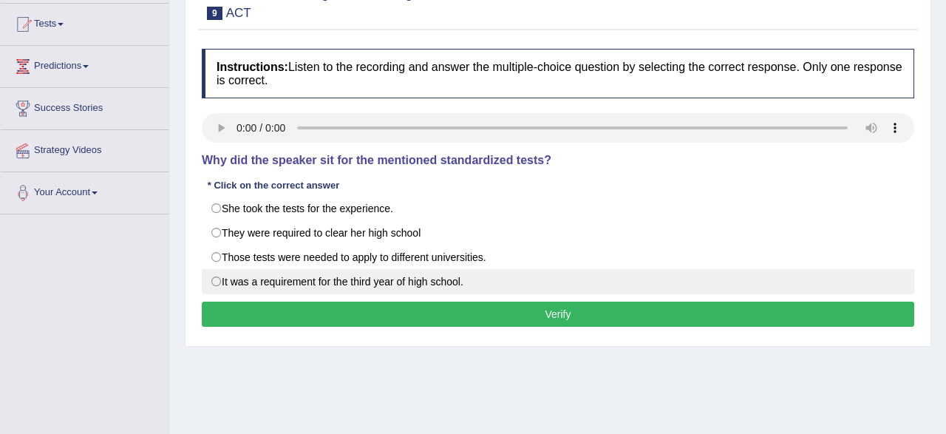
click at [218, 282] on label "It was a requirement for the third year of high school." at bounding box center [558, 281] width 713 height 25
radio input "true"
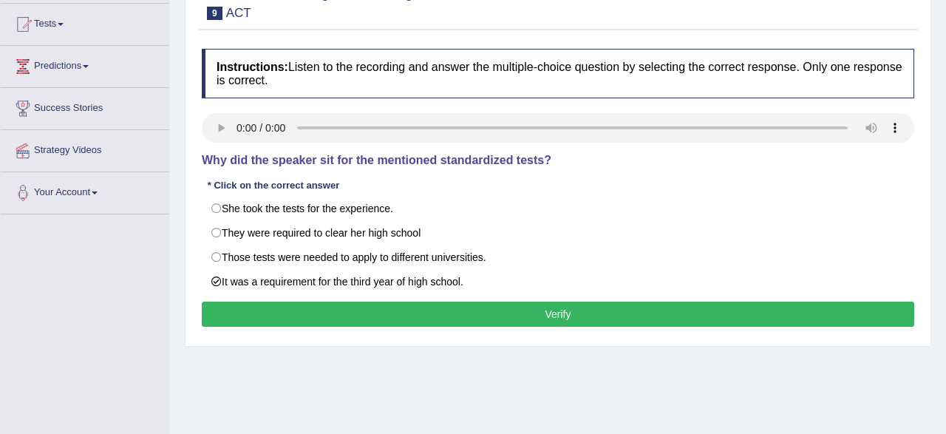
click at [331, 313] on button "Verify" at bounding box center [558, 314] width 713 height 25
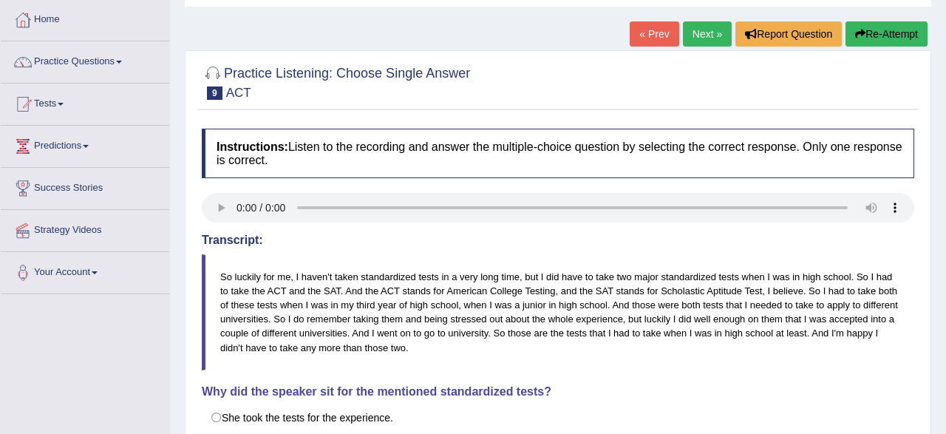
scroll to position [0, 0]
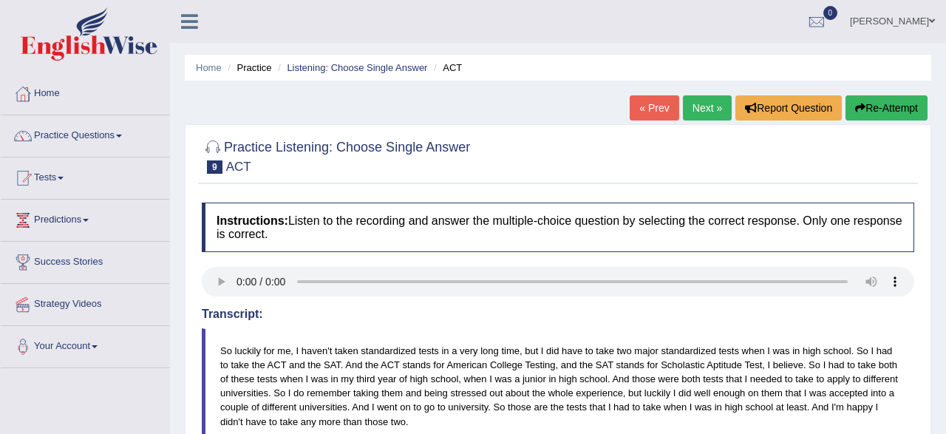
click at [866, 106] on button "Re-Attempt" at bounding box center [887, 107] width 82 height 25
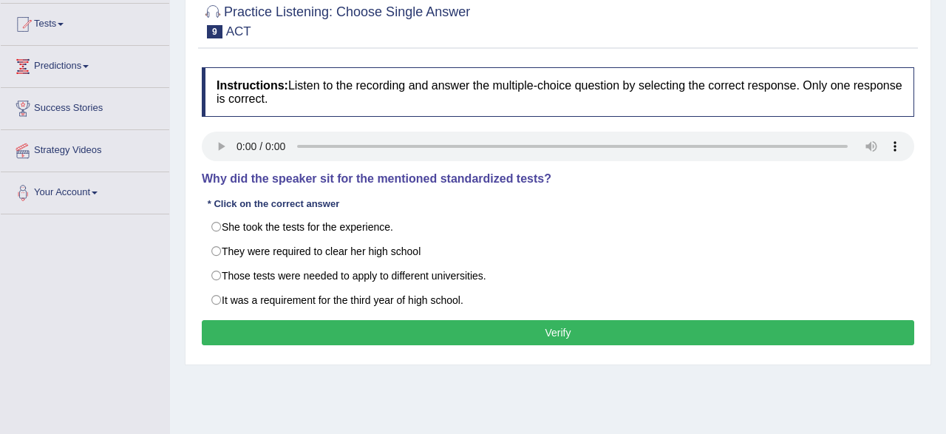
scroll to position [154, 0]
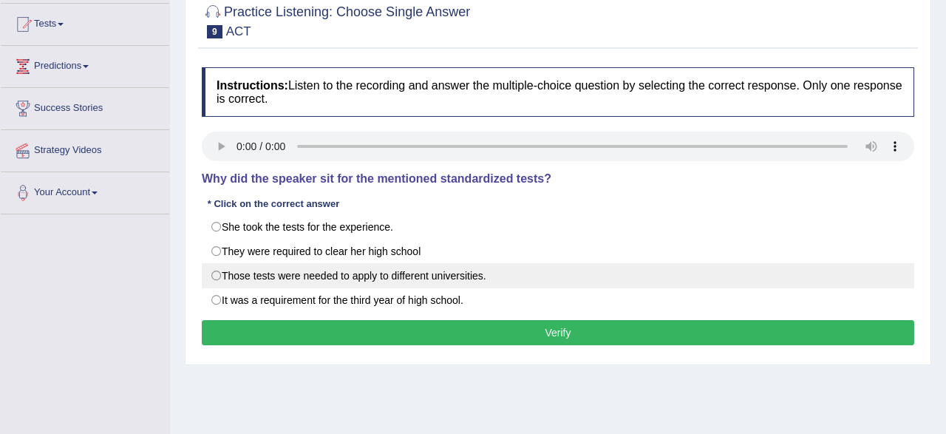
click at [442, 277] on label "Those tests were needed to apply to different universities." at bounding box center [558, 275] width 713 height 25
radio input "true"
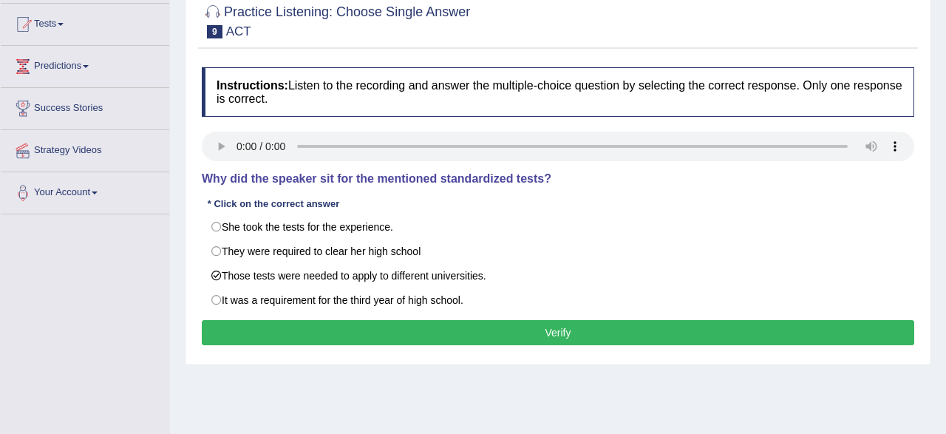
click at [441, 330] on button "Verify" at bounding box center [558, 332] width 713 height 25
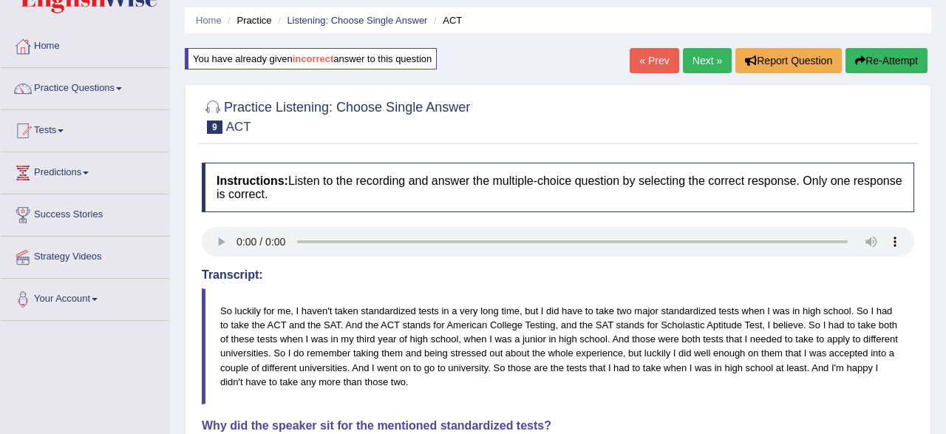
scroll to position [0, 0]
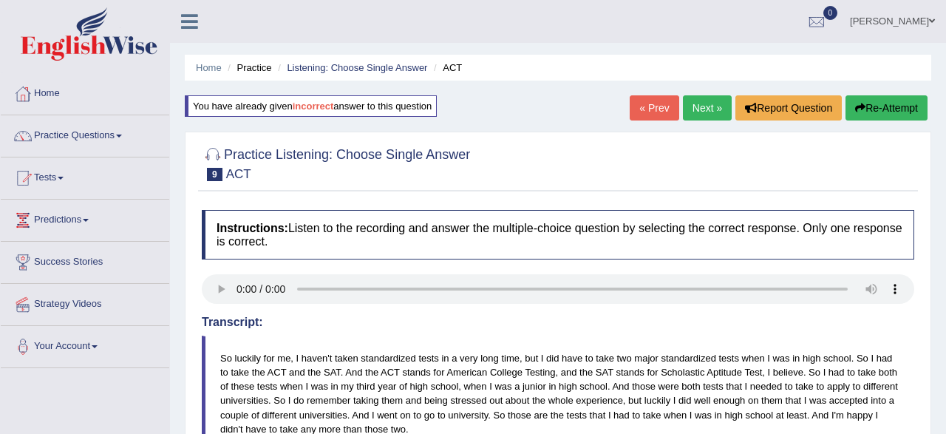
click at [702, 113] on link "Next »" at bounding box center [707, 107] width 49 height 25
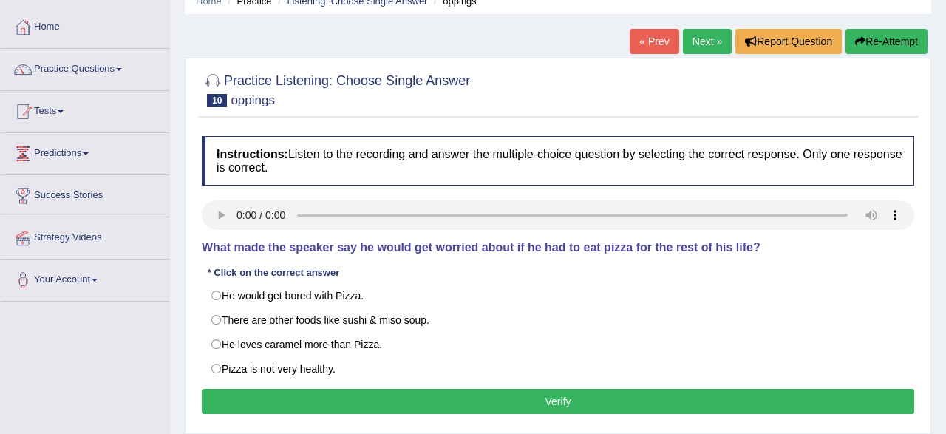
scroll to position [154, 0]
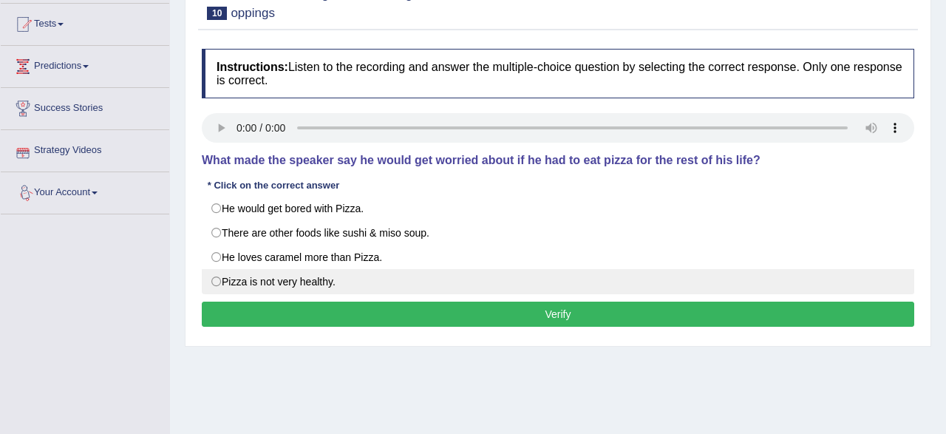
click at [239, 282] on label "Pizza is not very healthy." at bounding box center [558, 281] width 713 height 25
radio input "true"
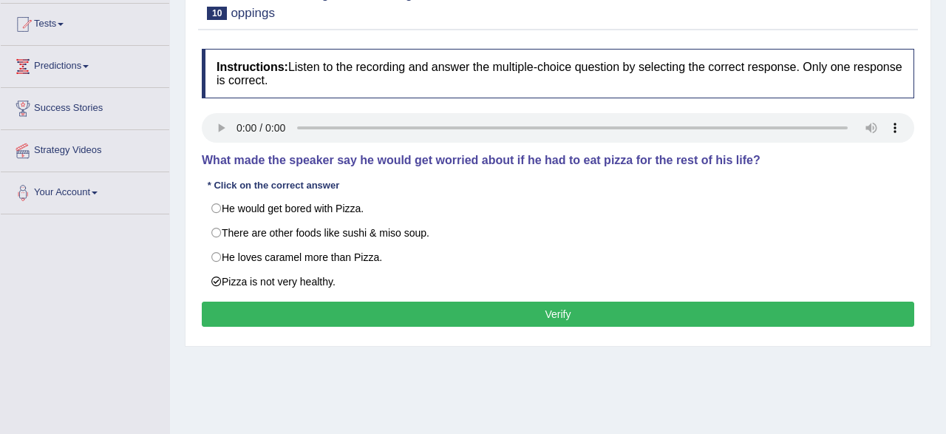
click at [299, 320] on button "Verify" at bounding box center [558, 314] width 713 height 25
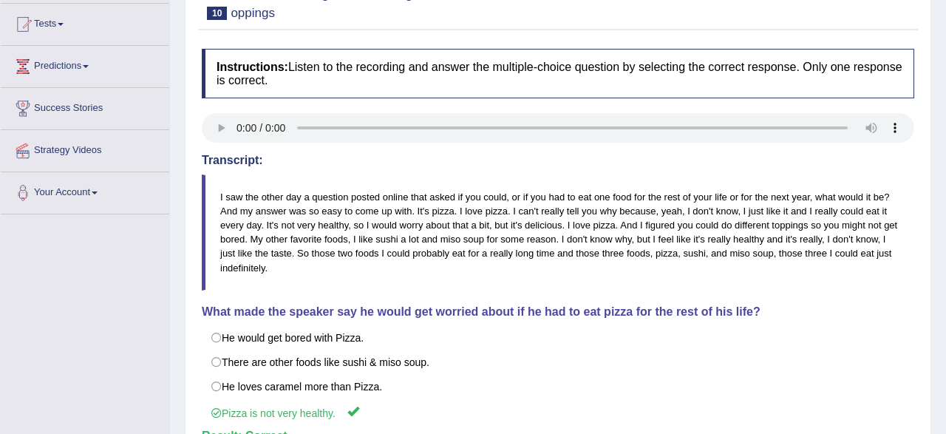
scroll to position [0, 0]
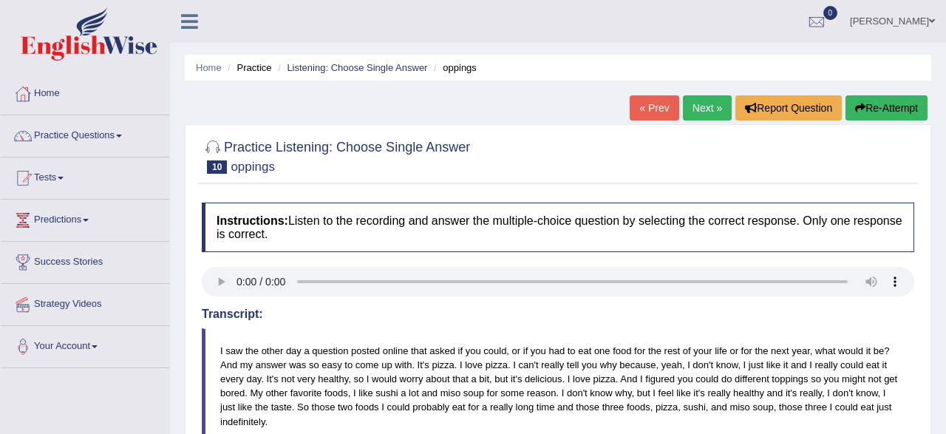
click at [707, 107] on link "Next »" at bounding box center [707, 107] width 49 height 25
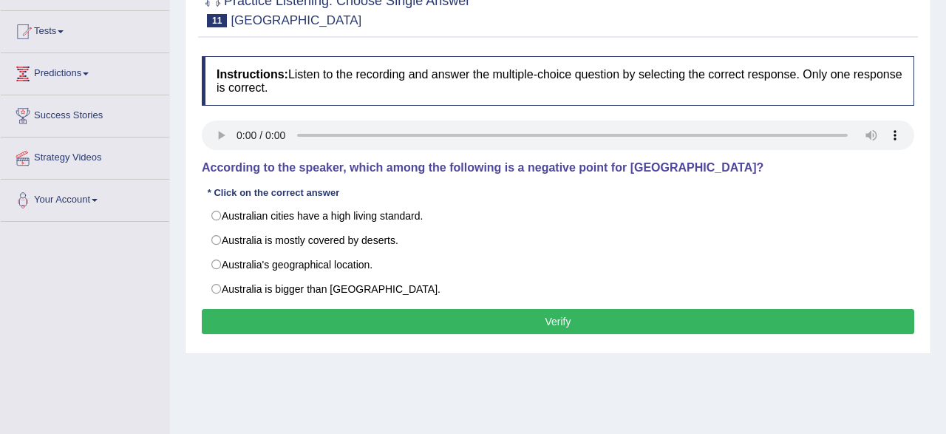
scroll to position [154, 0]
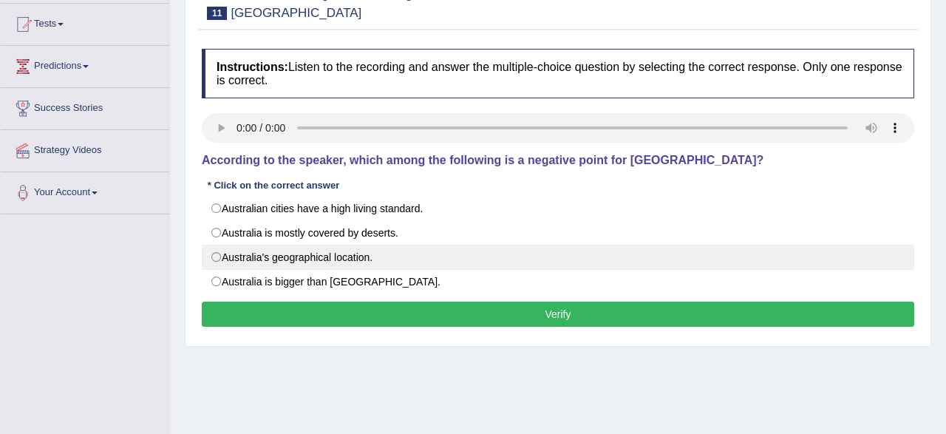
click at [223, 263] on label "Australia's geographical location." at bounding box center [558, 257] width 713 height 25
radio input "true"
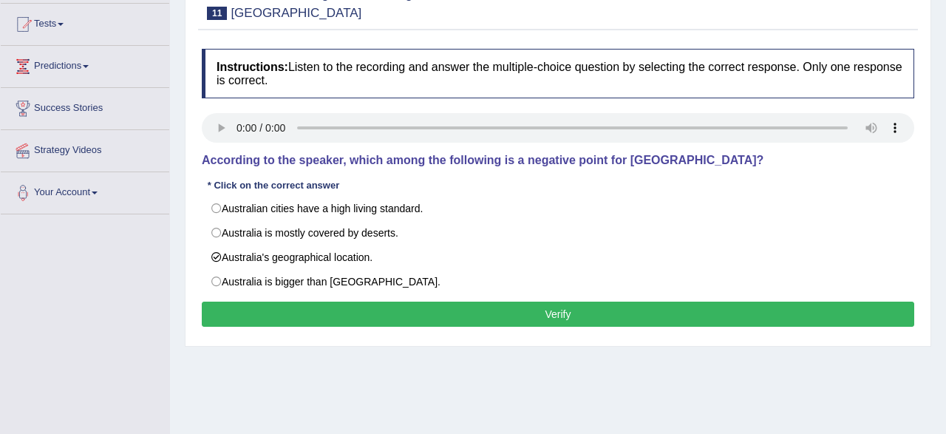
click at [305, 305] on button "Verify" at bounding box center [558, 314] width 713 height 25
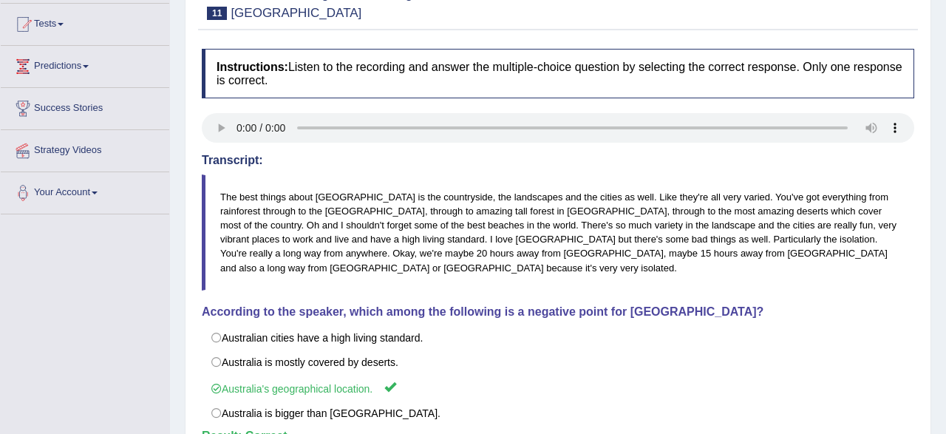
scroll to position [0, 0]
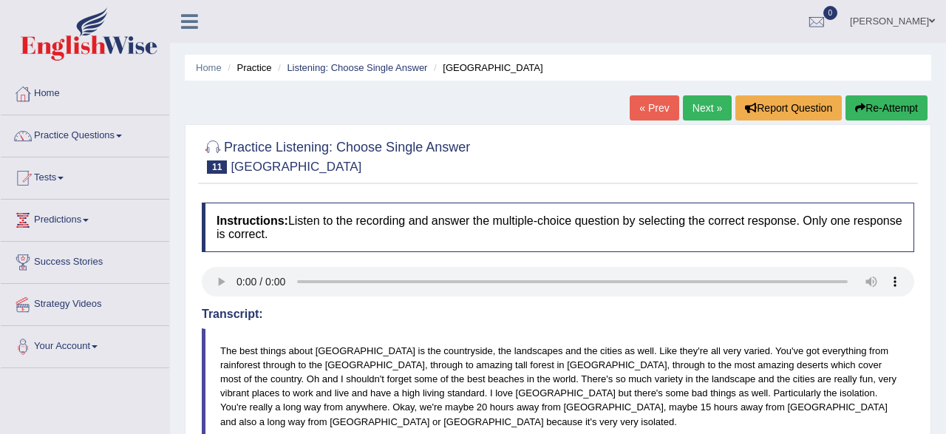
click at [688, 106] on link "Next »" at bounding box center [707, 107] width 49 height 25
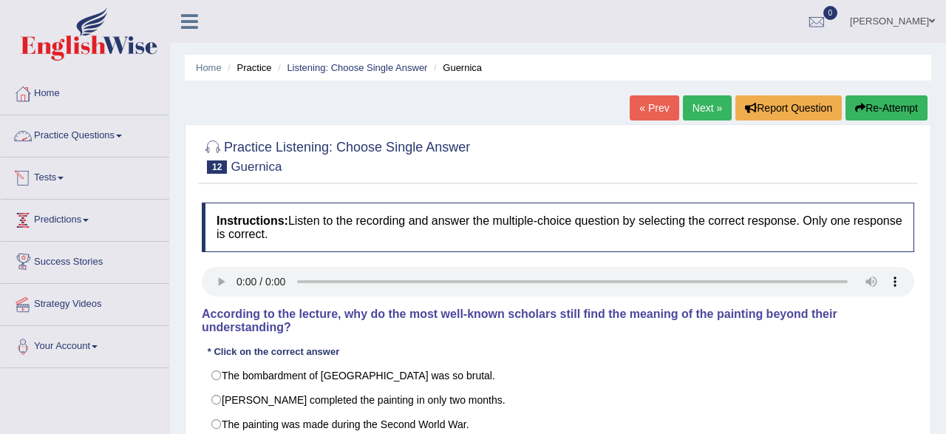
click at [81, 132] on link "Practice Questions" at bounding box center [85, 133] width 169 height 37
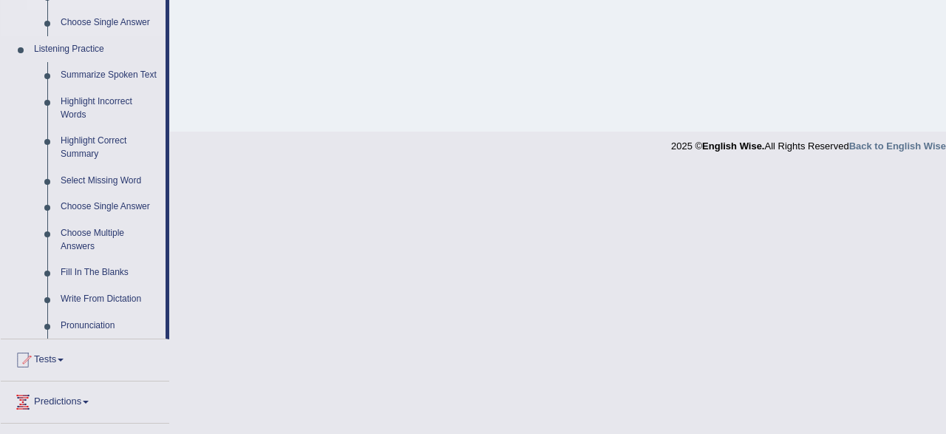
scroll to position [615, 0]
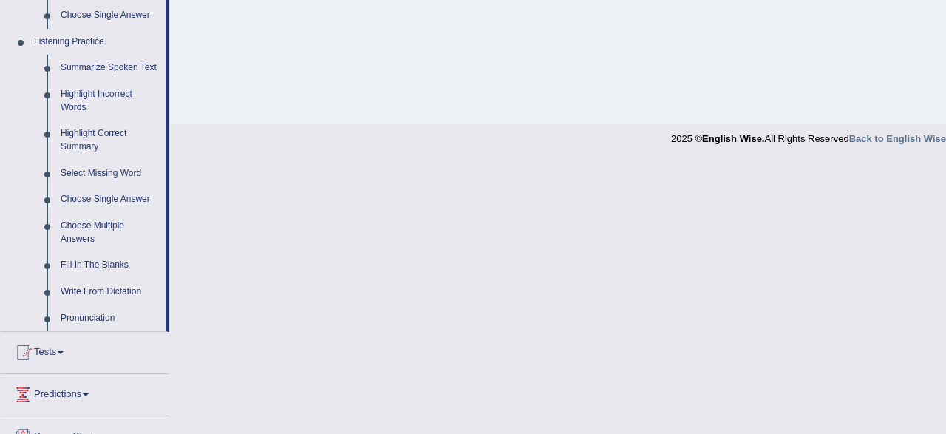
click at [75, 206] on link "Choose Single Answer" at bounding box center [110, 199] width 112 height 27
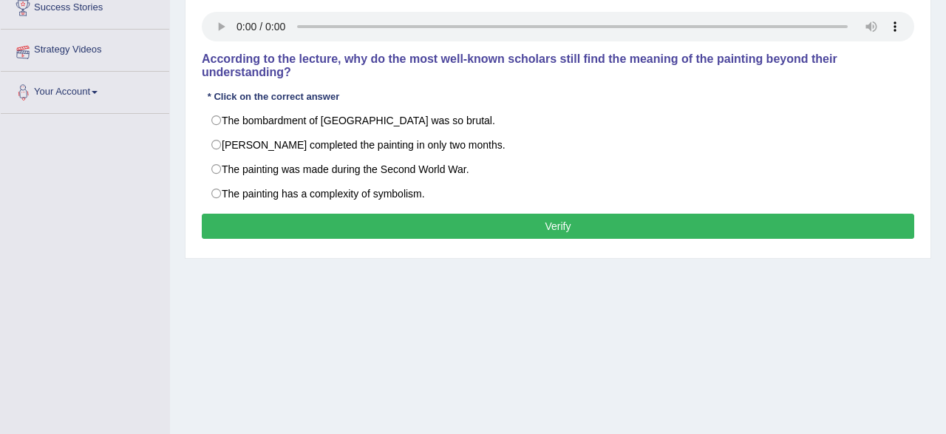
scroll to position [0, 0]
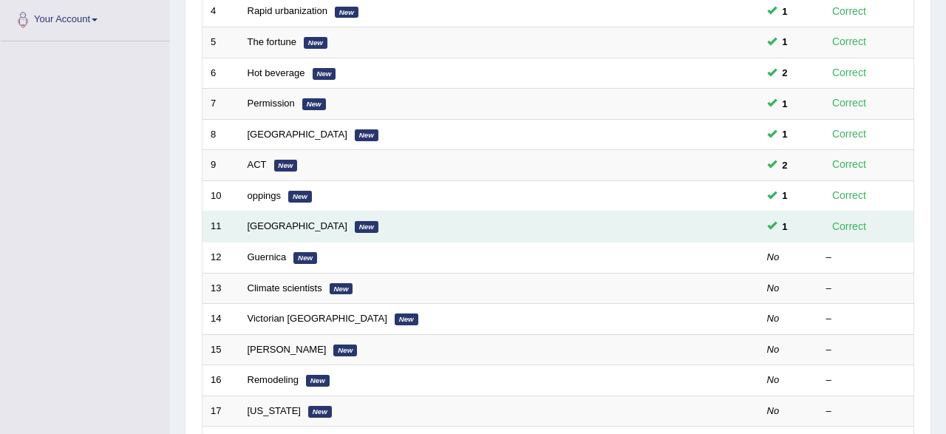
scroll to position [384, 0]
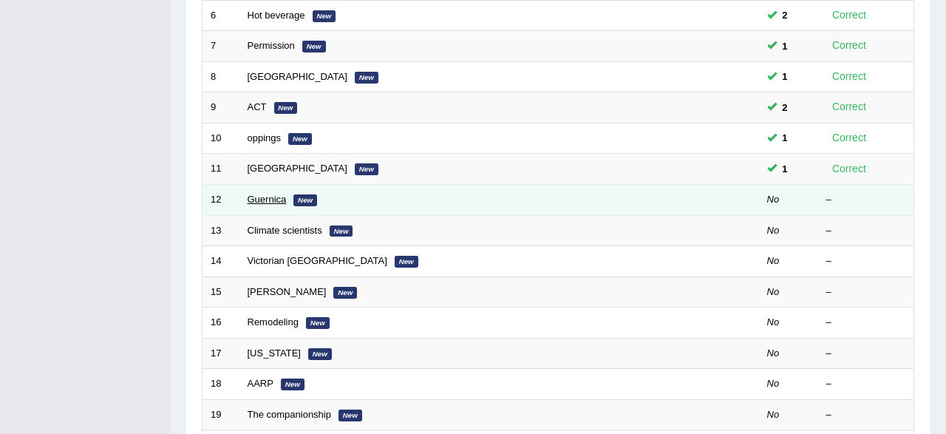
click at [253, 194] on link "Guernica" at bounding box center [267, 199] width 39 height 11
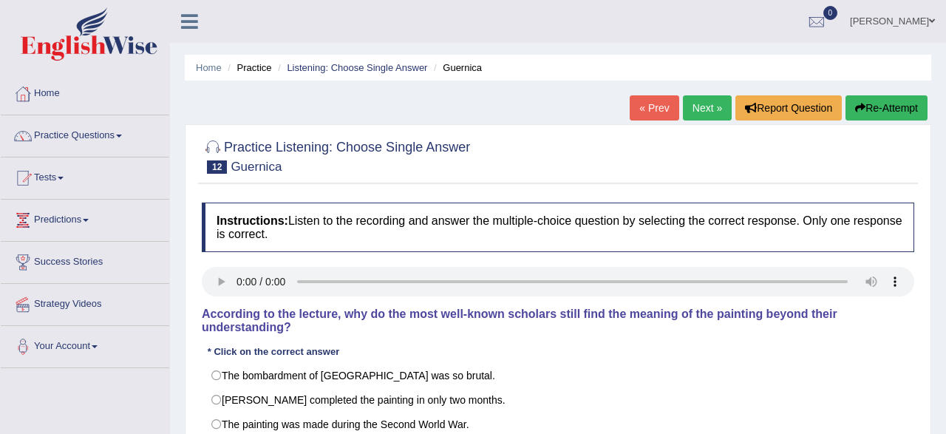
scroll to position [154, 0]
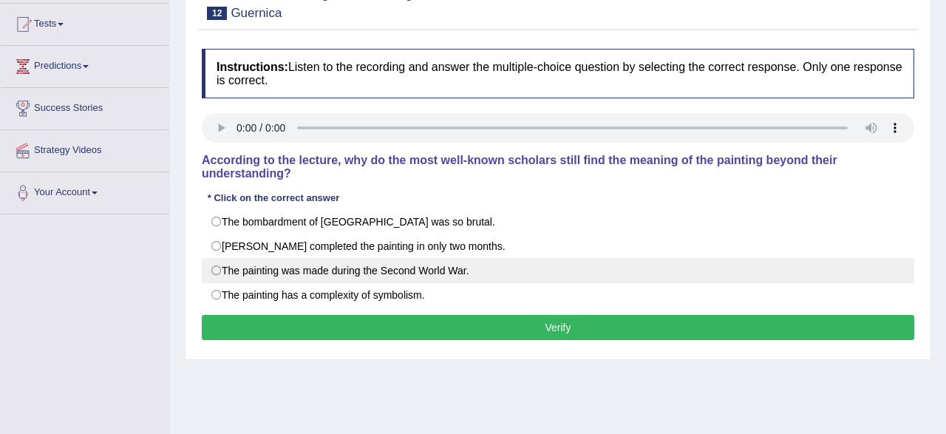
click at [243, 276] on label "The painting was made during the Second World War." at bounding box center [558, 270] width 713 height 25
radio input "true"
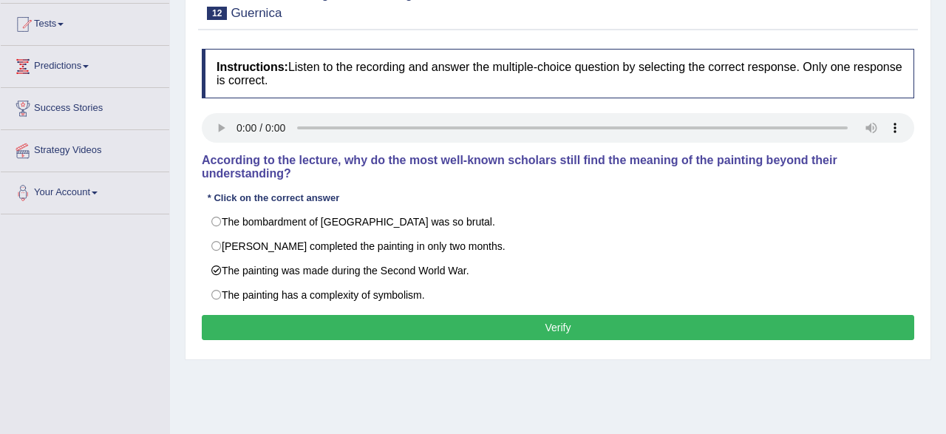
click at [305, 332] on button "Verify" at bounding box center [558, 327] width 713 height 25
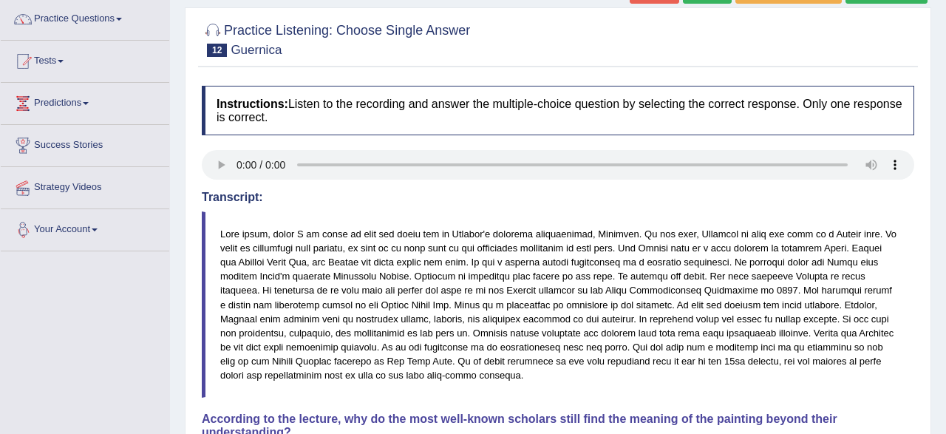
scroll to position [77, 0]
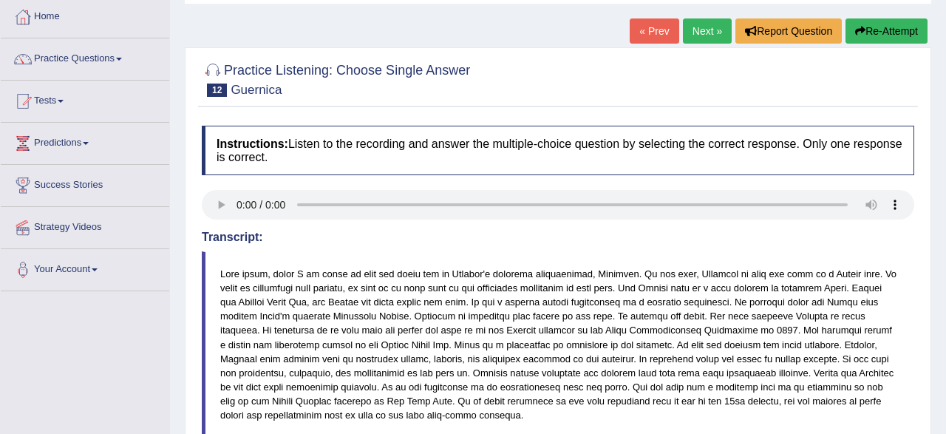
click at [885, 37] on button "Re-Attempt" at bounding box center [887, 30] width 82 height 25
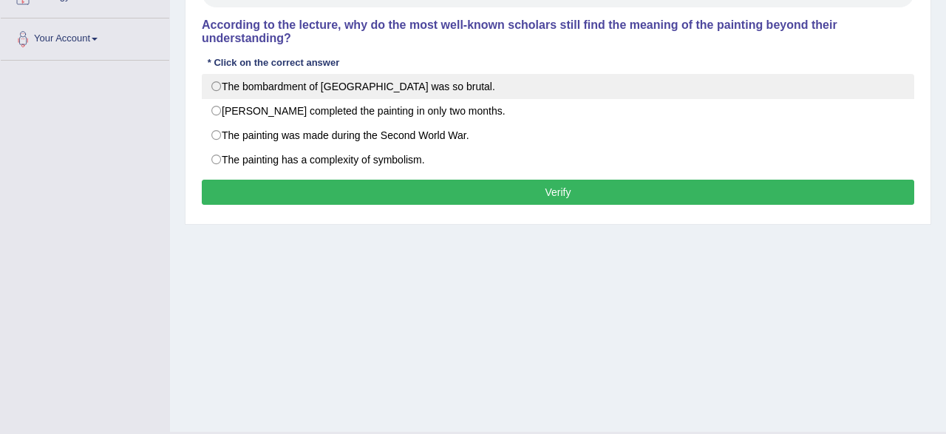
scroll to position [308, 0]
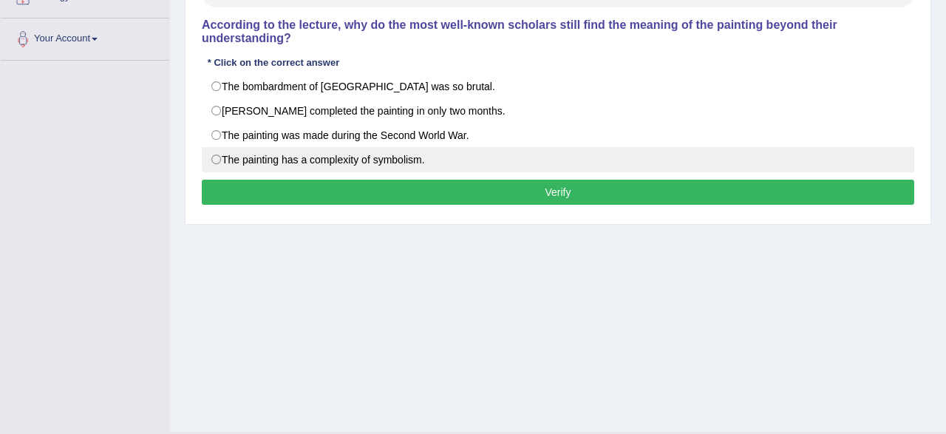
click at [389, 157] on label "The painting has a complexity of symbolism." at bounding box center [558, 159] width 713 height 25
radio input "true"
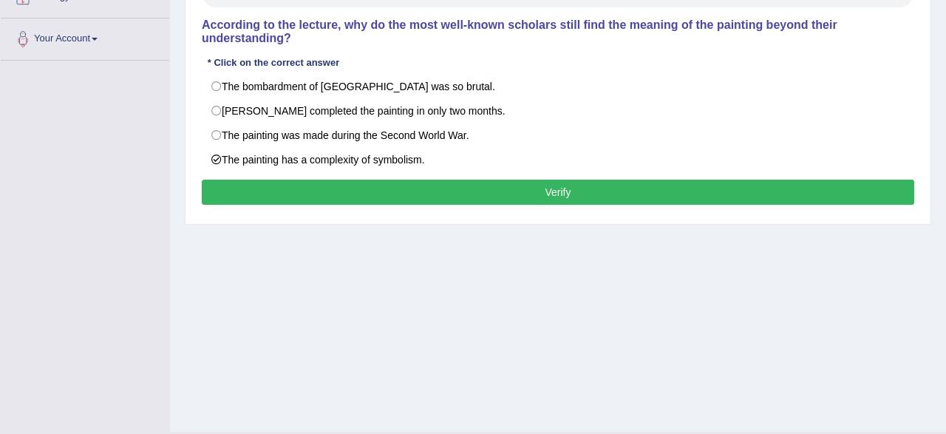
click at [391, 183] on button "Verify" at bounding box center [558, 192] width 713 height 25
click at [391, 183] on div "Home Practice Listening: Choose Single Answer Guernica You have already given i…" at bounding box center [558, 61] width 776 height 739
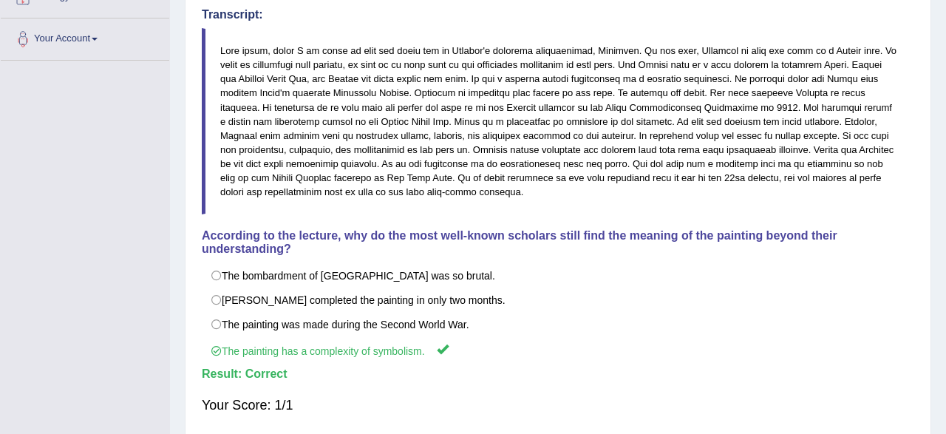
scroll to position [0, 0]
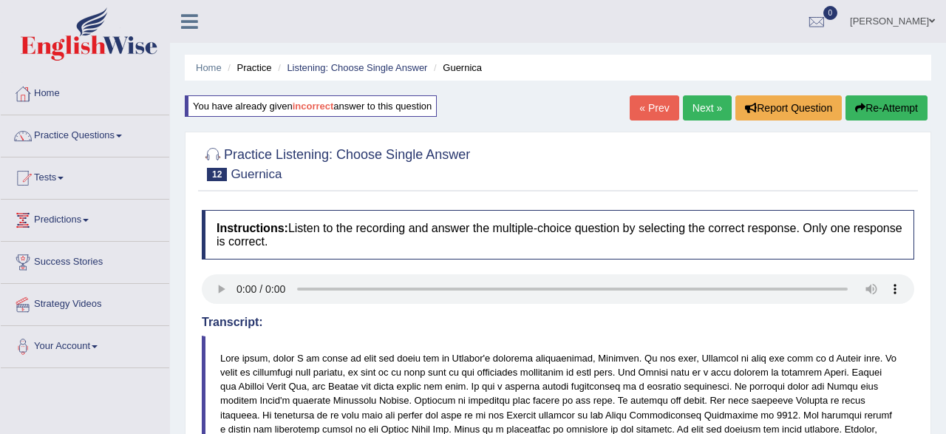
click at [700, 106] on link "Next »" at bounding box center [707, 107] width 49 height 25
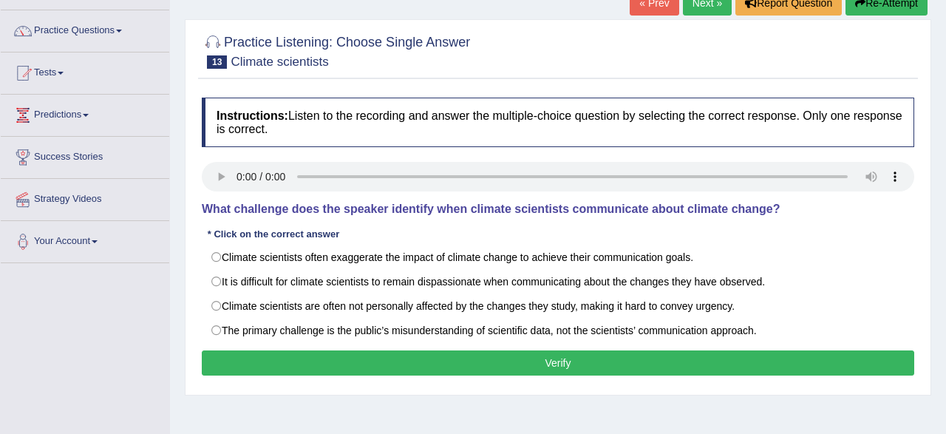
scroll to position [154, 0]
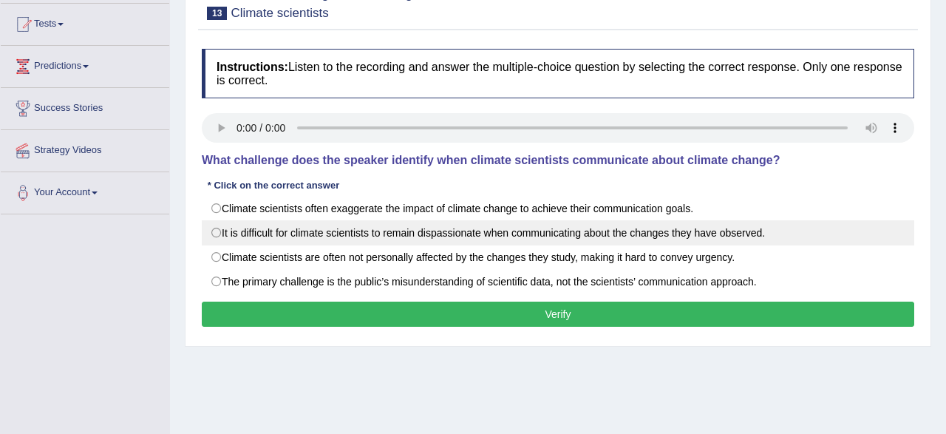
click at [533, 236] on label "It is difficult for climate scientists to remain dispassionate when communicati…" at bounding box center [558, 232] width 713 height 25
radio input "true"
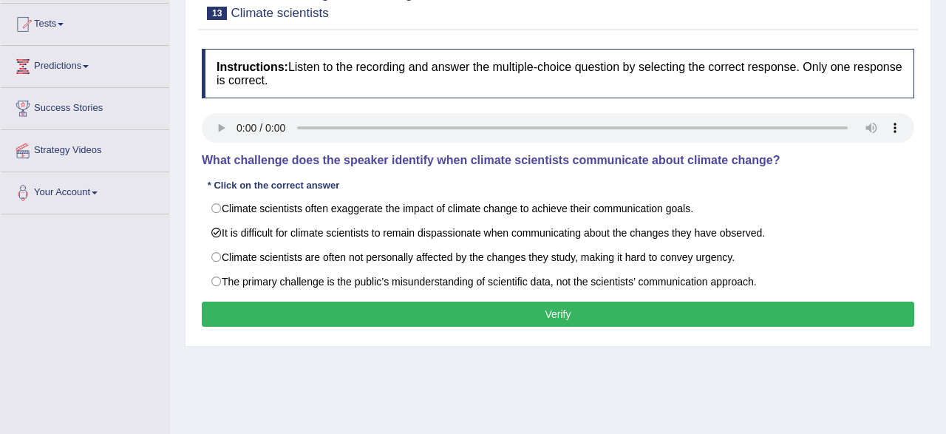
click at [276, 324] on button "Verify" at bounding box center [558, 314] width 713 height 25
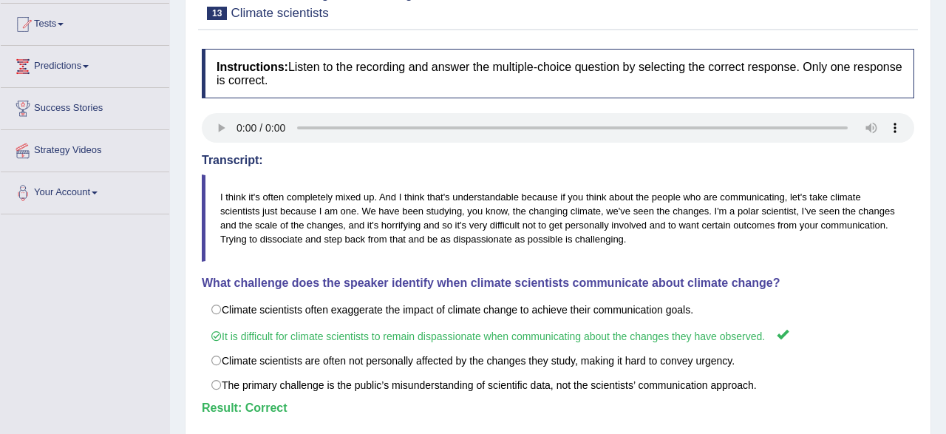
scroll to position [0, 0]
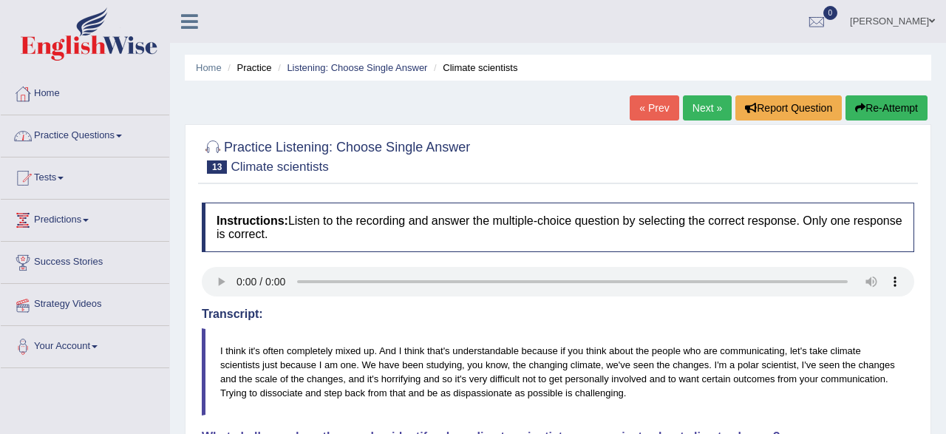
click at [706, 108] on link "Next »" at bounding box center [707, 107] width 49 height 25
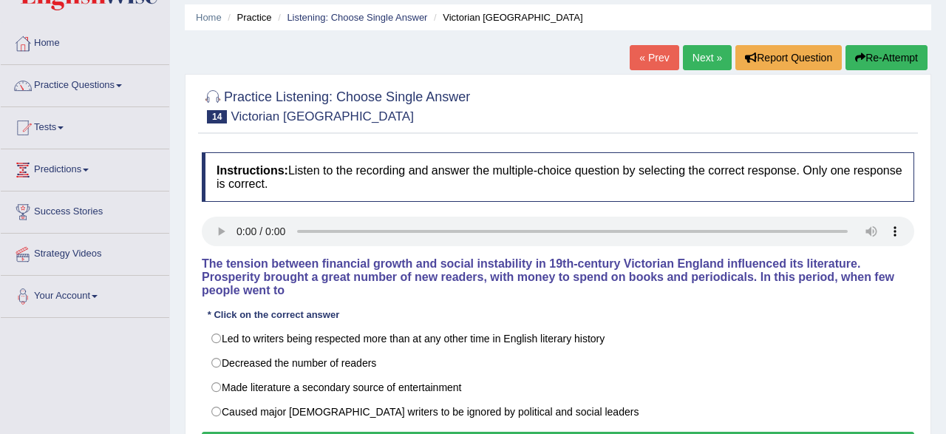
scroll to position [154, 0]
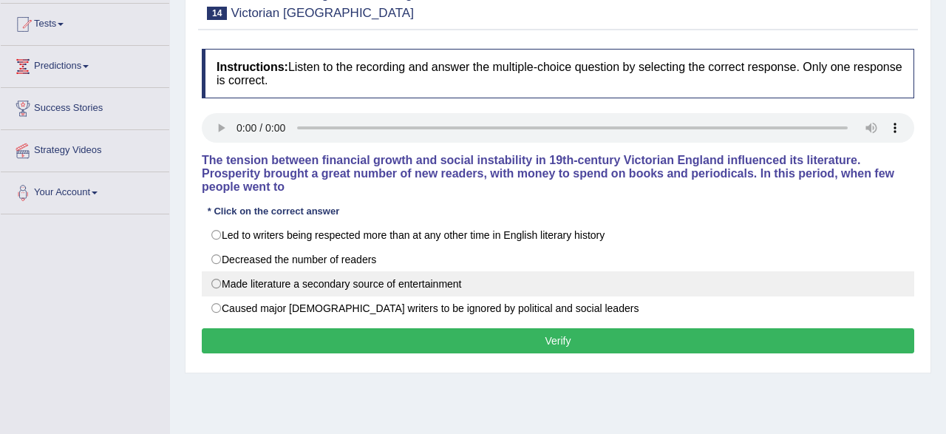
click at [289, 288] on label "Made literature a secondary source of entertainment" at bounding box center [558, 283] width 713 height 25
radio input "true"
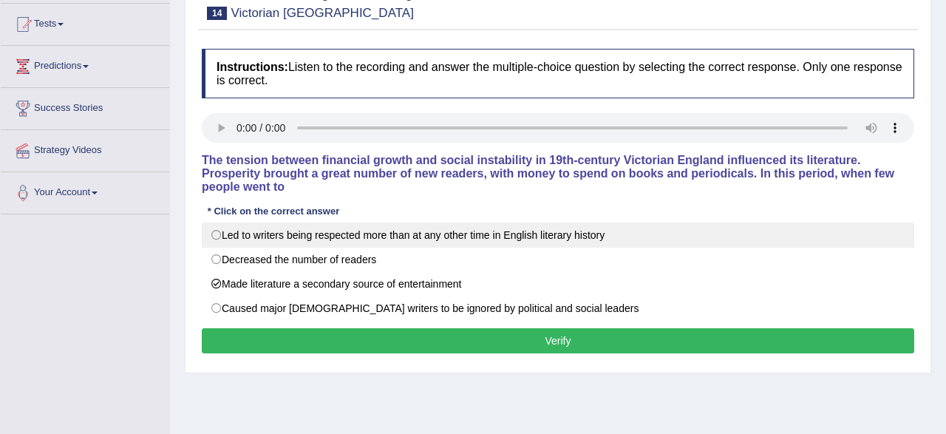
click at [326, 240] on label "Led to writers being respected more than at any other time in English literary …" at bounding box center [558, 235] width 713 height 25
radio input "true"
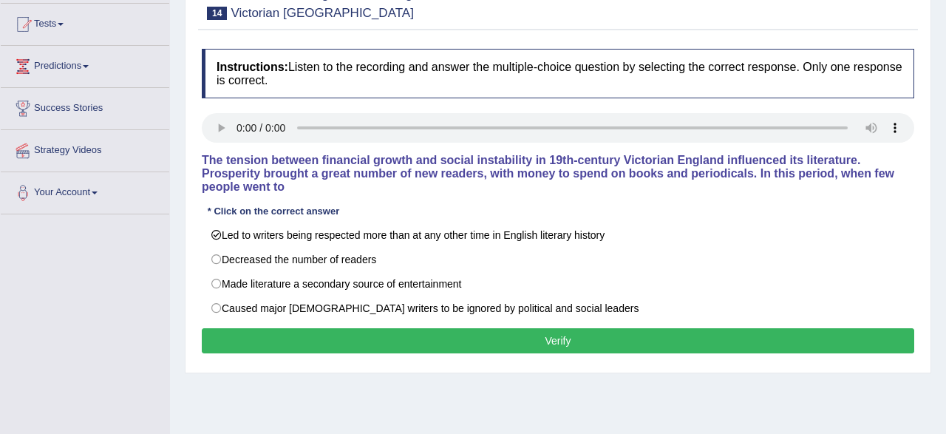
click at [313, 336] on button "Verify" at bounding box center [558, 340] width 713 height 25
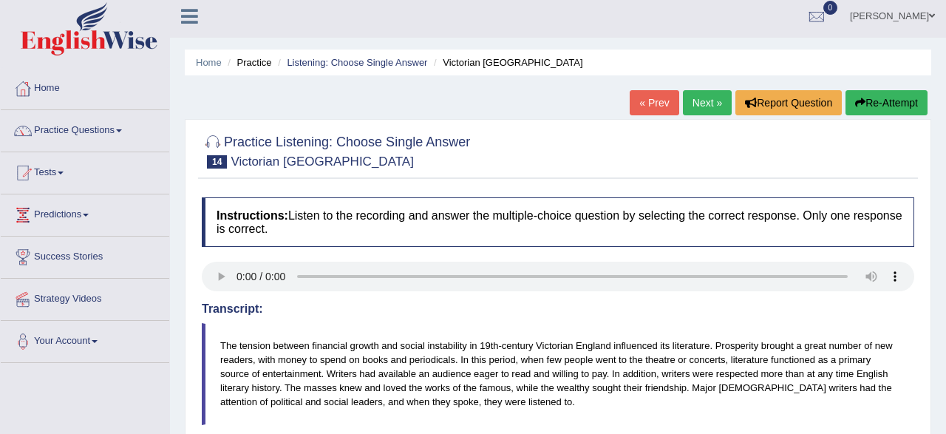
scroll to position [0, 0]
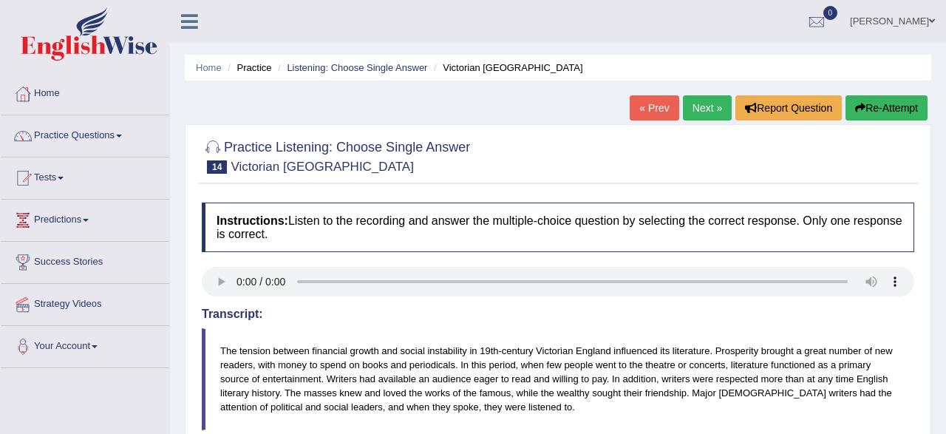
click at [705, 112] on link "Next »" at bounding box center [707, 107] width 49 height 25
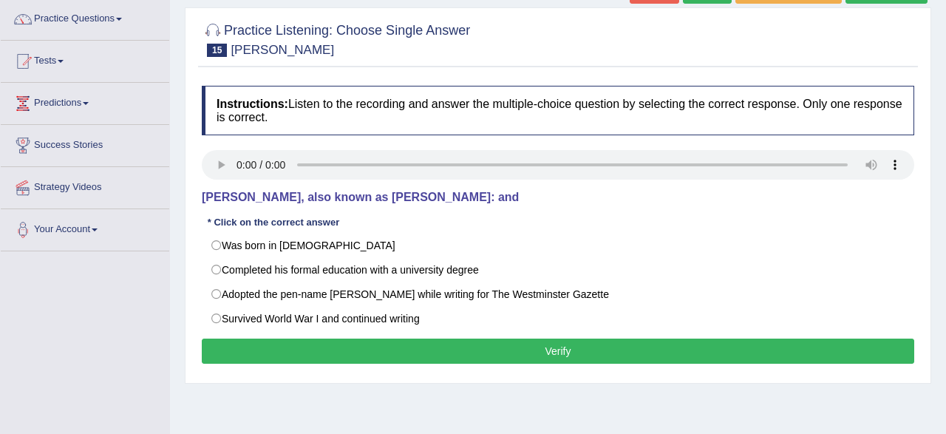
scroll to position [154, 0]
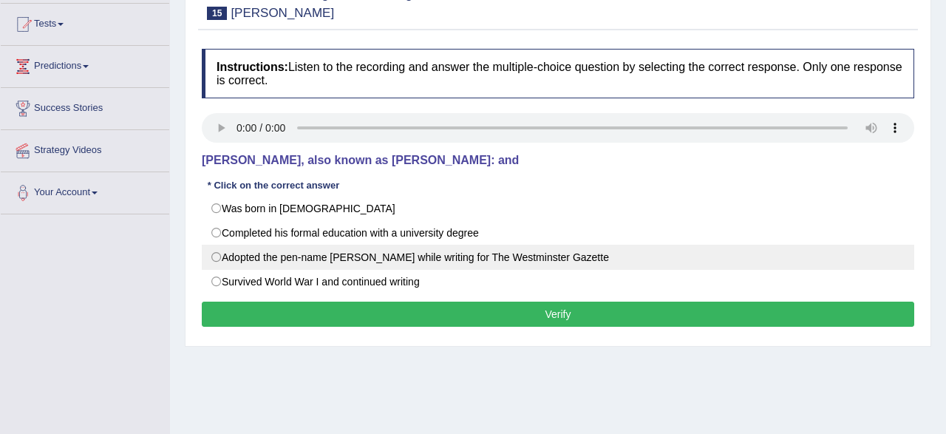
click at [351, 265] on label "Adopted the pen-name Saki while writing for The Westminster Gazette" at bounding box center [558, 257] width 713 height 25
radio input "true"
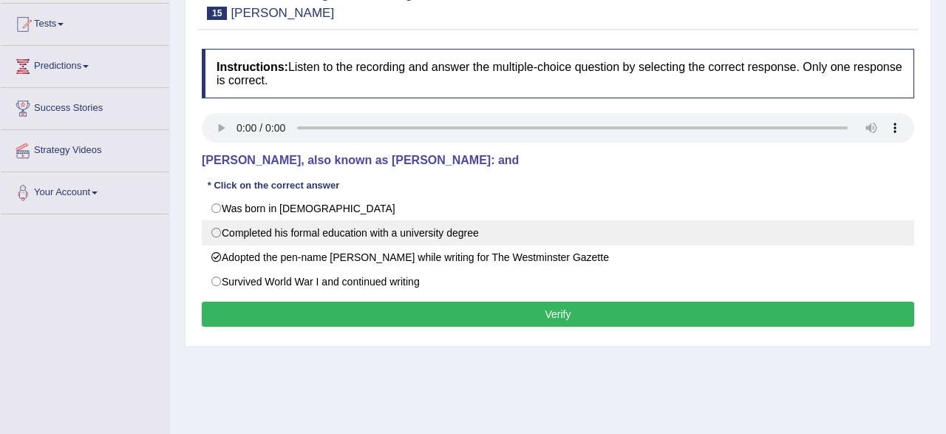
click at [296, 232] on label "Completed his formal education with a university degree" at bounding box center [558, 232] width 713 height 25
radio input "true"
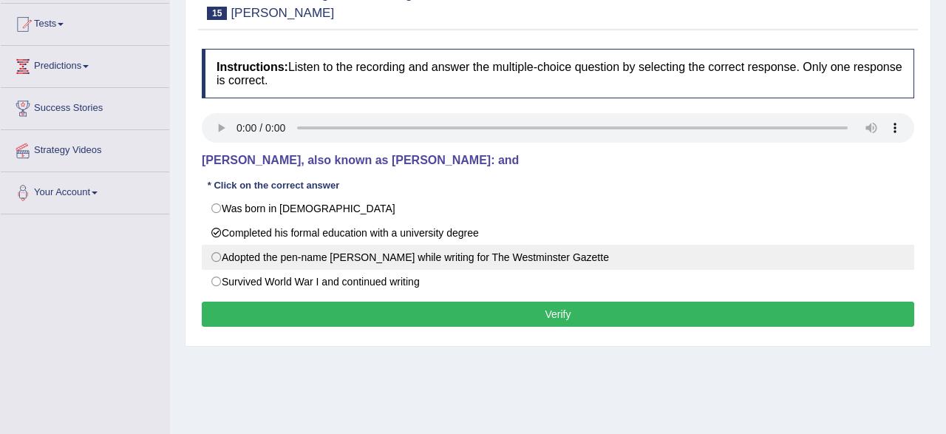
click at [302, 254] on label "Adopted the pen-name Saki while writing for The Westminster Gazette" at bounding box center [558, 257] width 713 height 25
radio input "true"
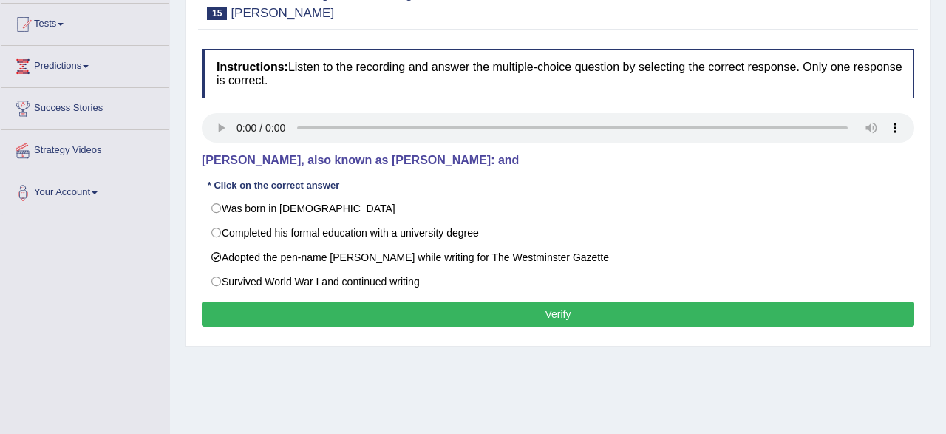
click at [304, 311] on button "Verify" at bounding box center [558, 314] width 713 height 25
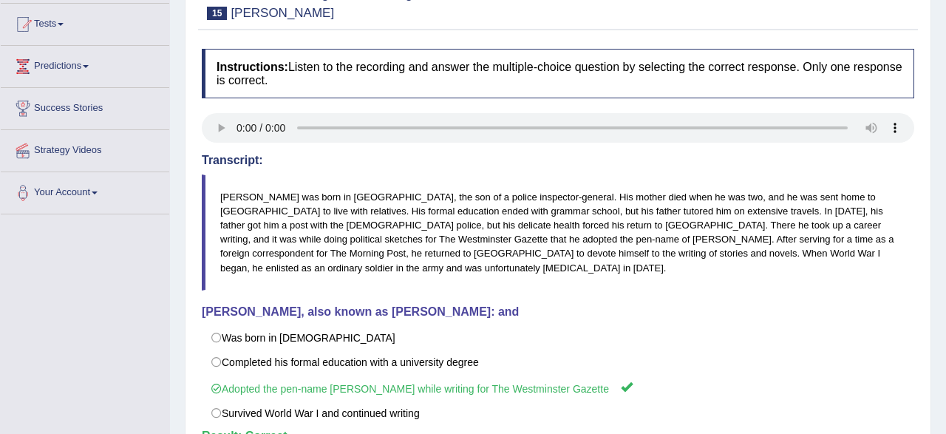
scroll to position [0, 0]
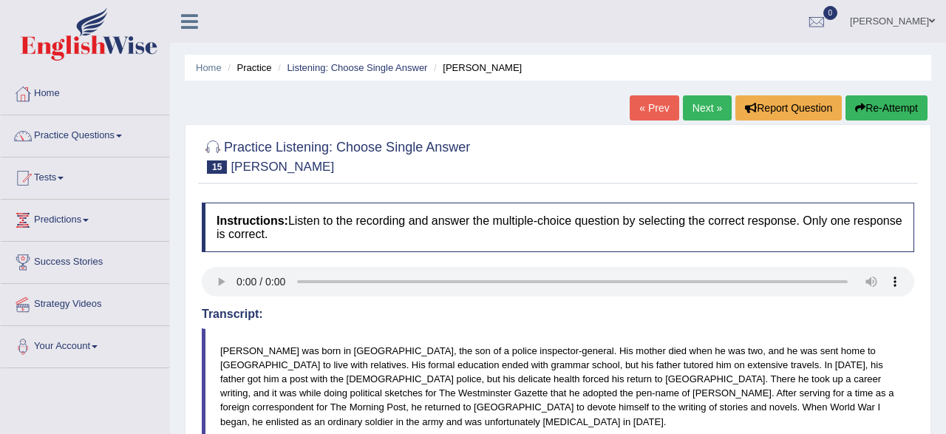
click at [705, 109] on link "Next »" at bounding box center [707, 107] width 49 height 25
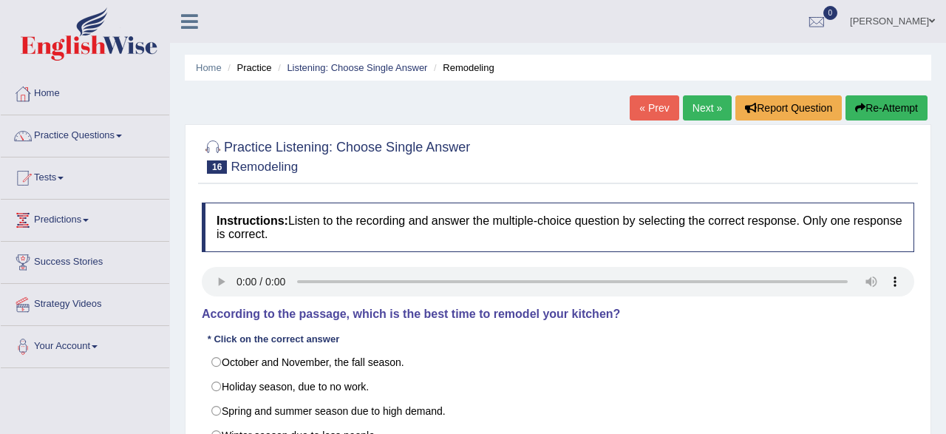
scroll to position [231, 0]
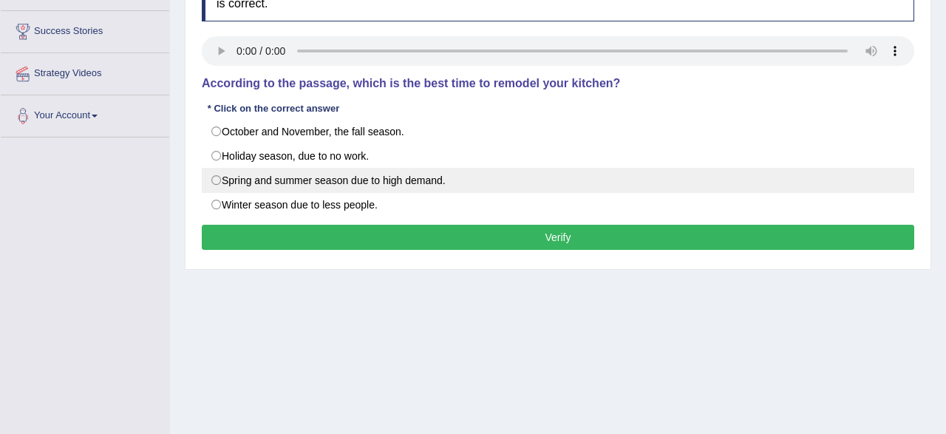
click at [263, 186] on label "Spring and summer season due to high demand." at bounding box center [558, 180] width 713 height 25
radio input "true"
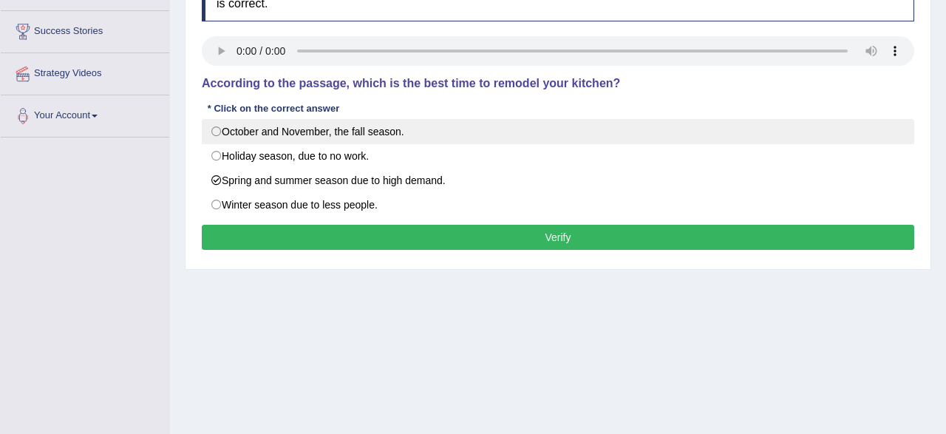
click at [322, 139] on label "October and November, the fall season." at bounding box center [558, 131] width 713 height 25
radio input "true"
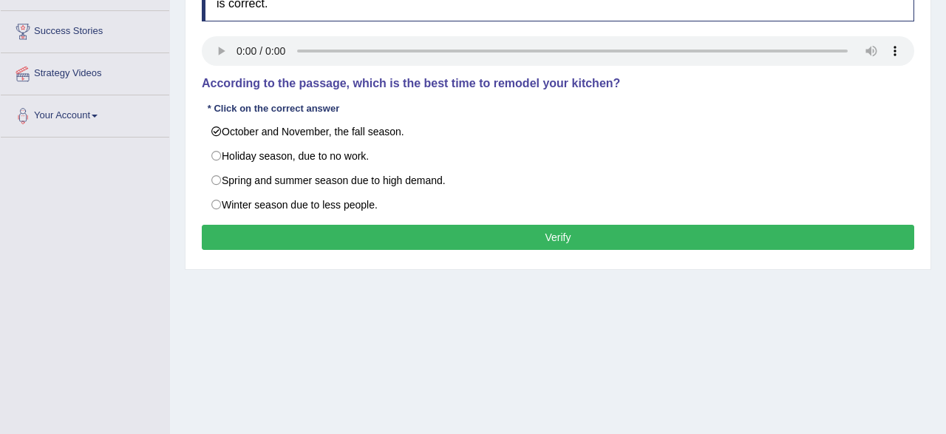
click at [368, 238] on button "Verify" at bounding box center [558, 237] width 713 height 25
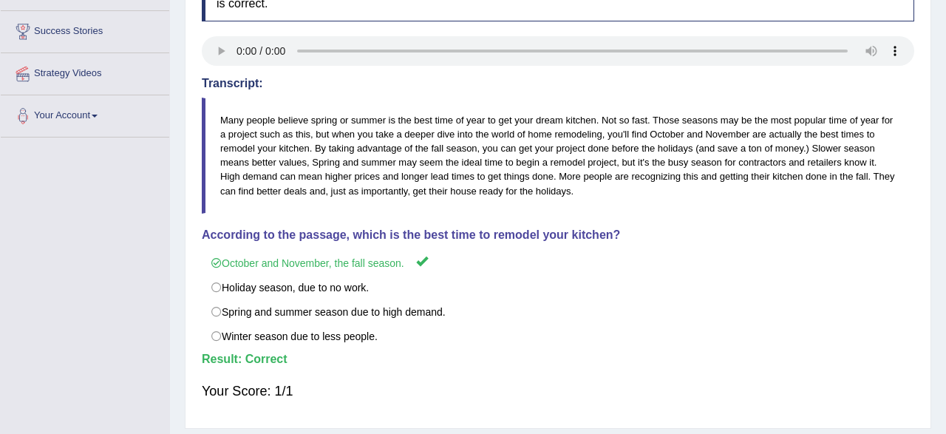
scroll to position [0, 0]
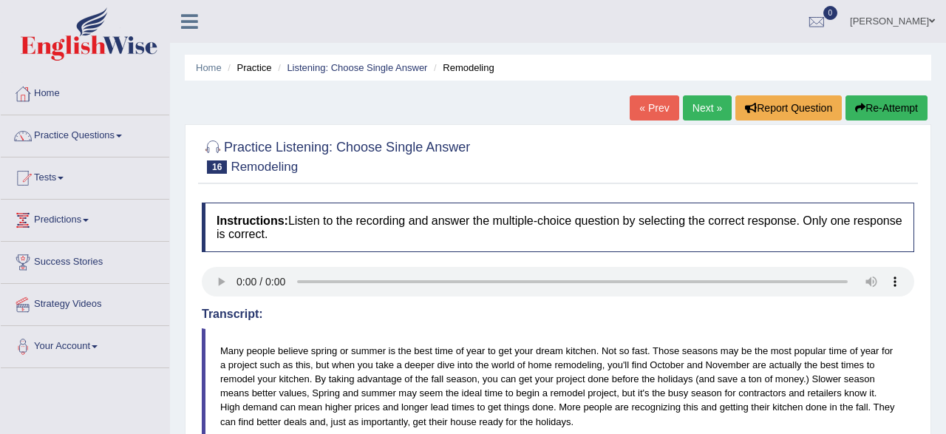
click at [710, 109] on link "Next »" at bounding box center [707, 107] width 49 height 25
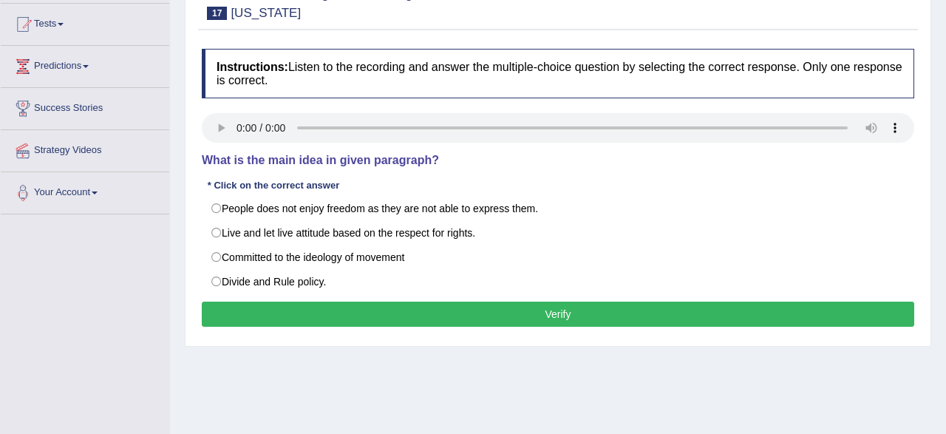
scroll to position [154, 0]
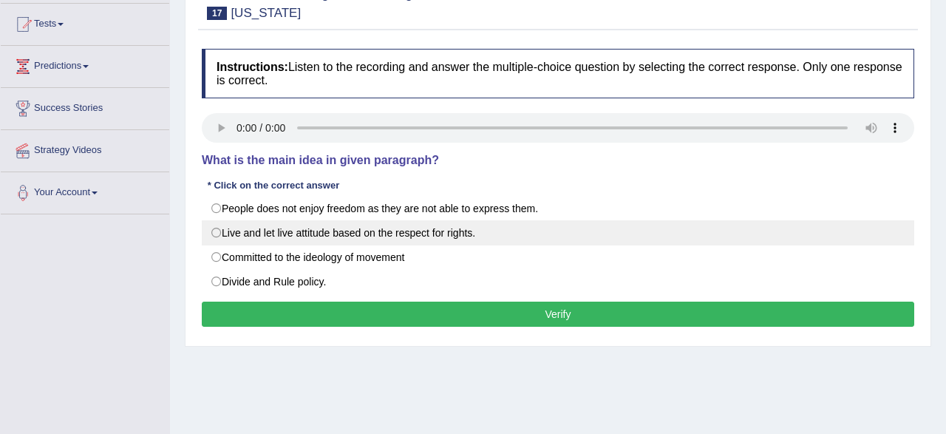
click at [375, 237] on label "Live and let live attitude based on the respect for rights." at bounding box center [558, 232] width 713 height 25
radio input "true"
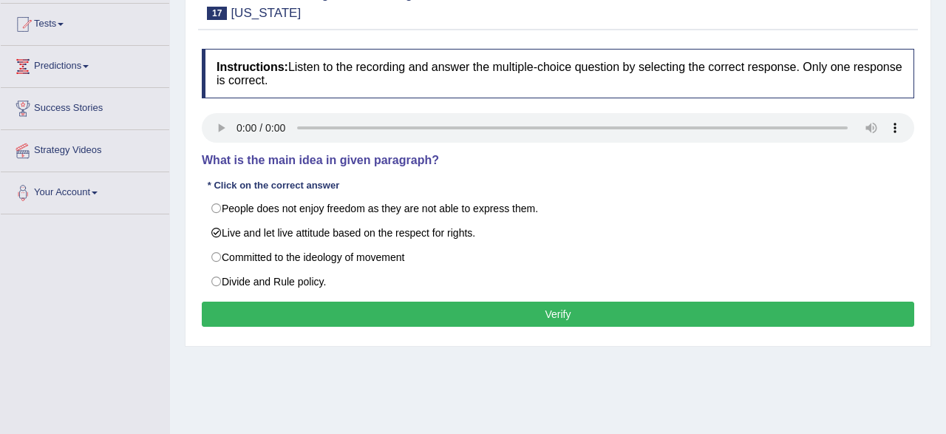
click at [428, 311] on button "Verify" at bounding box center [558, 314] width 713 height 25
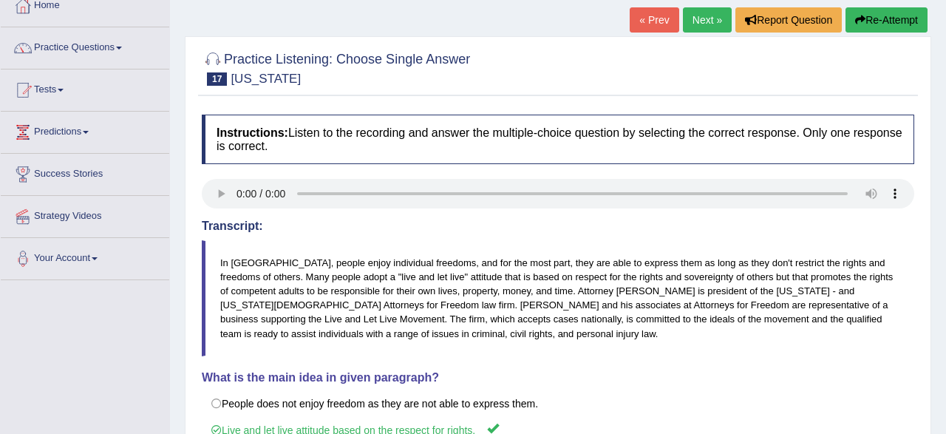
scroll to position [0, 0]
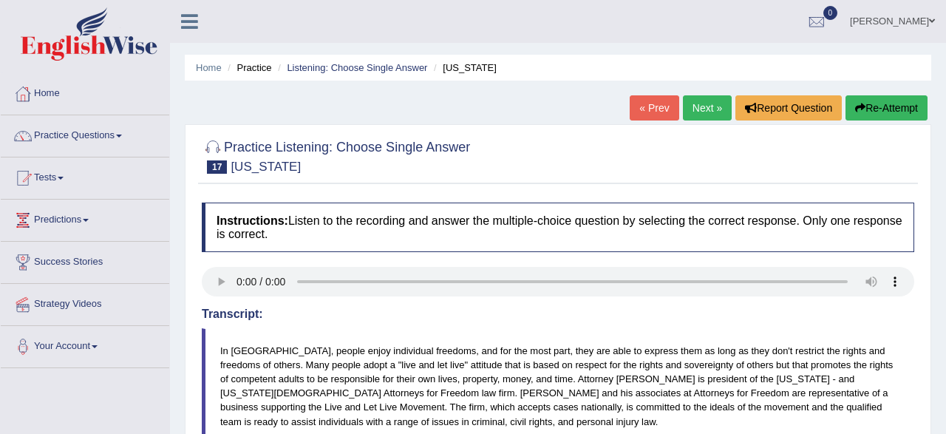
click at [699, 113] on link "Next »" at bounding box center [707, 107] width 49 height 25
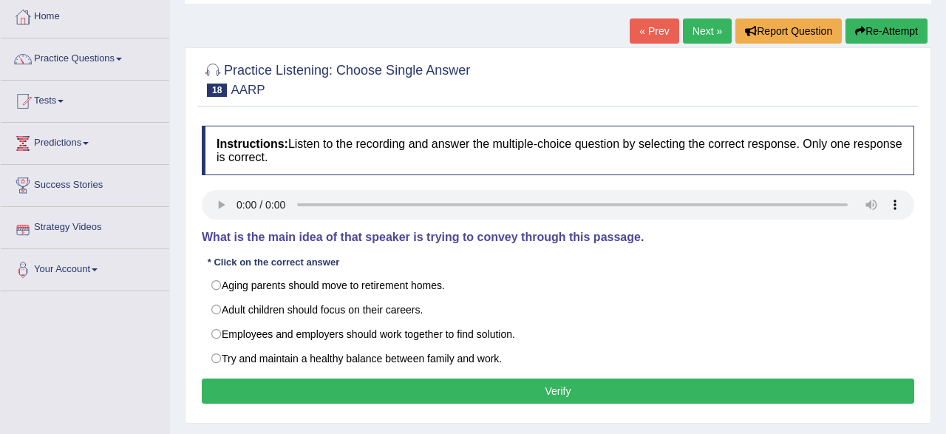
scroll to position [154, 0]
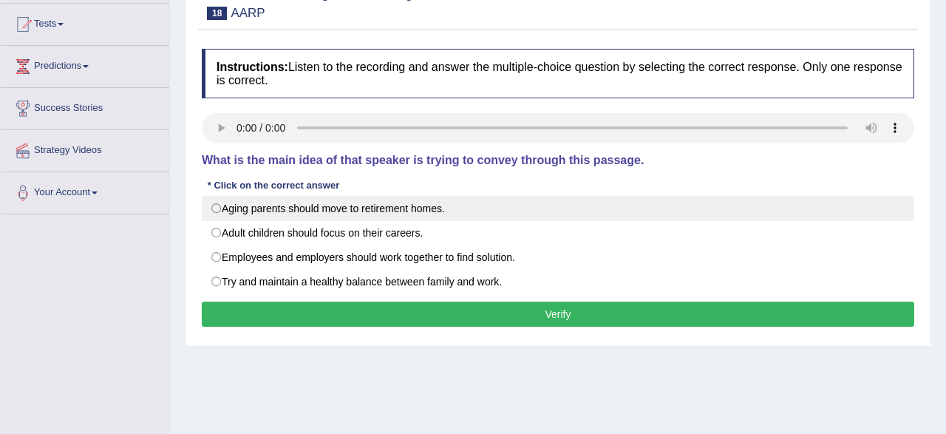
click at [486, 208] on label "Aging parents should move to retirement homes." at bounding box center [558, 208] width 713 height 25
radio input "true"
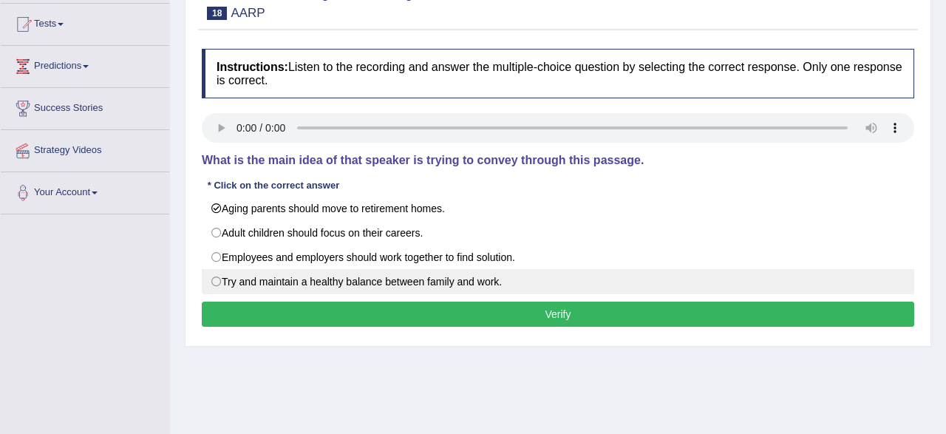
click at [427, 286] on label "Try and maintain a healthy balance between family and work." at bounding box center [558, 281] width 713 height 25
radio input "true"
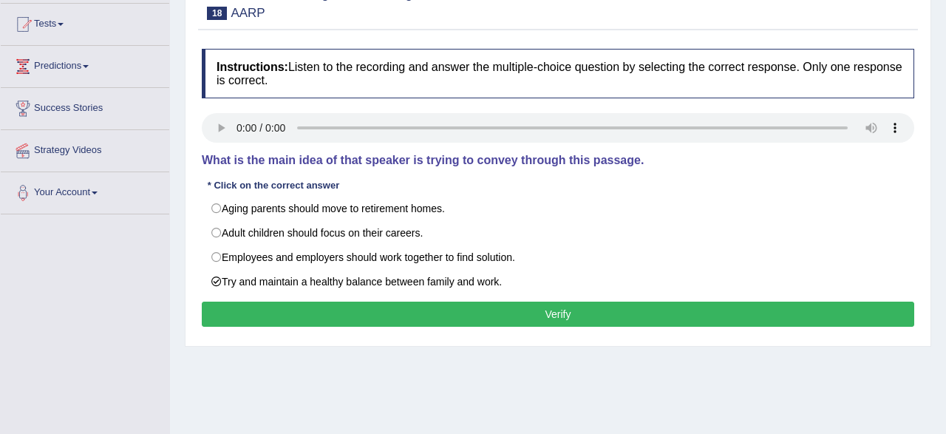
click at [509, 319] on button "Verify" at bounding box center [558, 314] width 713 height 25
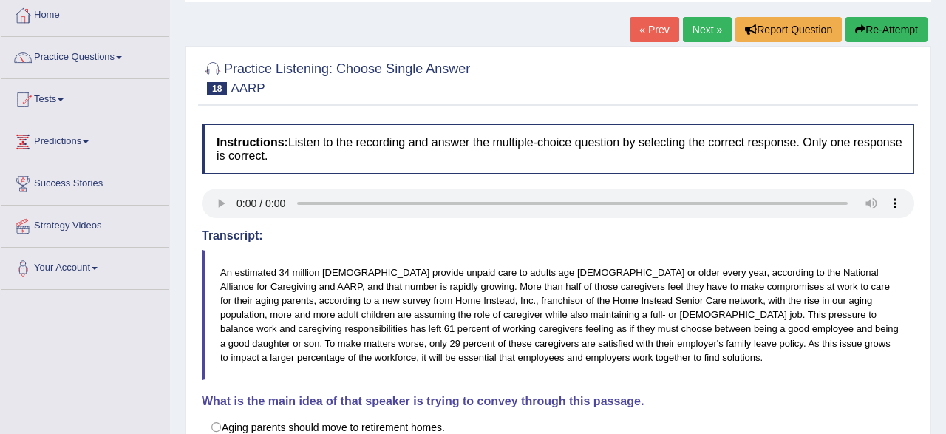
scroll to position [77, 0]
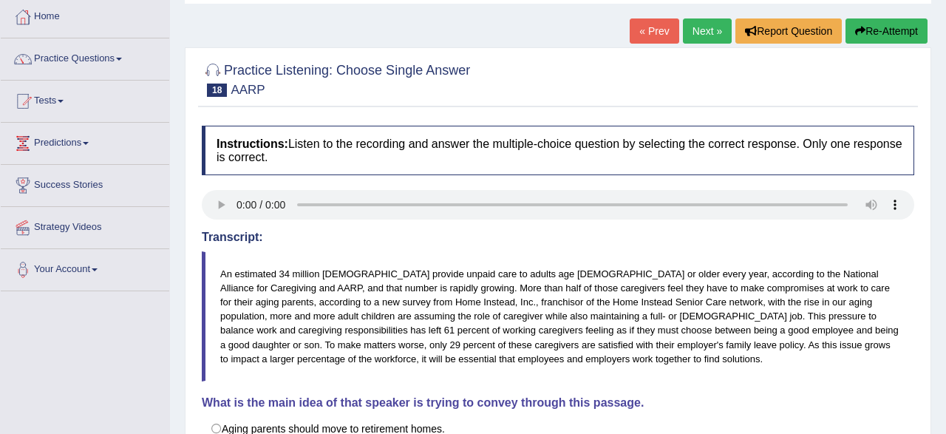
click at [857, 33] on icon "button" at bounding box center [860, 31] width 10 height 10
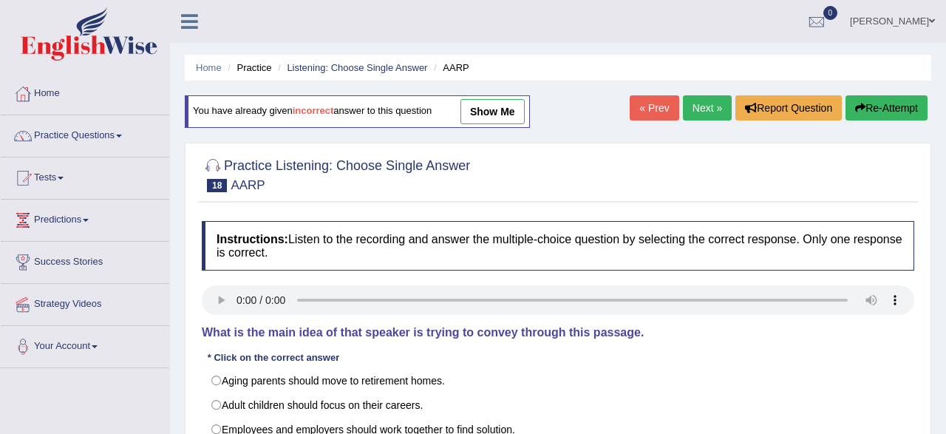
scroll to position [154, 0]
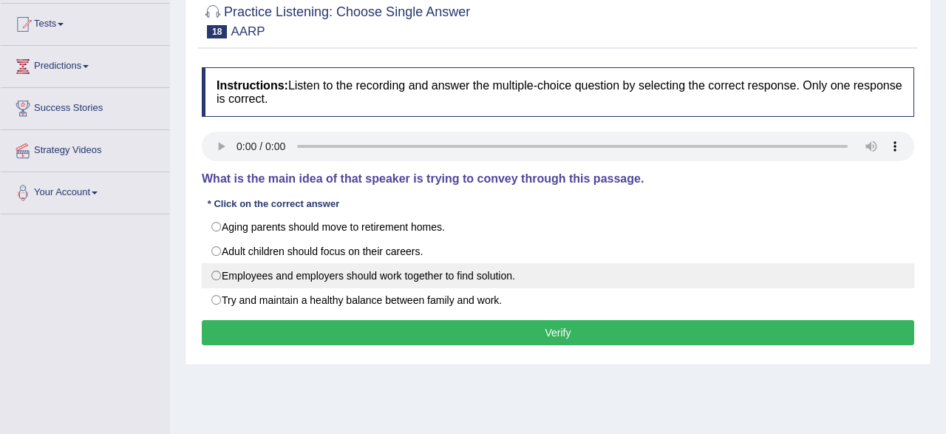
click at [325, 268] on label "Employees and employers should work together to find solution." at bounding box center [558, 275] width 713 height 25
radio input "true"
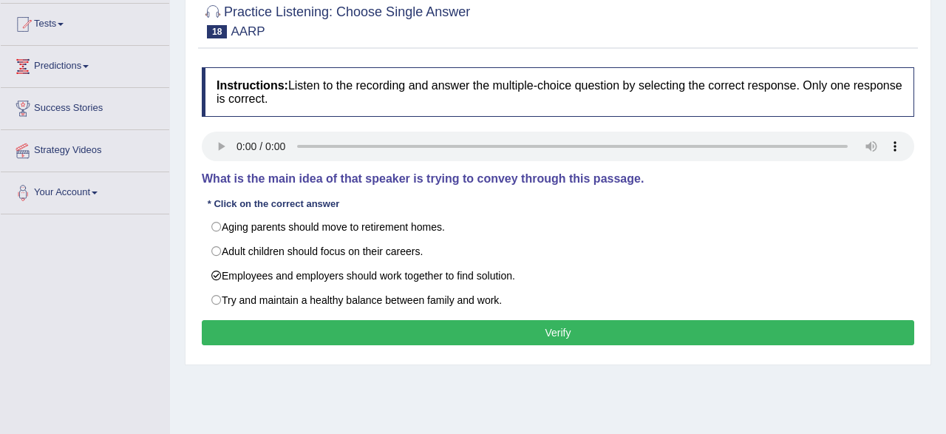
click at [365, 327] on button "Verify" at bounding box center [558, 332] width 713 height 25
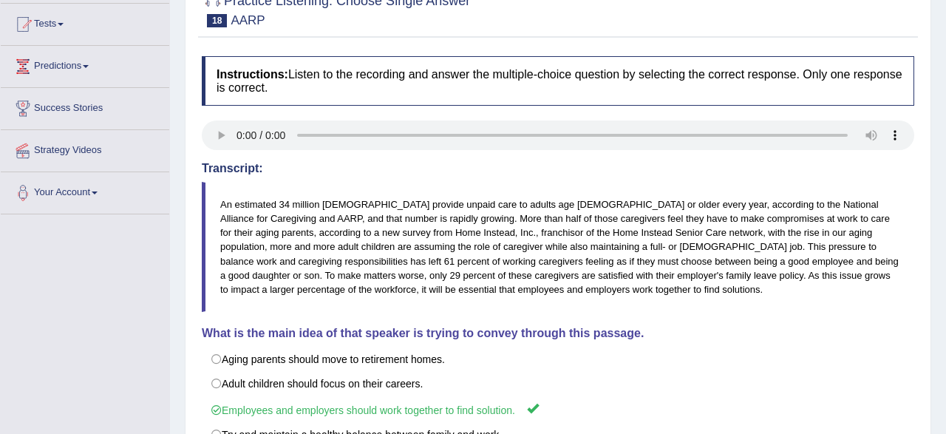
scroll to position [0, 0]
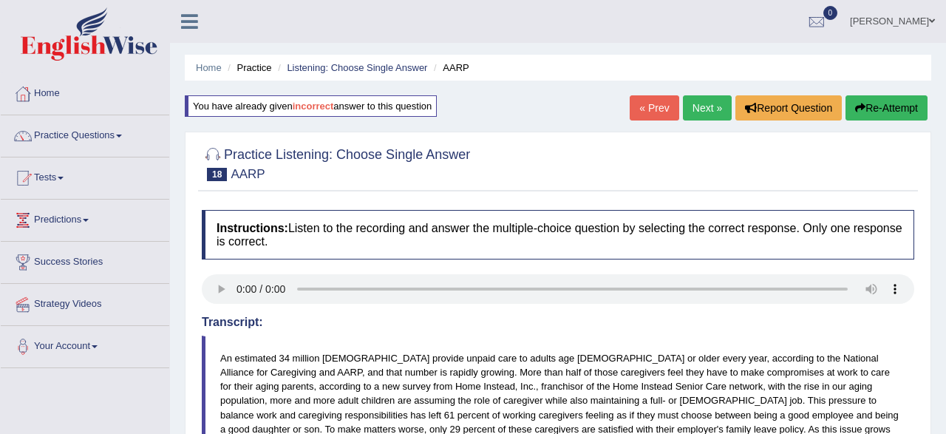
click at [710, 115] on link "Next »" at bounding box center [707, 107] width 49 height 25
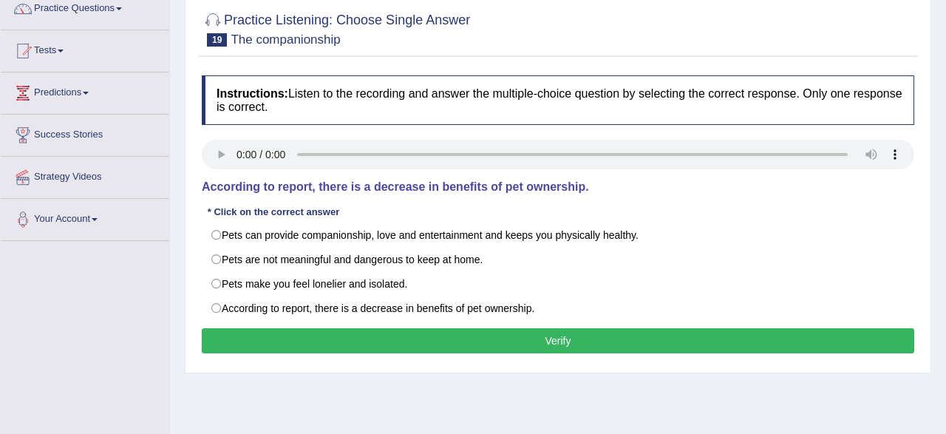
scroll to position [154, 0]
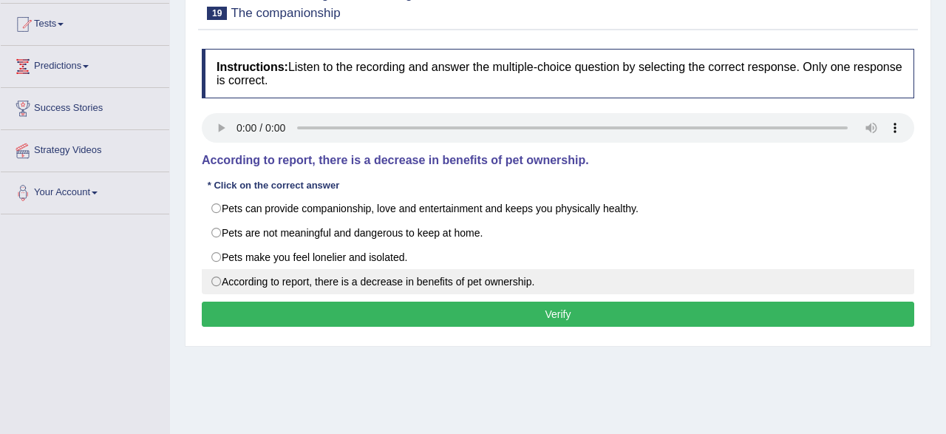
click at [218, 287] on label "According to report, there is a decrease in benefits of pet ownership." at bounding box center [558, 281] width 713 height 25
radio input "true"
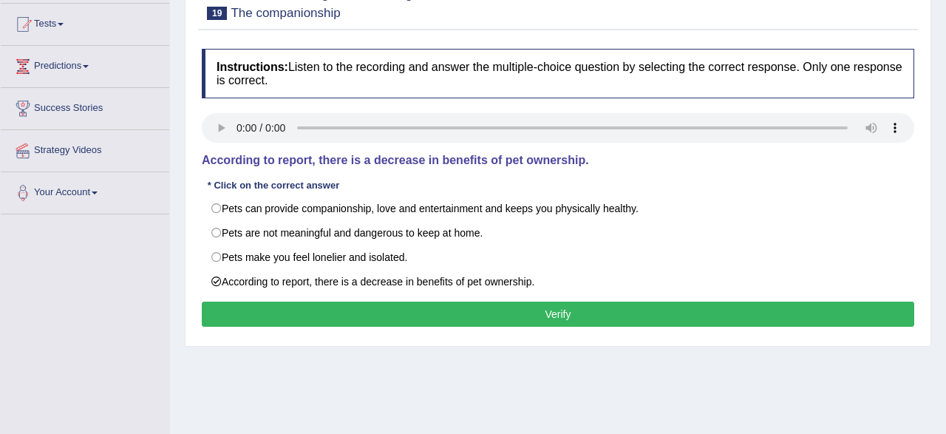
click at [237, 313] on button "Verify" at bounding box center [558, 314] width 713 height 25
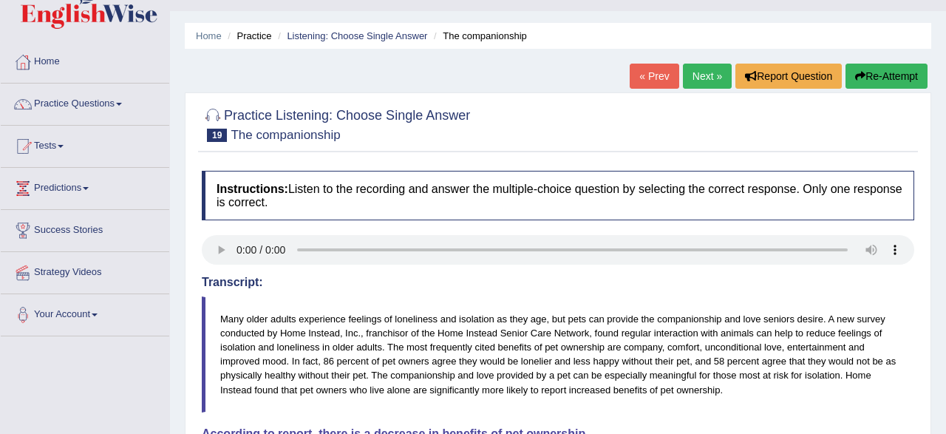
scroll to position [0, 0]
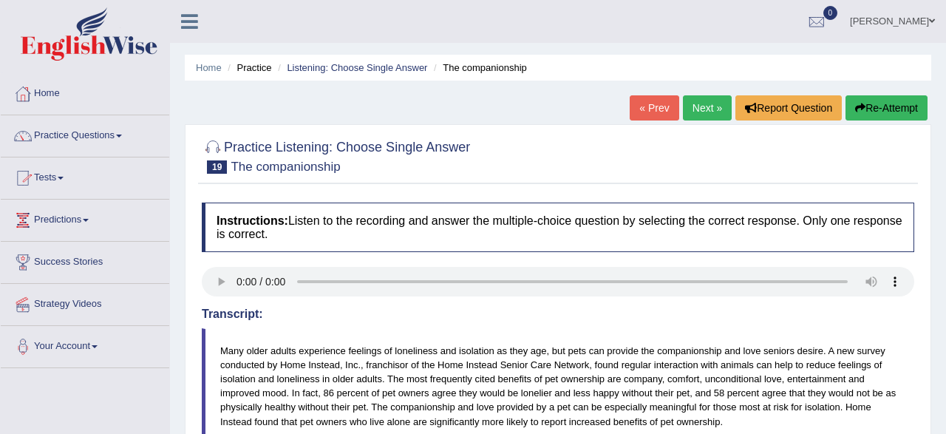
click at [875, 112] on button "Re-Attempt" at bounding box center [887, 107] width 82 height 25
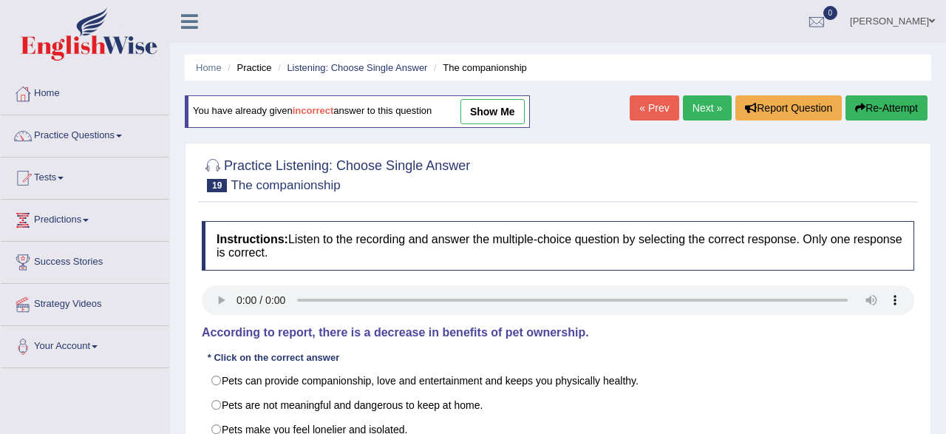
scroll to position [154, 0]
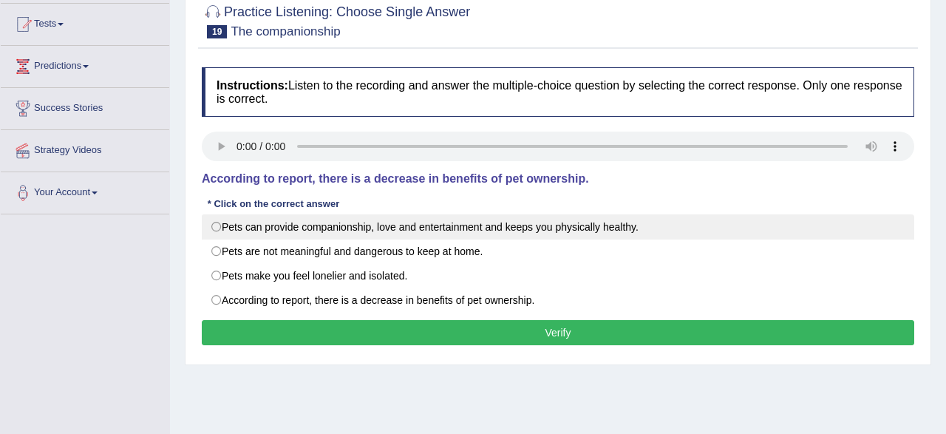
click at [588, 232] on label "Pets can provide companionship, love and entertainment and keeps you physically…" at bounding box center [558, 226] width 713 height 25
radio input "true"
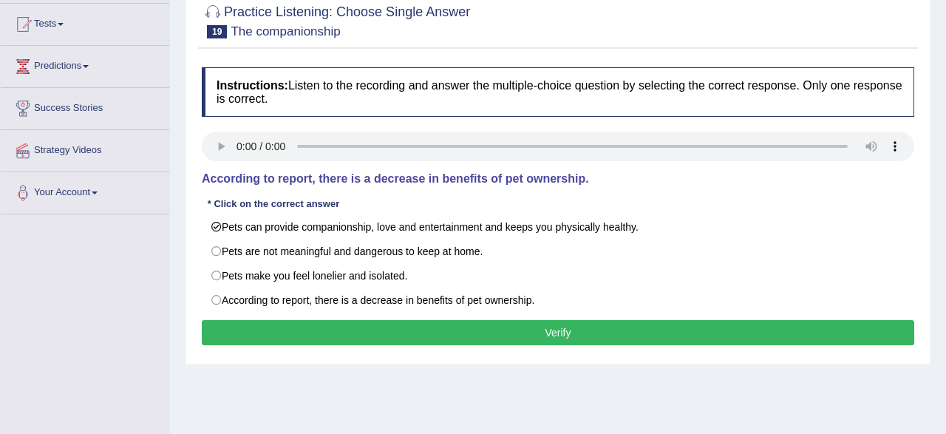
click at [582, 326] on button "Verify" at bounding box center [558, 332] width 713 height 25
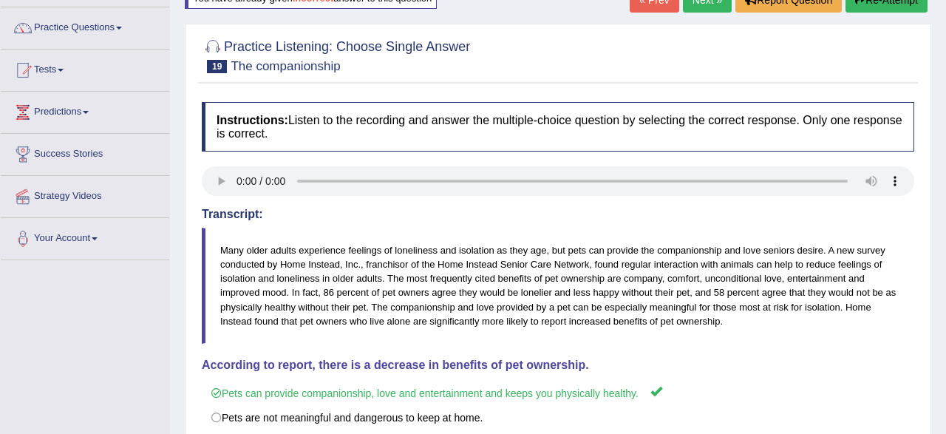
scroll to position [77, 0]
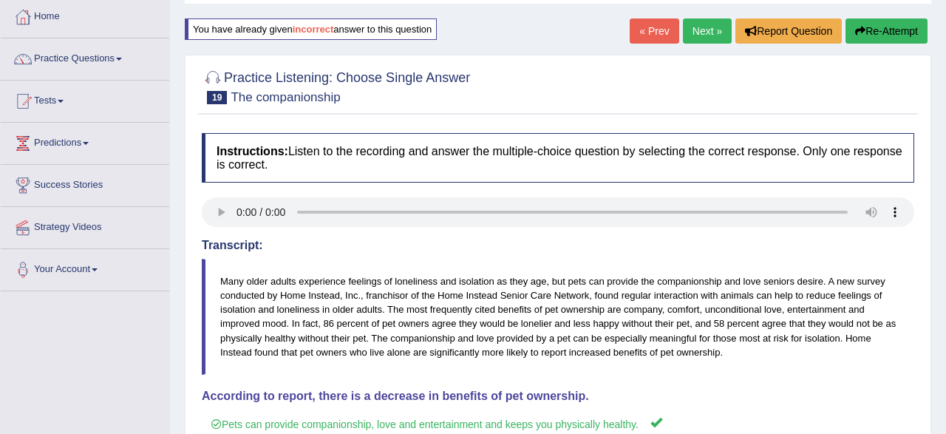
click at [891, 33] on button "Re-Attempt" at bounding box center [887, 30] width 82 height 25
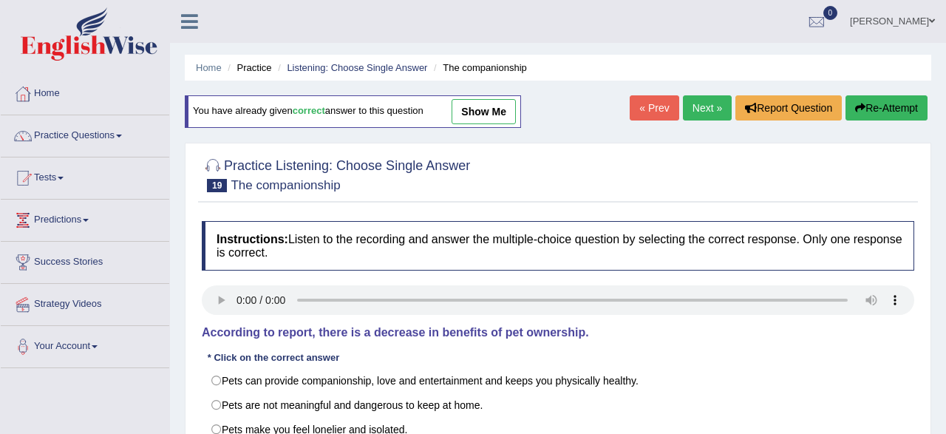
scroll to position [77, 0]
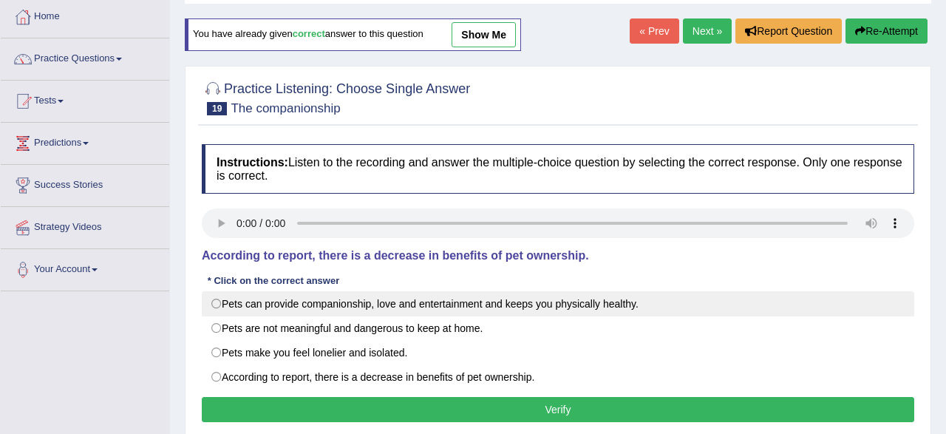
click at [594, 304] on label "Pets can provide companionship, love and entertainment and keeps you physically…" at bounding box center [558, 303] width 713 height 25
radio input "true"
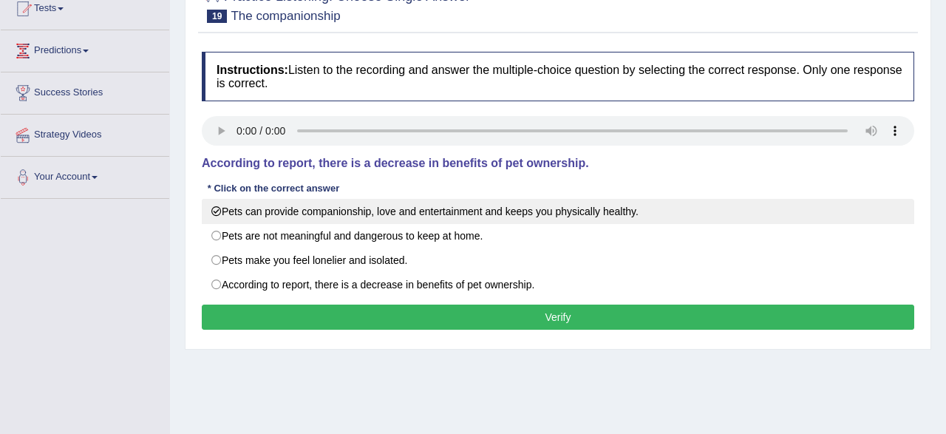
scroll to position [231, 0]
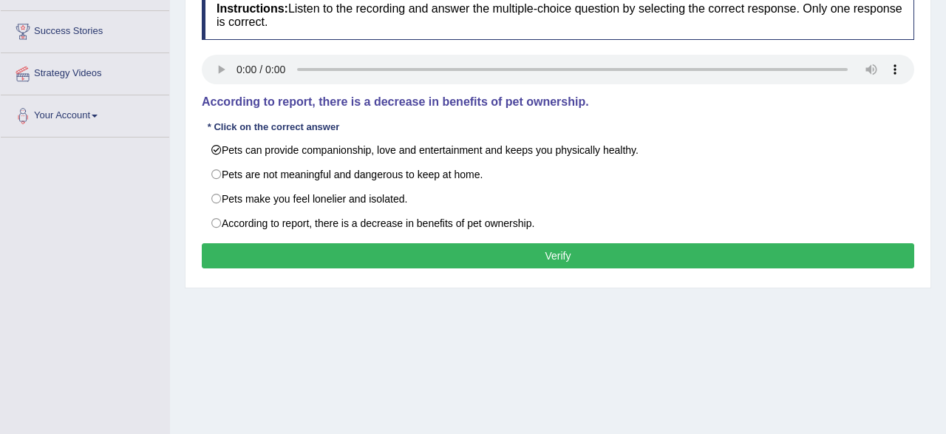
click at [654, 254] on button "Verify" at bounding box center [558, 255] width 713 height 25
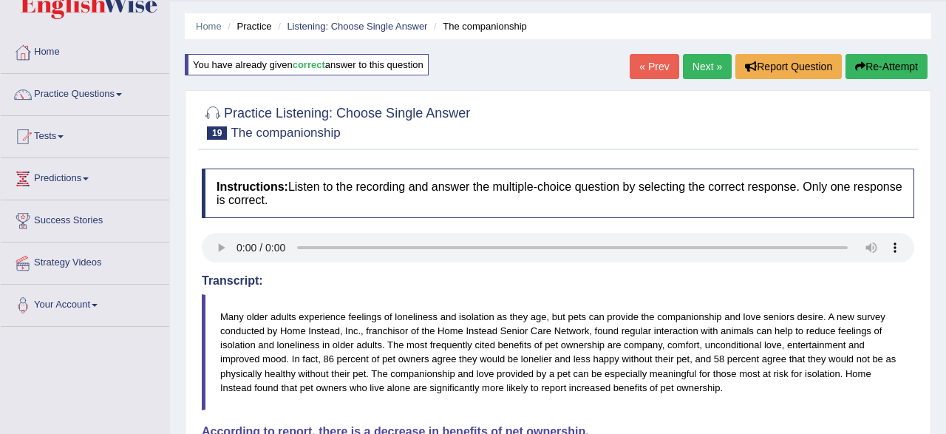
scroll to position [0, 0]
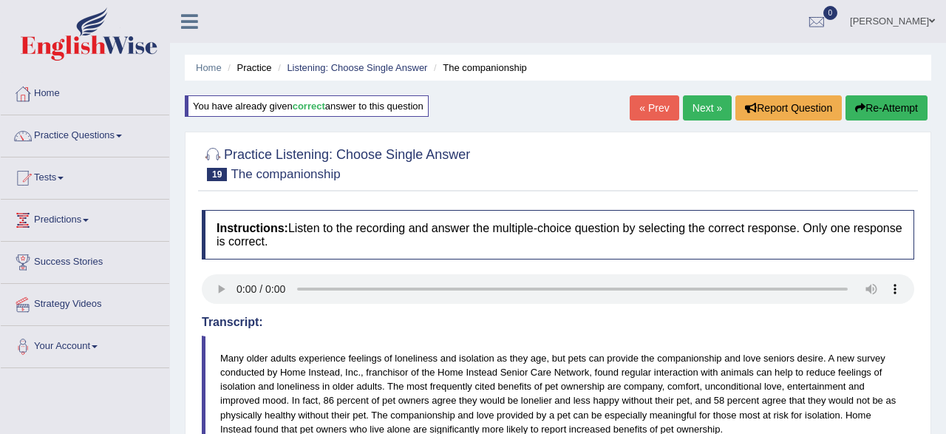
click at [702, 110] on link "Next »" at bounding box center [707, 107] width 49 height 25
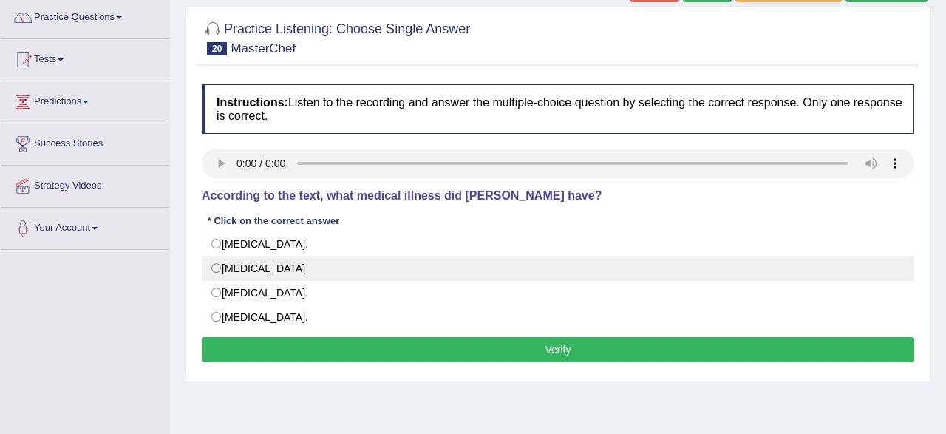
scroll to position [154, 0]
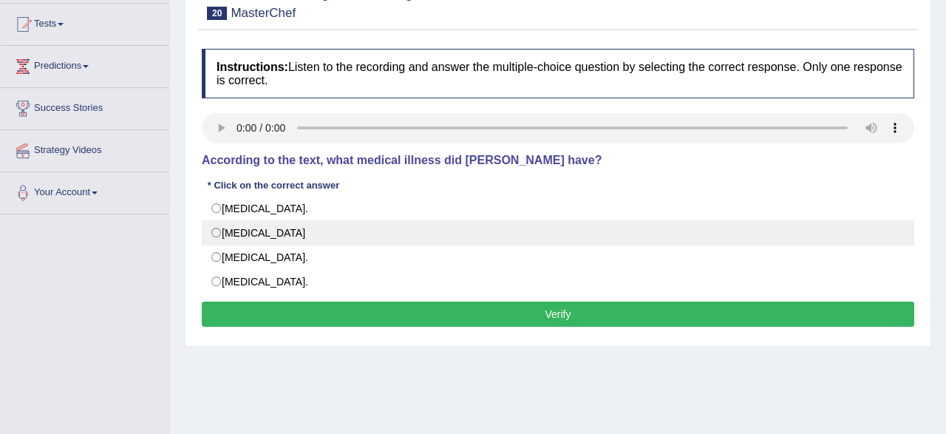
click at [242, 238] on label "Neuromyelitis optica" at bounding box center [558, 232] width 713 height 25
radio input "true"
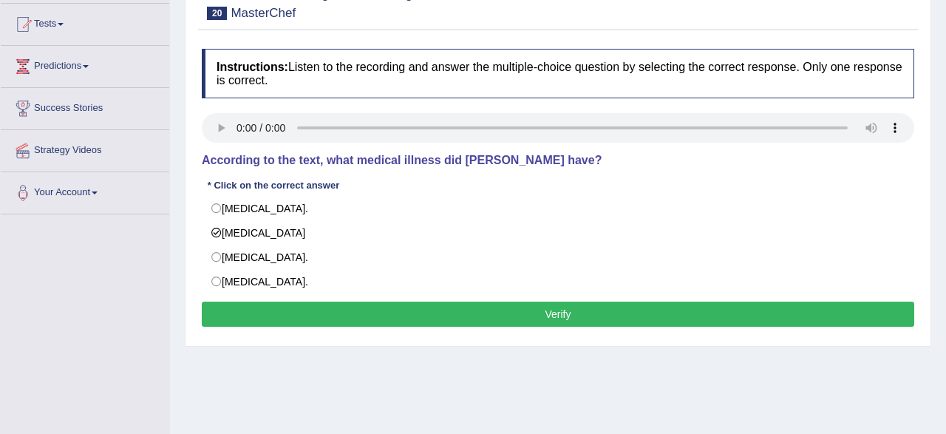
click at [356, 312] on button "Verify" at bounding box center [558, 314] width 713 height 25
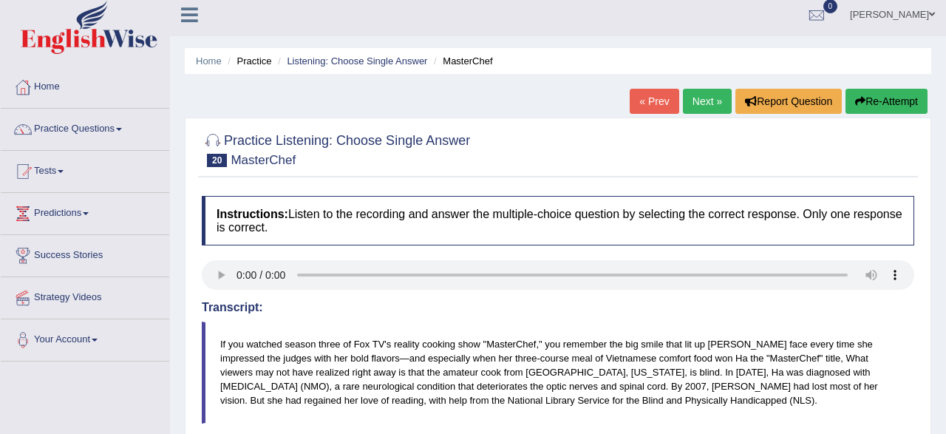
scroll to position [0, 0]
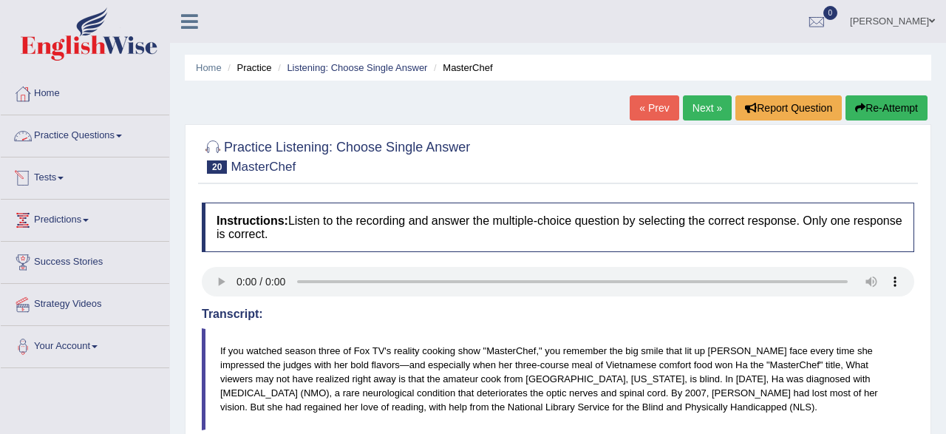
click at [112, 141] on link "Practice Questions" at bounding box center [85, 133] width 169 height 37
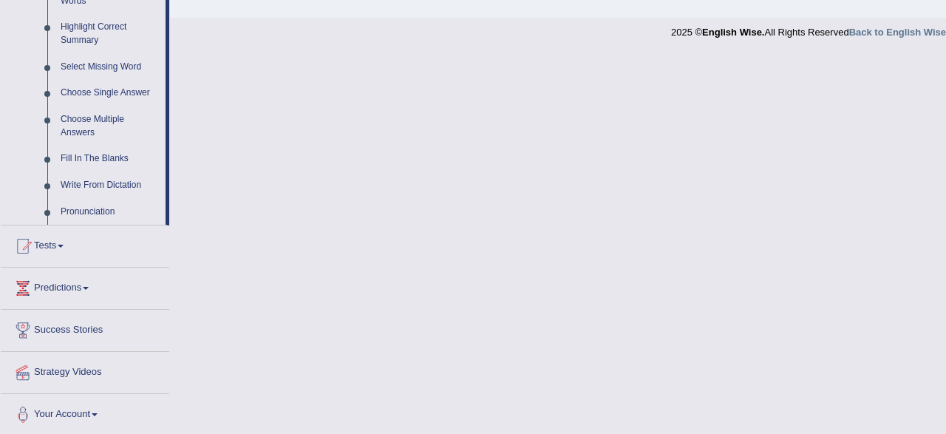
scroll to position [722, 0]
click at [107, 99] on link "Choose Single Answer" at bounding box center [110, 92] width 112 height 27
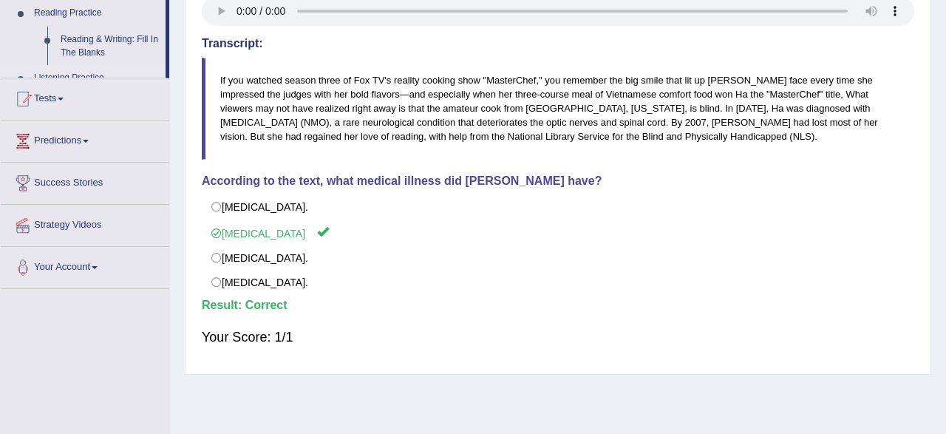
scroll to position [0, 0]
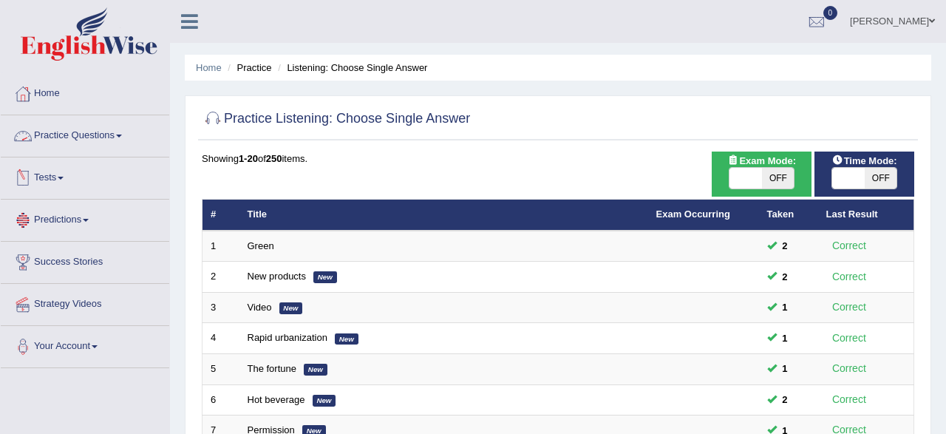
click at [99, 142] on link "Practice Questions" at bounding box center [85, 133] width 169 height 37
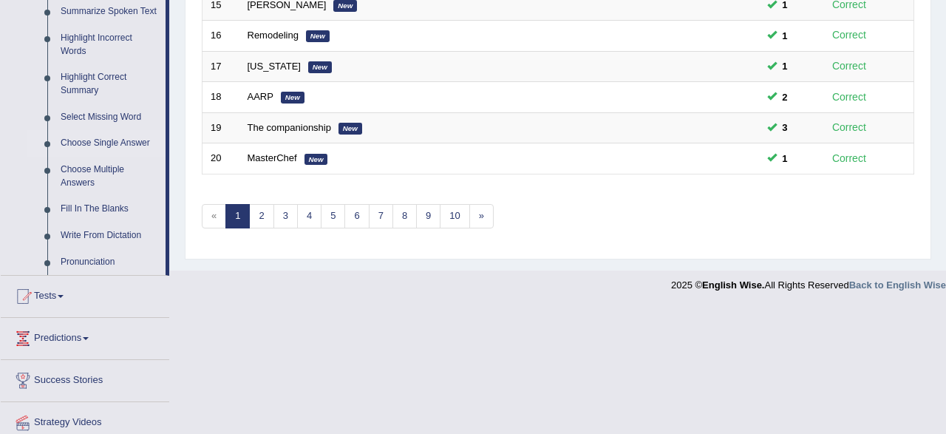
scroll to position [692, 0]
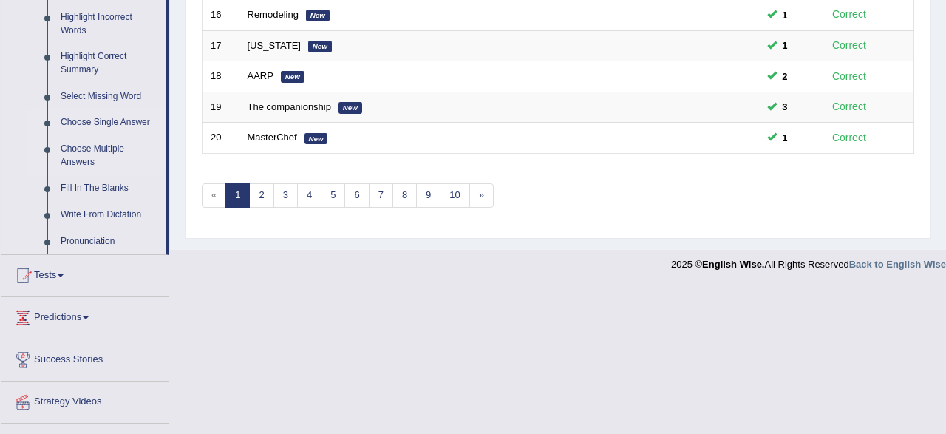
click at [95, 155] on link "Choose Multiple Answers" at bounding box center [110, 155] width 112 height 39
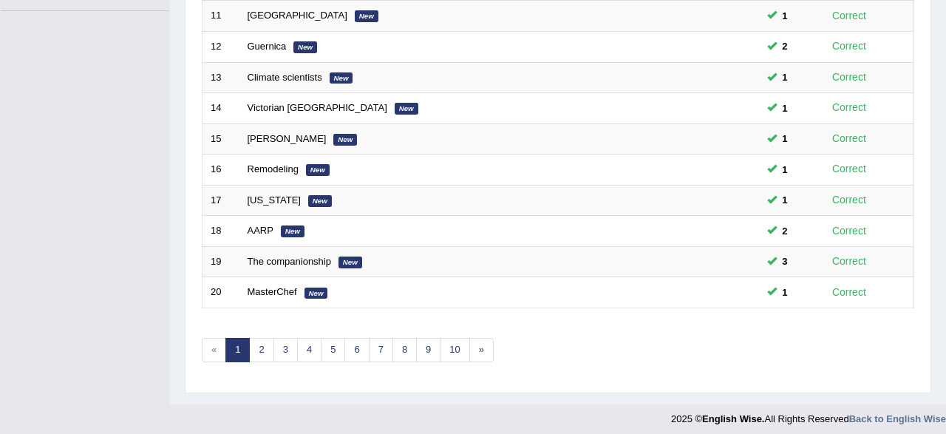
scroll to position [537, 0]
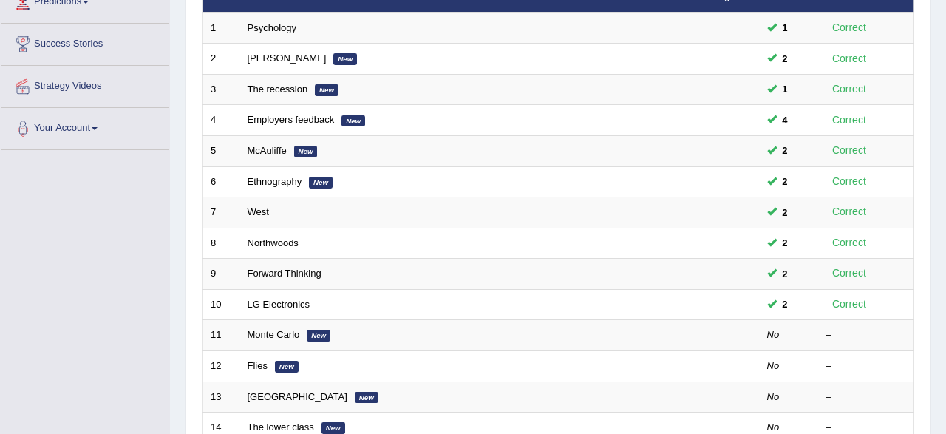
scroll to position [384, 0]
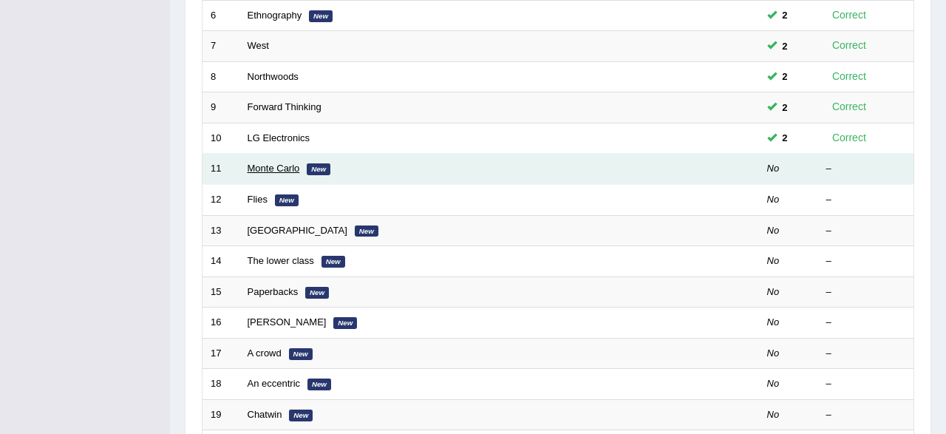
click at [270, 163] on link "Monte Carlo" at bounding box center [274, 168] width 52 height 11
